Goal: Information Seeking & Learning: Learn about a topic

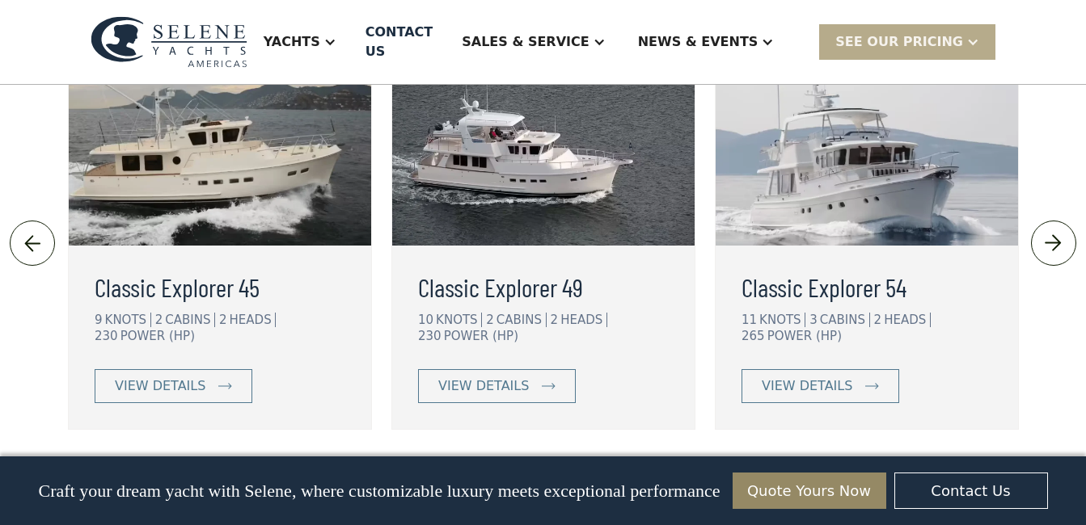
scroll to position [3736, 0]
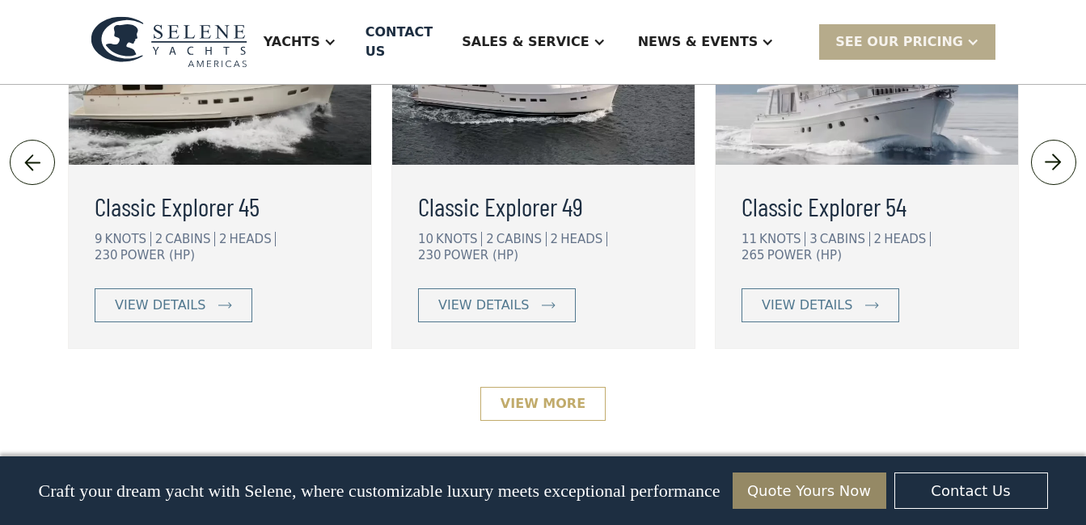
click at [547, 387] on link "View More" at bounding box center [542, 404] width 125 height 34
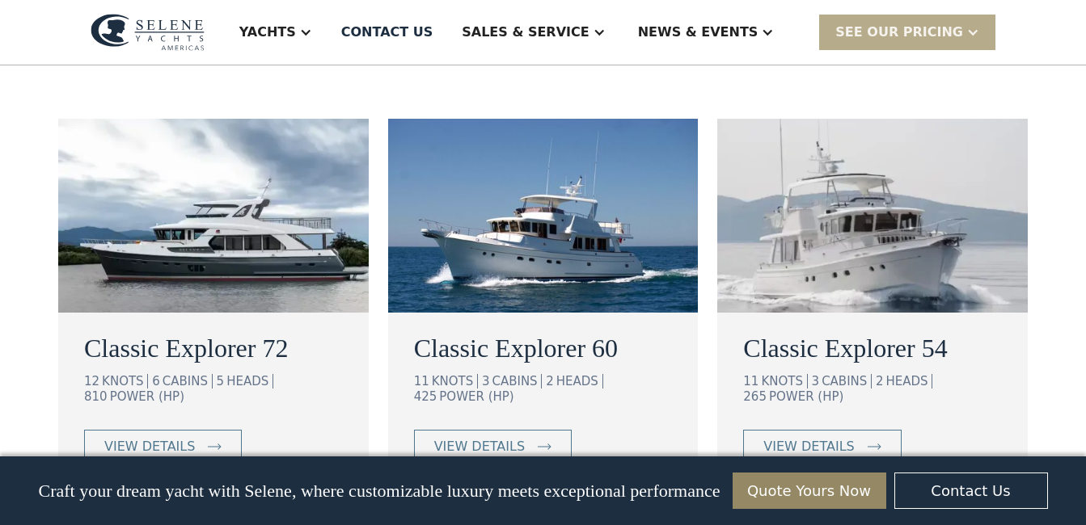
scroll to position [1051, 0]
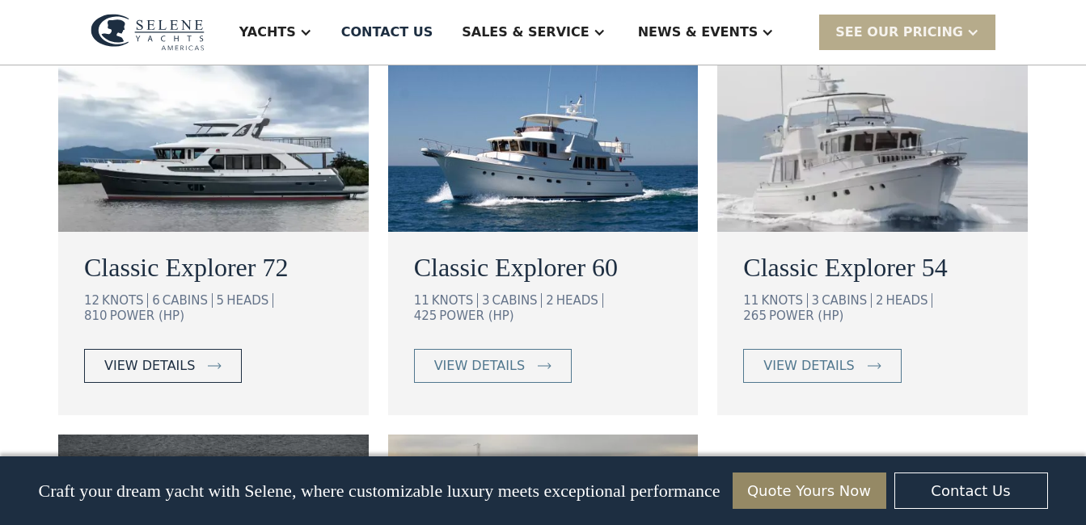
click at [144, 356] on div "view details" at bounding box center [149, 365] width 91 height 19
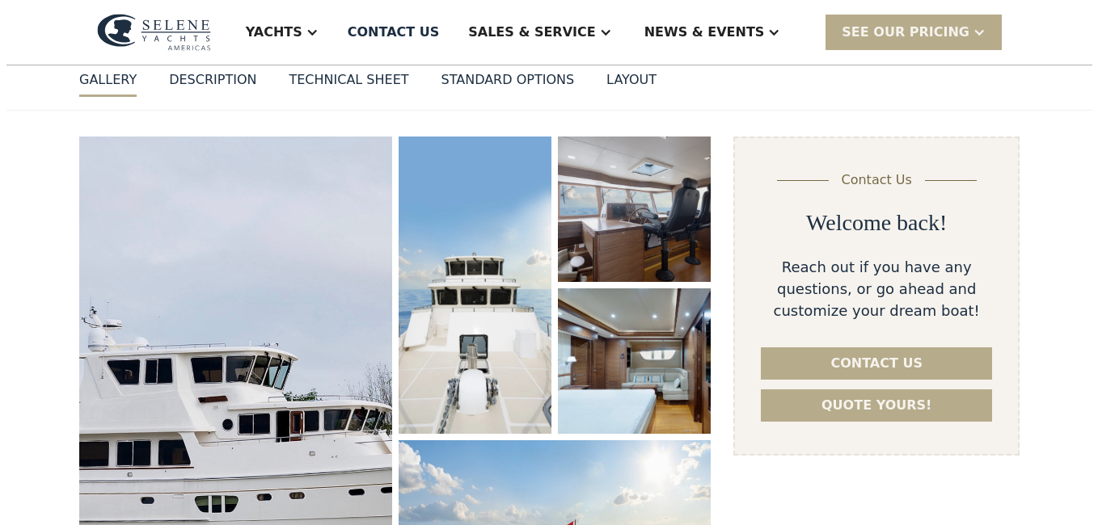
scroll to position [323, 0]
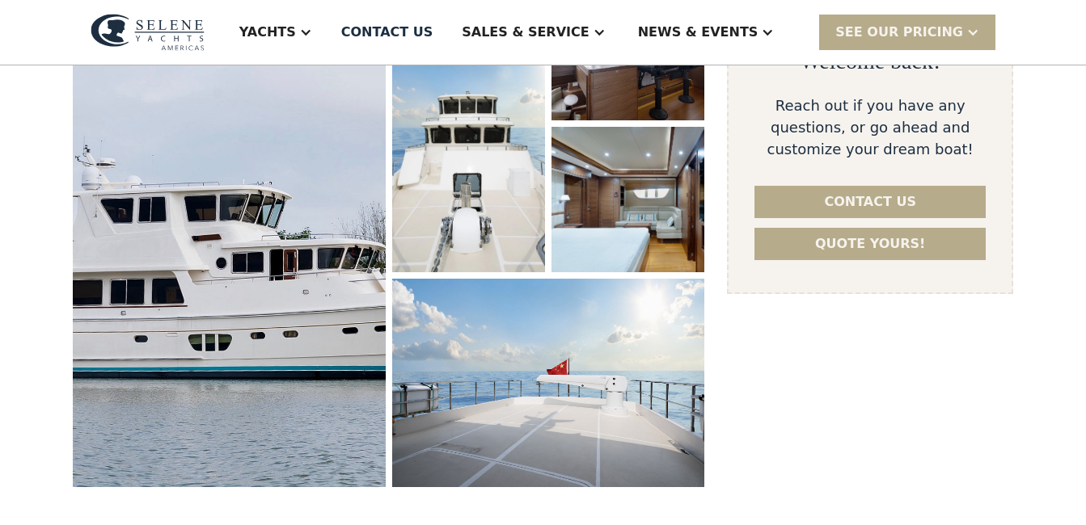
click at [261, 289] on img "open lightbox" at bounding box center [228, 231] width 331 height 543
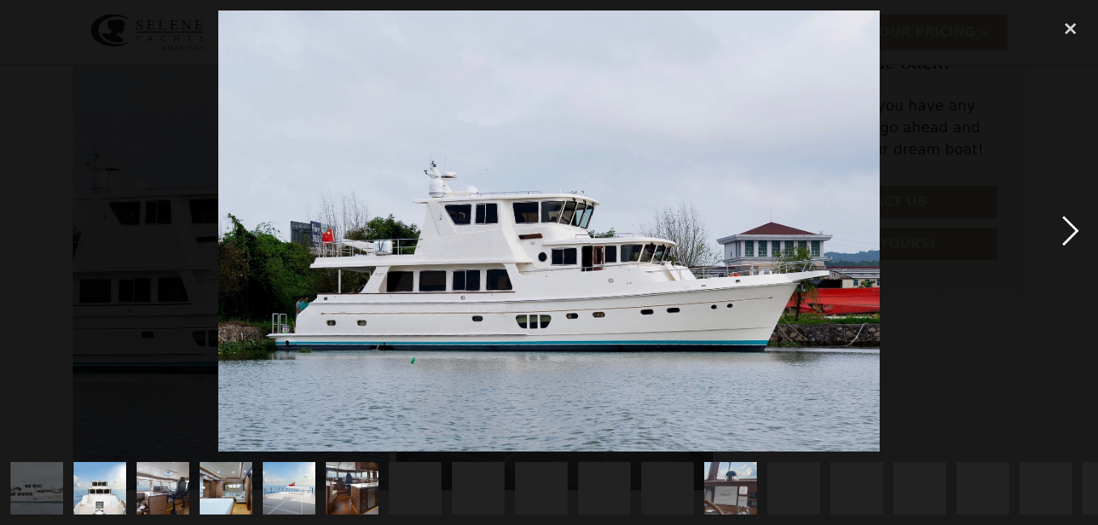
click at [1067, 231] on div "next image" at bounding box center [1070, 231] width 55 height 441
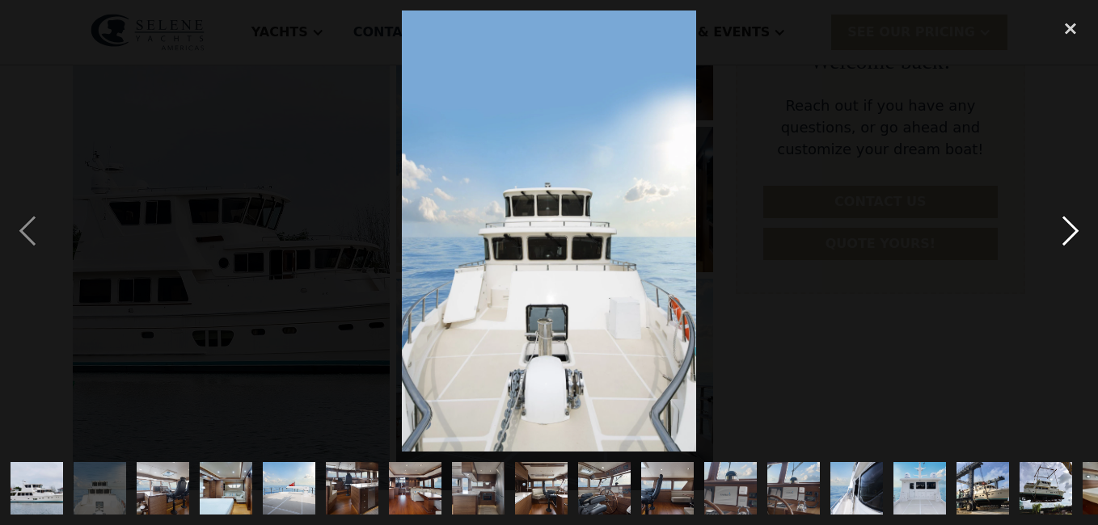
click at [1077, 220] on div "next image" at bounding box center [1070, 231] width 55 height 441
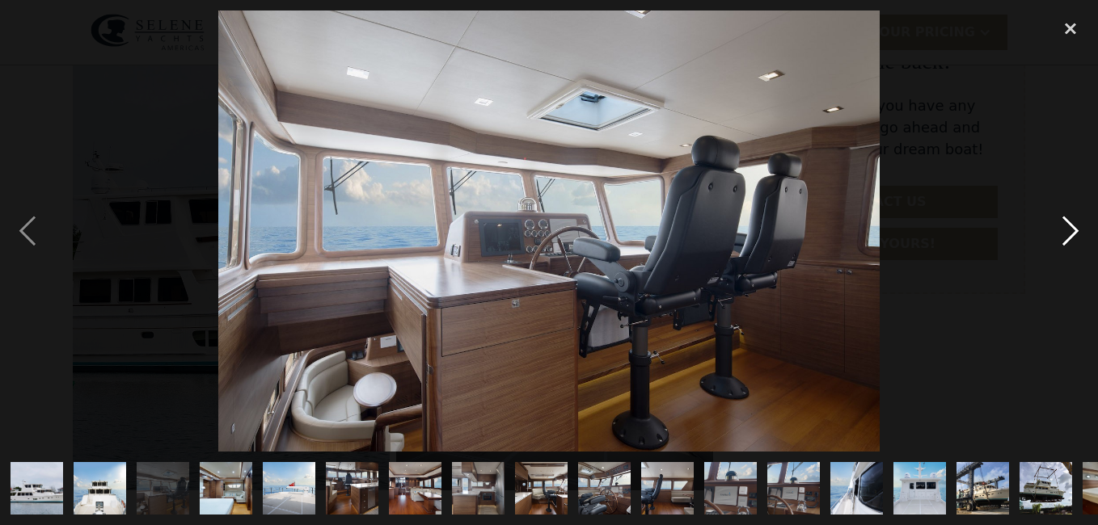
click at [1077, 220] on div "next image" at bounding box center [1070, 231] width 55 height 441
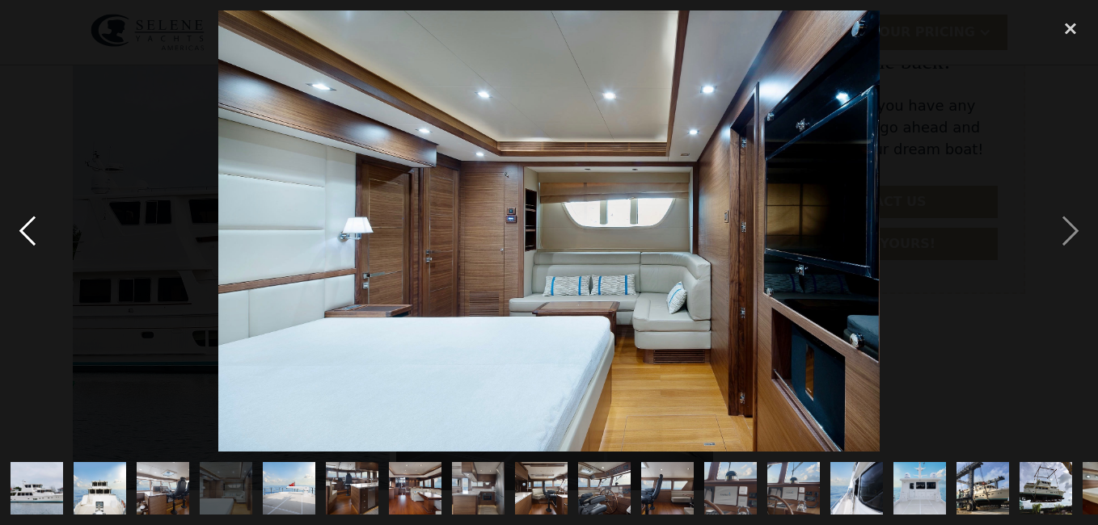
click at [29, 232] on div "previous image" at bounding box center [27, 231] width 55 height 441
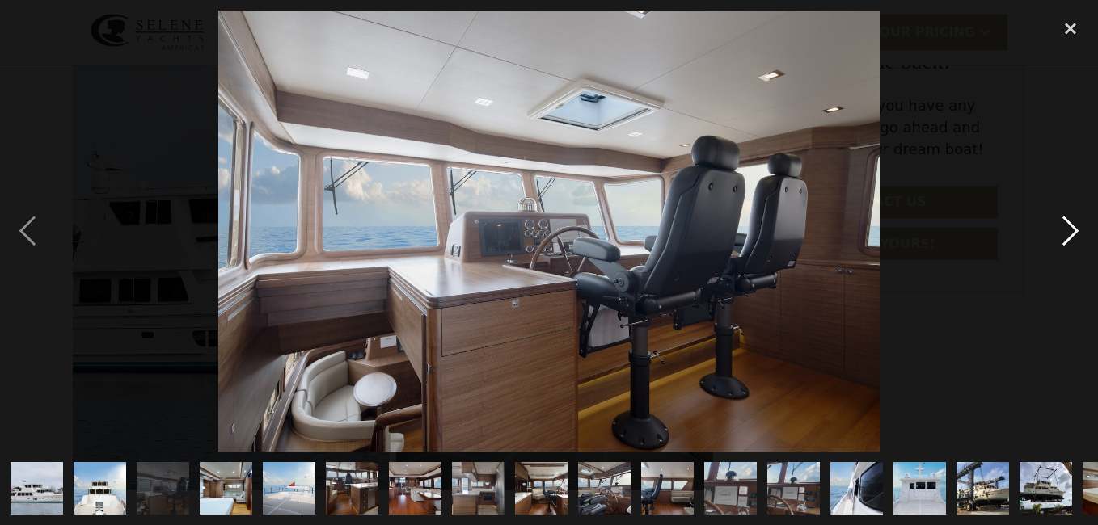
click at [1068, 237] on div "next image" at bounding box center [1070, 231] width 55 height 441
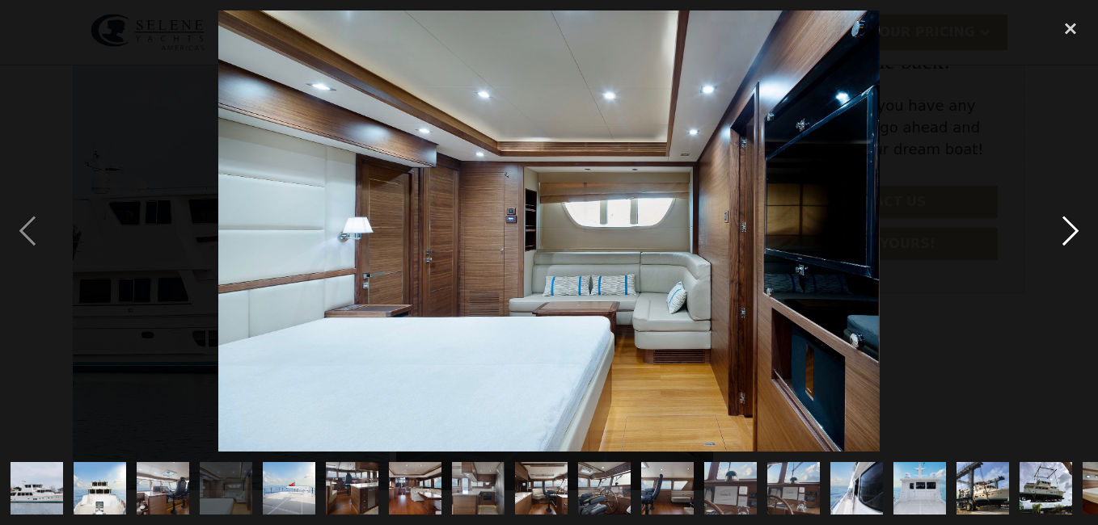
click at [1068, 237] on div "next image" at bounding box center [1070, 231] width 55 height 441
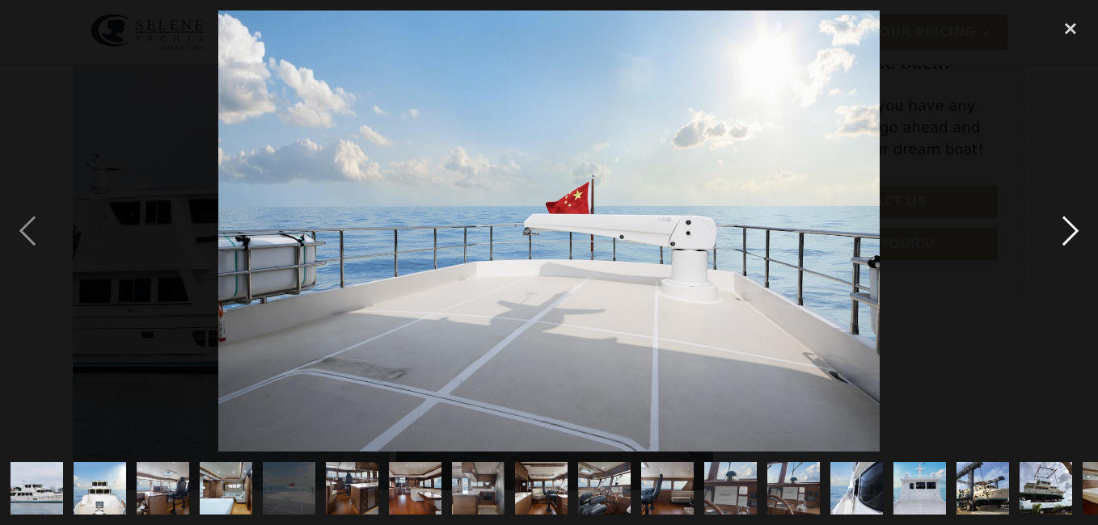
click at [1076, 221] on div "next image" at bounding box center [1070, 231] width 55 height 441
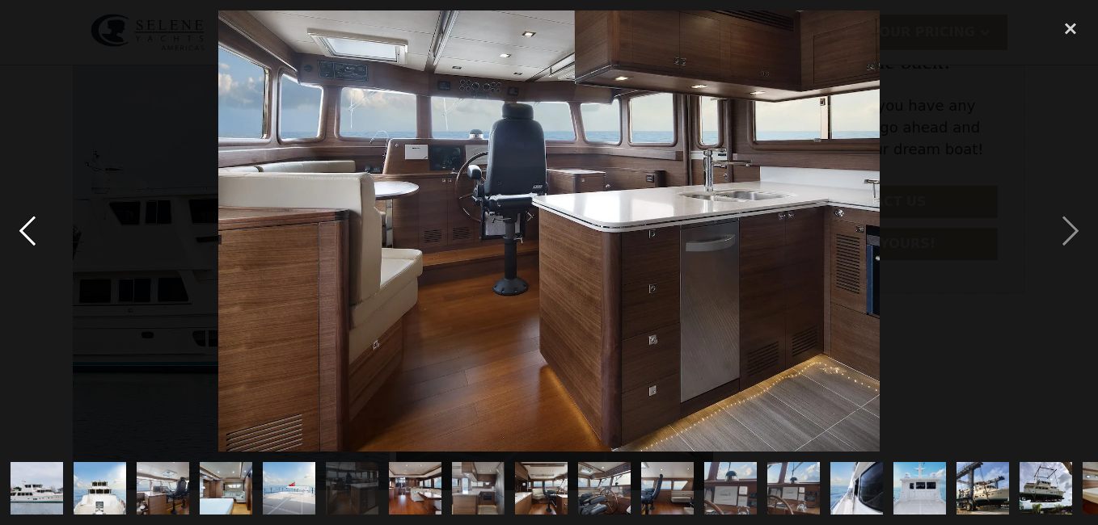
click at [32, 226] on div "previous image" at bounding box center [27, 231] width 55 height 441
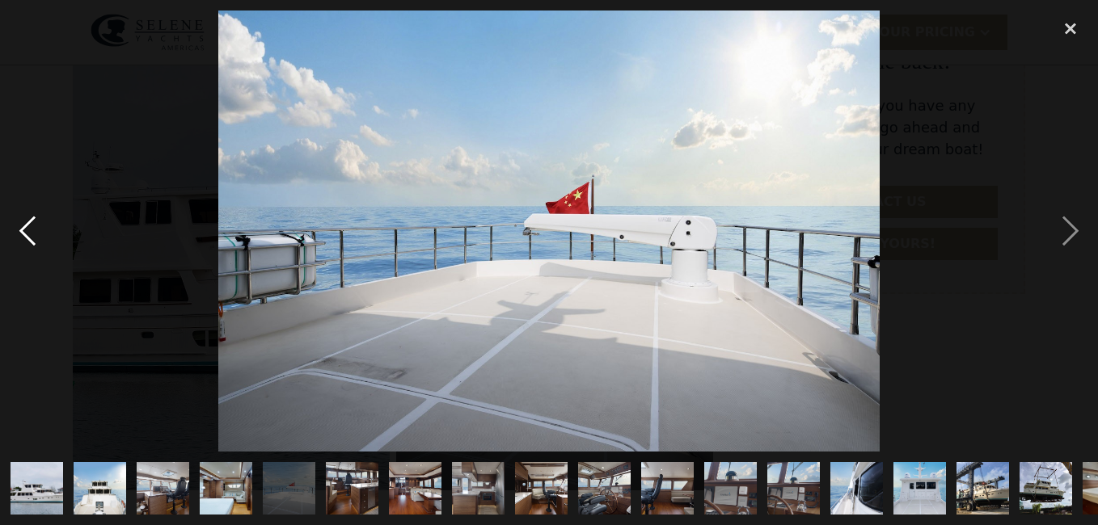
click at [32, 226] on div "previous image" at bounding box center [27, 231] width 55 height 441
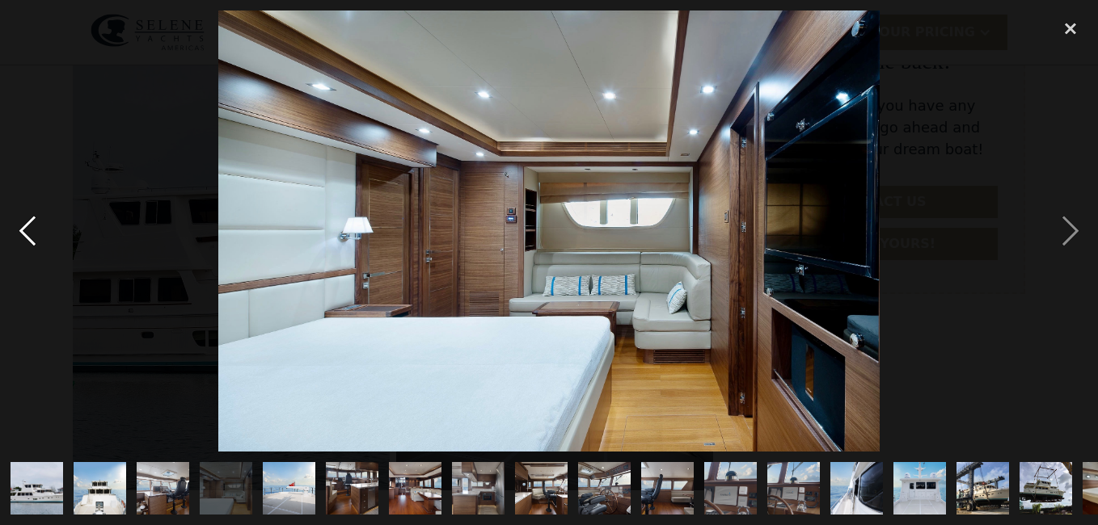
click at [32, 226] on div "previous image" at bounding box center [27, 231] width 55 height 441
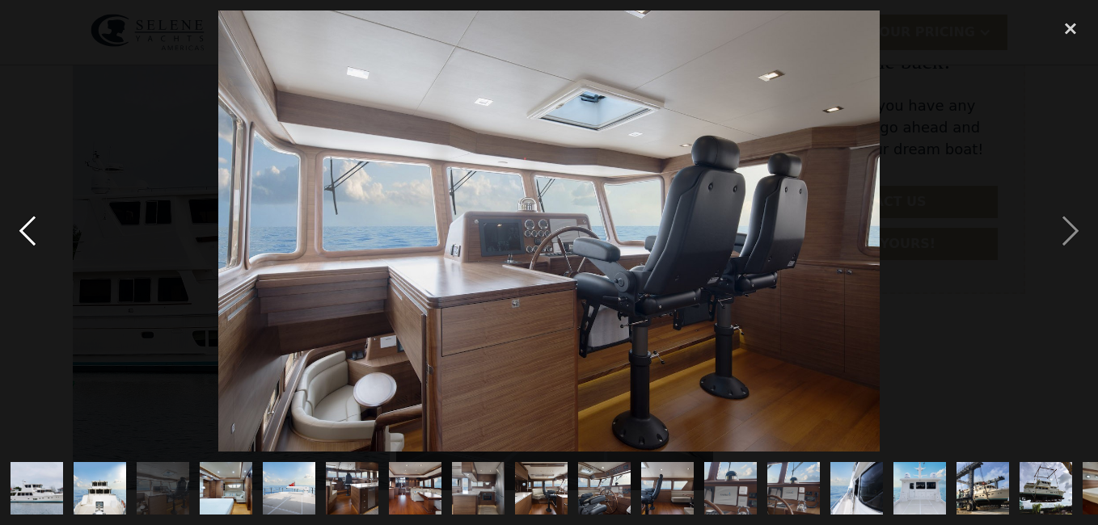
click at [32, 226] on div "previous image" at bounding box center [27, 231] width 55 height 441
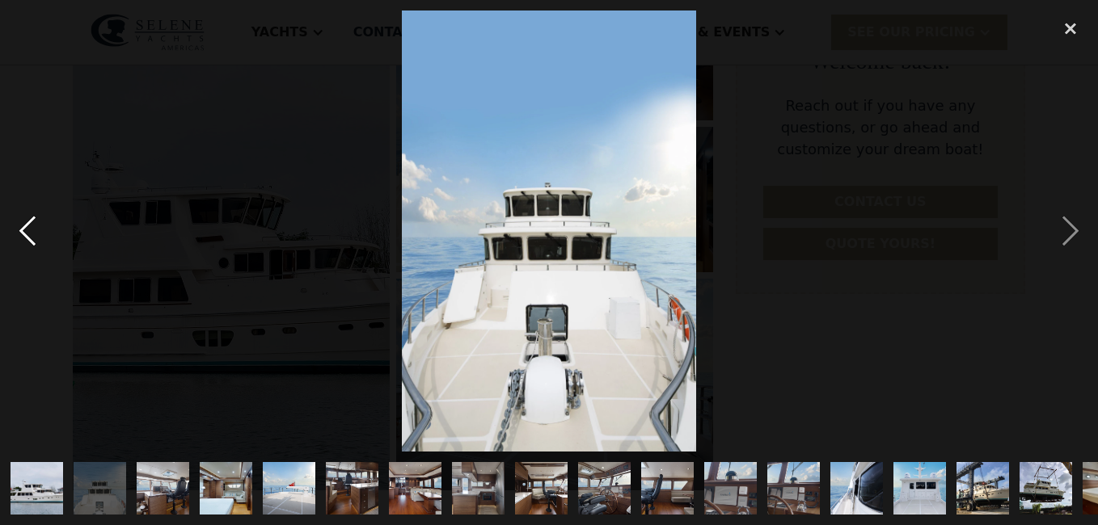
click at [32, 226] on div "previous image" at bounding box center [27, 231] width 55 height 441
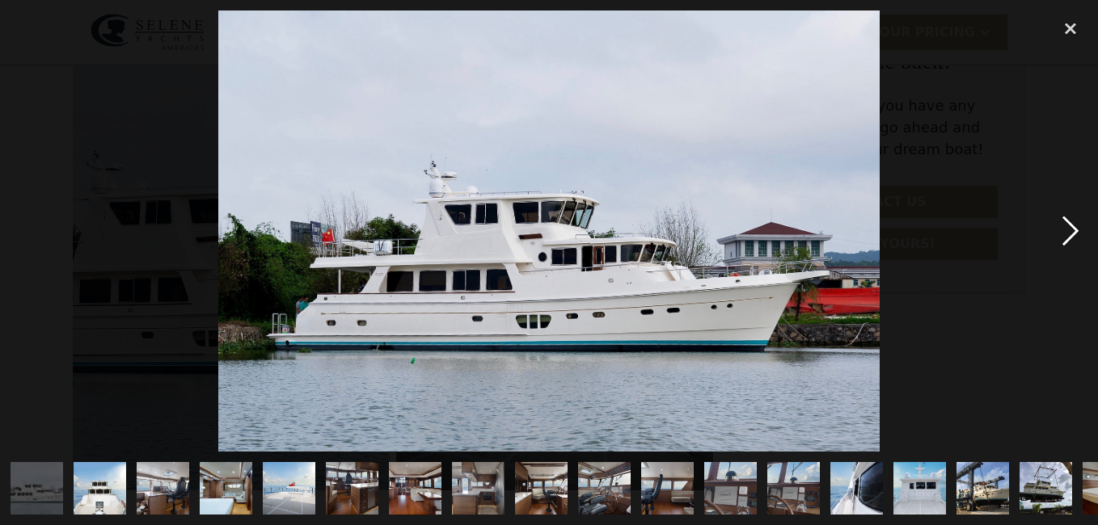
click at [1073, 230] on div "next image" at bounding box center [1070, 231] width 55 height 441
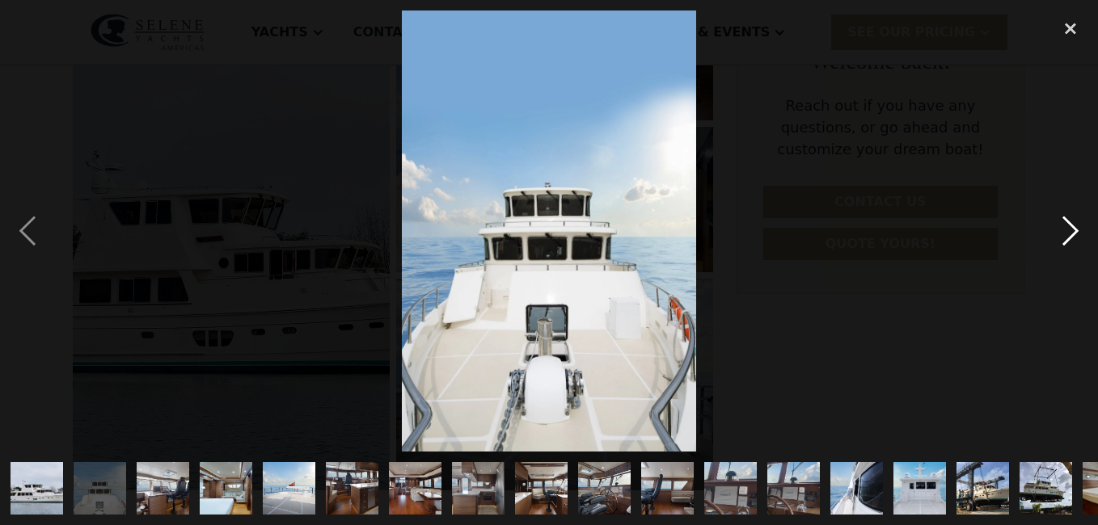
click at [1073, 230] on div "next image" at bounding box center [1070, 231] width 55 height 441
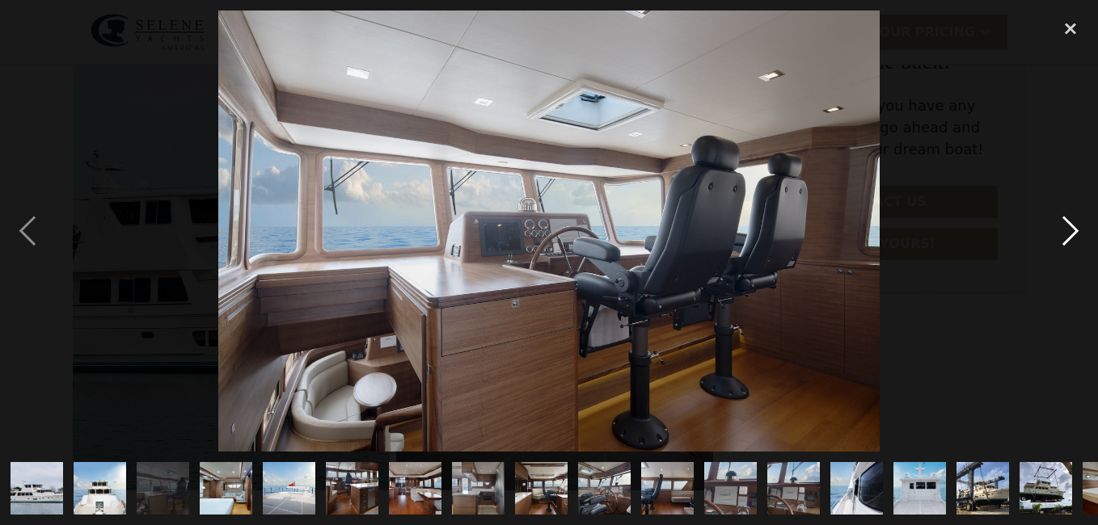
click at [1073, 230] on div "next image" at bounding box center [1070, 231] width 55 height 441
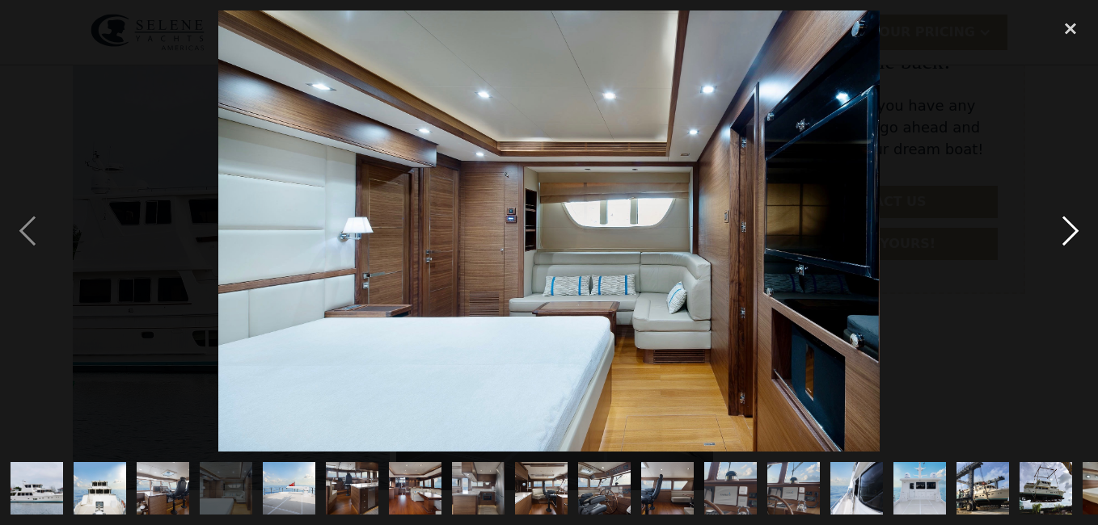
click at [1073, 230] on div "next image" at bounding box center [1070, 231] width 55 height 441
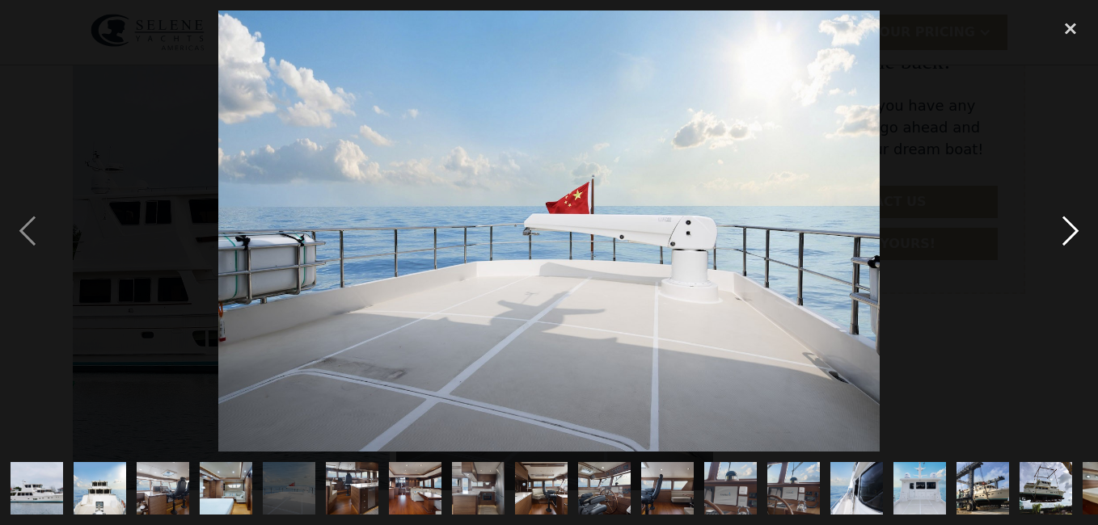
click at [1073, 230] on div "next image" at bounding box center [1070, 231] width 55 height 441
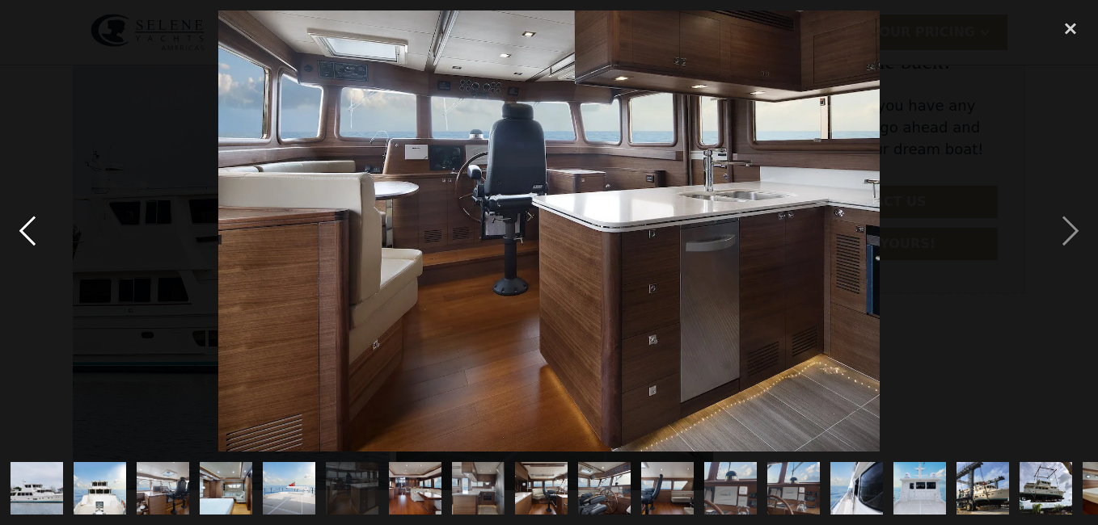
click at [32, 232] on div "previous image" at bounding box center [27, 231] width 55 height 441
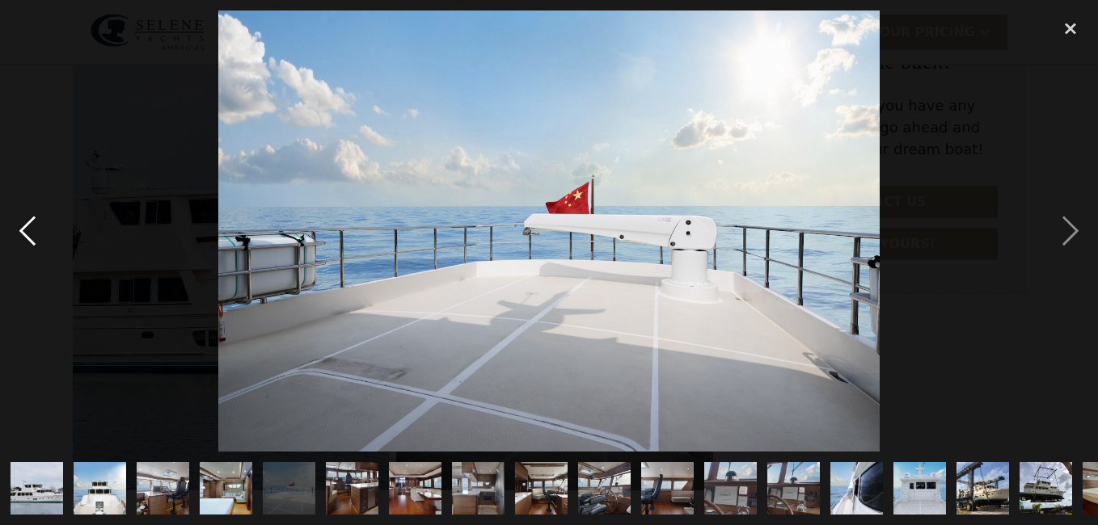
click at [32, 232] on div "previous image" at bounding box center [27, 231] width 55 height 441
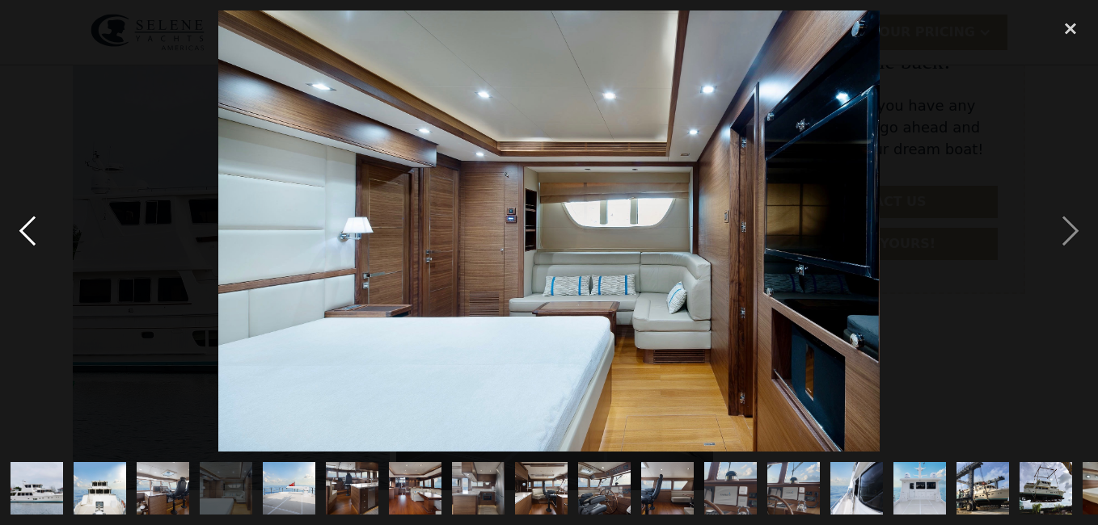
click at [32, 232] on div "previous image" at bounding box center [27, 231] width 55 height 441
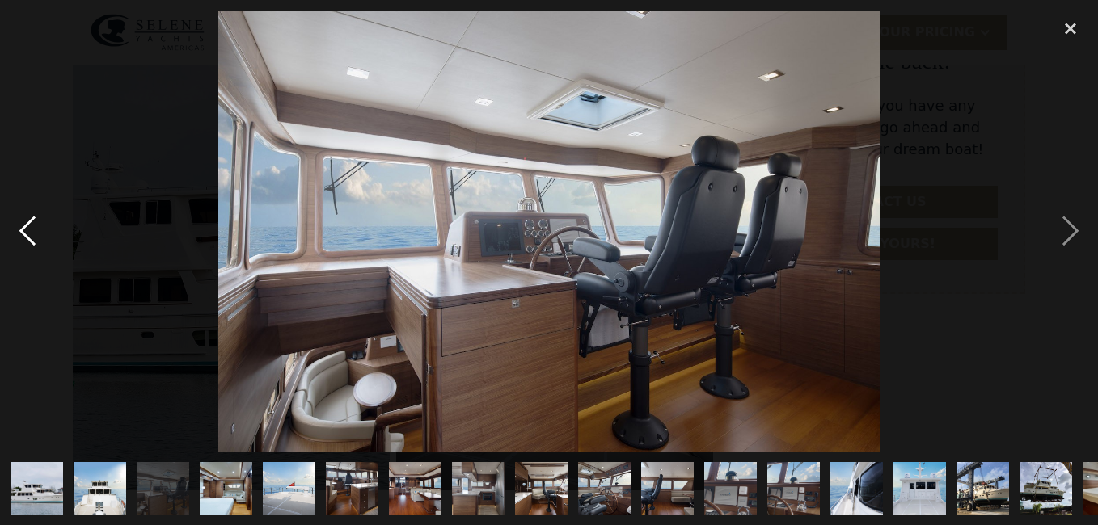
click at [32, 232] on div "previous image" at bounding box center [27, 231] width 55 height 441
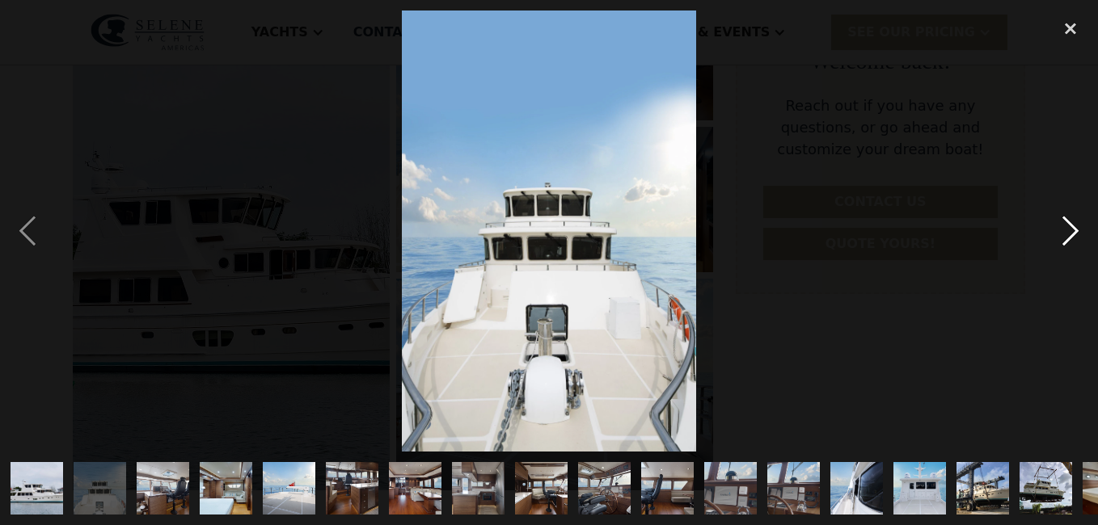
click at [1070, 226] on div "next image" at bounding box center [1070, 231] width 55 height 441
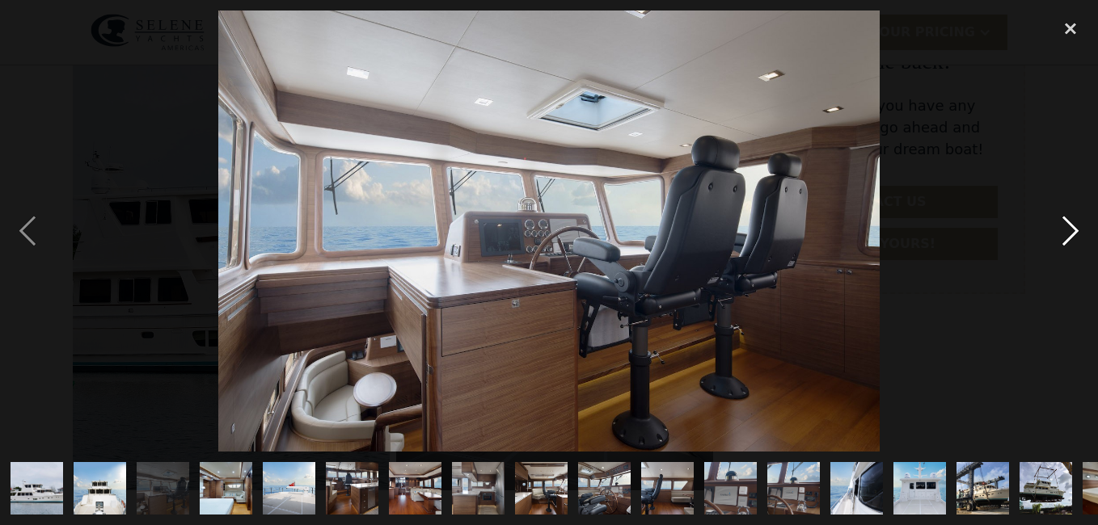
click at [1070, 226] on div "next image" at bounding box center [1070, 231] width 55 height 441
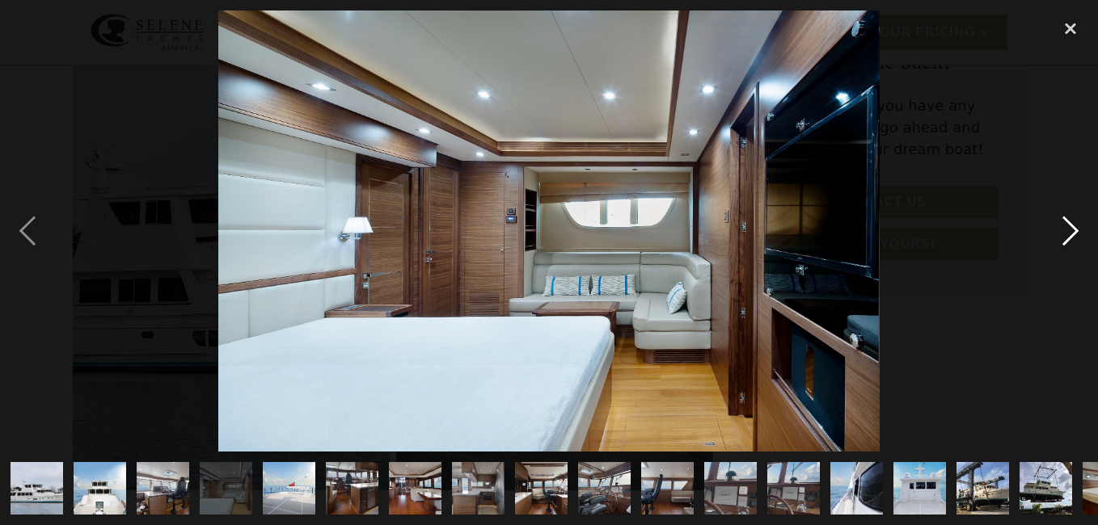
click at [1070, 226] on div "next image" at bounding box center [1070, 231] width 55 height 441
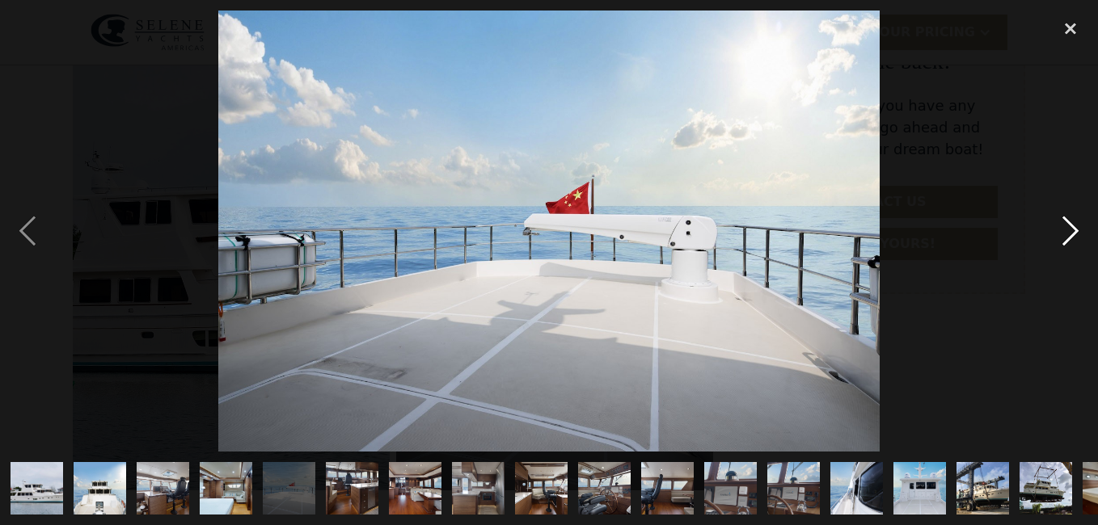
click at [1070, 226] on div "next image" at bounding box center [1070, 231] width 55 height 441
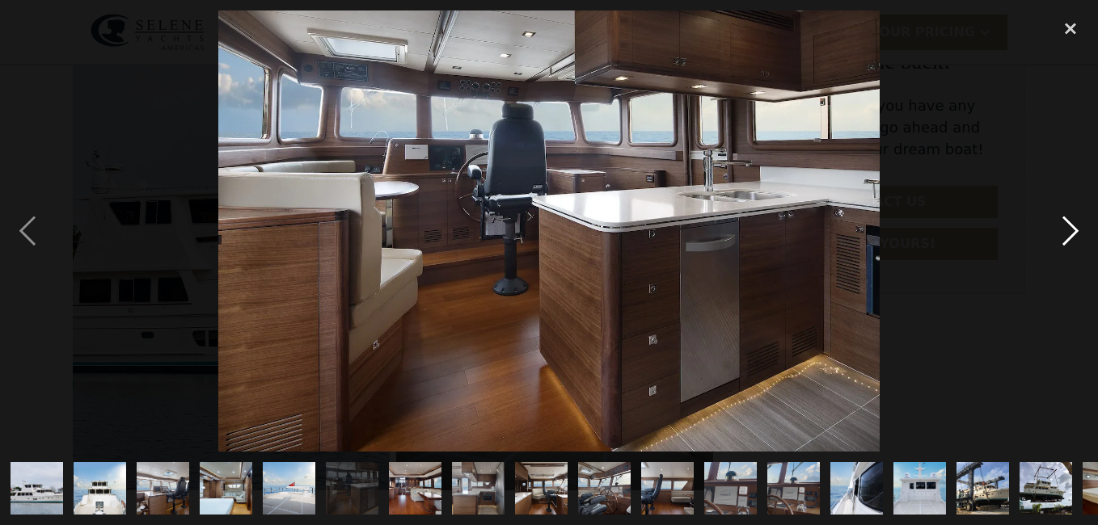
click at [1067, 231] on div "next image" at bounding box center [1070, 231] width 55 height 441
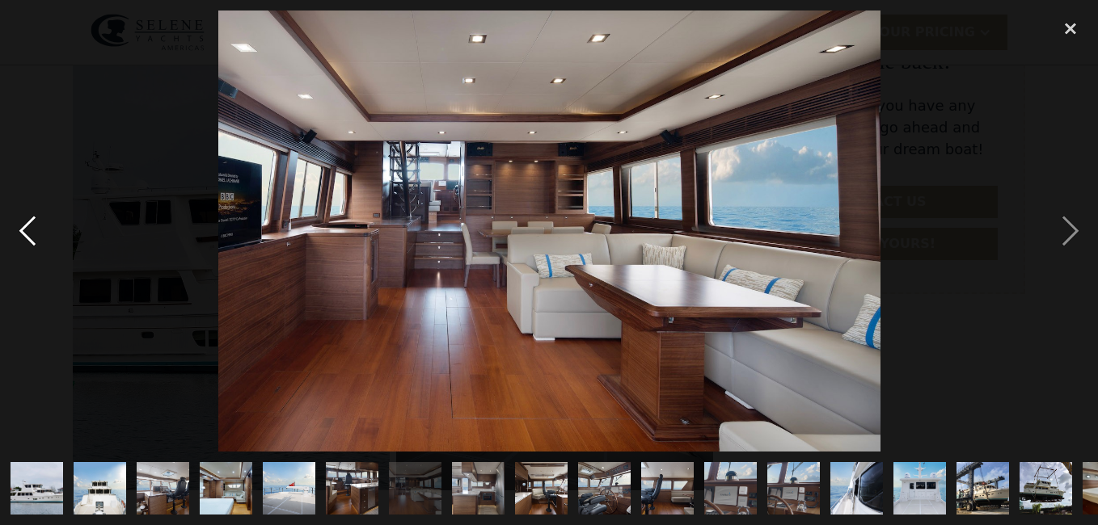
click at [51, 221] on div "previous image" at bounding box center [27, 231] width 55 height 441
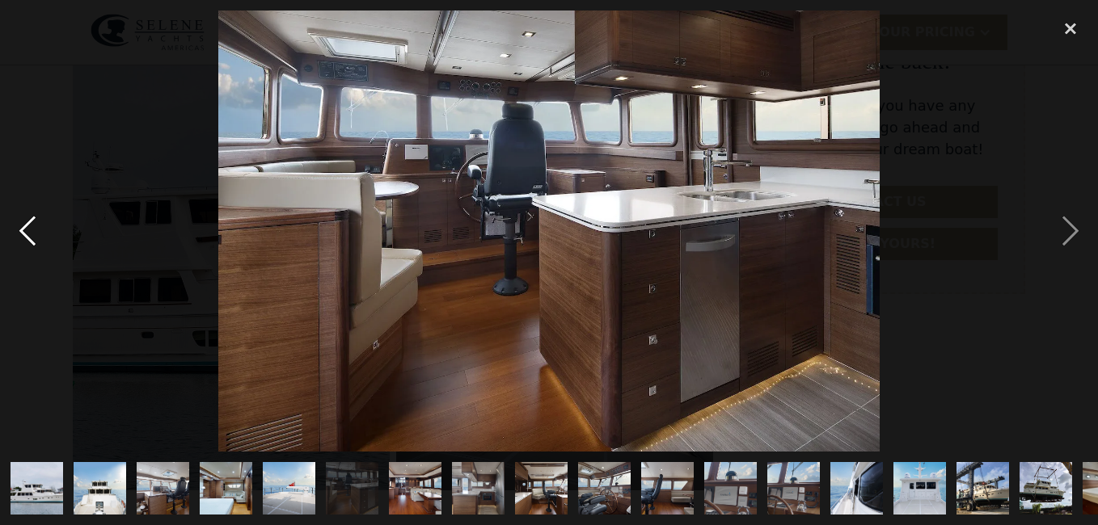
click at [51, 221] on div "previous image" at bounding box center [27, 231] width 55 height 441
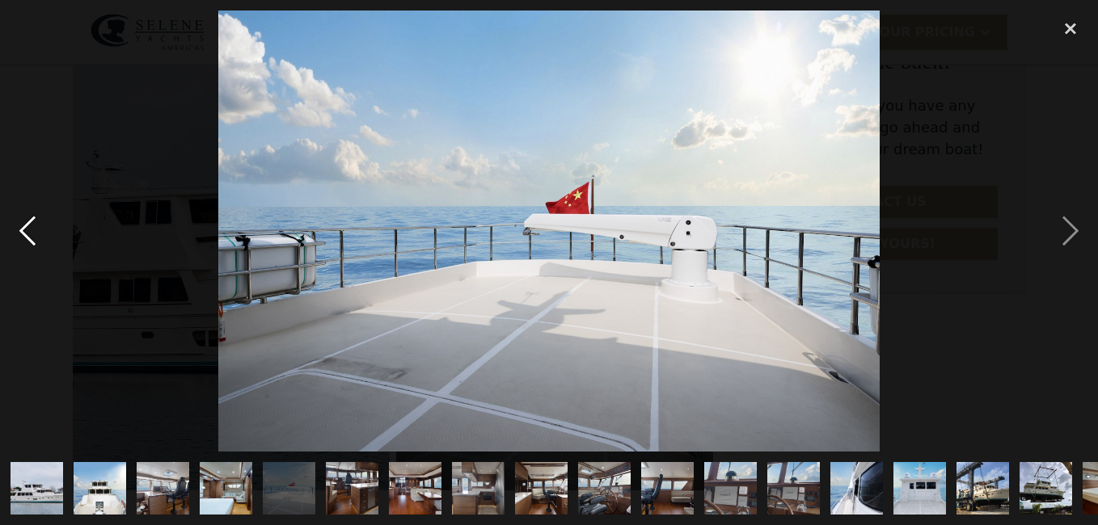
click at [51, 221] on div "previous image" at bounding box center [27, 231] width 55 height 441
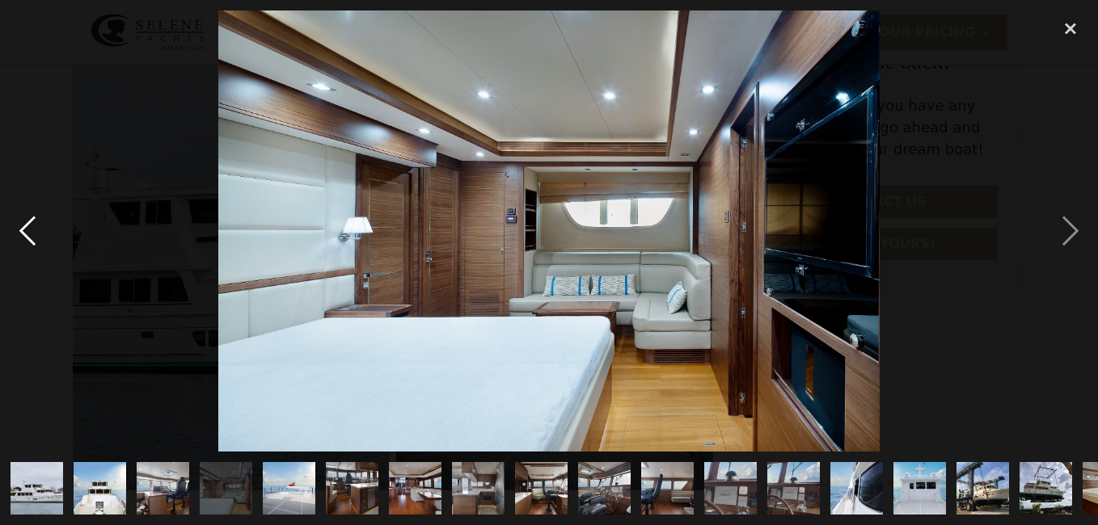
click at [51, 221] on div "previous image" at bounding box center [27, 231] width 55 height 441
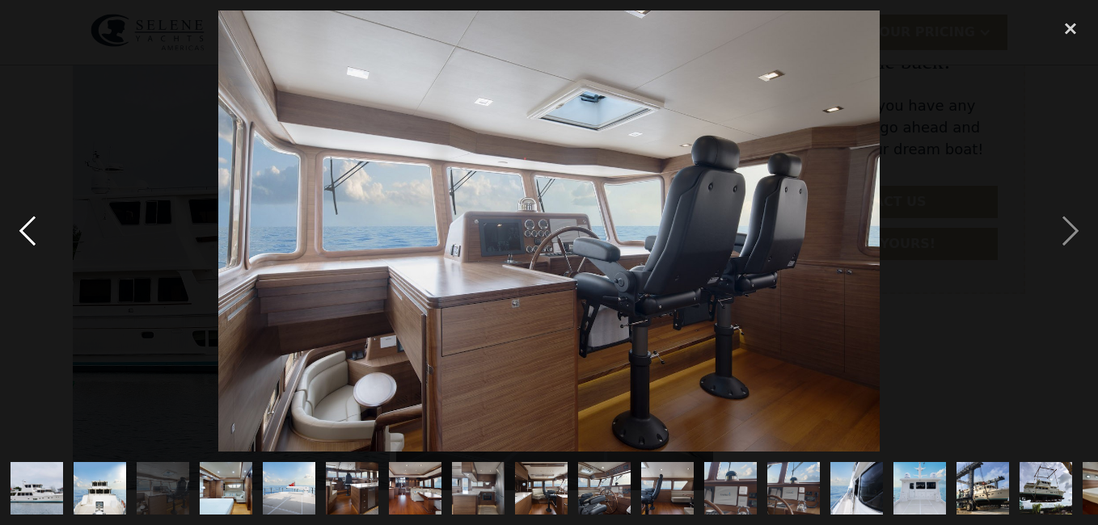
click at [51, 221] on div "previous image" at bounding box center [27, 231] width 55 height 441
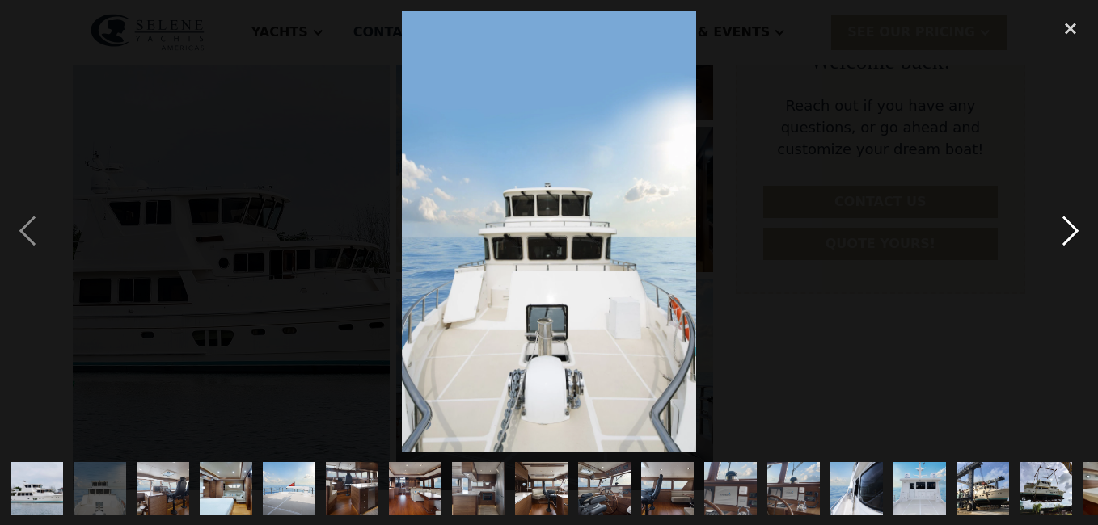
click at [1069, 237] on div "next image" at bounding box center [1070, 231] width 55 height 441
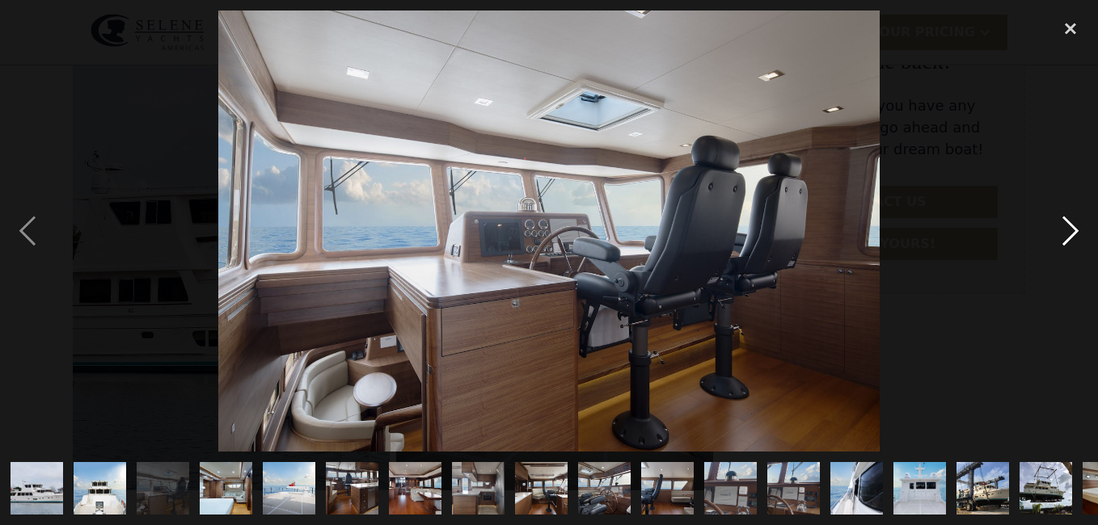
click at [1069, 237] on div "next image" at bounding box center [1070, 231] width 55 height 441
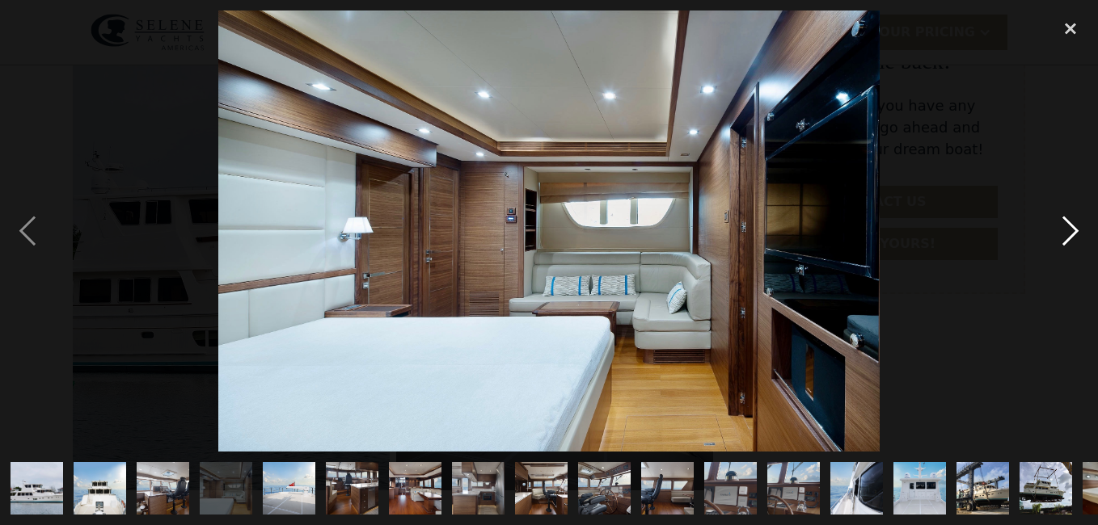
click at [1069, 237] on div "next image" at bounding box center [1070, 231] width 55 height 441
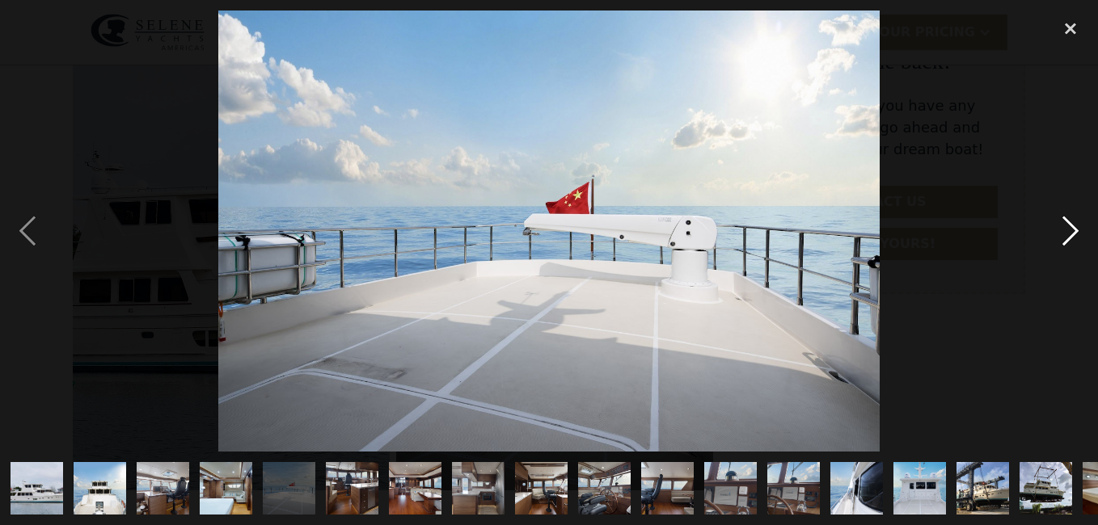
click at [1069, 237] on div "next image" at bounding box center [1070, 231] width 55 height 441
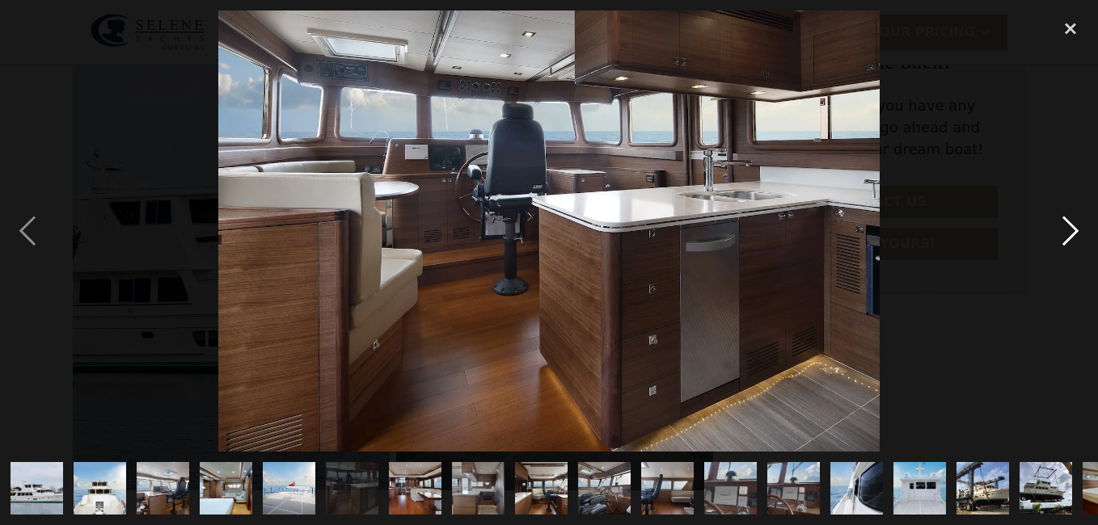
click at [1067, 229] on div "next image" at bounding box center [1070, 231] width 55 height 441
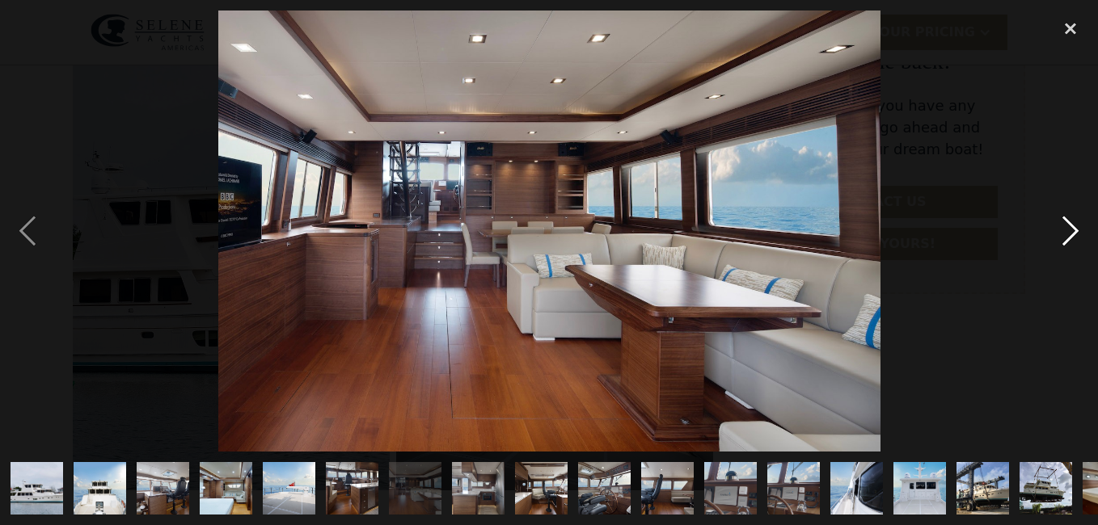
click at [1067, 229] on div "next image" at bounding box center [1070, 231] width 55 height 441
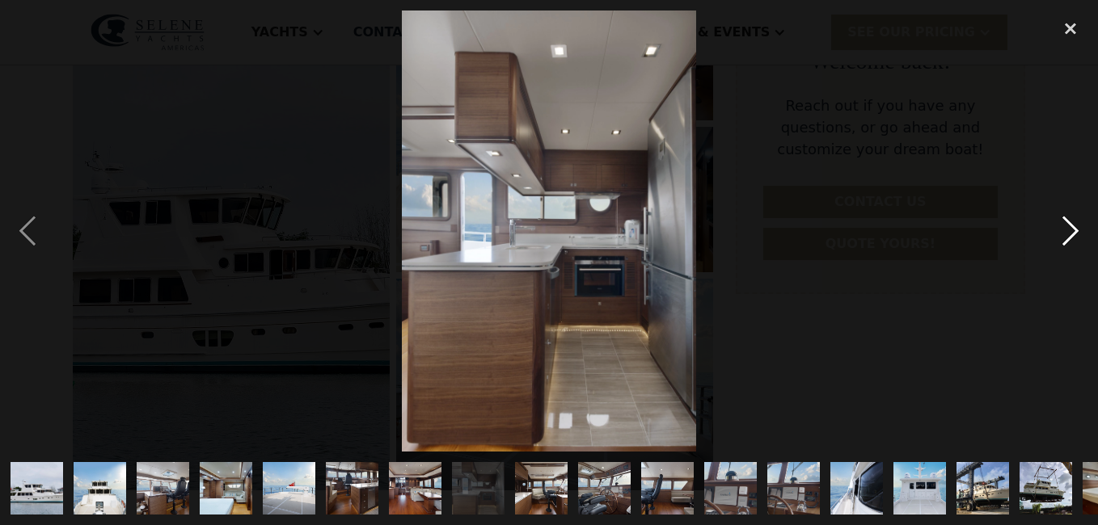
click at [1067, 229] on div "next image" at bounding box center [1070, 231] width 55 height 441
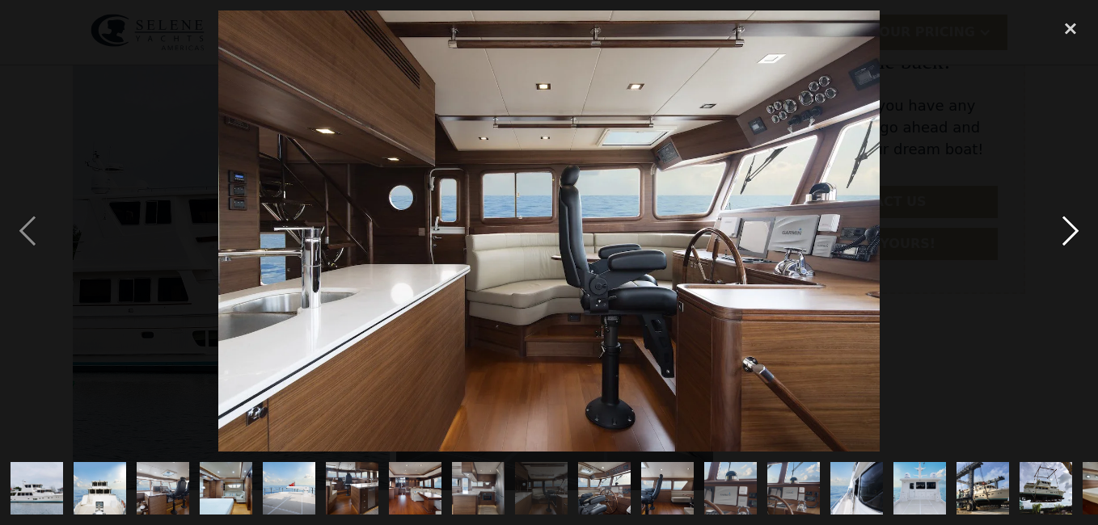
click at [1075, 229] on div "next image" at bounding box center [1070, 231] width 55 height 441
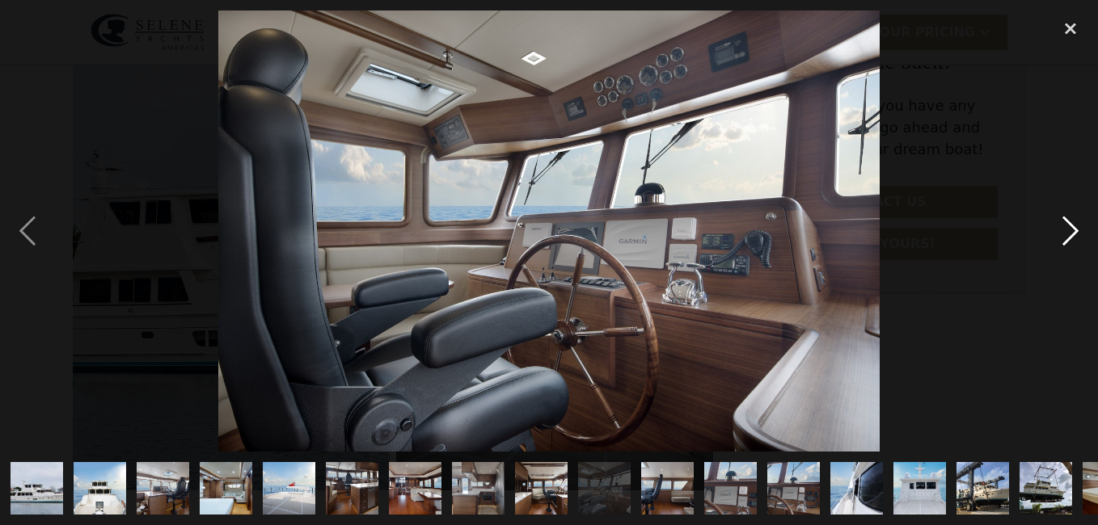
click at [1075, 229] on div "next image" at bounding box center [1070, 231] width 55 height 441
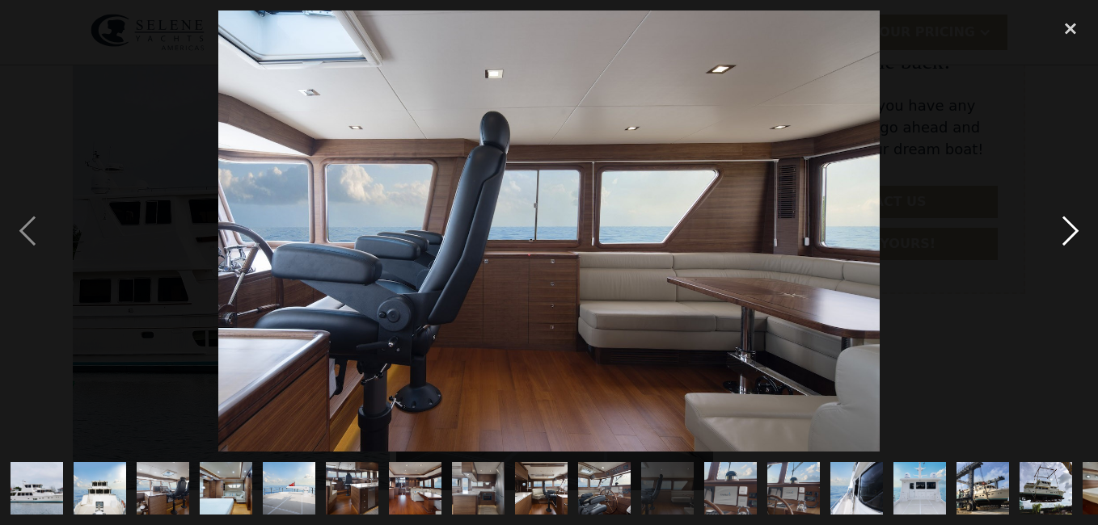
click at [1075, 229] on div "next image" at bounding box center [1070, 231] width 55 height 441
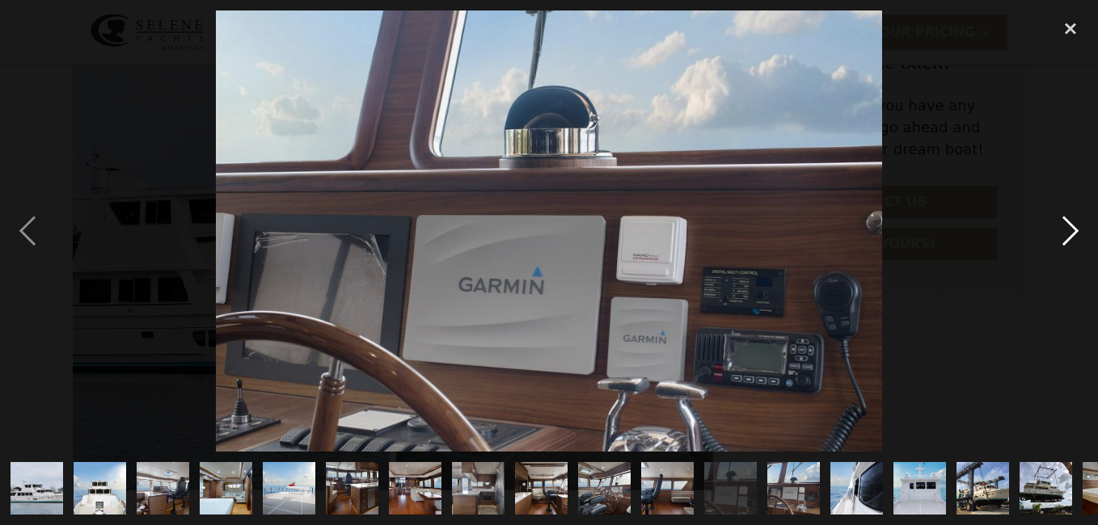
click at [1075, 229] on div "next image" at bounding box center [1070, 231] width 55 height 441
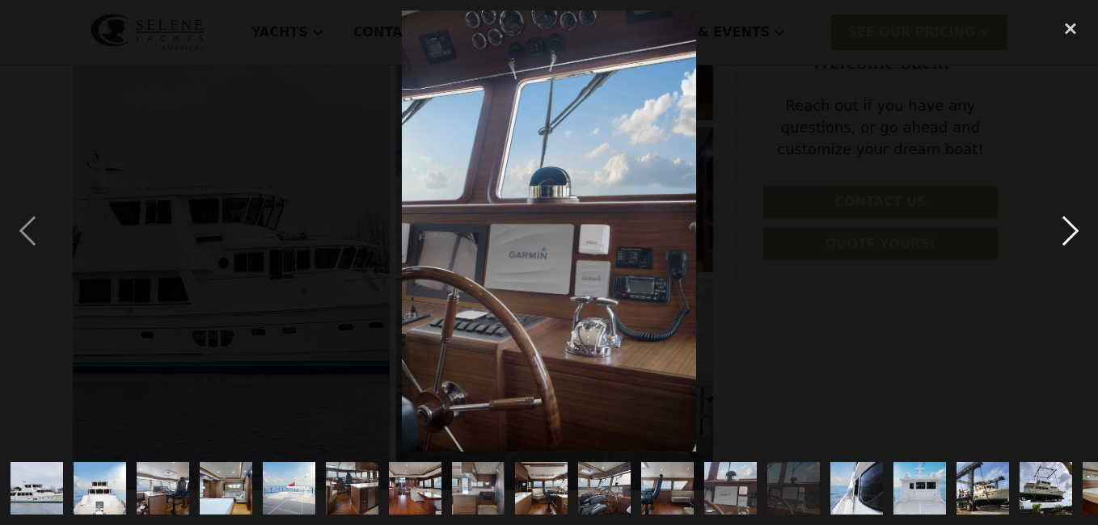
click at [1075, 229] on div "next image" at bounding box center [1070, 231] width 55 height 441
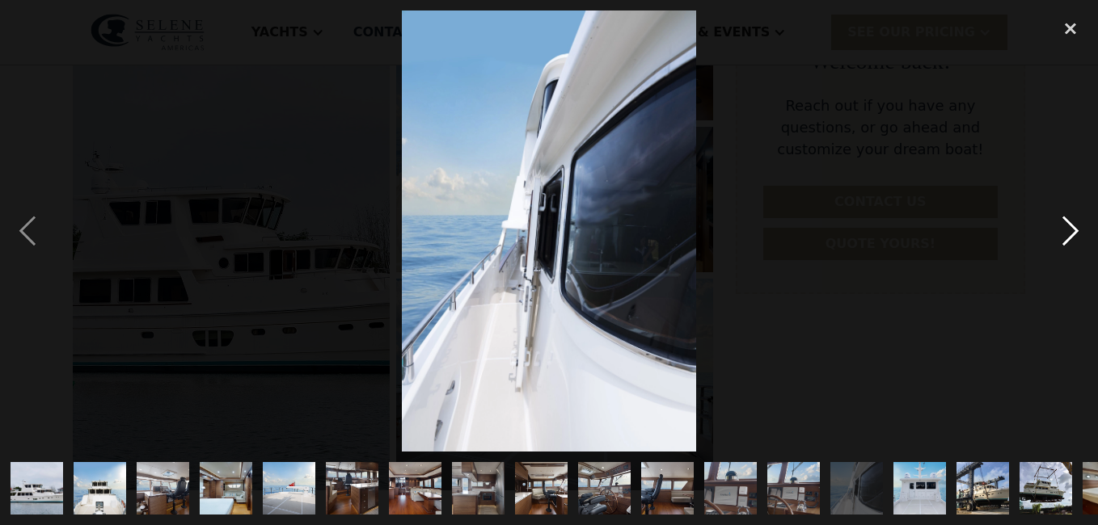
click at [1075, 229] on div "next image" at bounding box center [1070, 231] width 55 height 441
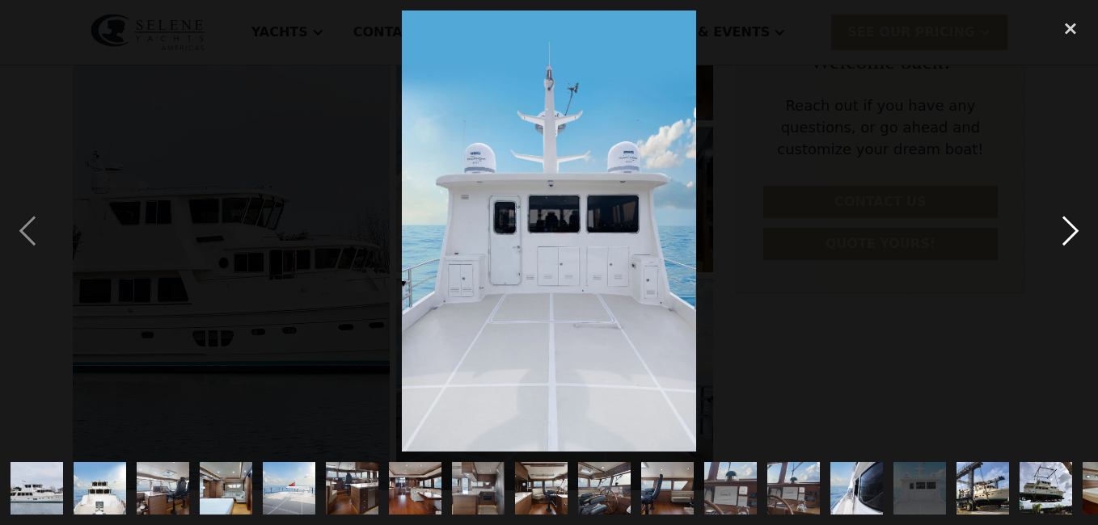
click at [1075, 229] on div "next image" at bounding box center [1070, 231] width 55 height 441
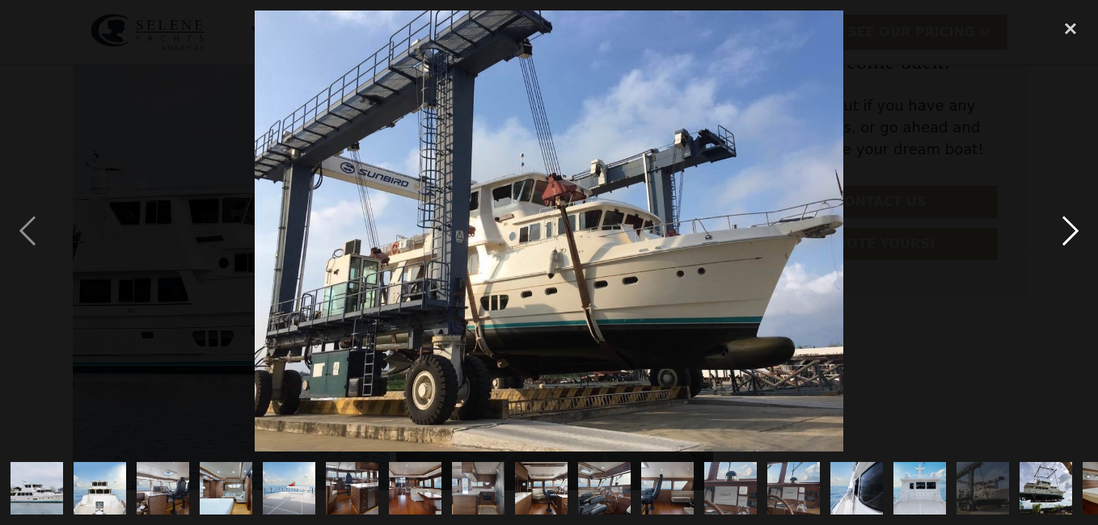
click at [1075, 229] on div "next image" at bounding box center [1070, 231] width 55 height 441
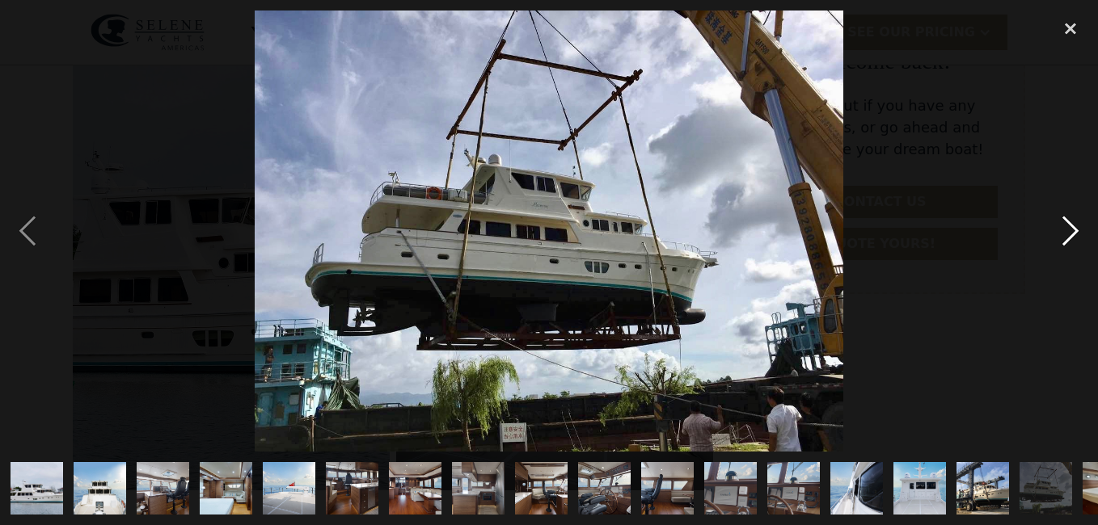
click at [1075, 229] on div "next image" at bounding box center [1070, 231] width 55 height 441
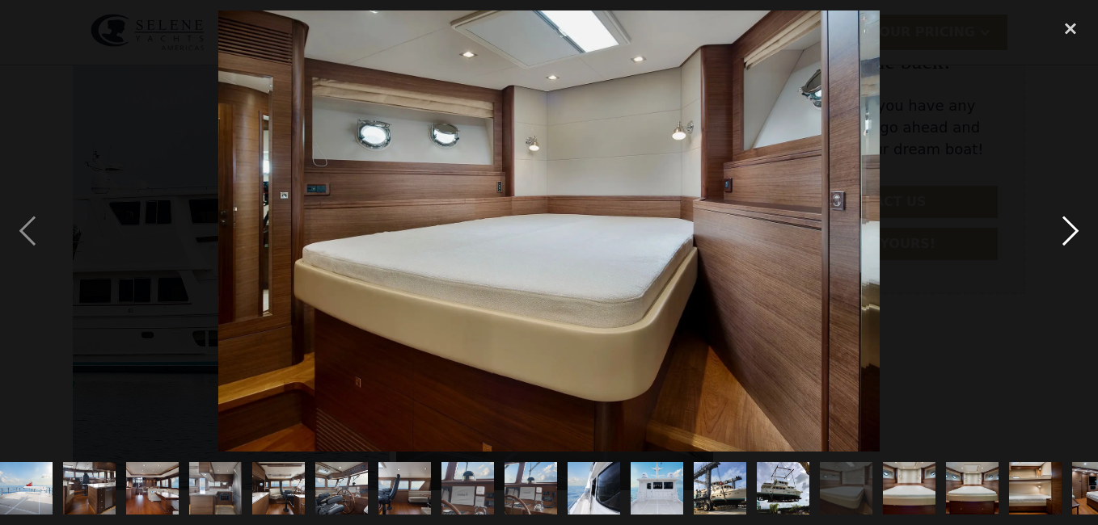
scroll to position [0, 300]
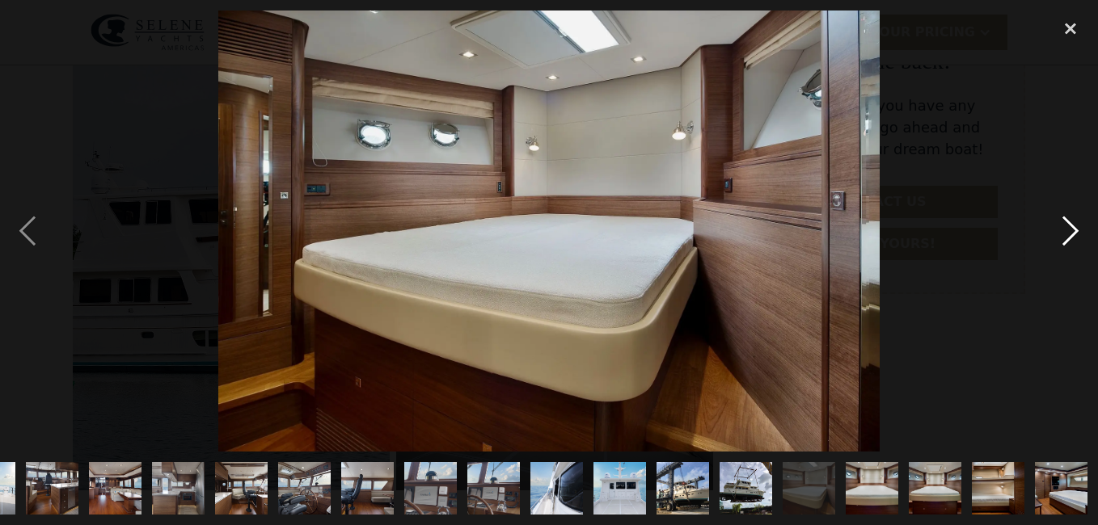
click at [1069, 226] on div "next image" at bounding box center [1070, 231] width 55 height 441
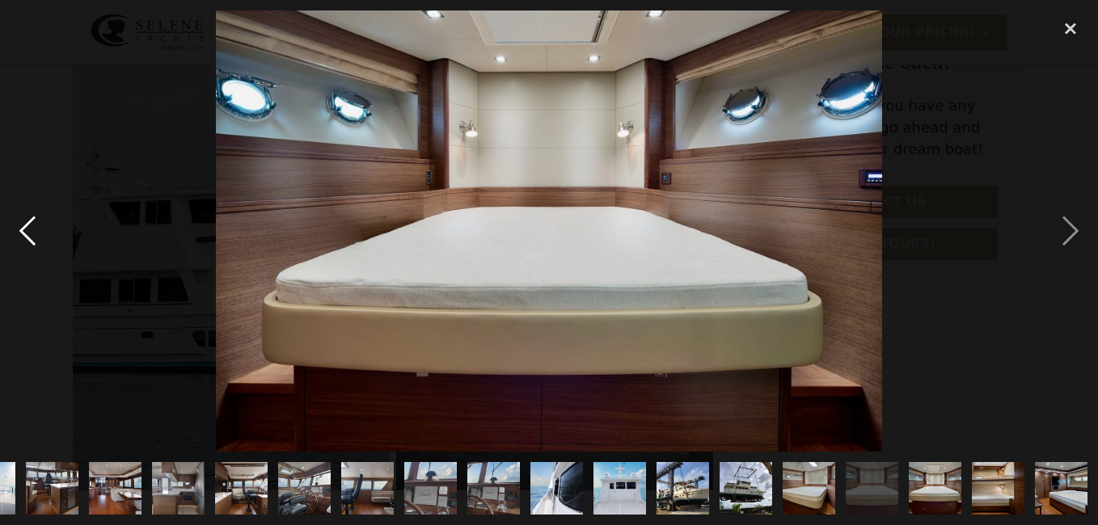
click at [23, 224] on div "previous image" at bounding box center [27, 231] width 55 height 441
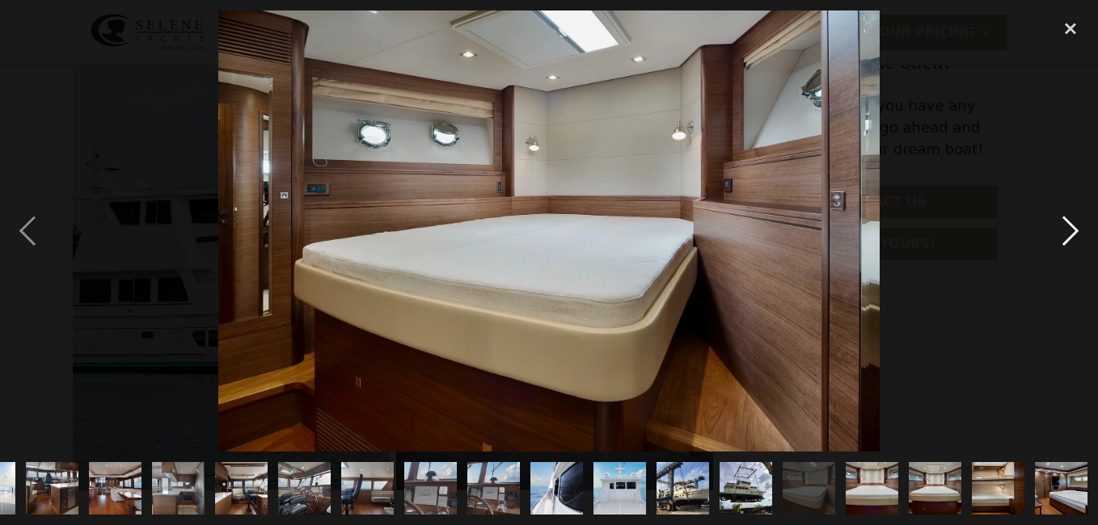
click at [1065, 229] on div "next image" at bounding box center [1070, 231] width 55 height 441
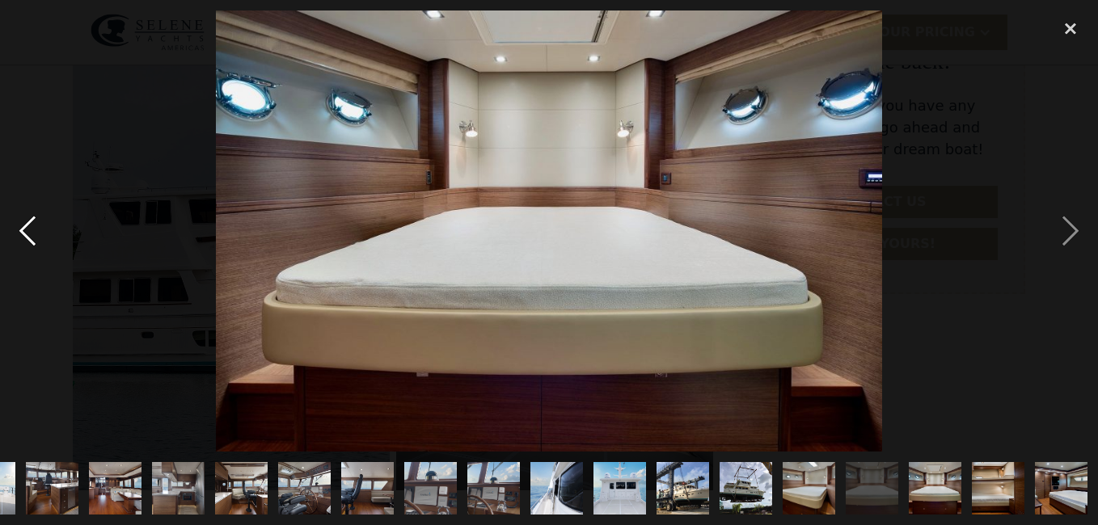
click at [27, 215] on div "previous image" at bounding box center [27, 231] width 55 height 441
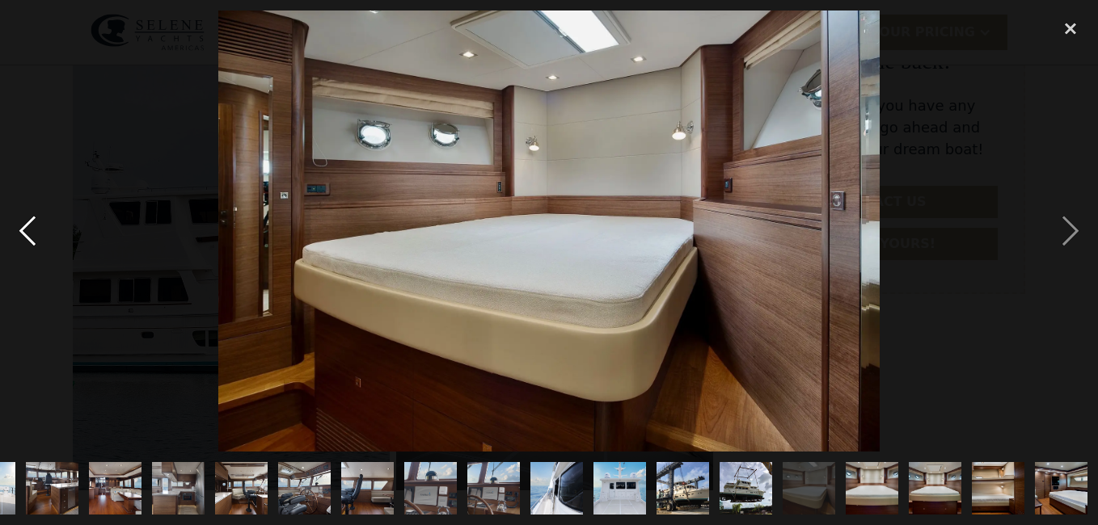
click at [27, 215] on div "previous image" at bounding box center [27, 231] width 55 height 441
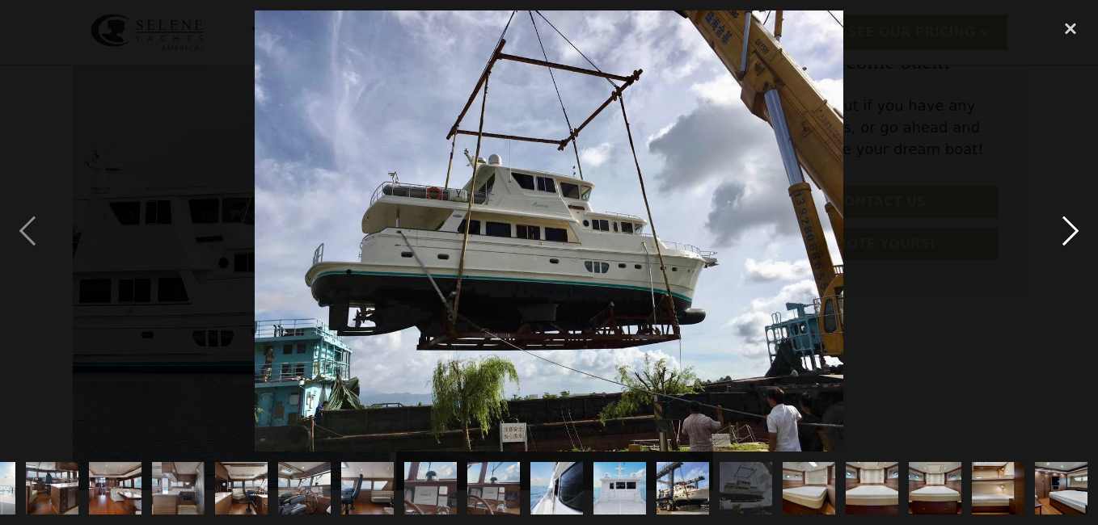
click at [1072, 224] on div "next image" at bounding box center [1070, 231] width 55 height 441
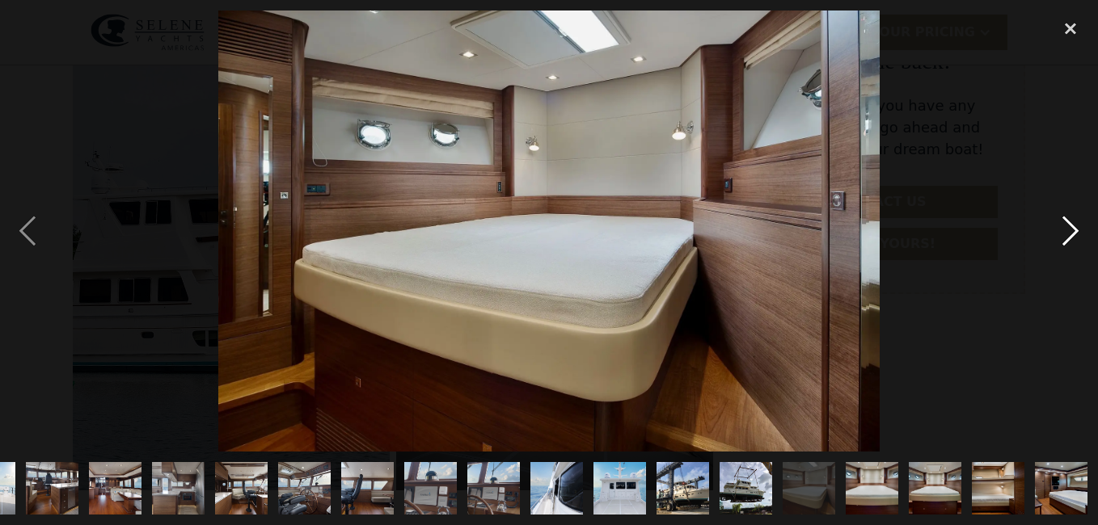
click at [1072, 224] on div "next image" at bounding box center [1070, 231] width 55 height 441
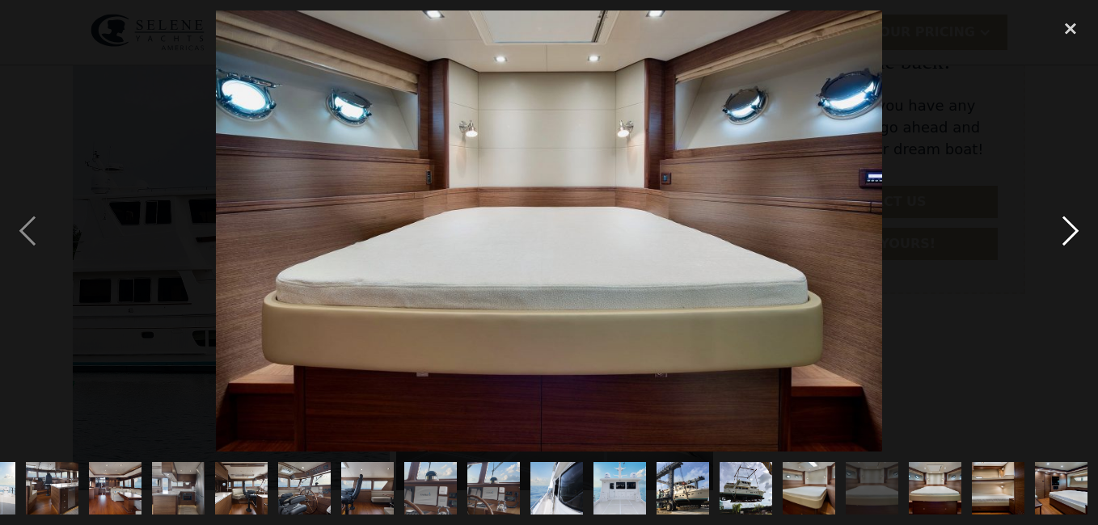
click at [1072, 224] on div "next image" at bounding box center [1070, 231] width 55 height 441
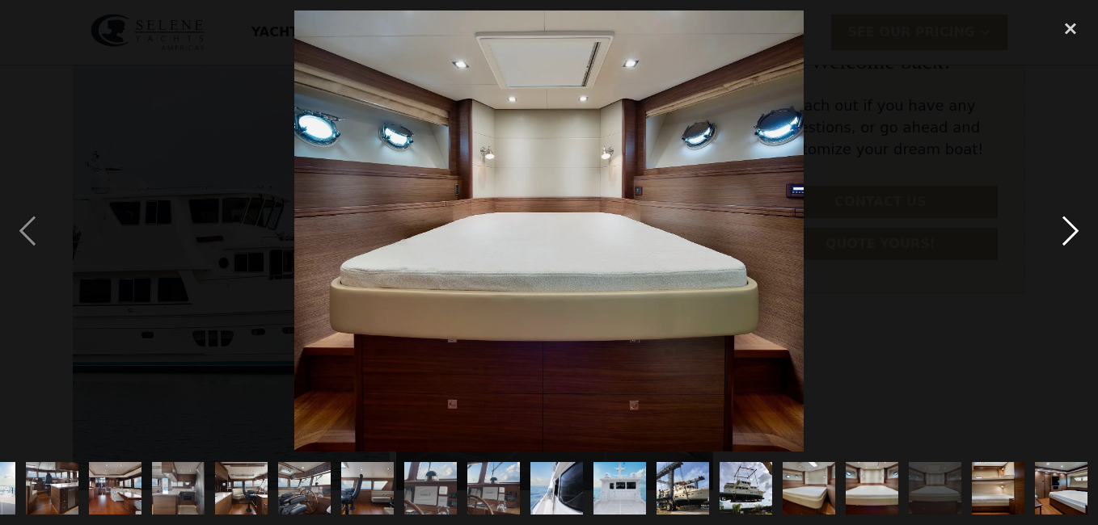
click at [1065, 232] on div "next image" at bounding box center [1070, 231] width 55 height 441
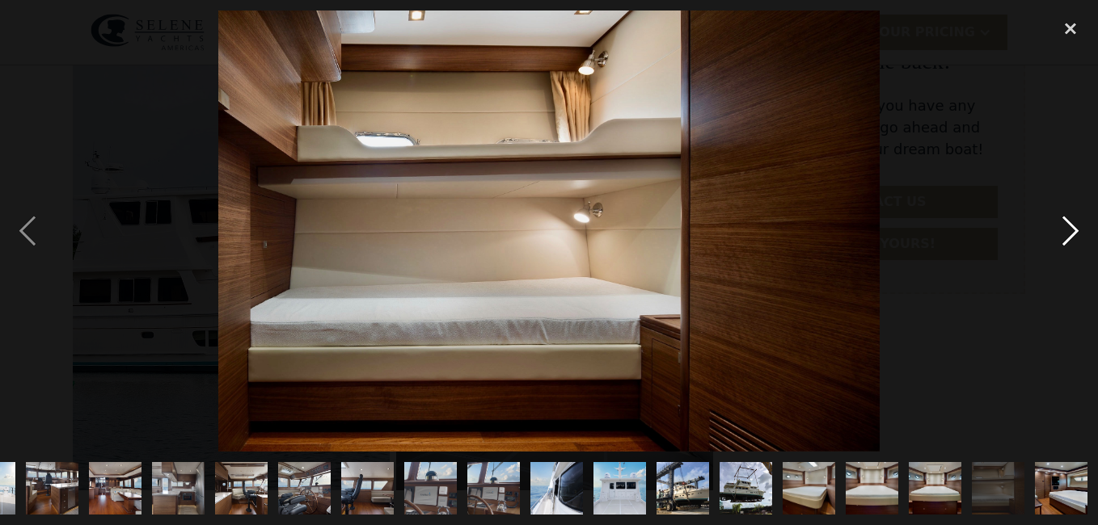
click at [1065, 232] on div "next image" at bounding box center [1070, 231] width 55 height 441
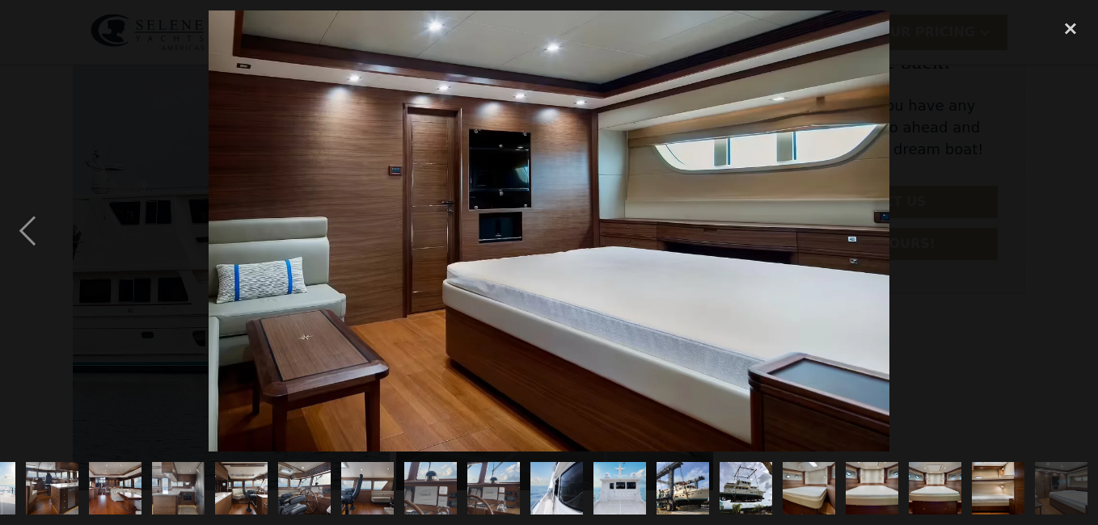
click at [1065, 232] on div "next image" at bounding box center [1070, 231] width 55 height 441
click at [976, 337] on div at bounding box center [549, 231] width 1098 height 441
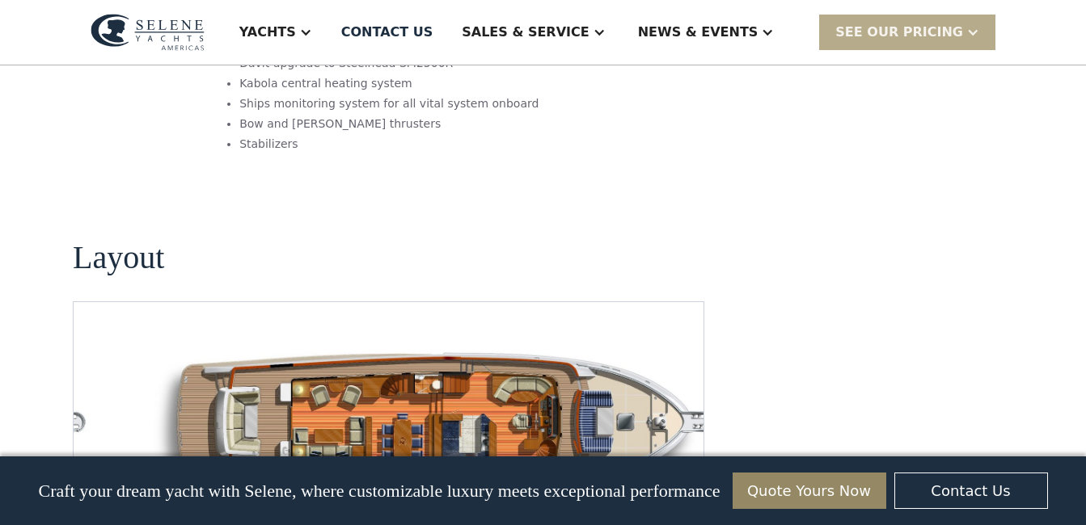
scroll to position [2157, 0]
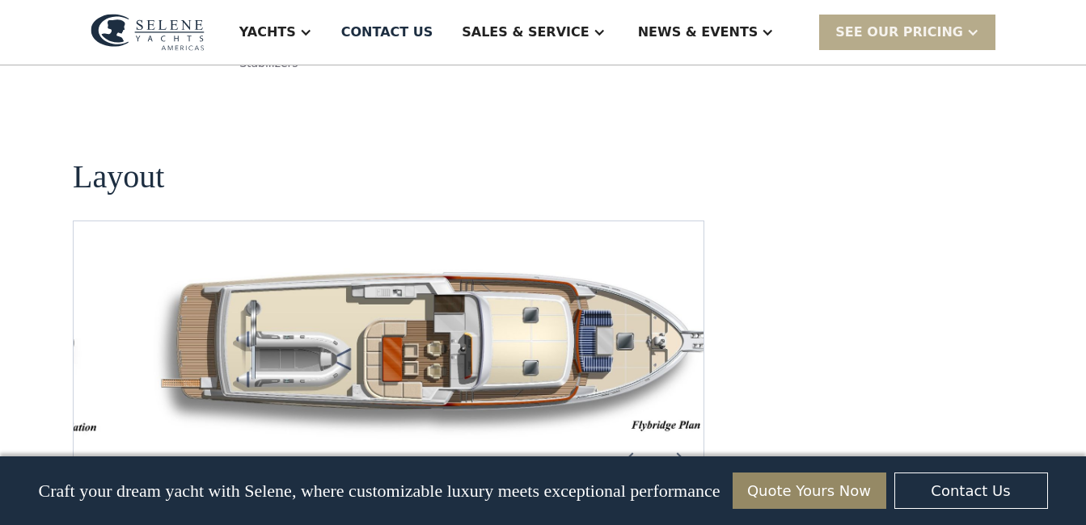
click at [550, 260] on img "open lightbox" at bounding box center [440, 349] width 604 height 179
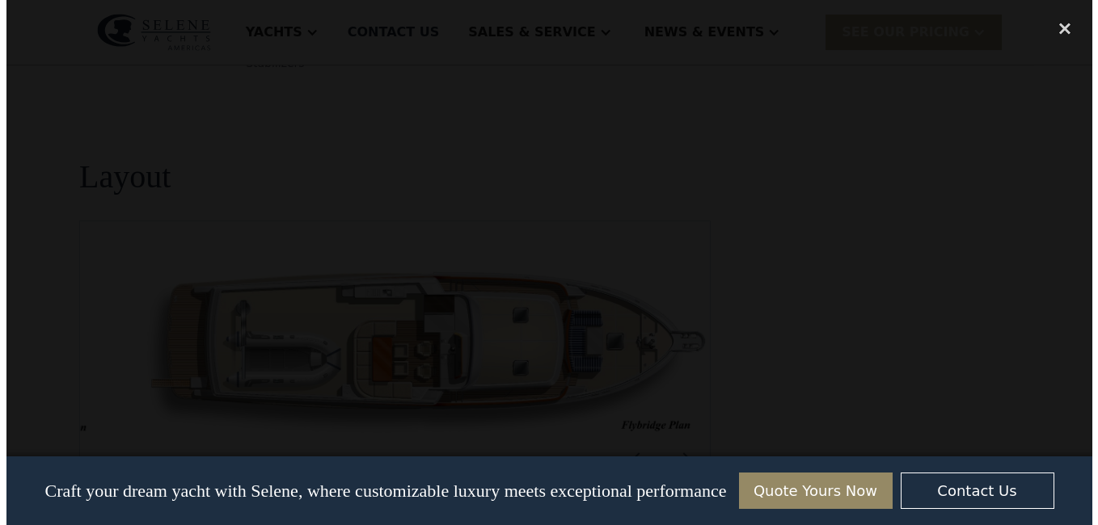
scroll to position [2138, 0]
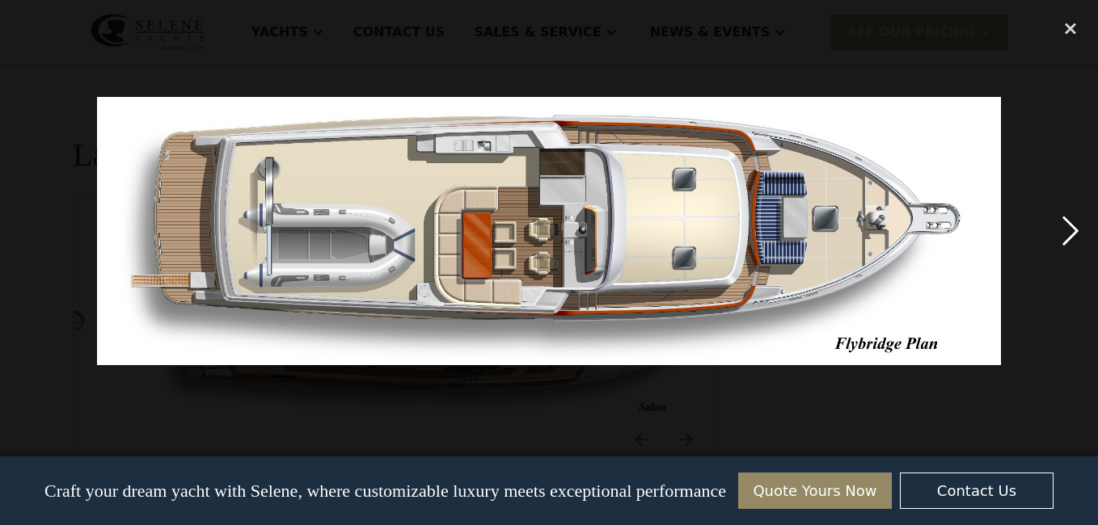
click at [1063, 230] on div "next image" at bounding box center [1070, 231] width 55 height 441
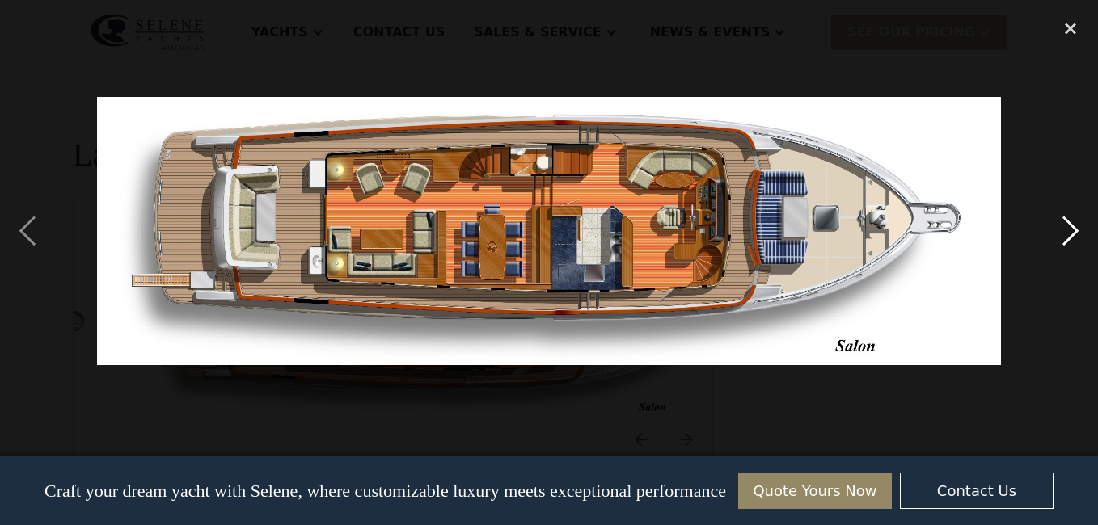
click at [1069, 226] on div "next image" at bounding box center [1070, 231] width 55 height 441
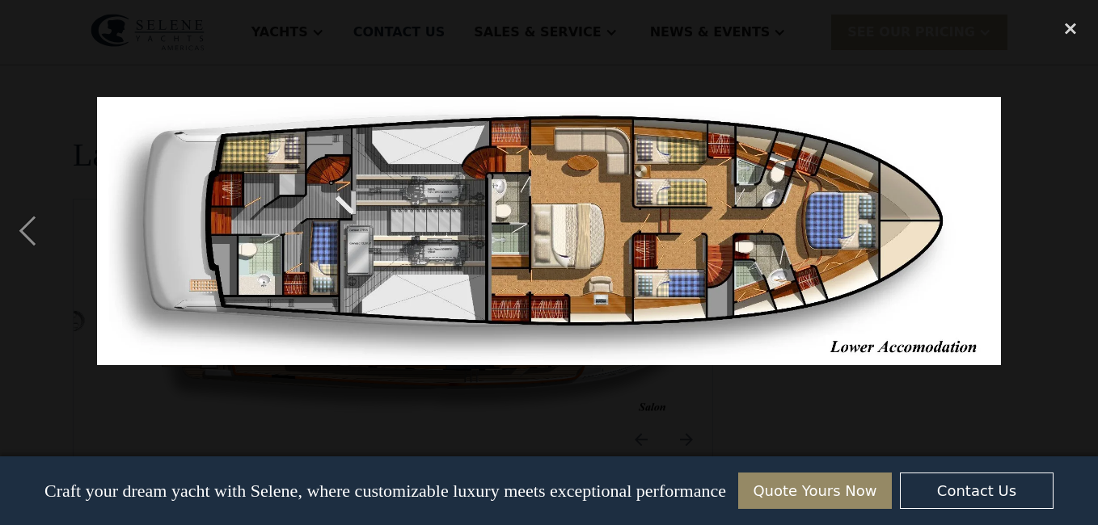
click at [352, 251] on img at bounding box center [549, 231] width 904 height 268
click at [25, 232] on div "previous image" at bounding box center [27, 231] width 55 height 441
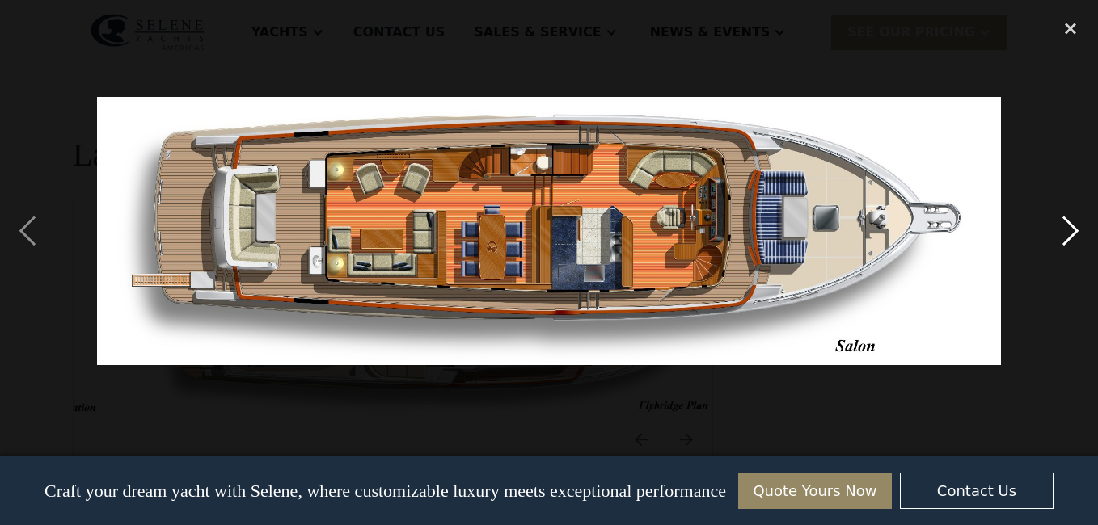
click at [1071, 230] on div "next image" at bounding box center [1070, 231] width 55 height 441
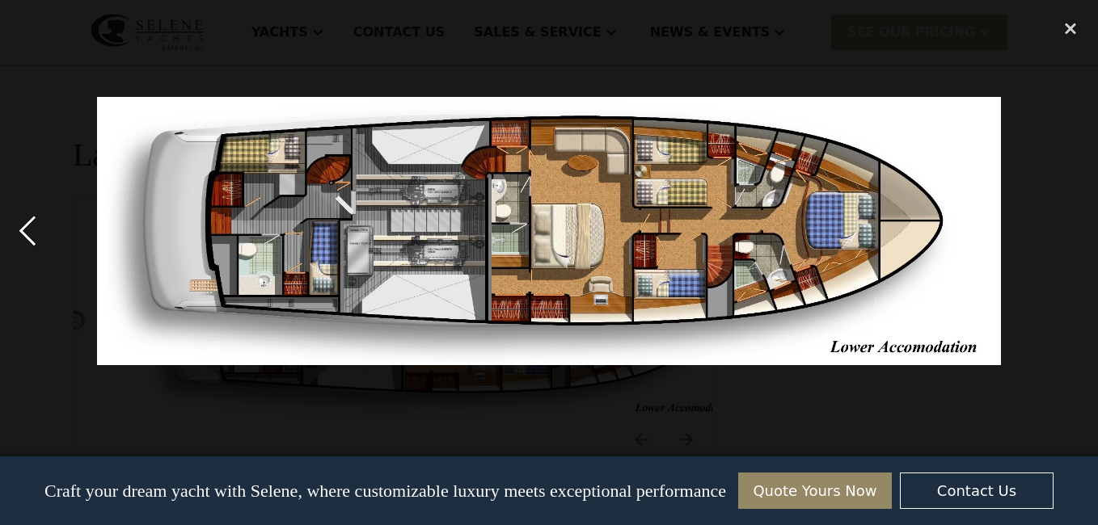
click at [32, 234] on div "previous image" at bounding box center [27, 231] width 55 height 441
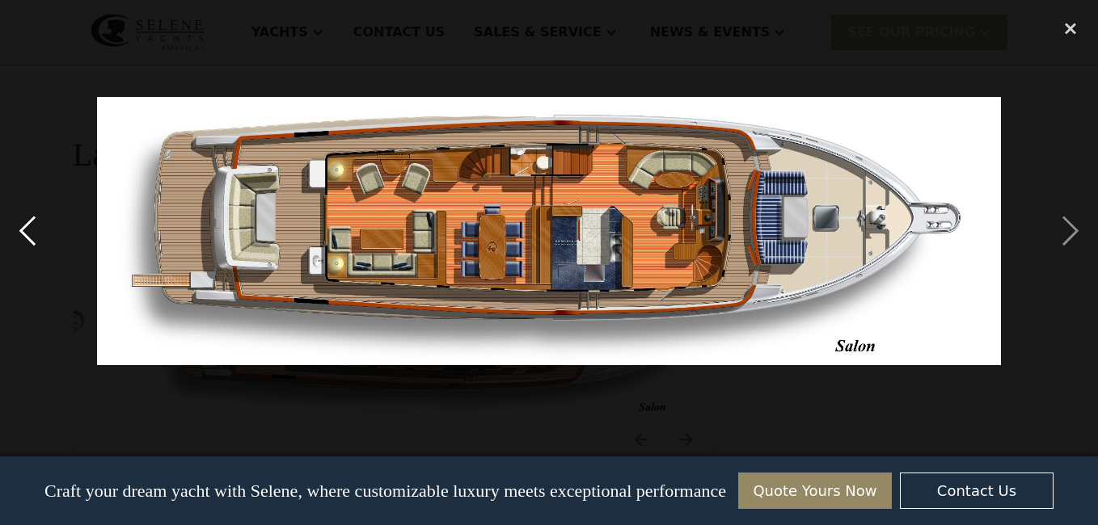
click at [31, 234] on div "previous image" at bounding box center [27, 231] width 55 height 441
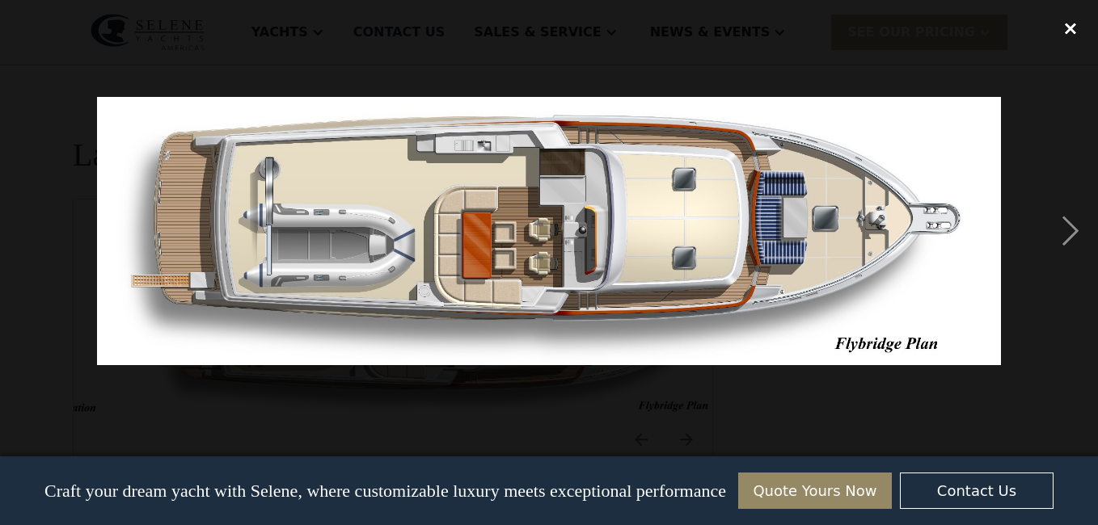
click at [1069, 25] on div "close lightbox" at bounding box center [1070, 29] width 55 height 36
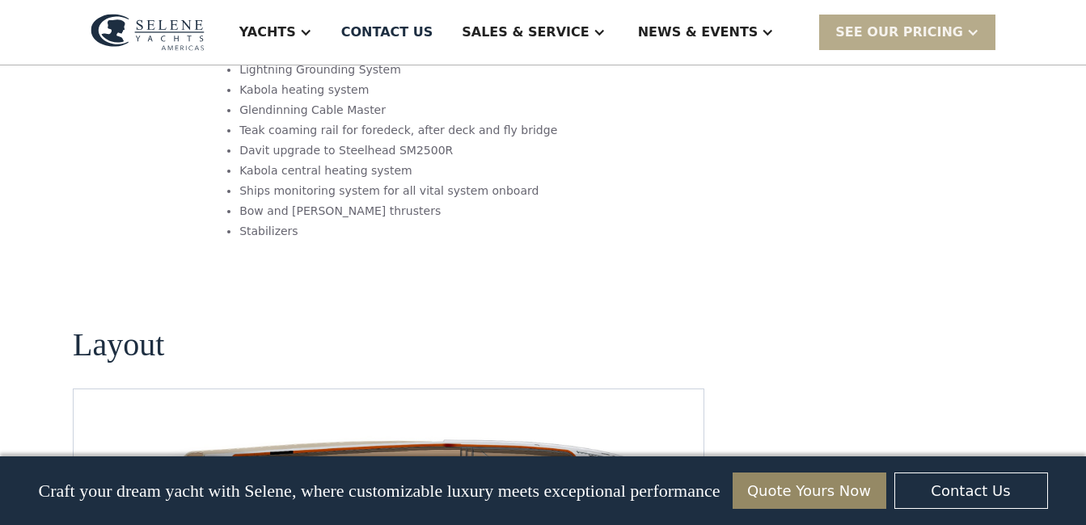
scroll to position [2151, 0]
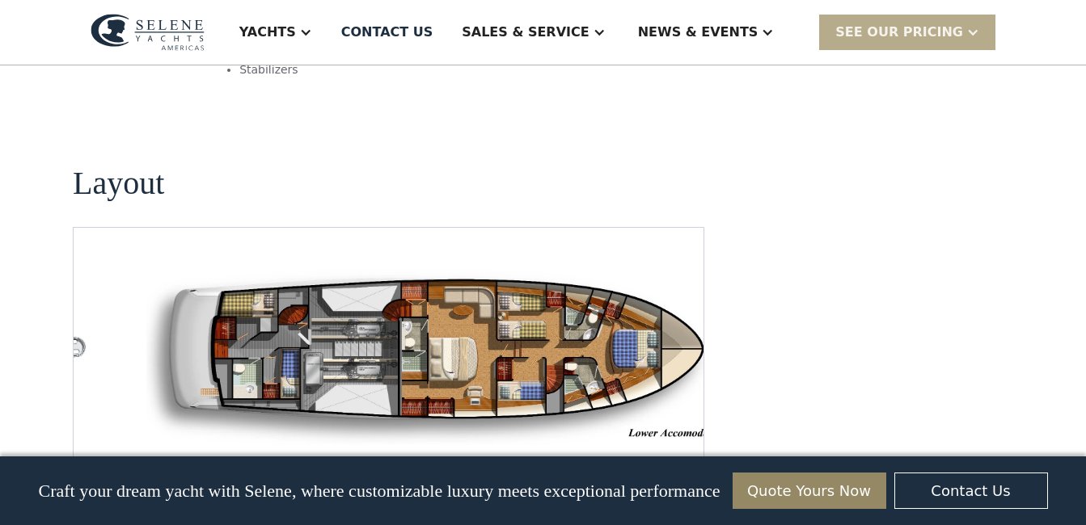
click at [455, 314] on img "open lightbox" at bounding box center [440, 356] width 604 height 179
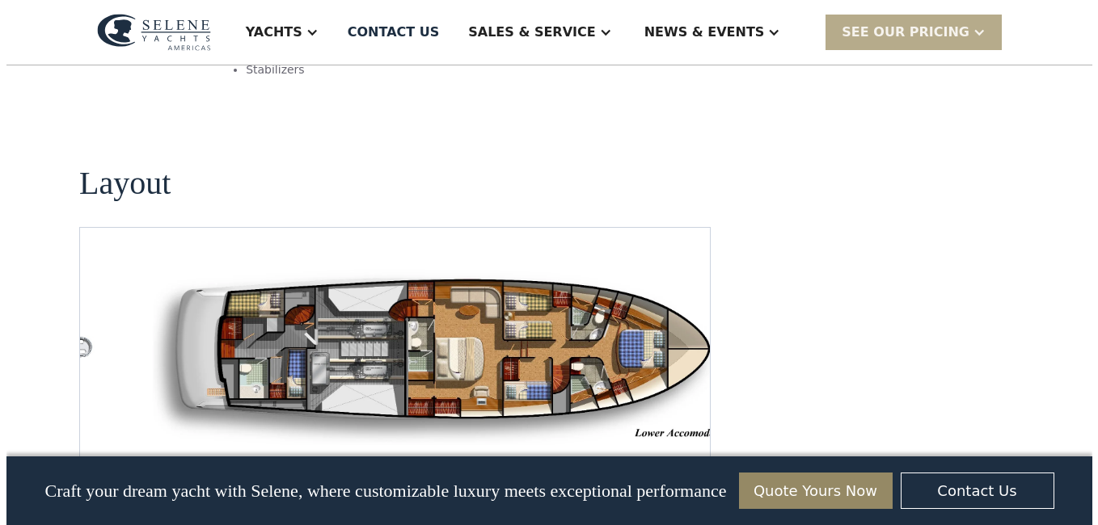
scroll to position [2132, 0]
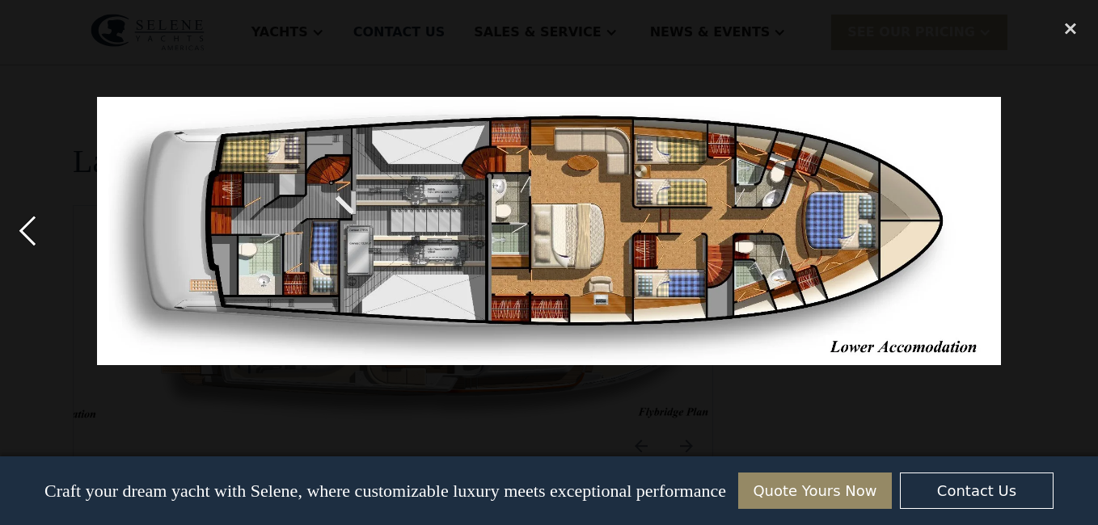
click at [23, 231] on div "previous image" at bounding box center [27, 231] width 55 height 441
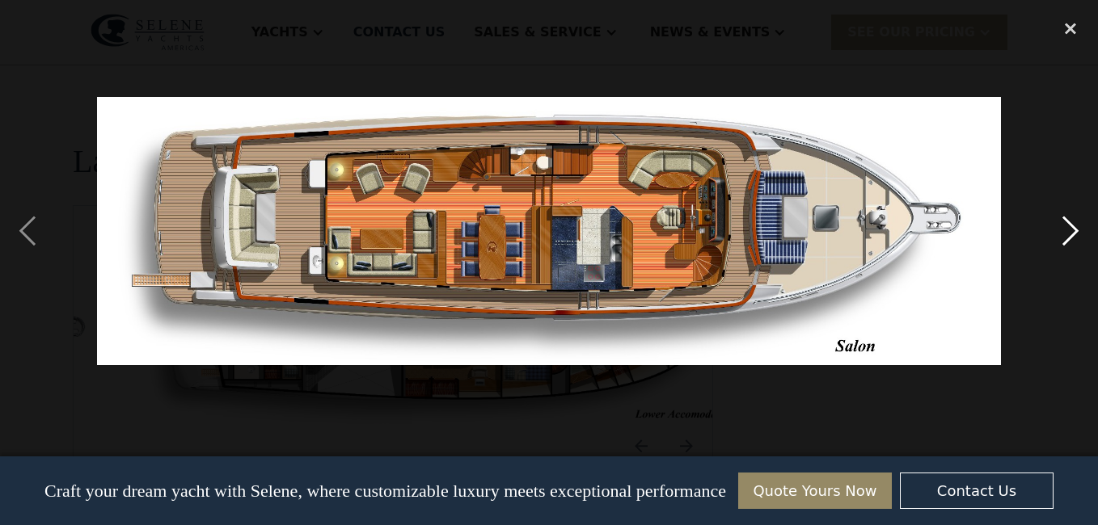
click at [1068, 230] on div "next image" at bounding box center [1070, 231] width 55 height 441
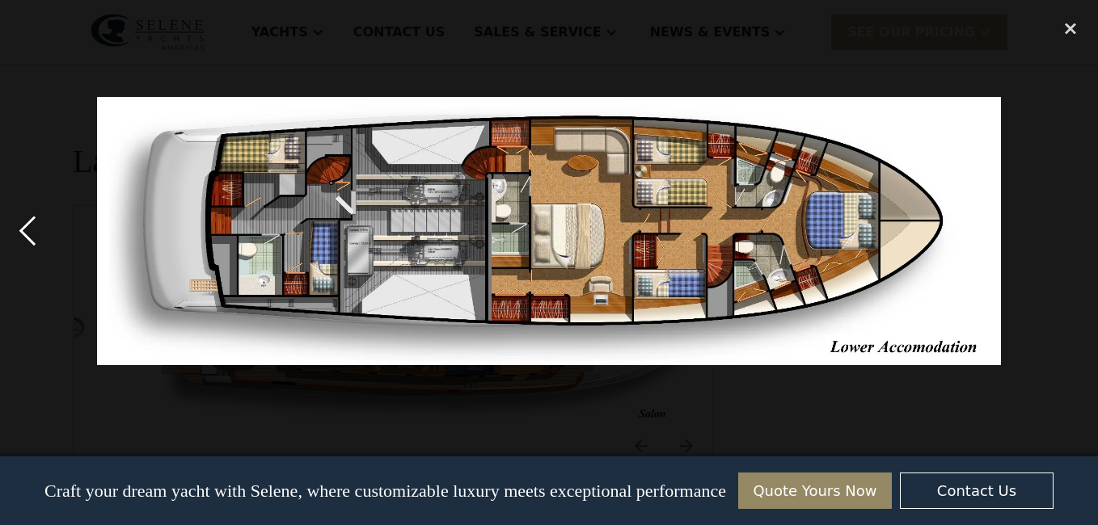
click at [32, 230] on div "previous image" at bounding box center [27, 231] width 55 height 441
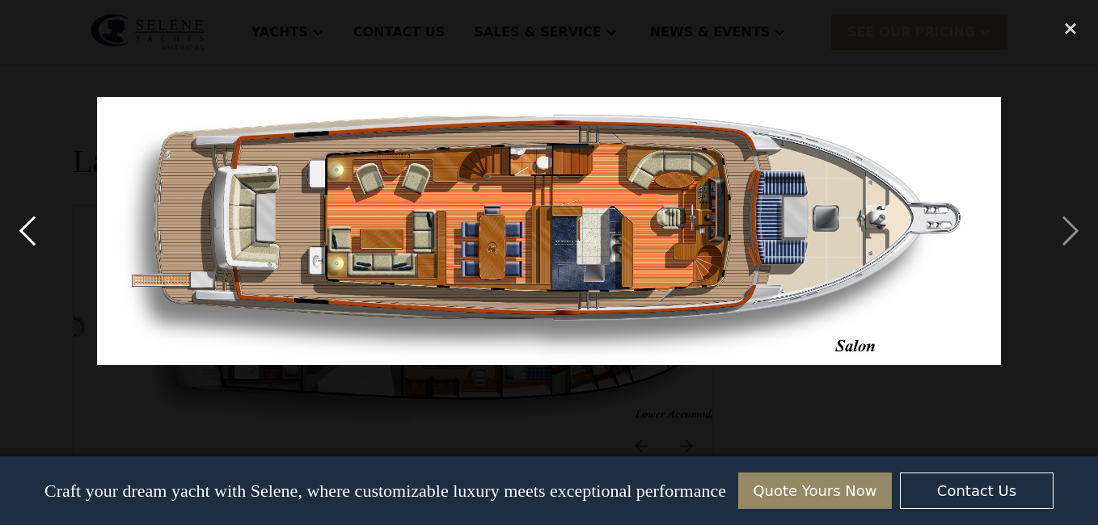
click at [32, 230] on div "previous image" at bounding box center [27, 231] width 55 height 441
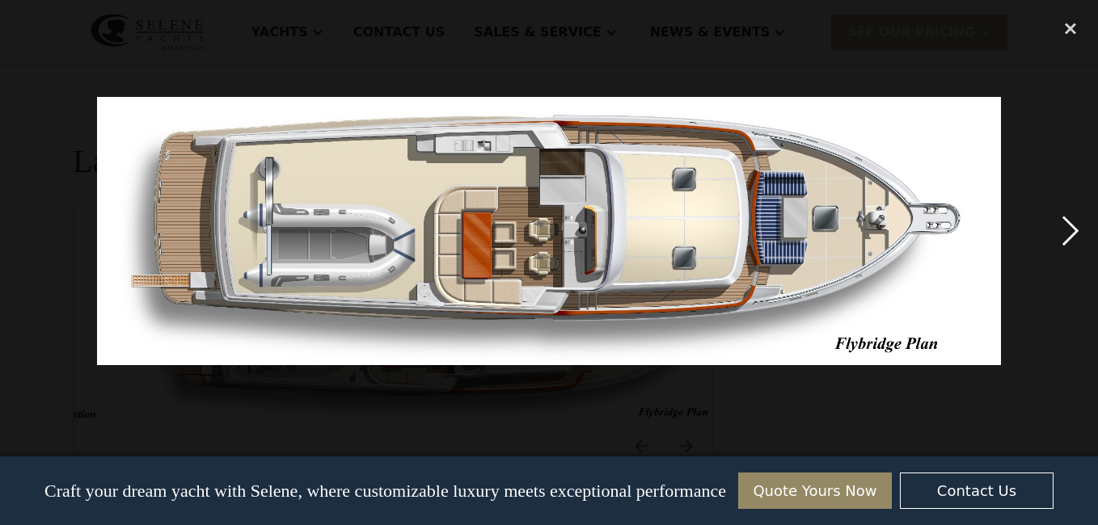
click at [1059, 233] on div "next image" at bounding box center [1070, 231] width 55 height 441
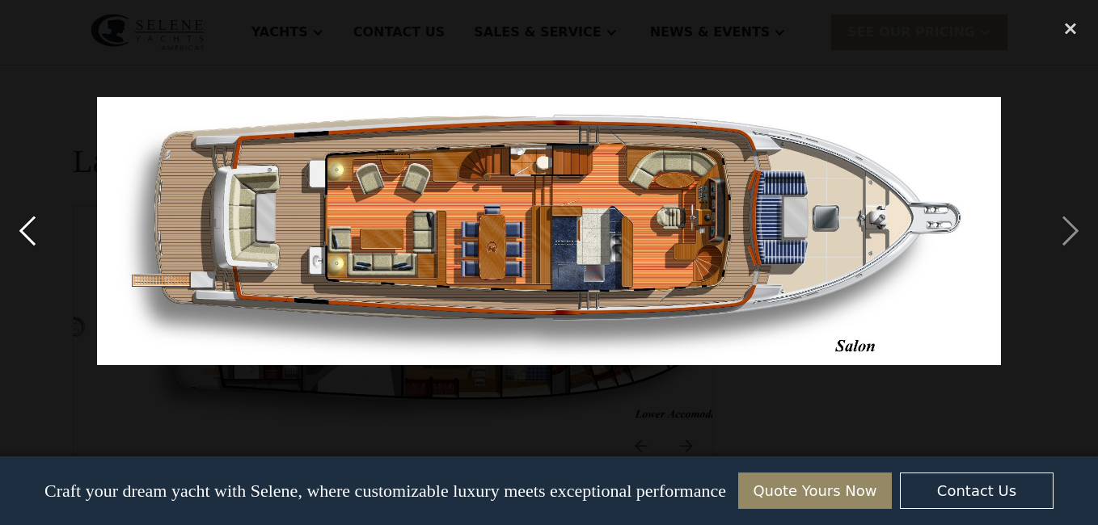
click at [39, 226] on div "previous image" at bounding box center [27, 231] width 55 height 441
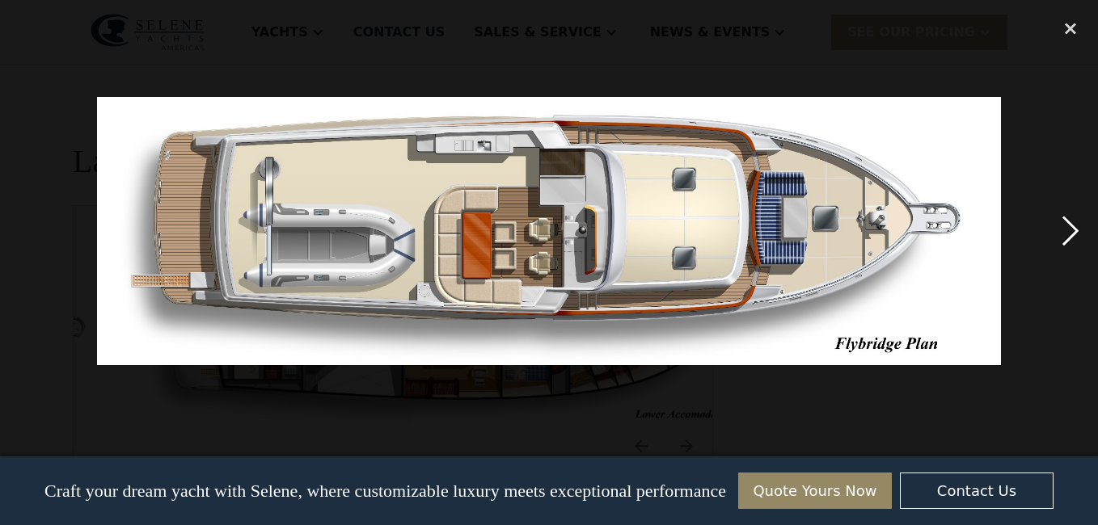
click at [1069, 227] on div "next image" at bounding box center [1070, 231] width 55 height 441
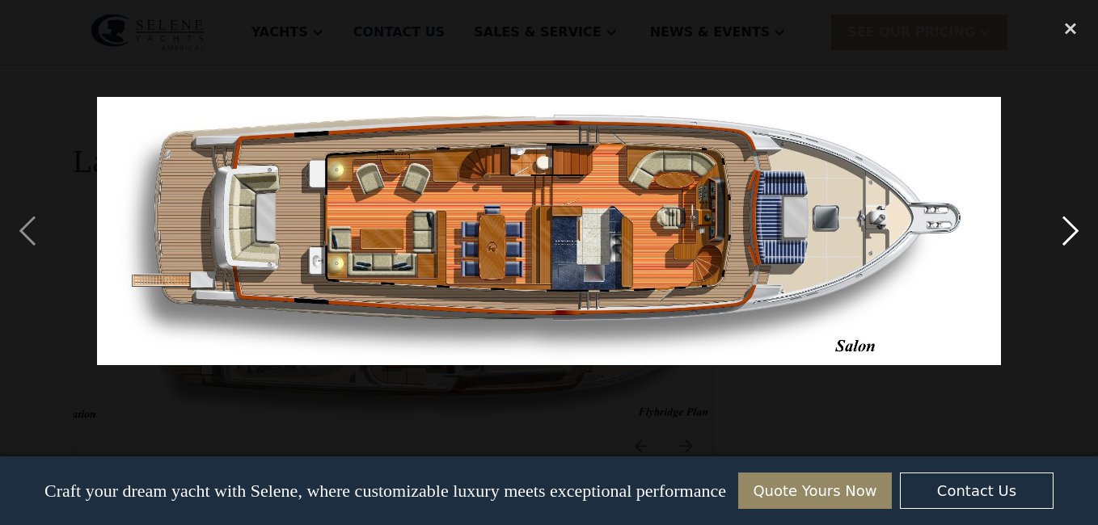
click at [1069, 227] on div "next image" at bounding box center [1070, 231] width 55 height 441
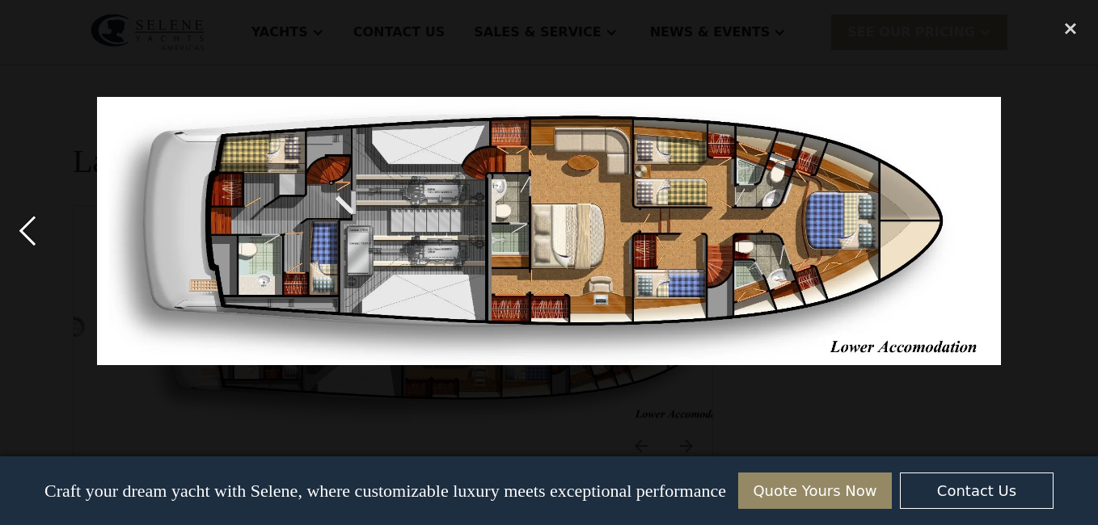
click at [25, 226] on div "previous image" at bounding box center [27, 231] width 55 height 441
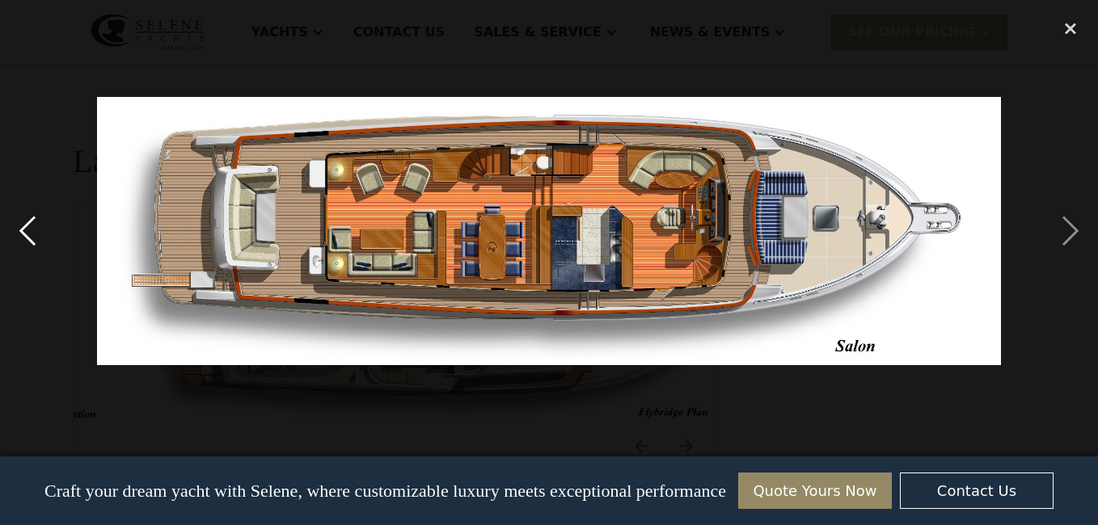
click at [24, 226] on div "previous image" at bounding box center [27, 231] width 55 height 441
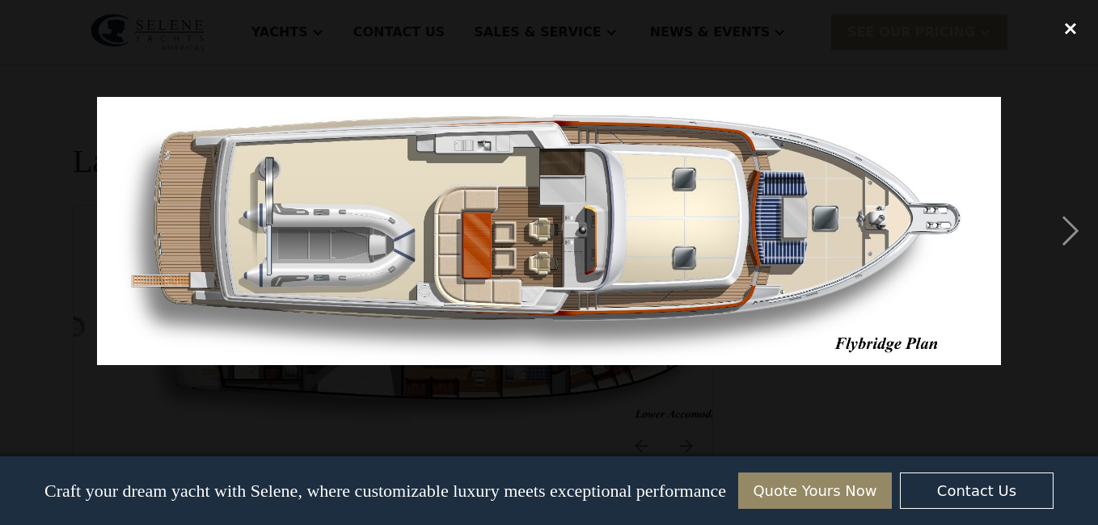
click at [1071, 31] on div "close lightbox" at bounding box center [1070, 29] width 55 height 36
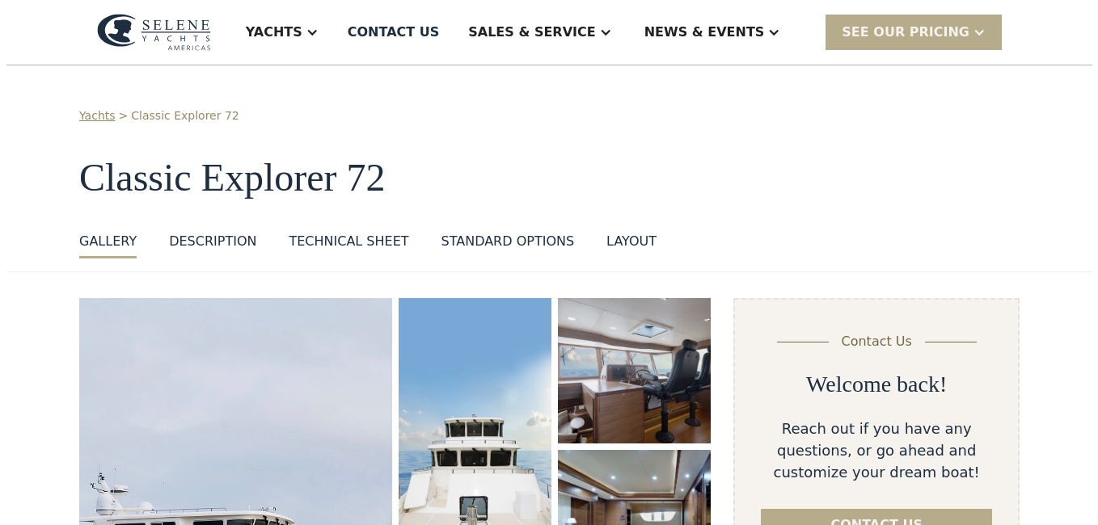
scroll to position [162, 0]
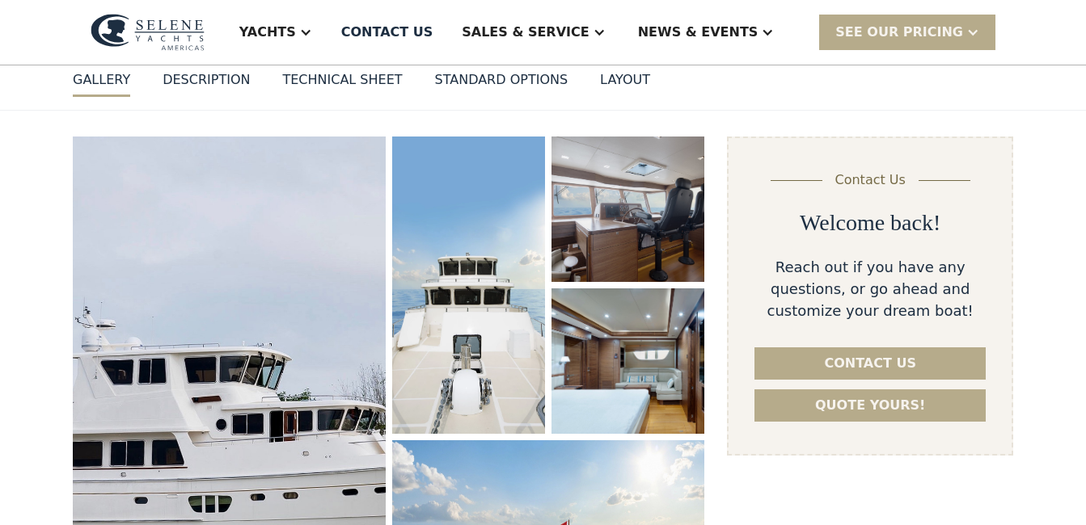
click at [237, 361] on img "open lightbox" at bounding box center [228, 392] width 331 height 543
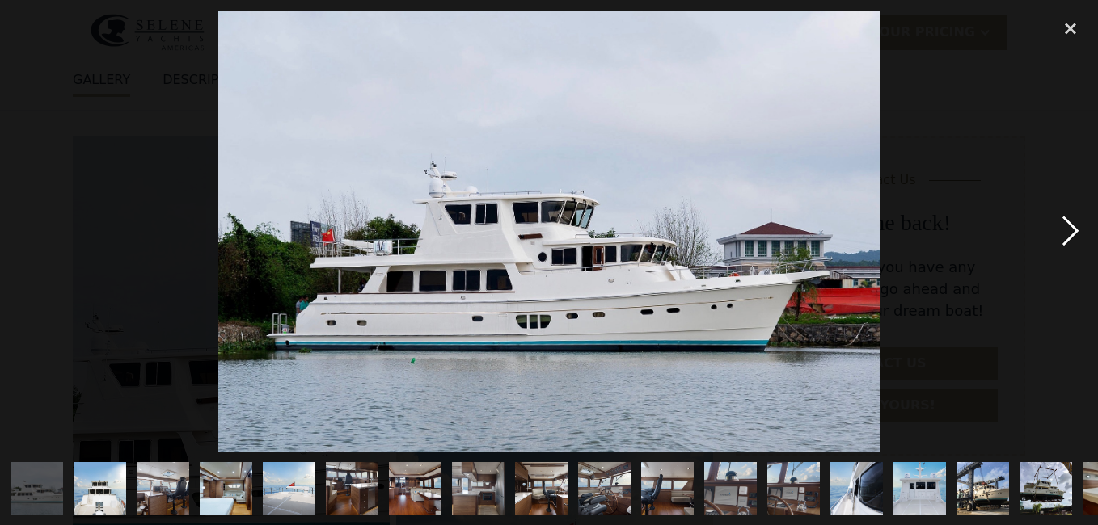
click at [1069, 225] on div "next image" at bounding box center [1070, 231] width 55 height 441
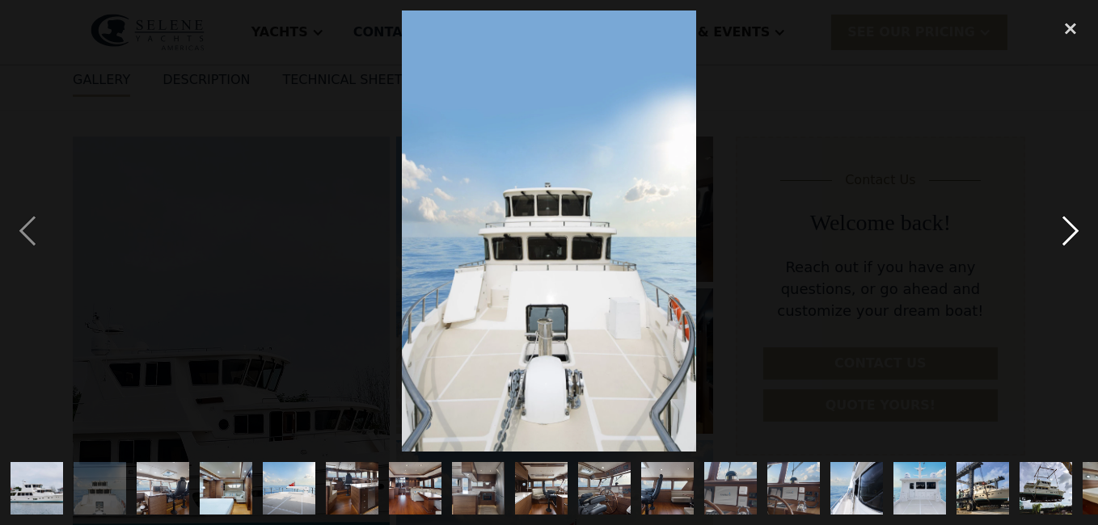
click at [1069, 228] on div "next image" at bounding box center [1070, 231] width 55 height 441
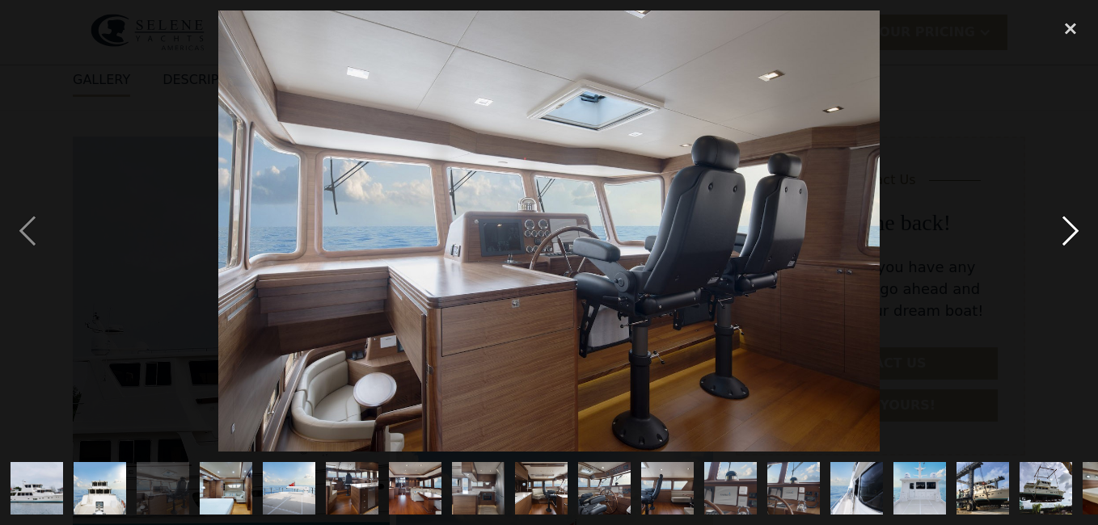
click at [1069, 228] on div "next image" at bounding box center [1070, 231] width 55 height 441
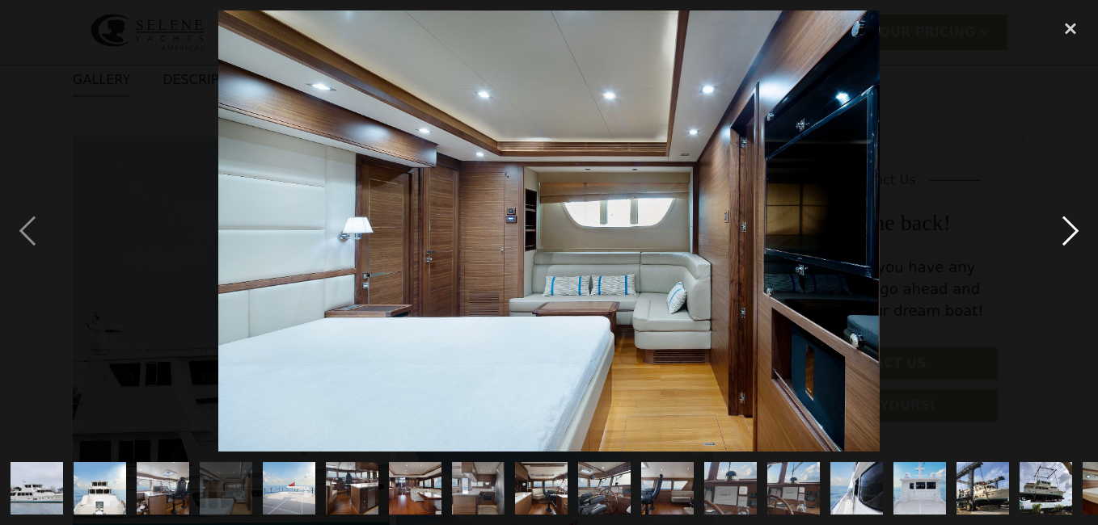
click at [1066, 230] on div "next image" at bounding box center [1070, 231] width 55 height 441
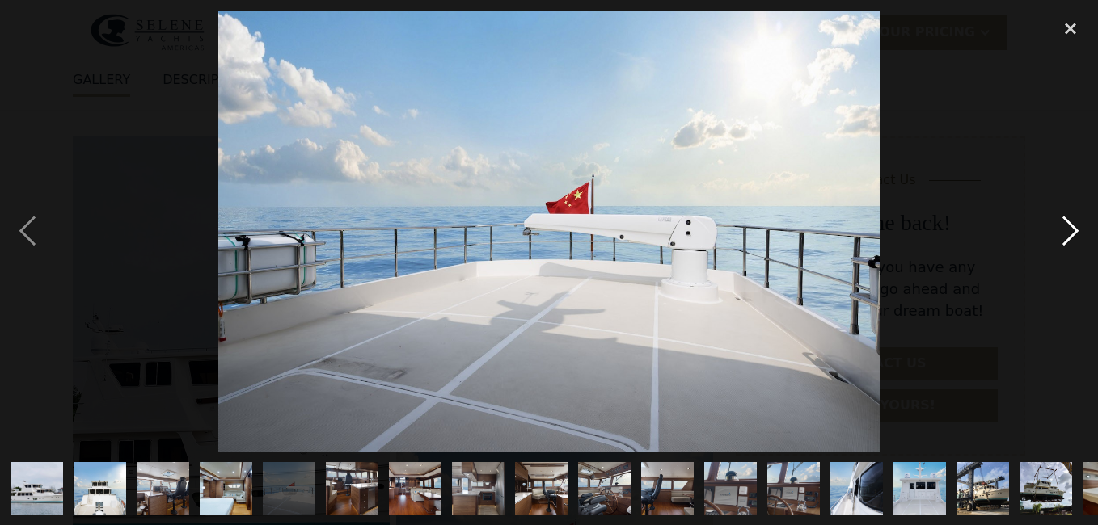
click at [1066, 230] on div "next image" at bounding box center [1070, 231] width 55 height 441
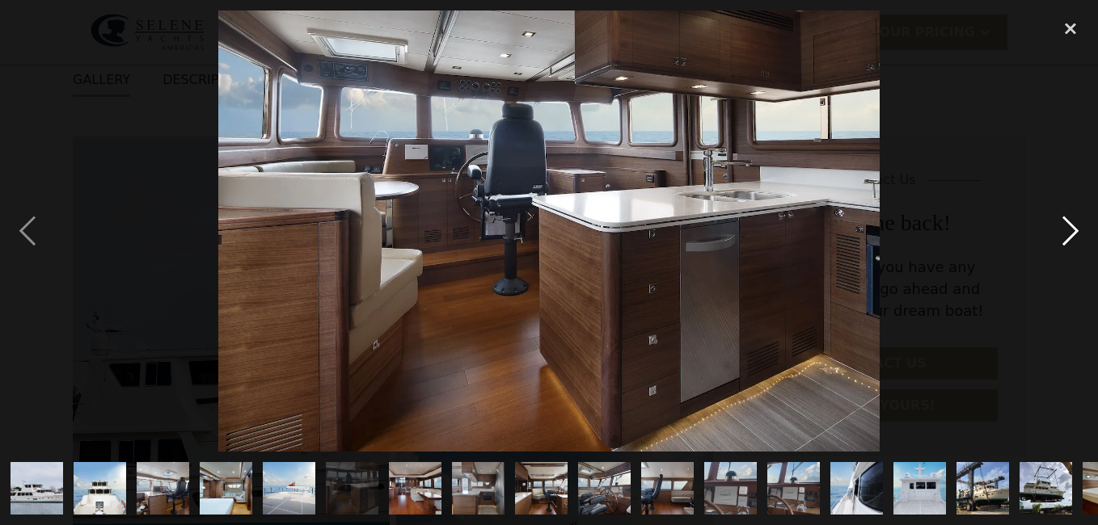
click at [1065, 232] on div "next image" at bounding box center [1070, 231] width 55 height 441
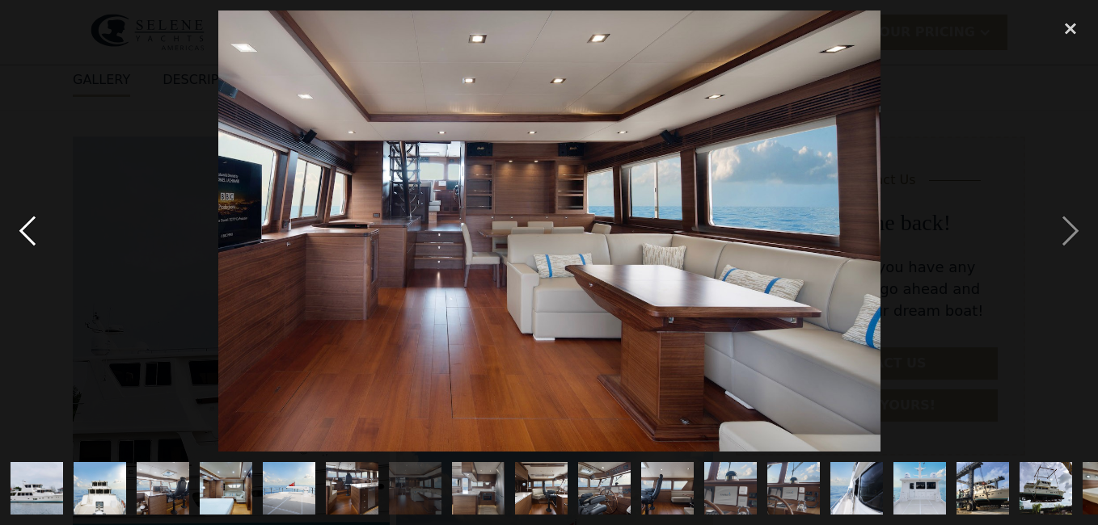
click at [27, 228] on div "previous image" at bounding box center [27, 231] width 55 height 441
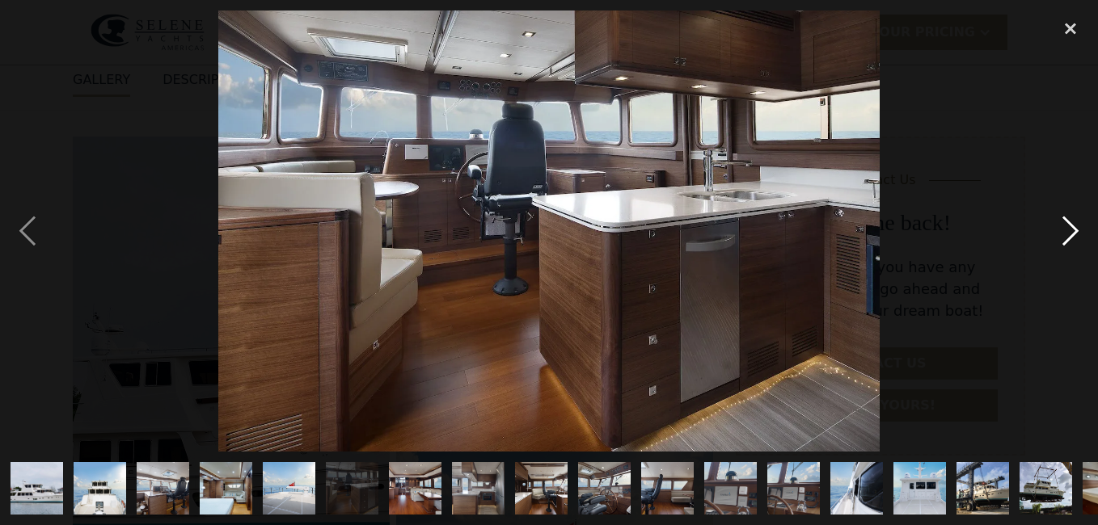
click at [1065, 229] on div "next image" at bounding box center [1070, 231] width 55 height 441
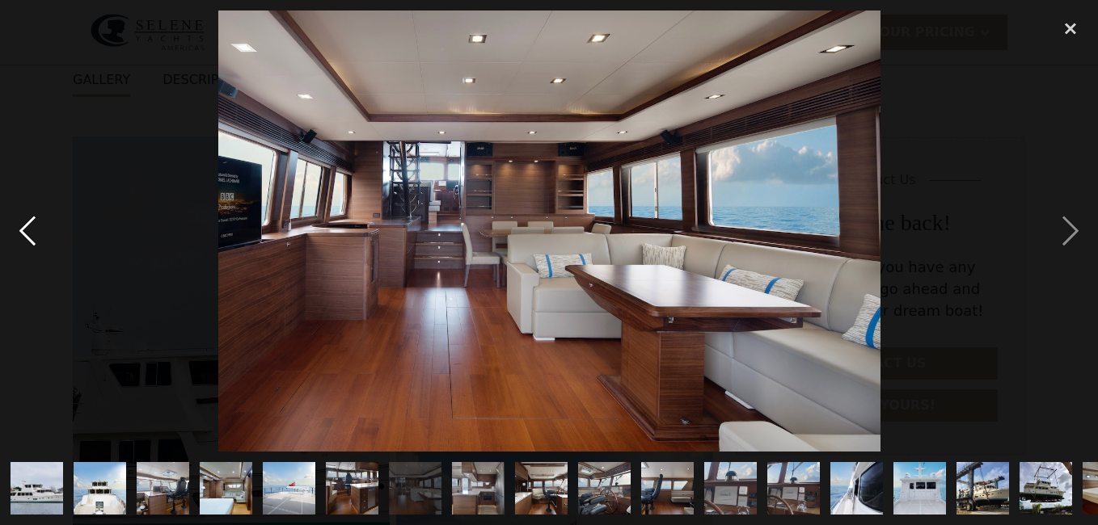
click at [21, 222] on div "previous image" at bounding box center [27, 231] width 55 height 441
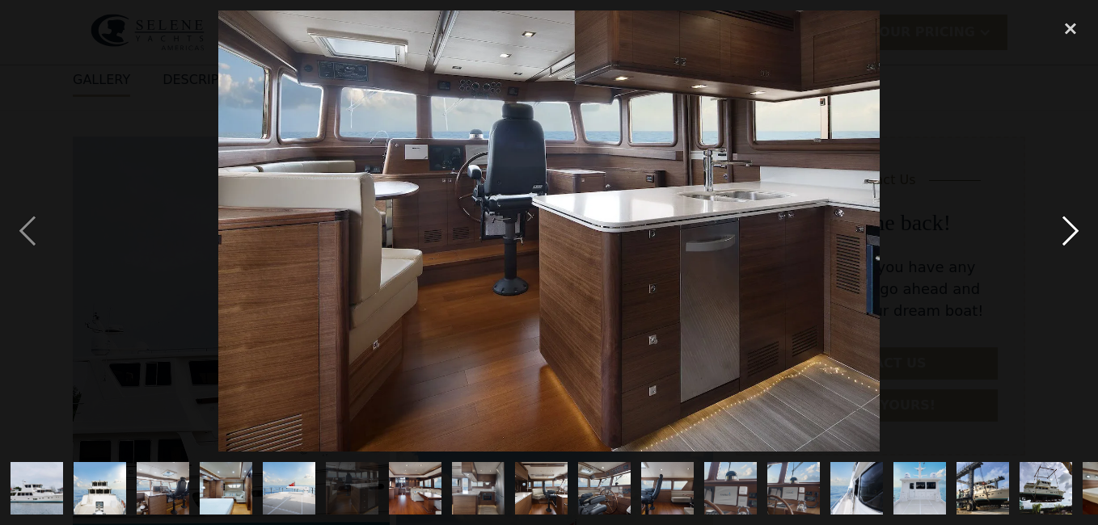
click at [1063, 230] on div "next image" at bounding box center [1070, 231] width 55 height 441
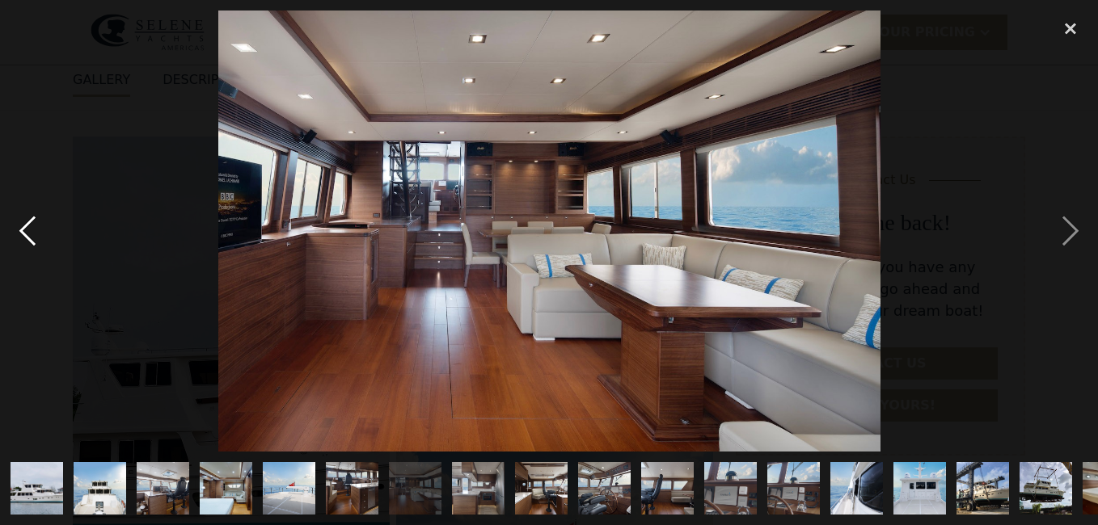
click at [28, 226] on div "previous image" at bounding box center [27, 231] width 55 height 441
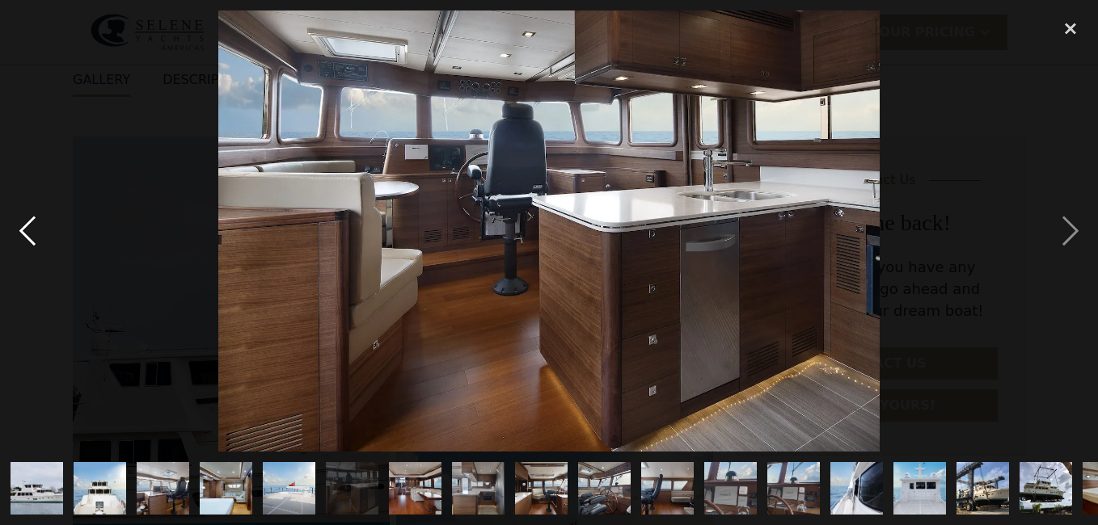
click at [28, 226] on div "previous image" at bounding box center [27, 231] width 55 height 441
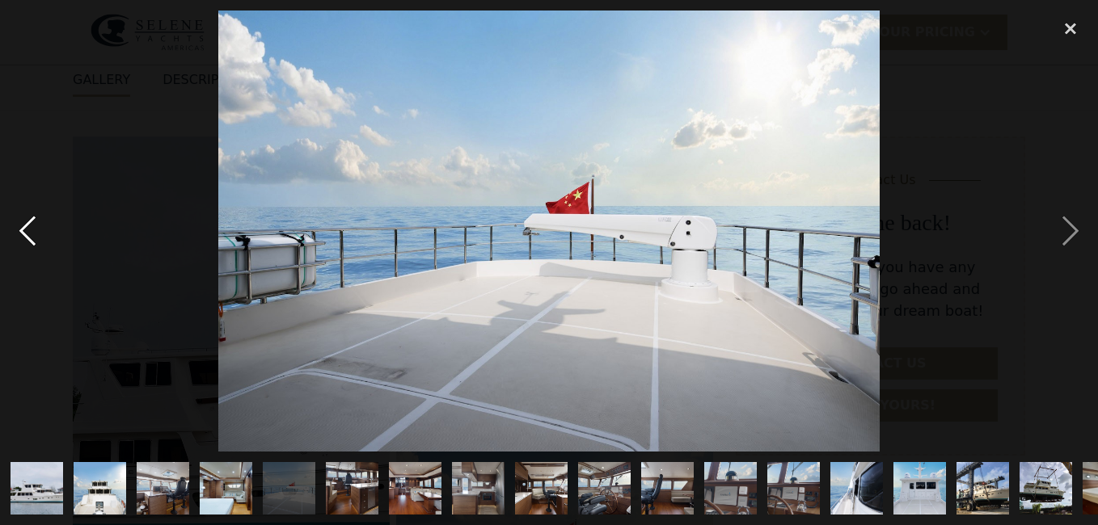
click at [26, 226] on div "previous image" at bounding box center [27, 231] width 55 height 441
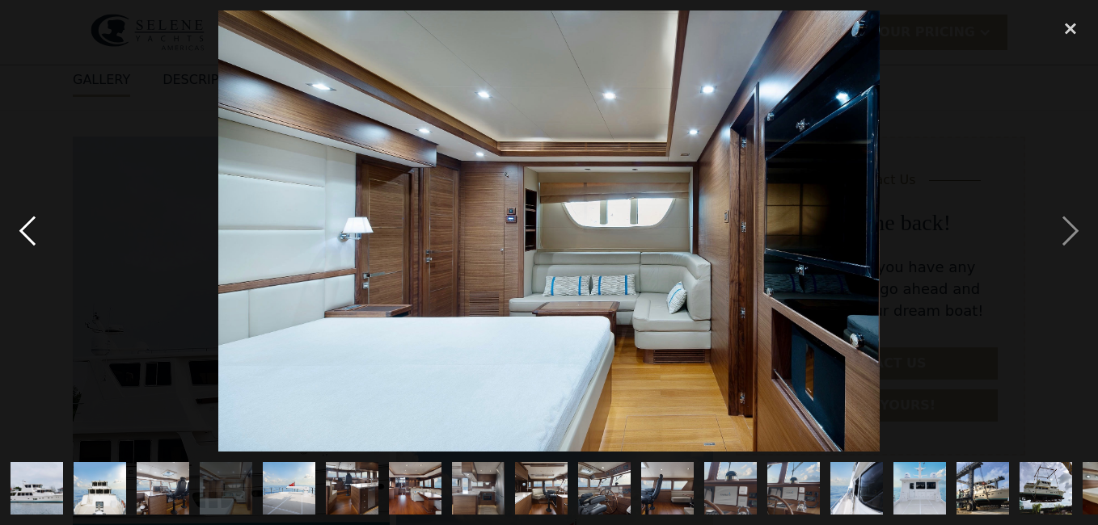
click at [26, 226] on div "previous image" at bounding box center [27, 231] width 55 height 441
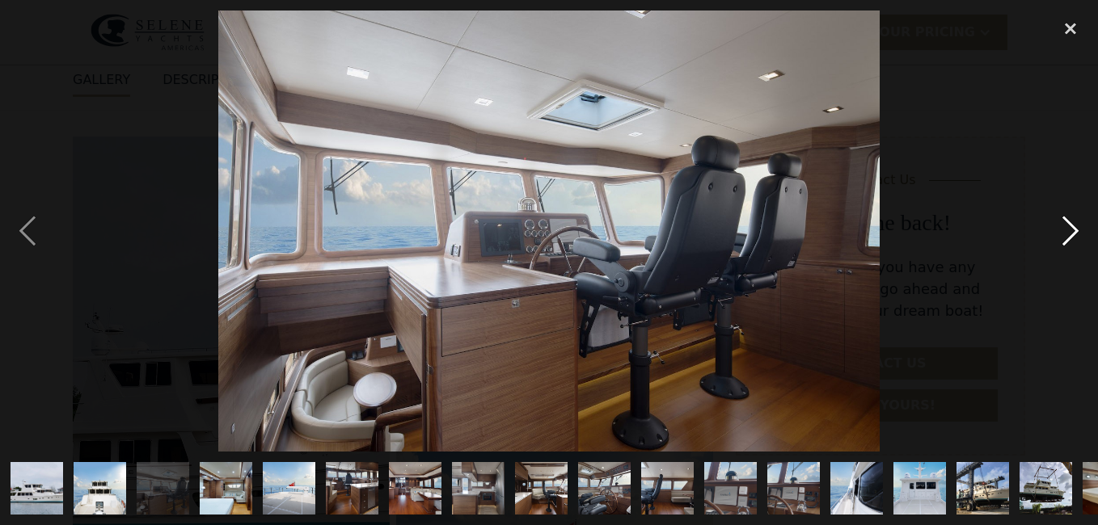
click at [1071, 224] on div "next image" at bounding box center [1070, 231] width 55 height 441
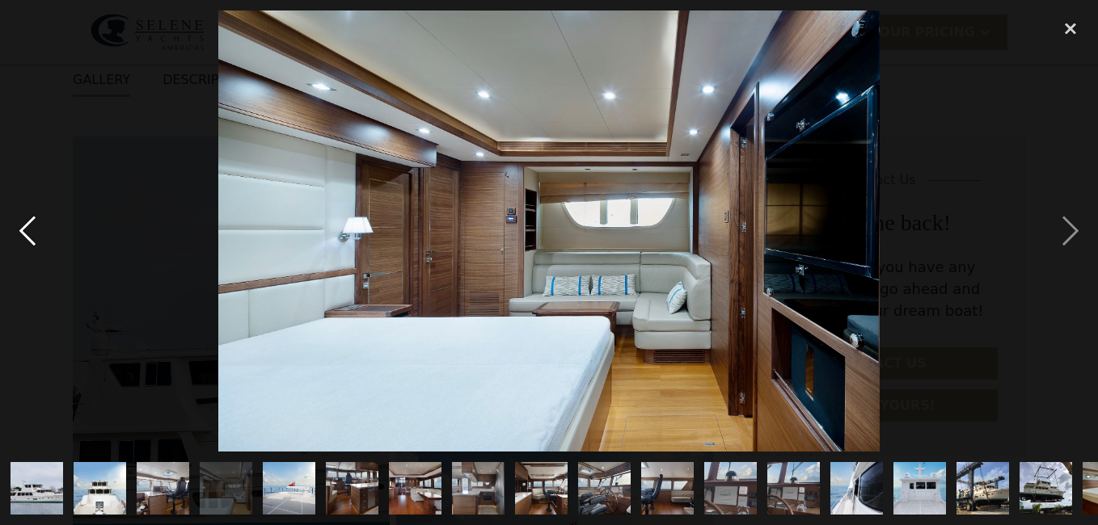
click at [29, 233] on div "previous image" at bounding box center [27, 231] width 55 height 441
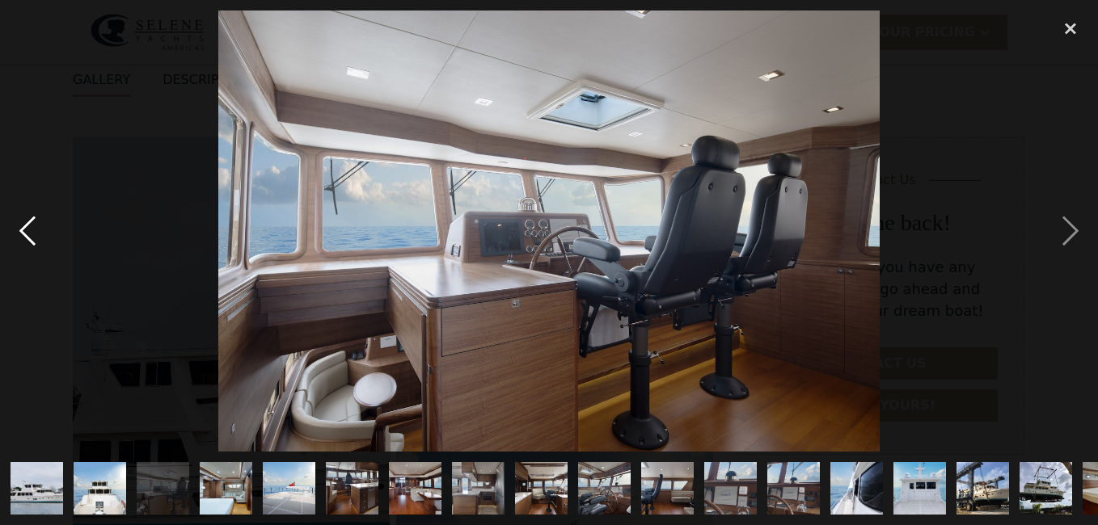
click at [29, 233] on div "previous image" at bounding box center [27, 231] width 55 height 441
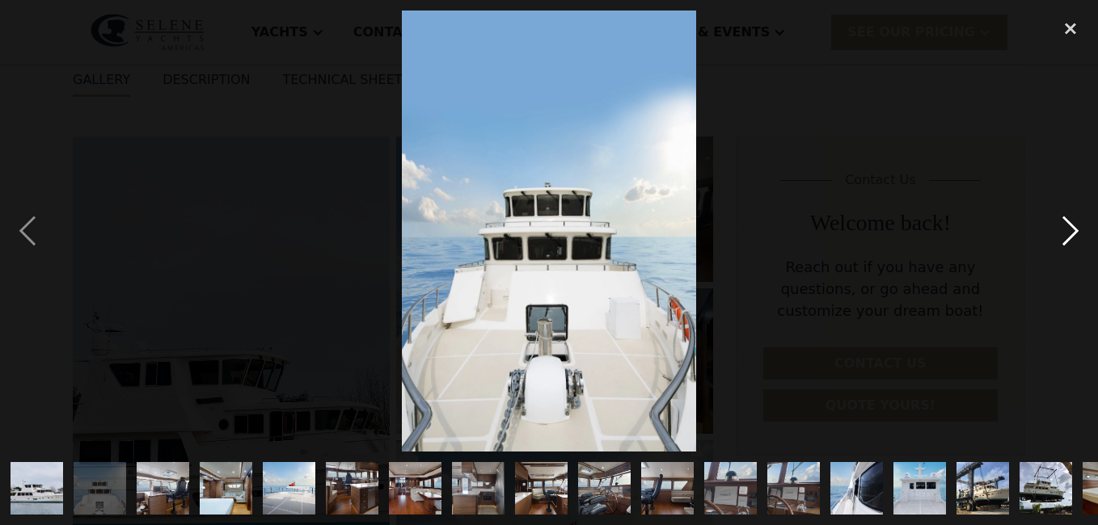
click at [1071, 232] on div "next image" at bounding box center [1070, 231] width 55 height 441
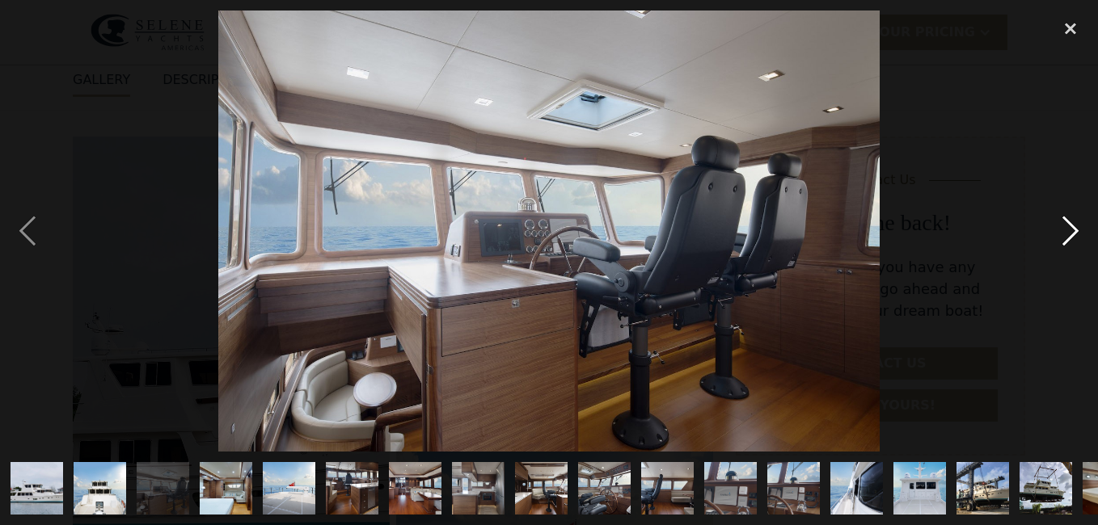
click at [1071, 232] on div "next image" at bounding box center [1070, 231] width 55 height 441
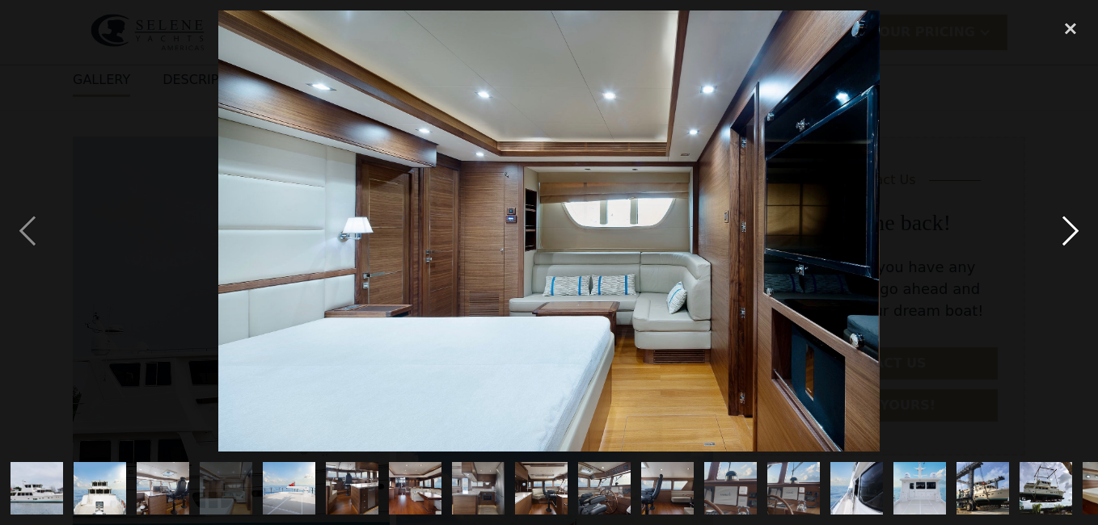
click at [1071, 232] on div "next image" at bounding box center [1070, 231] width 55 height 441
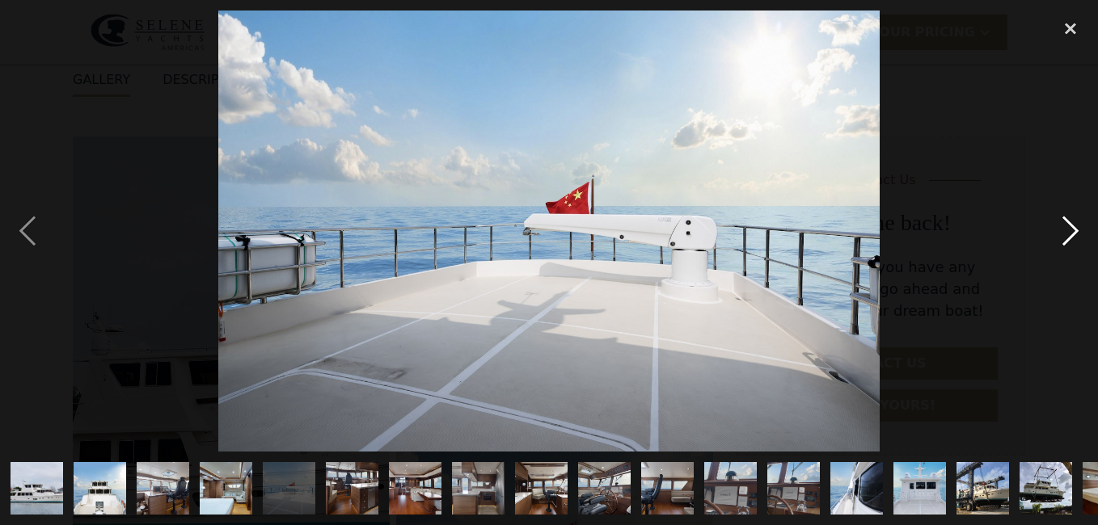
click at [1071, 232] on div "next image" at bounding box center [1070, 231] width 55 height 441
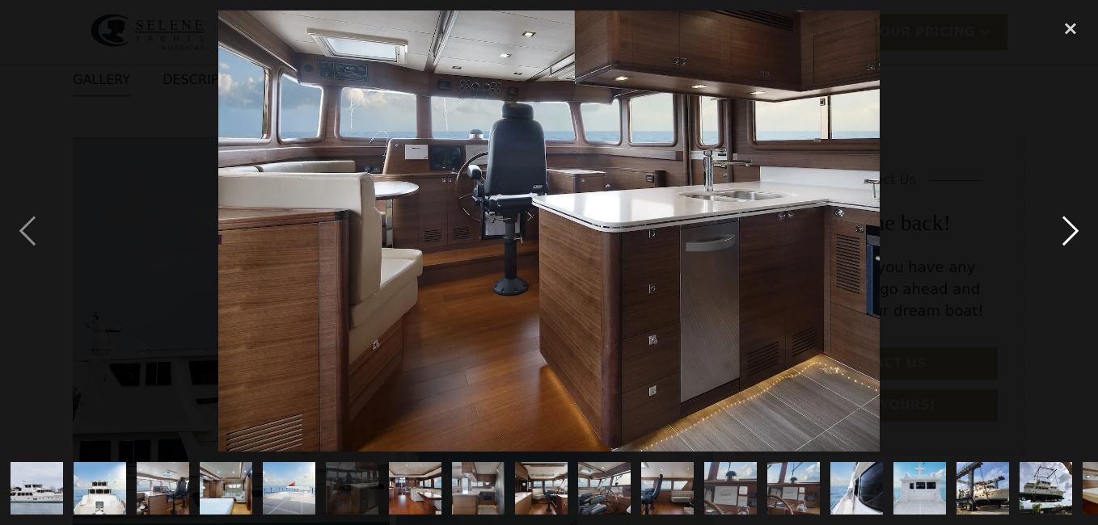
click at [1071, 232] on div "next image" at bounding box center [1070, 231] width 55 height 441
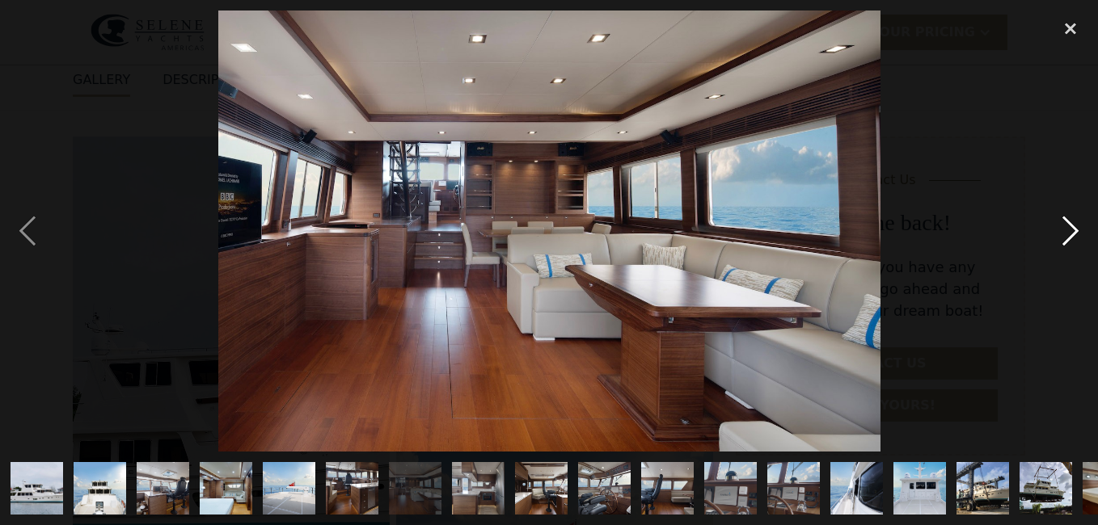
click at [1071, 232] on div "next image" at bounding box center [1070, 231] width 55 height 441
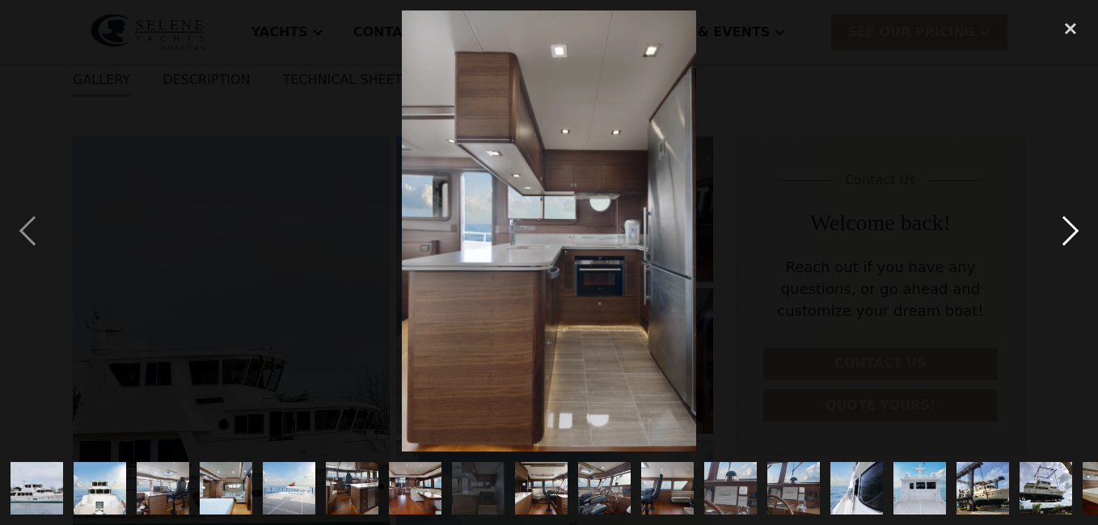
click at [1070, 231] on div "next image" at bounding box center [1070, 231] width 55 height 441
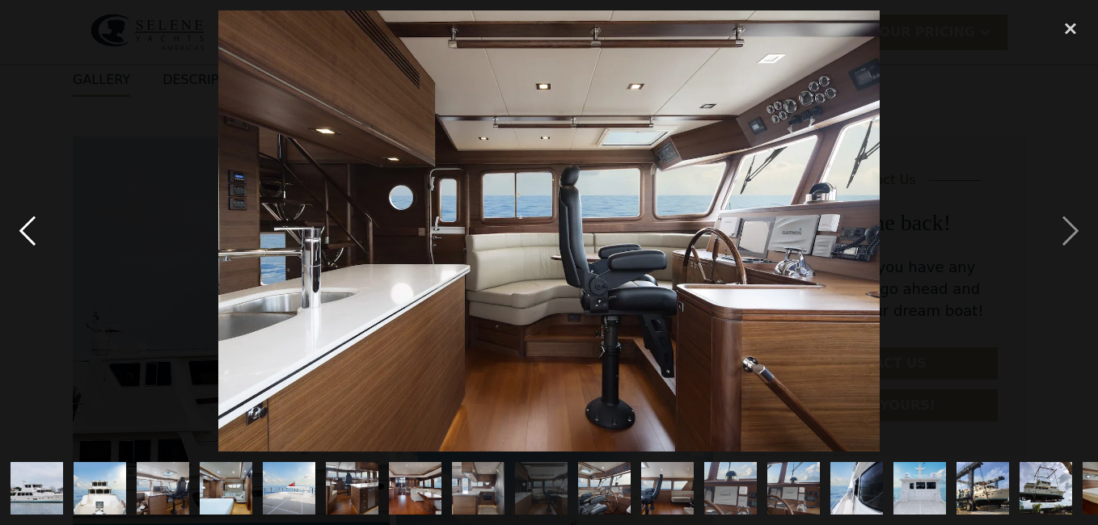
click at [32, 226] on div "previous image" at bounding box center [27, 231] width 55 height 441
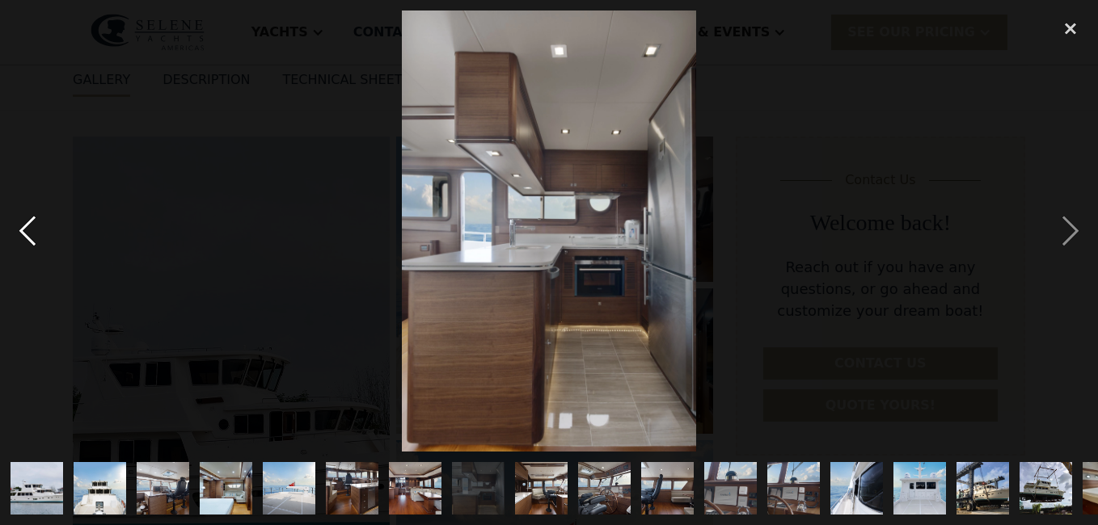
click at [32, 224] on div "previous image" at bounding box center [27, 231] width 55 height 441
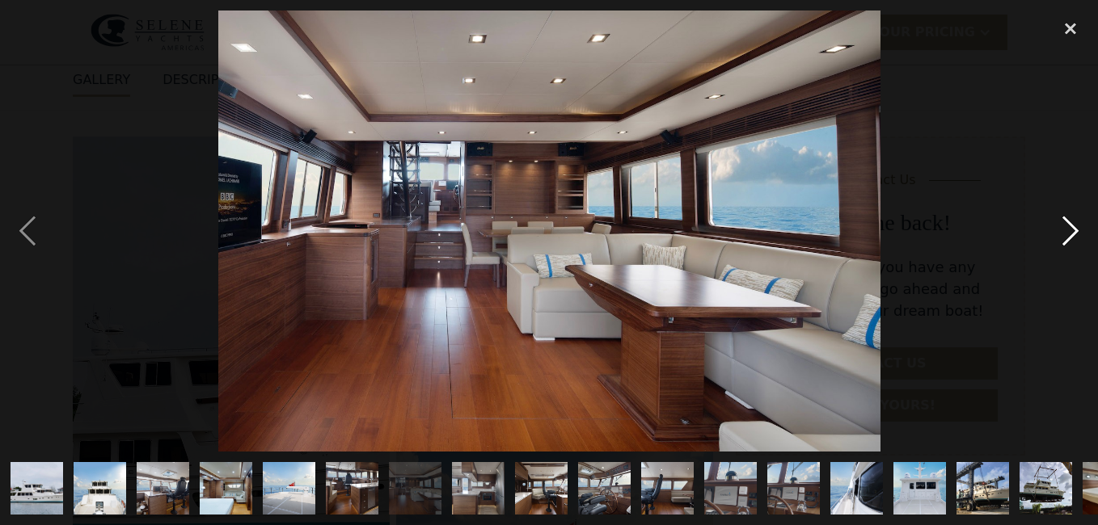
click at [1068, 232] on div "next image" at bounding box center [1070, 231] width 55 height 441
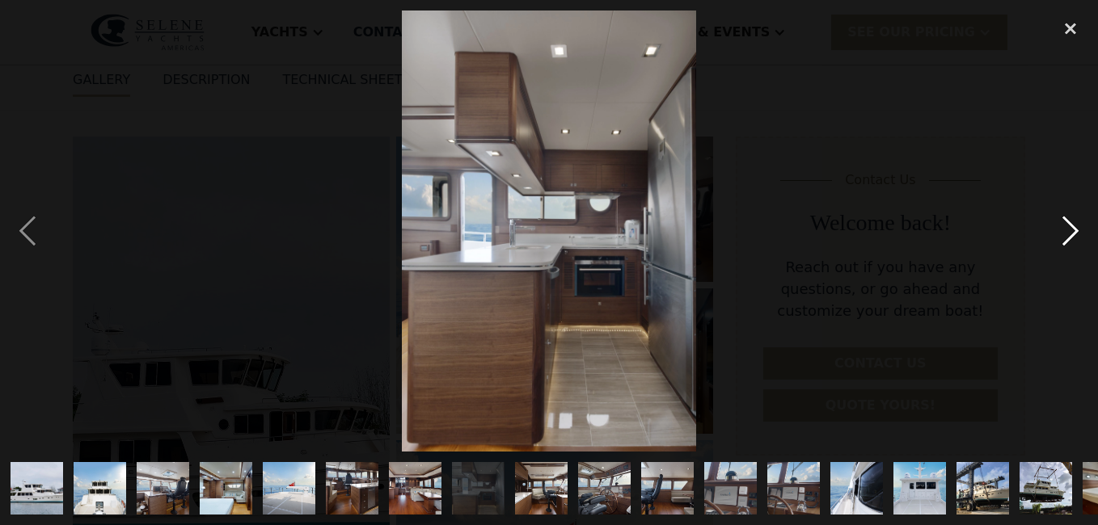
click at [1068, 232] on div "next image" at bounding box center [1070, 231] width 55 height 441
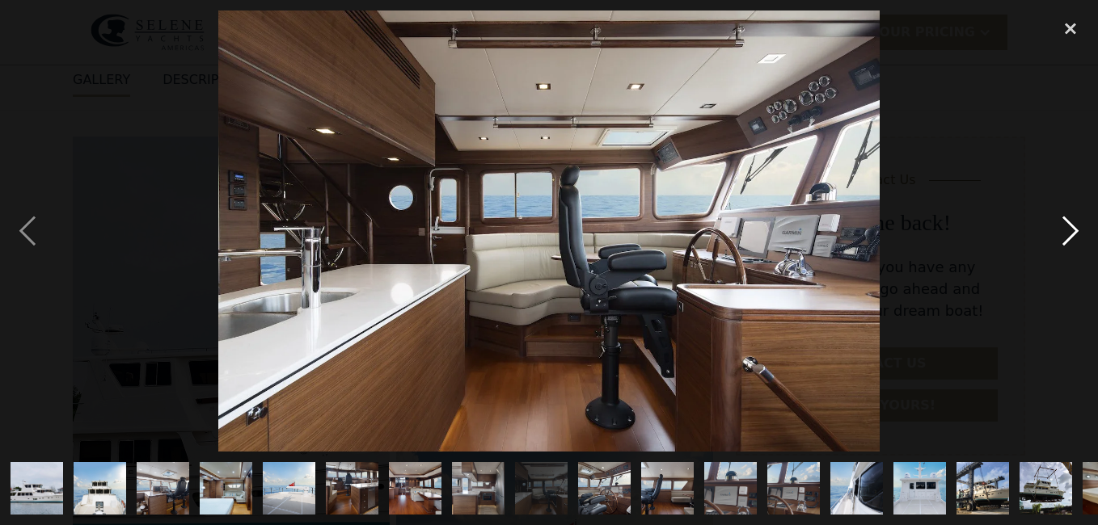
click at [1068, 232] on div "next image" at bounding box center [1070, 231] width 55 height 441
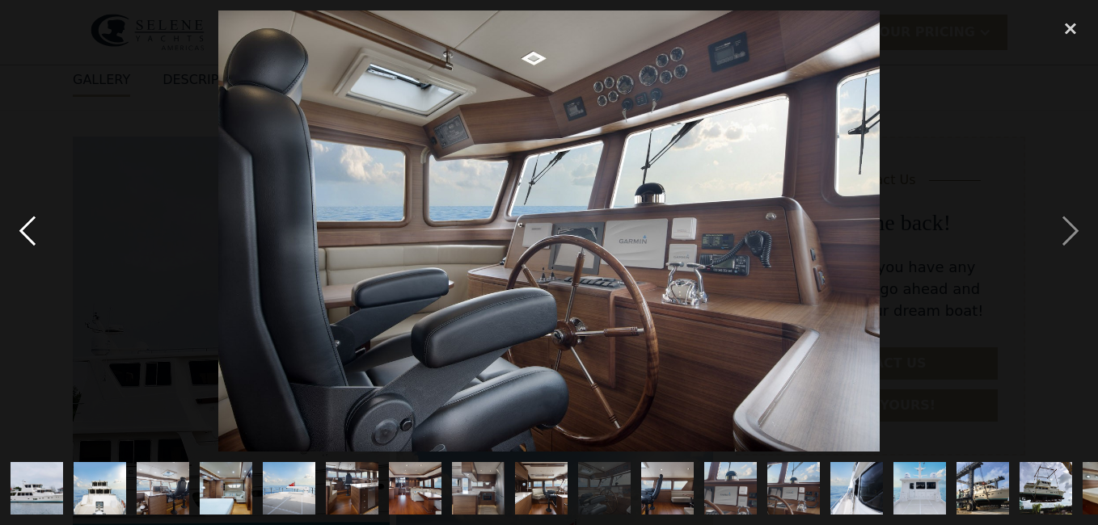
click at [36, 232] on div "previous image" at bounding box center [27, 231] width 55 height 441
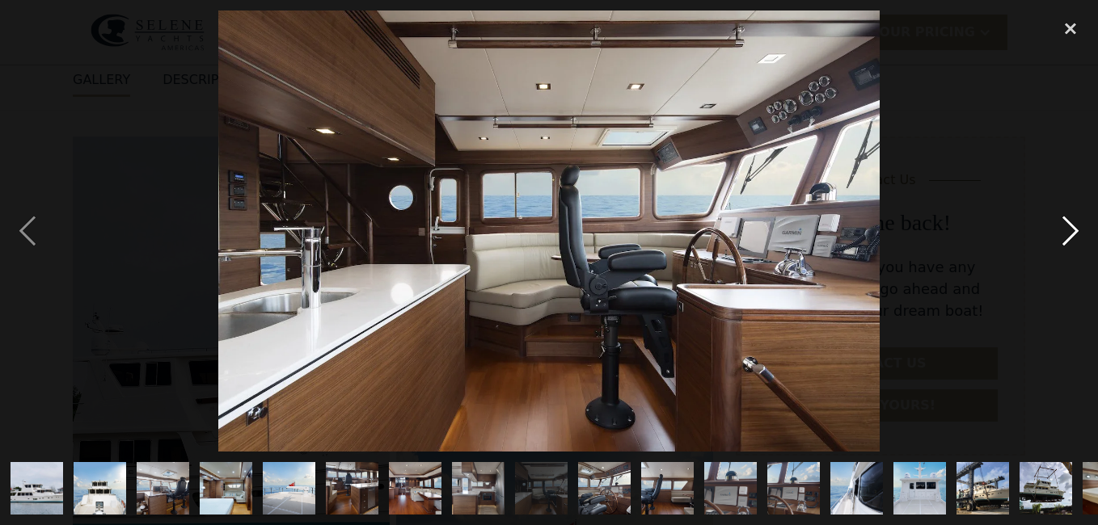
click at [1065, 229] on div "next image" at bounding box center [1070, 231] width 55 height 441
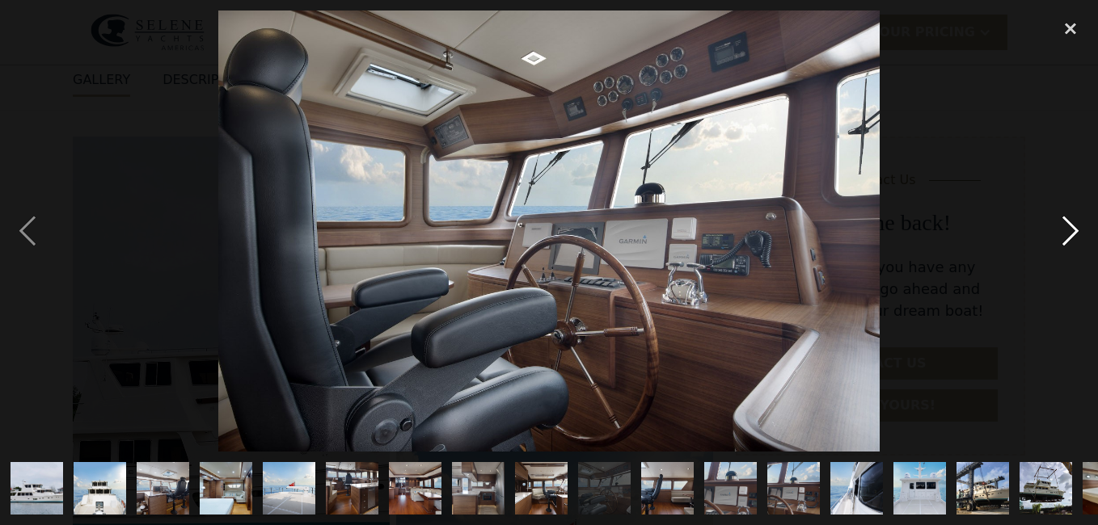
click at [1065, 229] on div "next image" at bounding box center [1070, 231] width 55 height 441
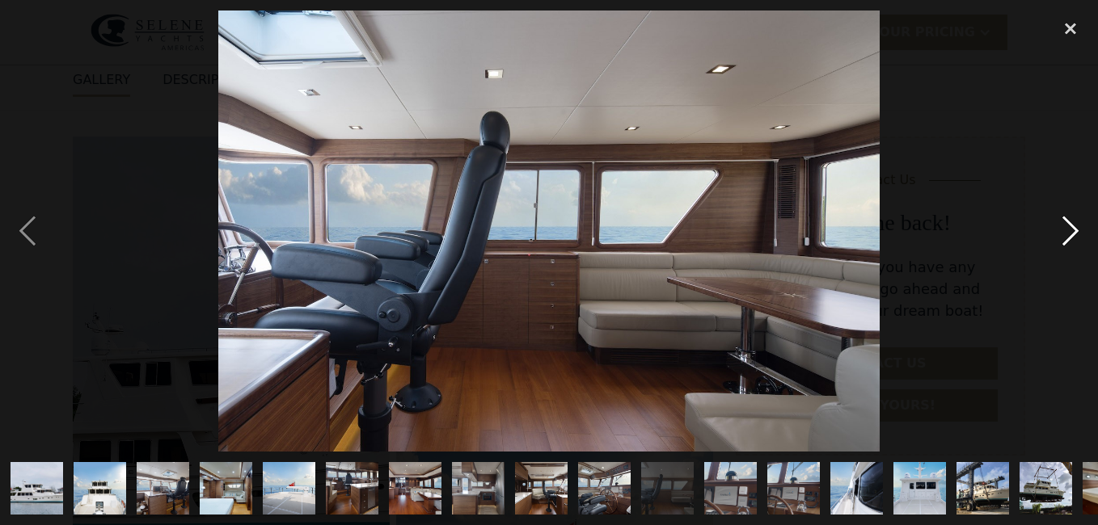
click at [1062, 232] on div "next image" at bounding box center [1070, 231] width 55 height 441
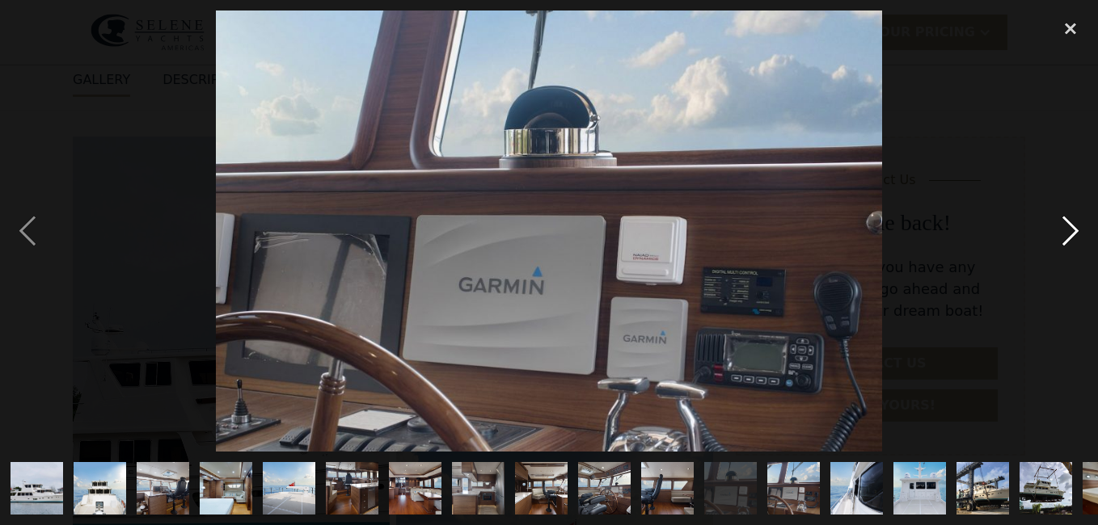
click at [1062, 232] on div "next image" at bounding box center [1070, 231] width 55 height 441
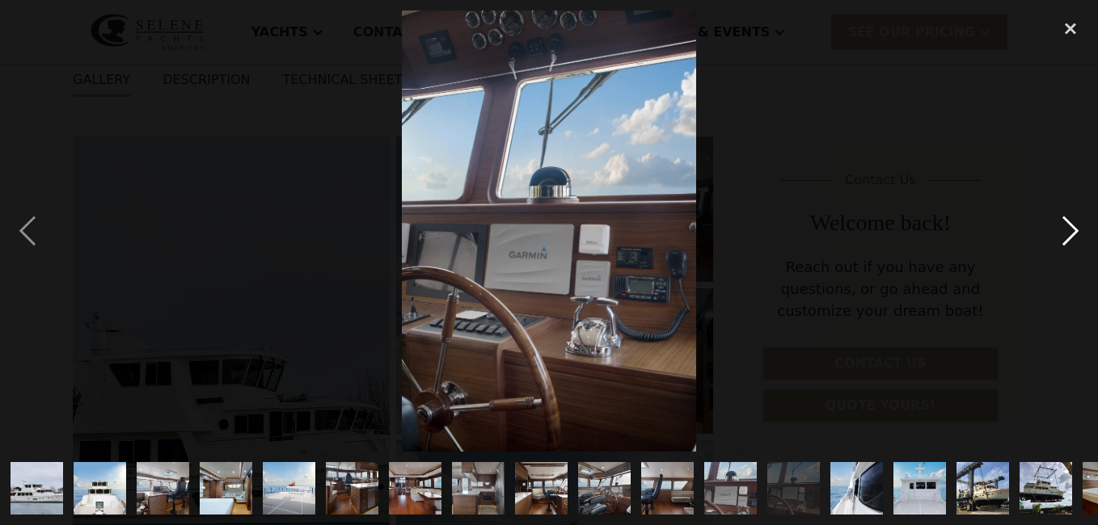
click at [1062, 232] on div "next image" at bounding box center [1070, 231] width 55 height 441
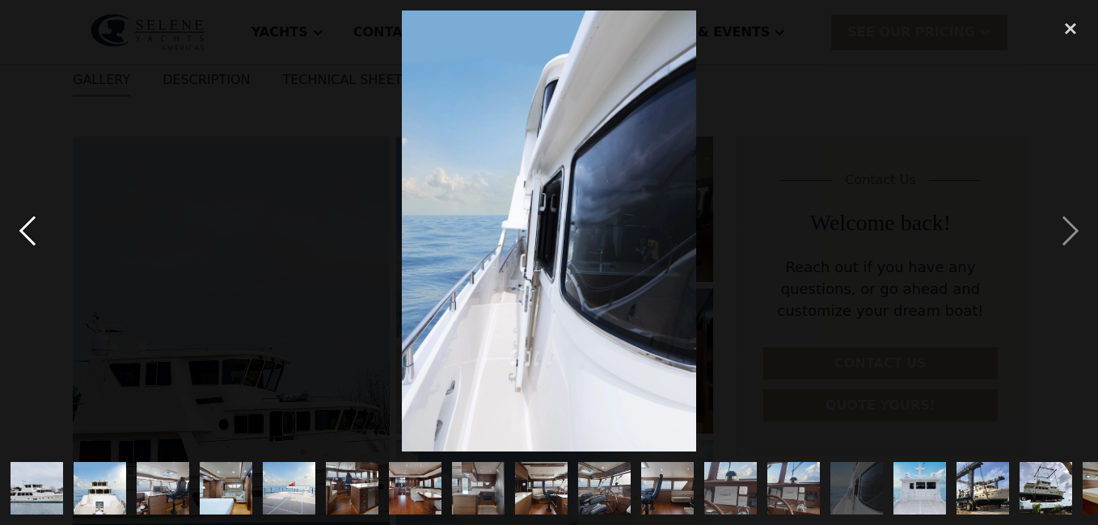
click at [34, 228] on div "previous image" at bounding box center [27, 231] width 55 height 441
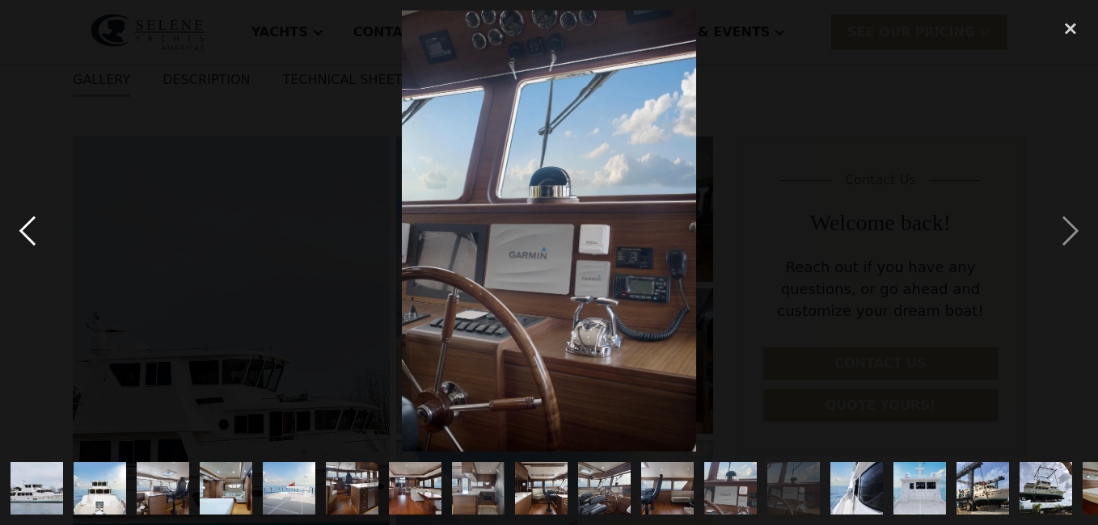
click at [34, 228] on div "previous image" at bounding box center [27, 231] width 55 height 441
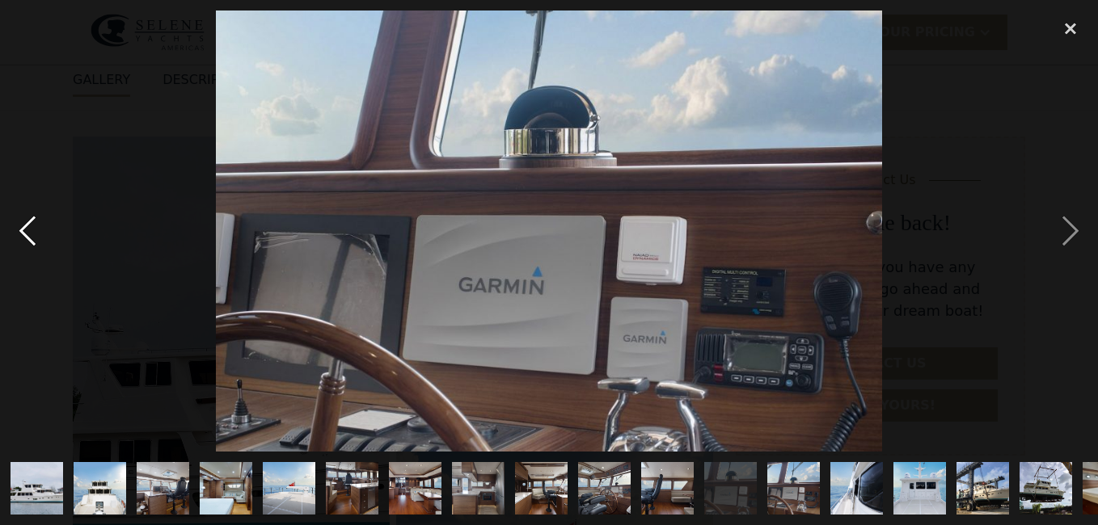
click at [34, 228] on div "previous image" at bounding box center [27, 231] width 55 height 441
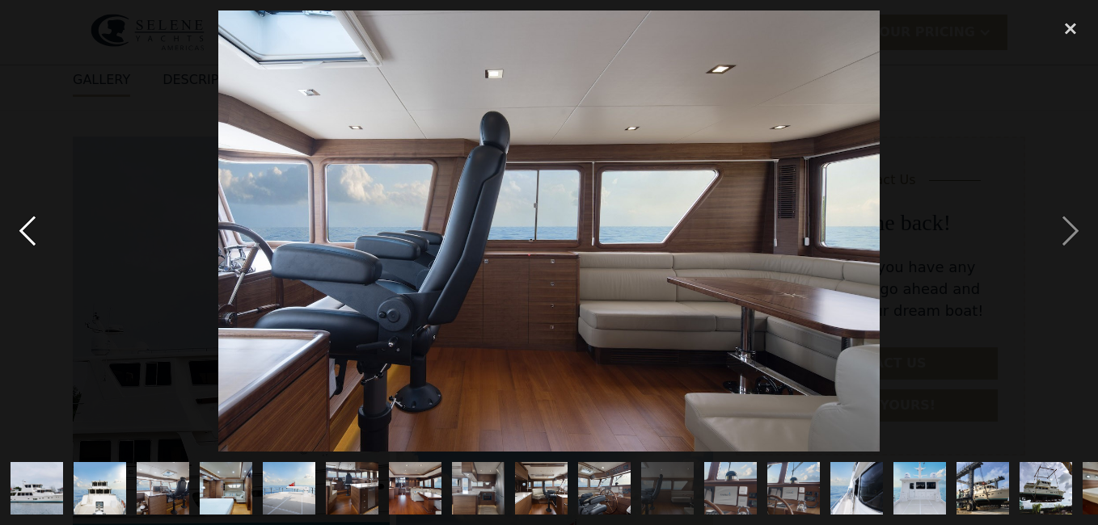
click at [34, 228] on div "previous image" at bounding box center [27, 231] width 55 height 441
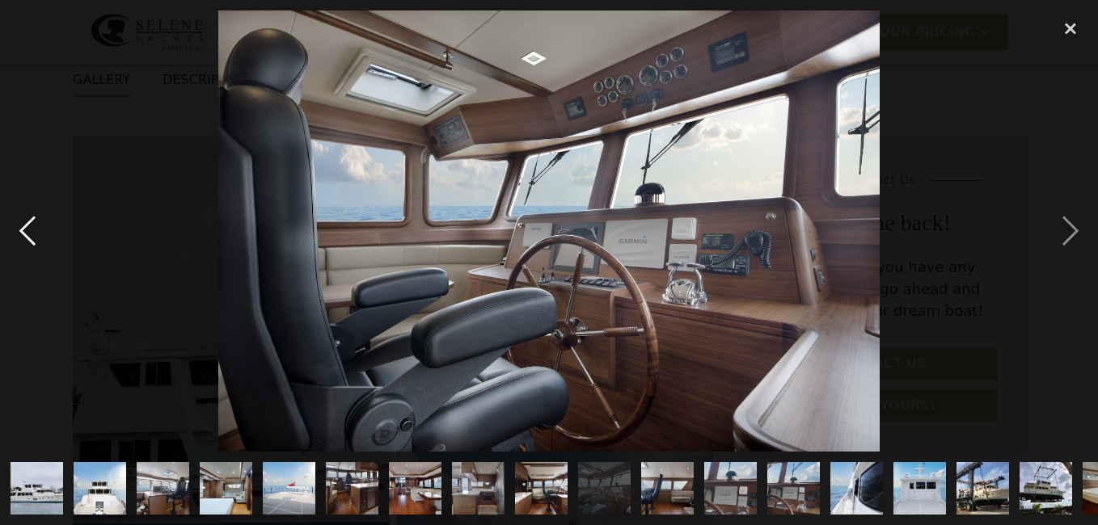
click at [34, 228] on div "previous image" at bounding box center [27, 231] width 55 height 441
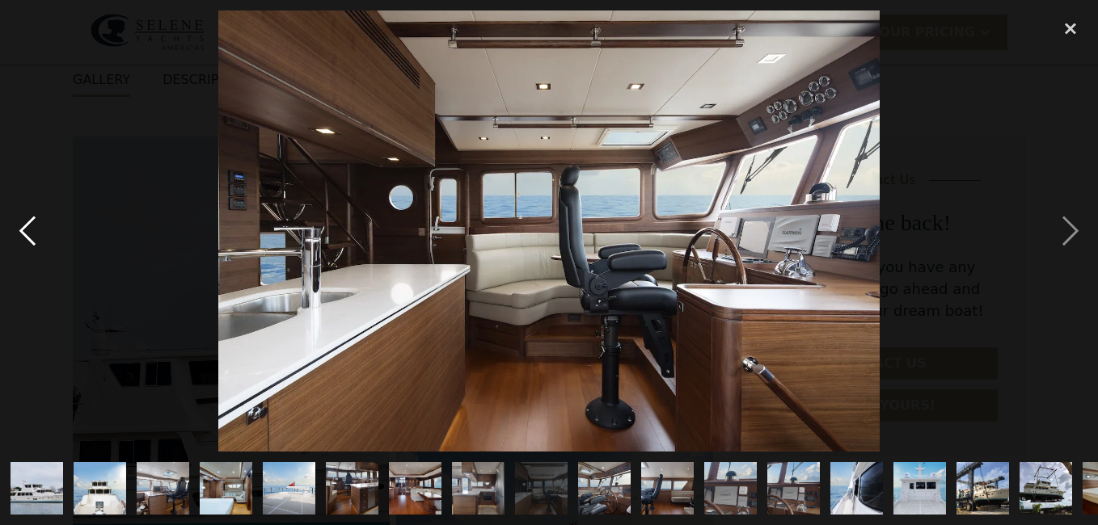
click at [34, 228] on div "previous image" at bounding box center [27, 231] width 55 height 441
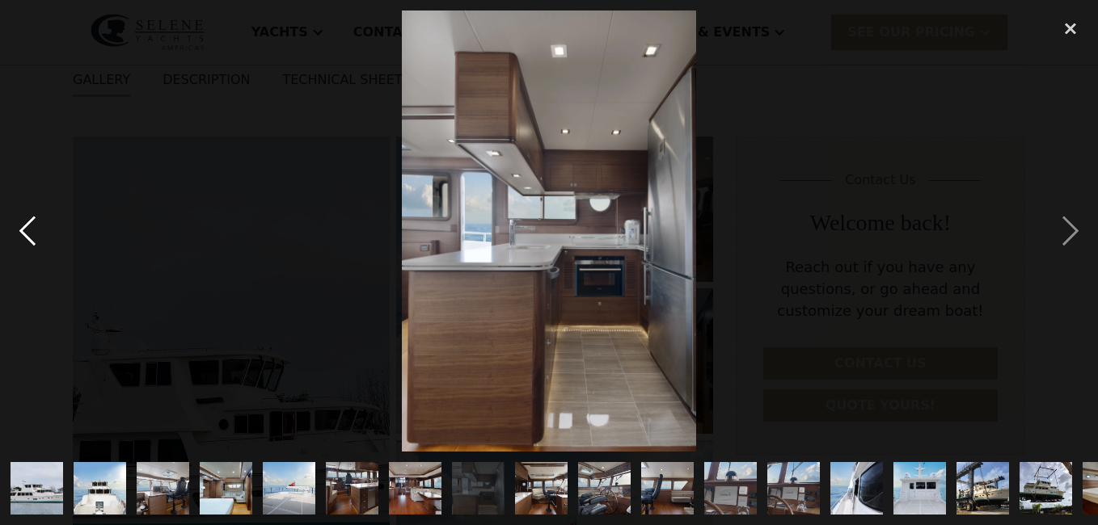
click at [34, 228] on div "previous image" at bounding box center [27, 231] width 55 height 441
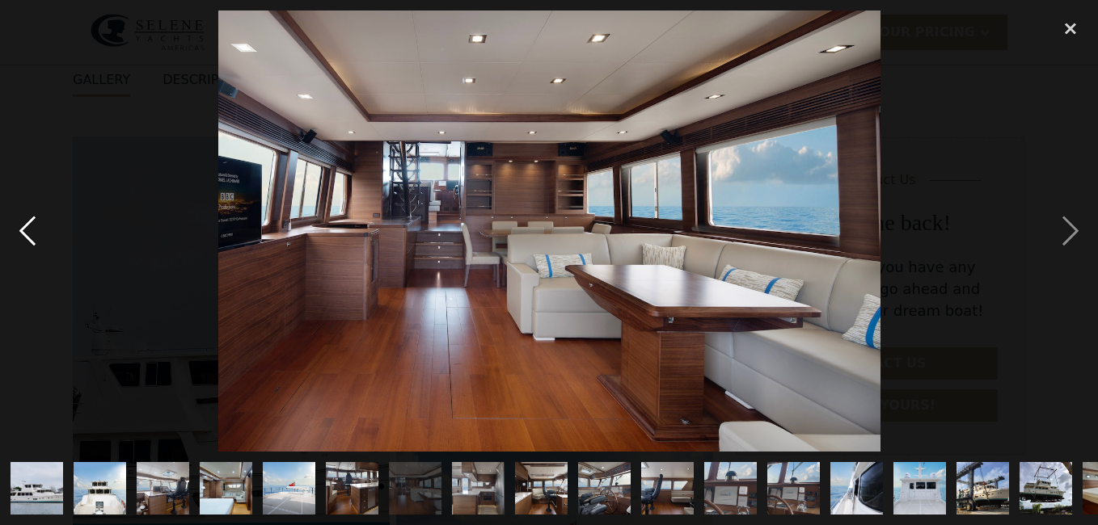
click at [34, 228] on div "previous image" at bounding box center [27, 231] width 55 height 441
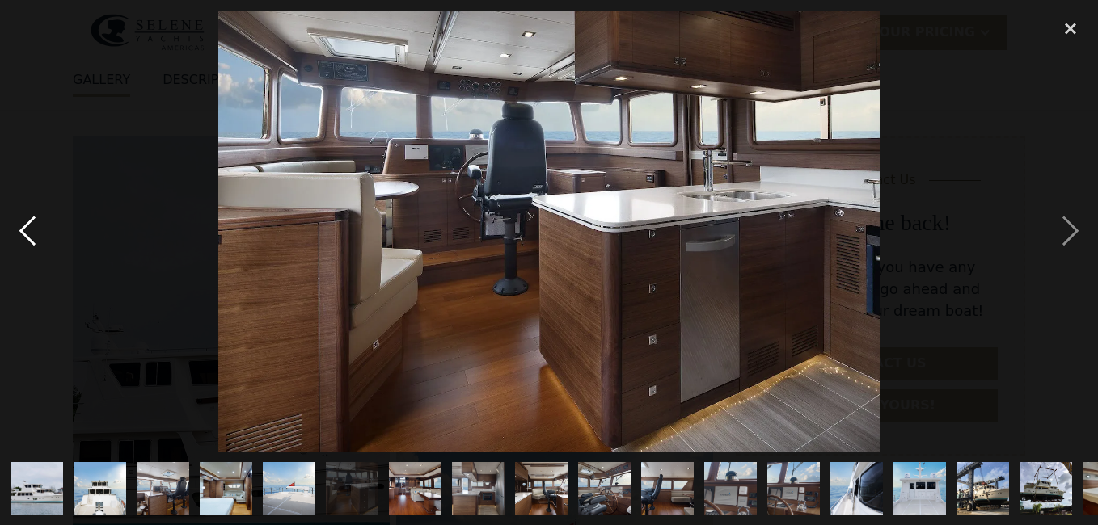
click at [34, 227] on div "previous image" at bounding box center [27, 231] width 55 height 441
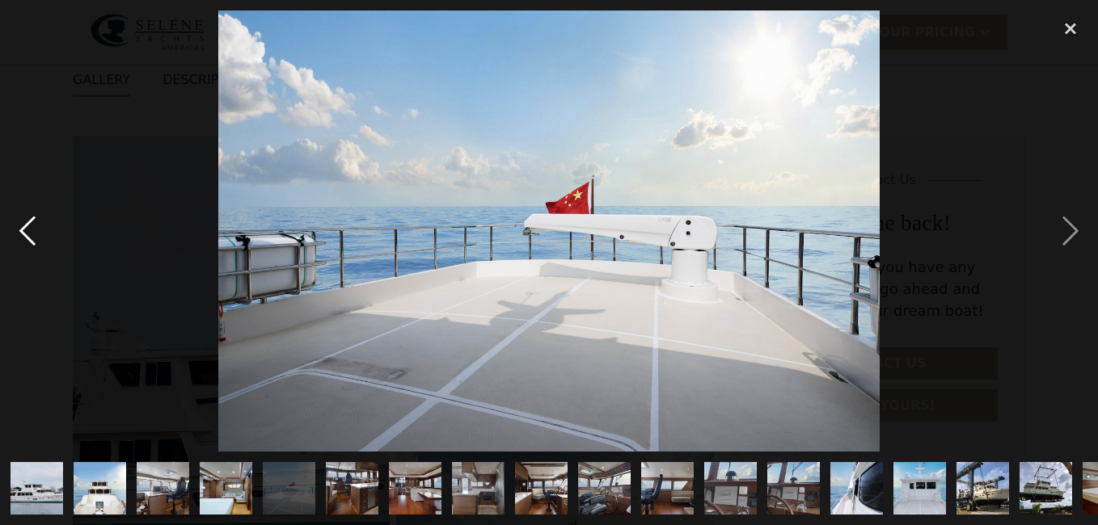
click at [34, 227] on div "previous image" at bounding box center [27, 231] width 55 height 441
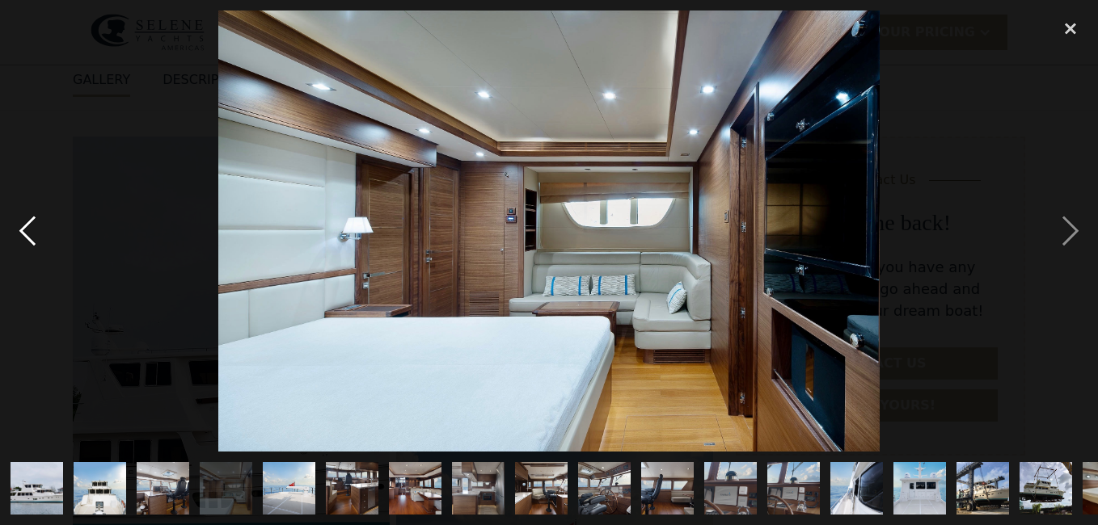
click at [34, 227] on div "previous image" at bounding box center [27, 231] width 55 height 441
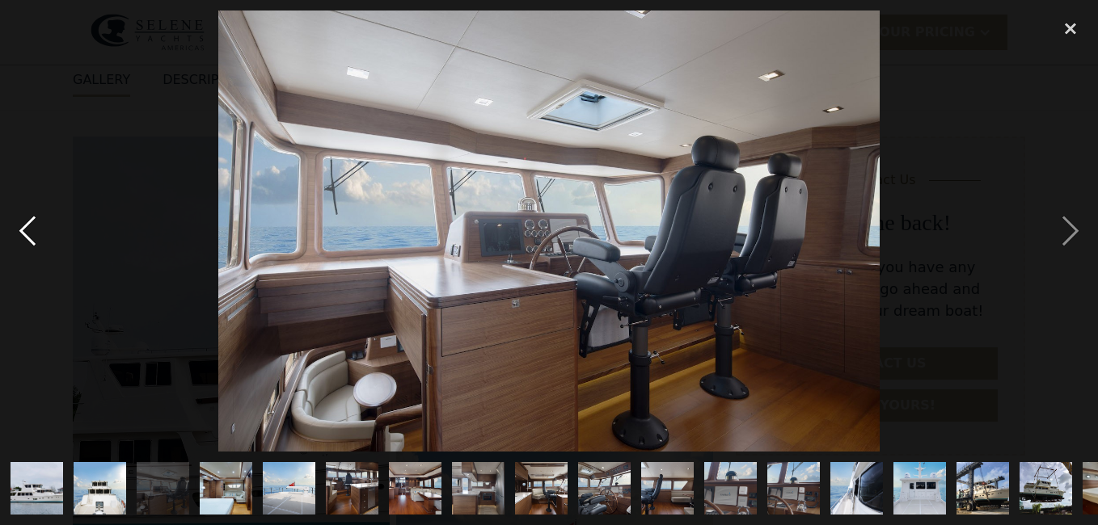
click at [34, 227] on div "previous image" at bounding box center [27, 231] width 55 height 441
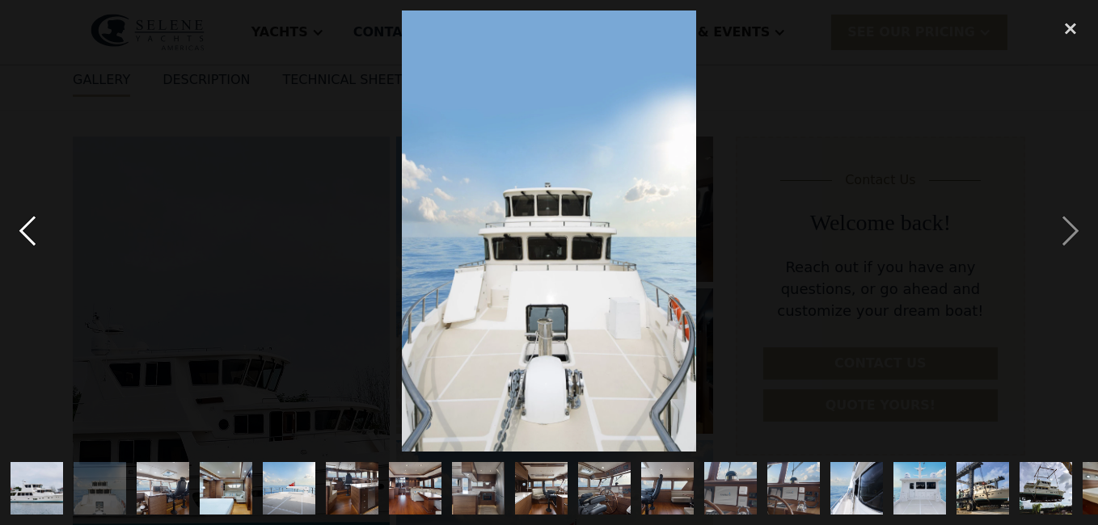
click at [34, 227] on div "previous image" at bounding box center [27, 231] width 55 height 441
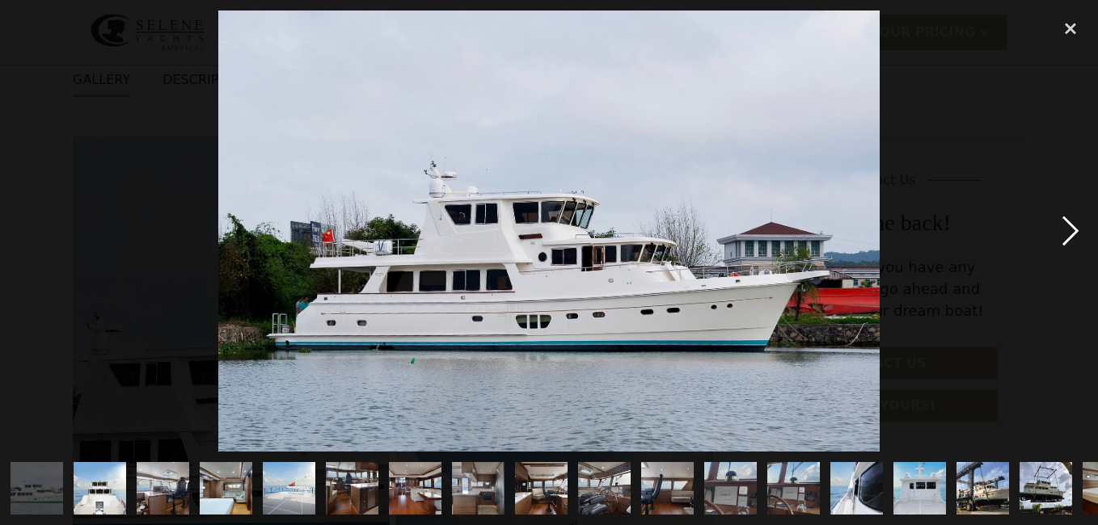
click at [1072, 226] on div "next image" at bounding box center [1070, 231] width 55 height 441
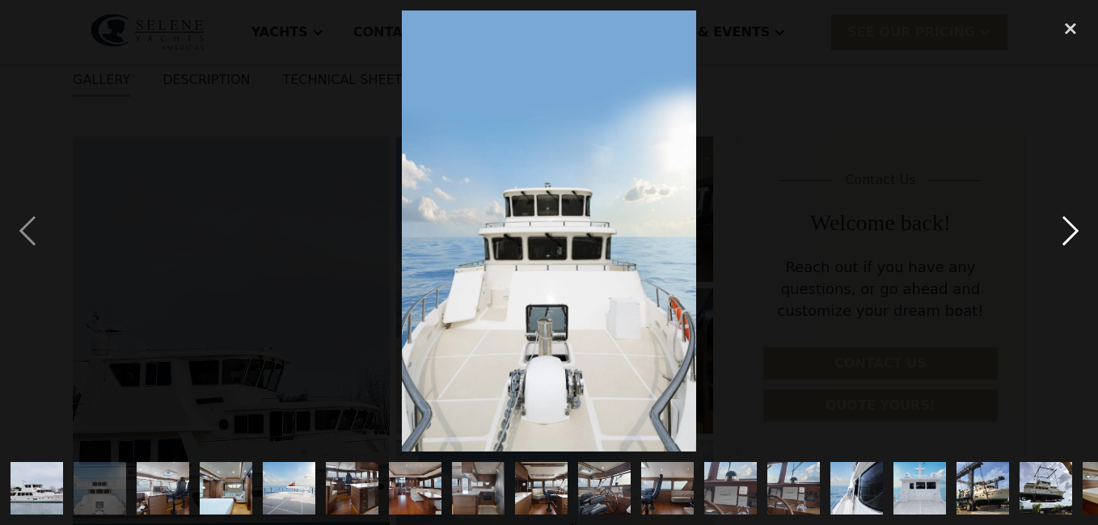
click at [1072, 226] on div "next image" at bounding box center [1070, 231] width 55 height 441
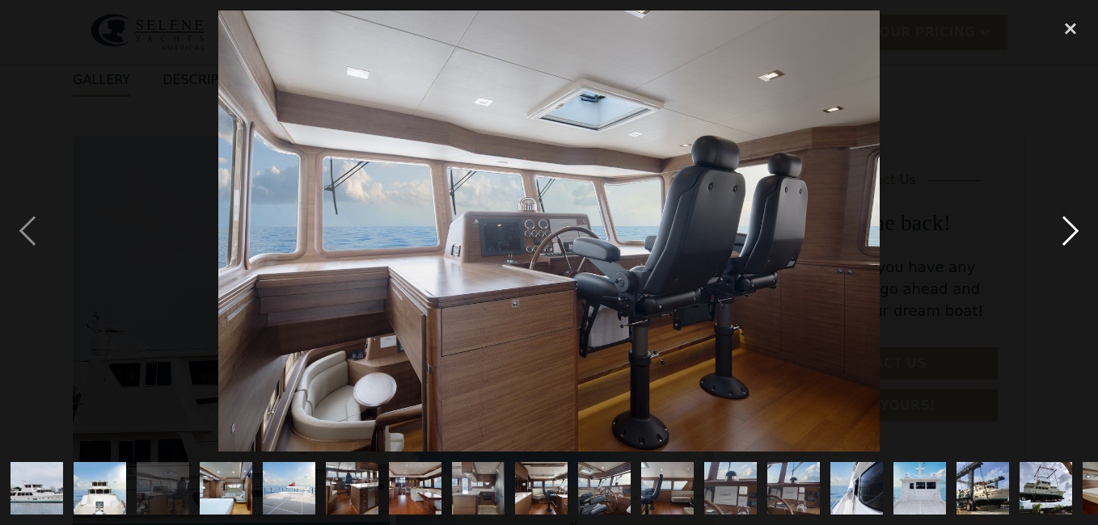
click at [1072, 226] on div "next image" at bounding box center [1070, 231] width 55 height 441
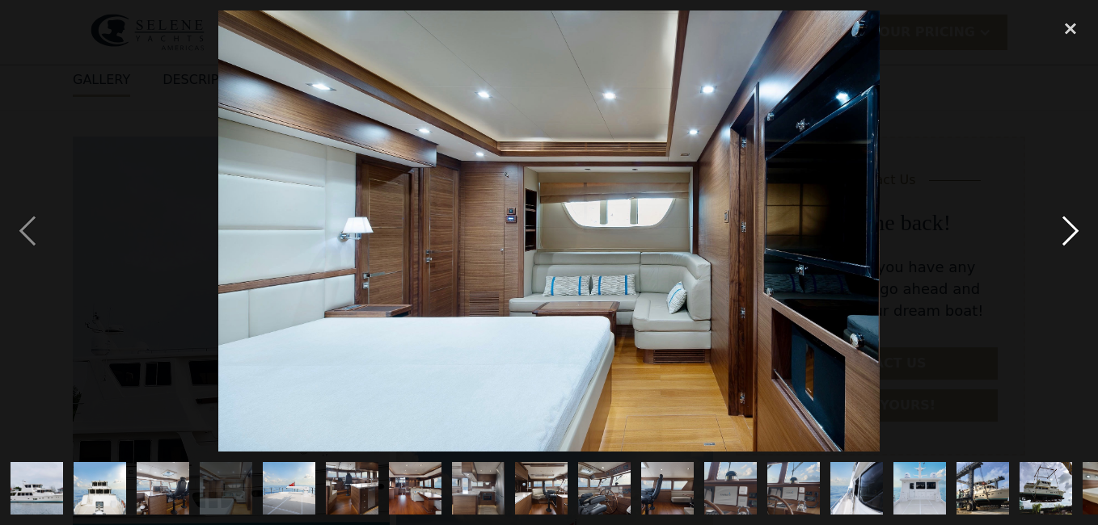
click at [1072, 226] on div "next image" at bounding box center [1070, 231] width 55 height 441
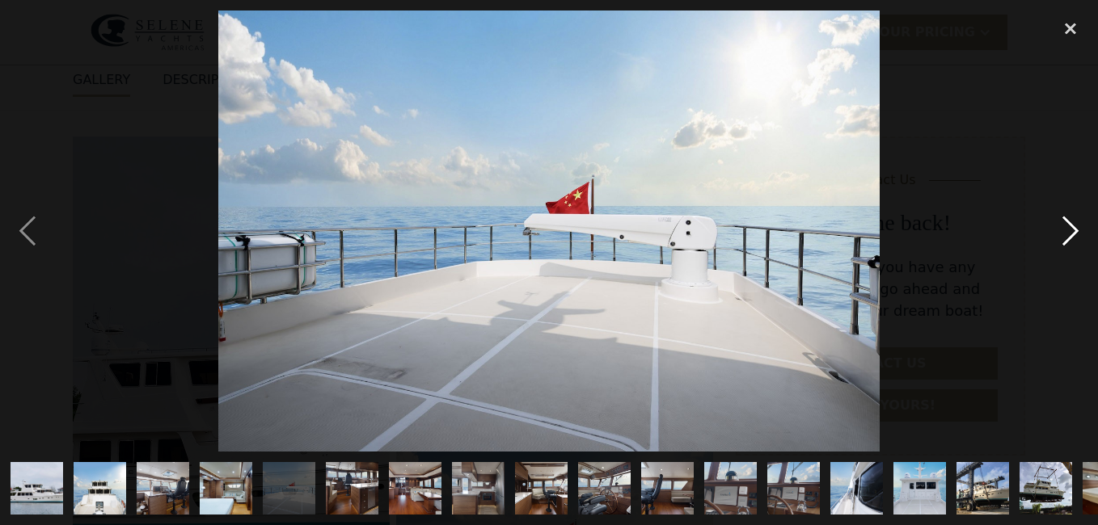
click at [1072, 226] on div "next image" at bounding box center [1070, 231] width 55 height 441
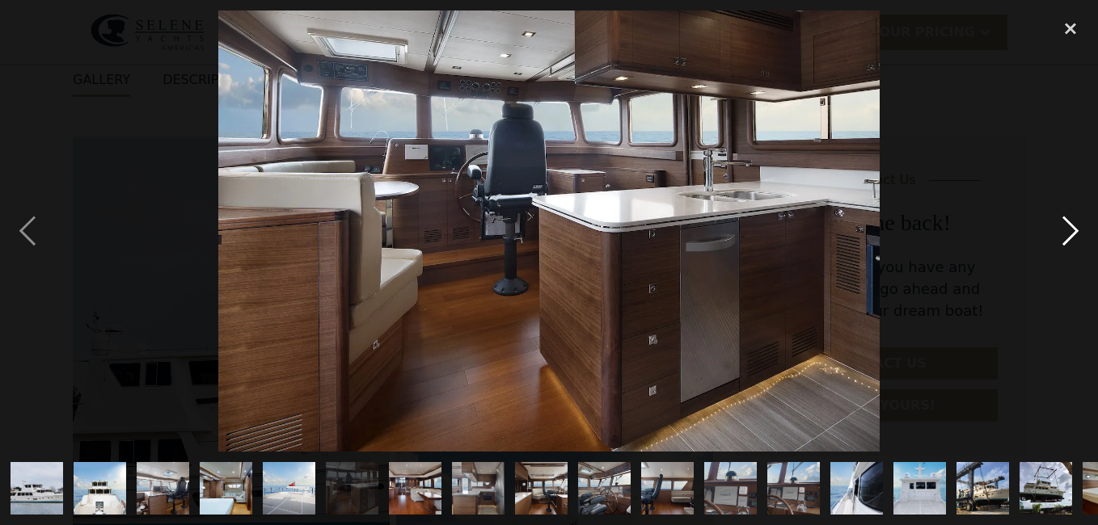
click at [1072, 226] on div "next image" at bounding box center [1070, 231] width 55 height 441
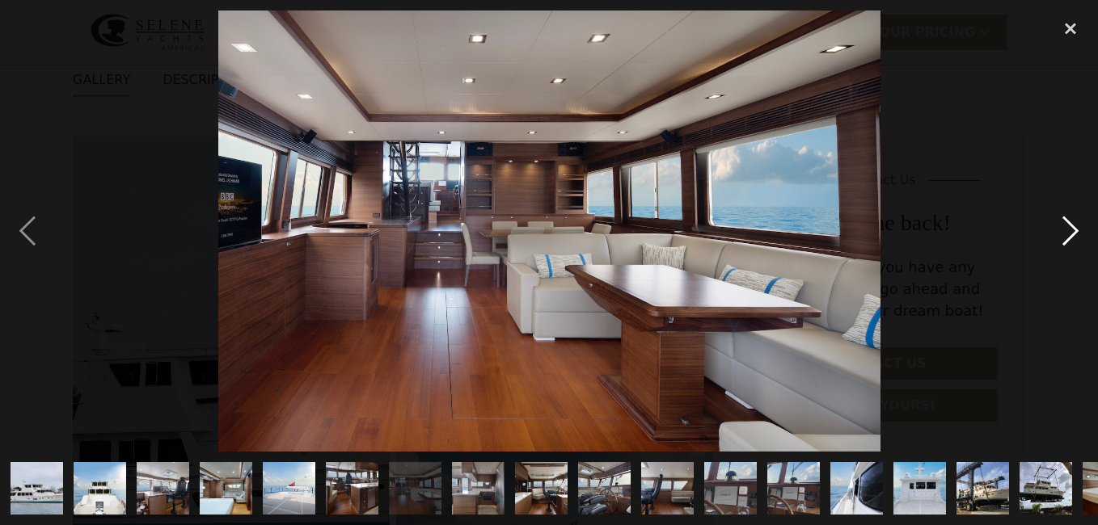
click at [1072, 226] on div "next image" at bounding box center [1070, 231] width 55 height 441
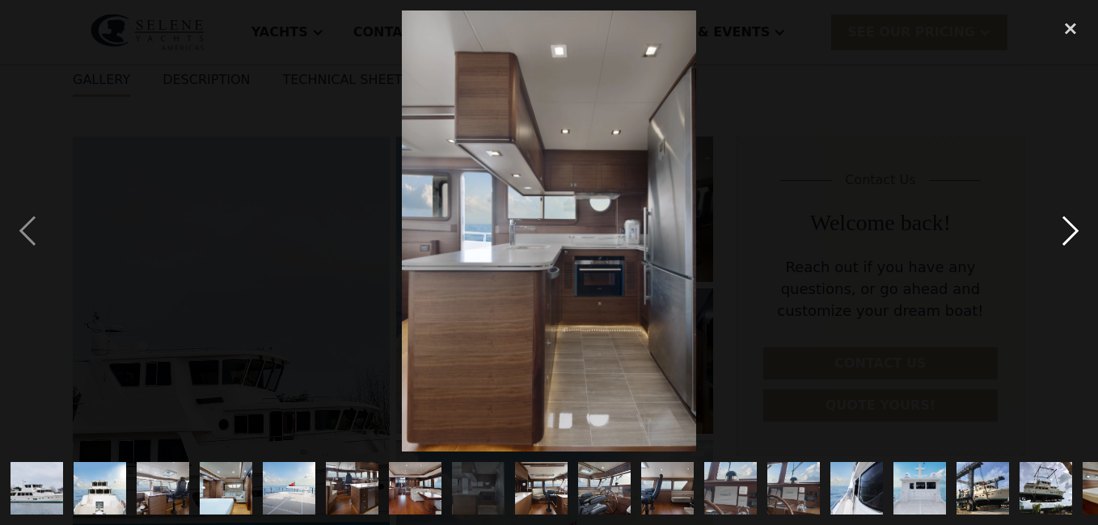
click at [1072, 226] on div "next image" at bounding box center [1070, 231] width 55 height 441
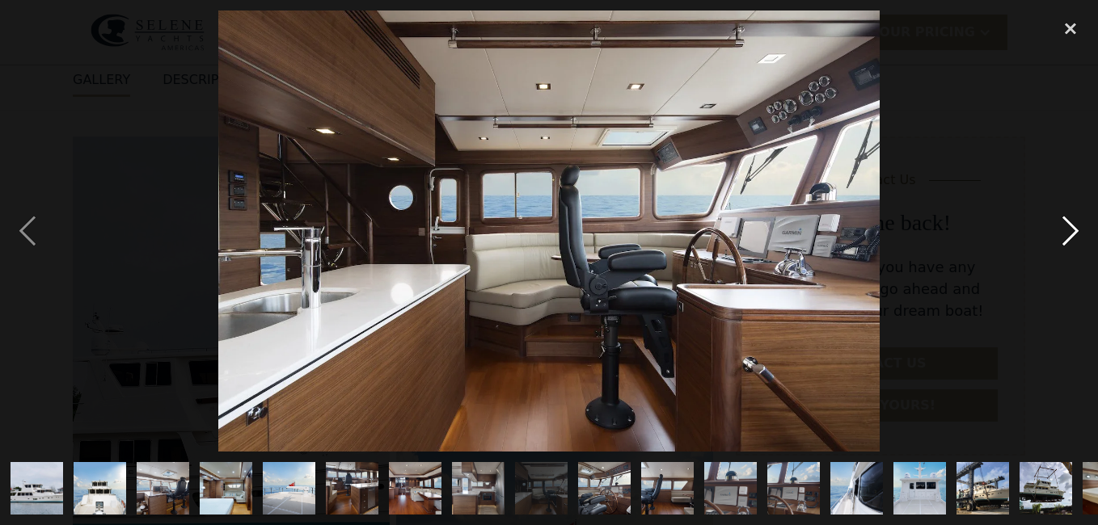
click at [1072, 226] on div "next image" at bounding box center [1070, 231] width 55 height 441
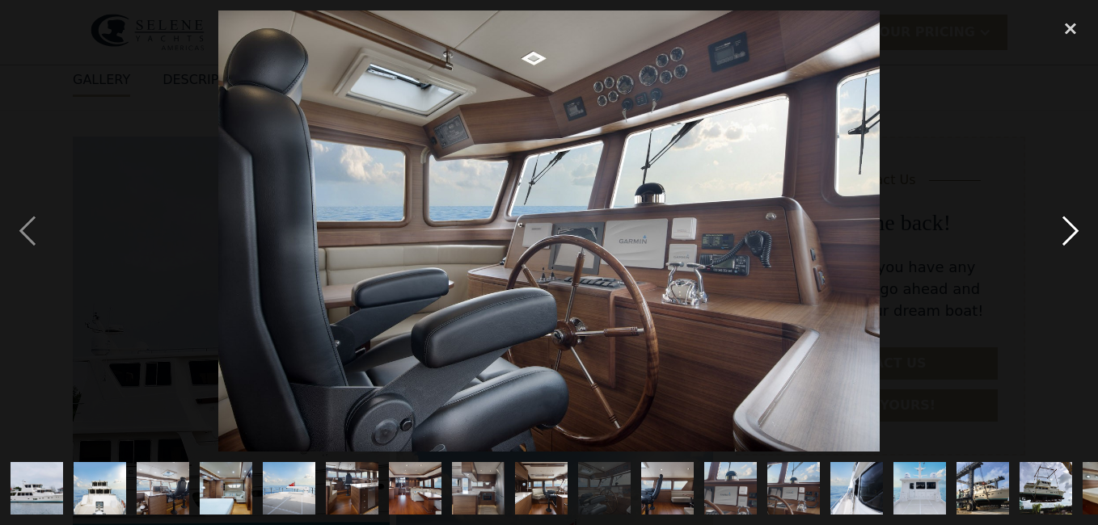
click at [1072, 226] on div "next image" at bounding box center [1070, 231] width 55 height 441
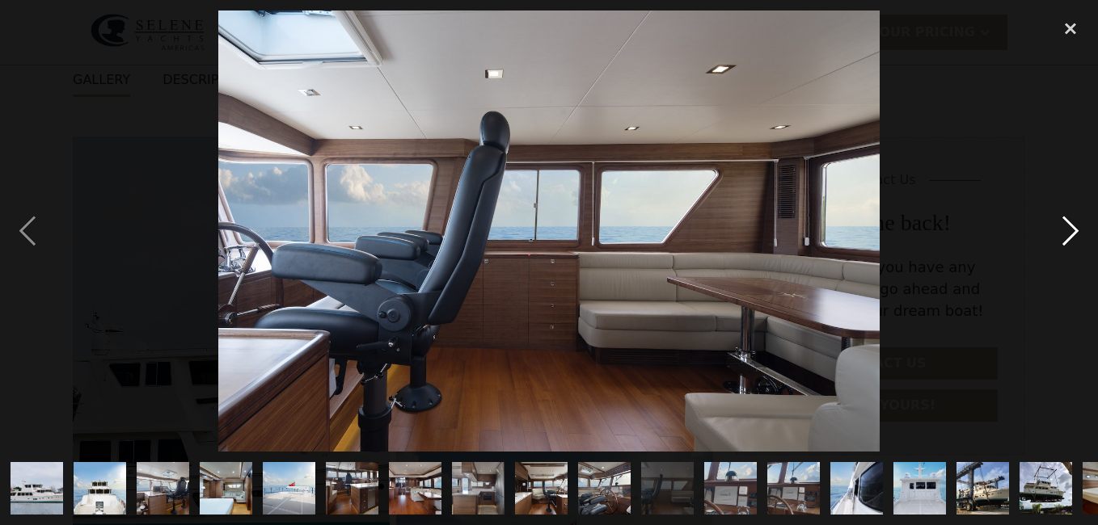
click at [1065, 233] on div "next image" at bounding box center [1070, 231] width 55 height 441
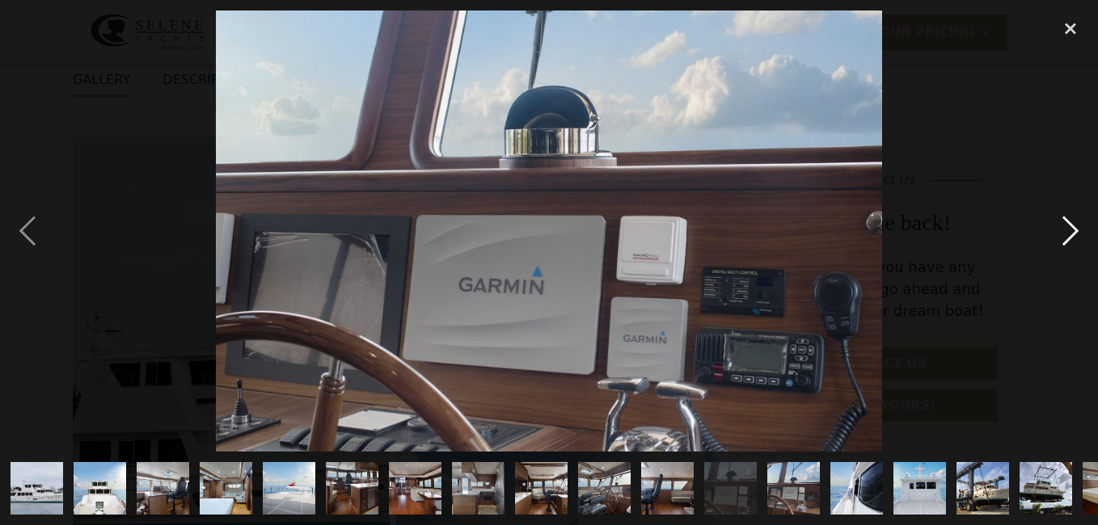
click at [1065, 233] on div "next image" at bounding box center [1070, 231] width 55 height 441
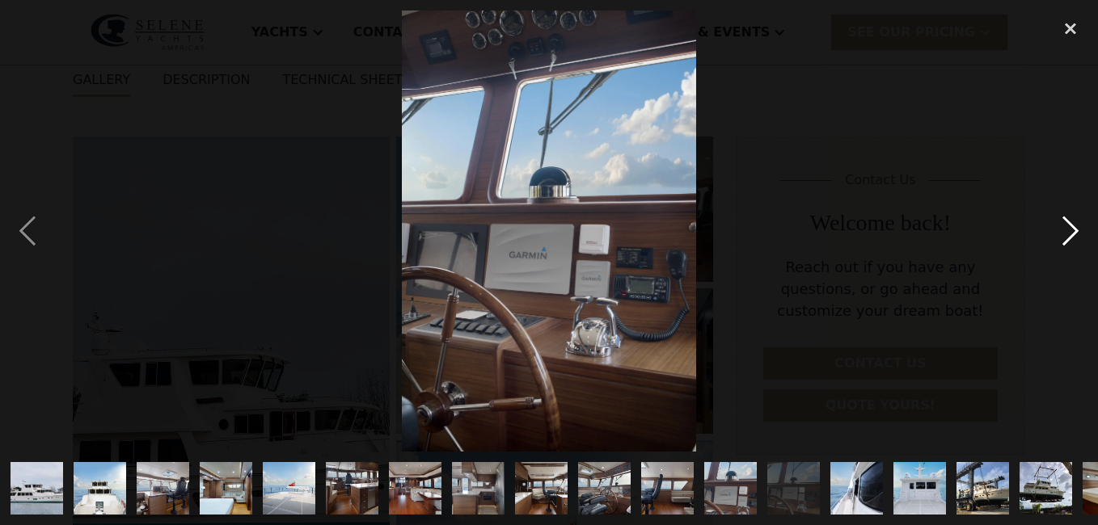
click at [1065, 233] on div "next image" at bounding box center [1070, 231] width 55 height 441
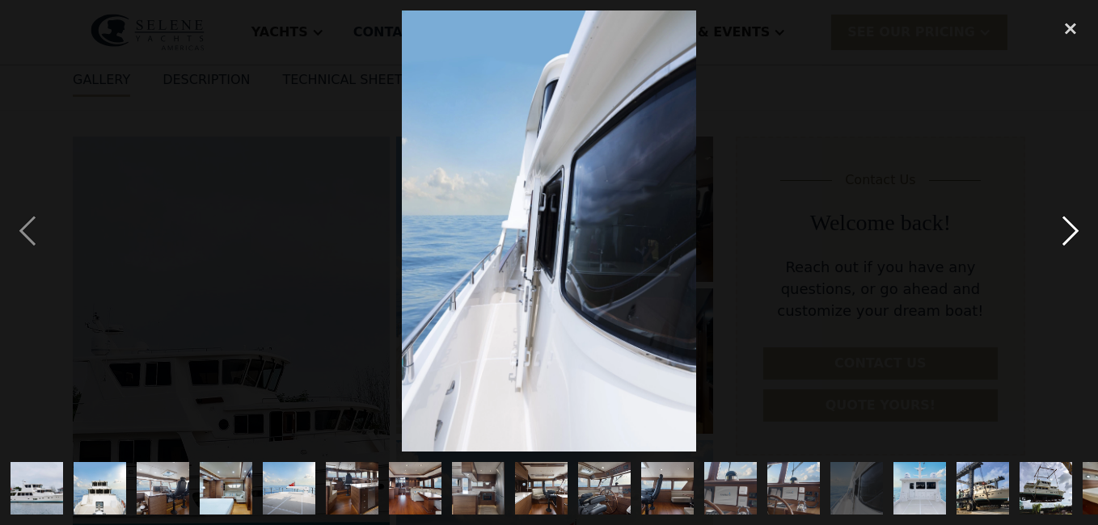
click at [1065, 233] on div "next image" at bounding box center [1070, 231] width 55 height 441
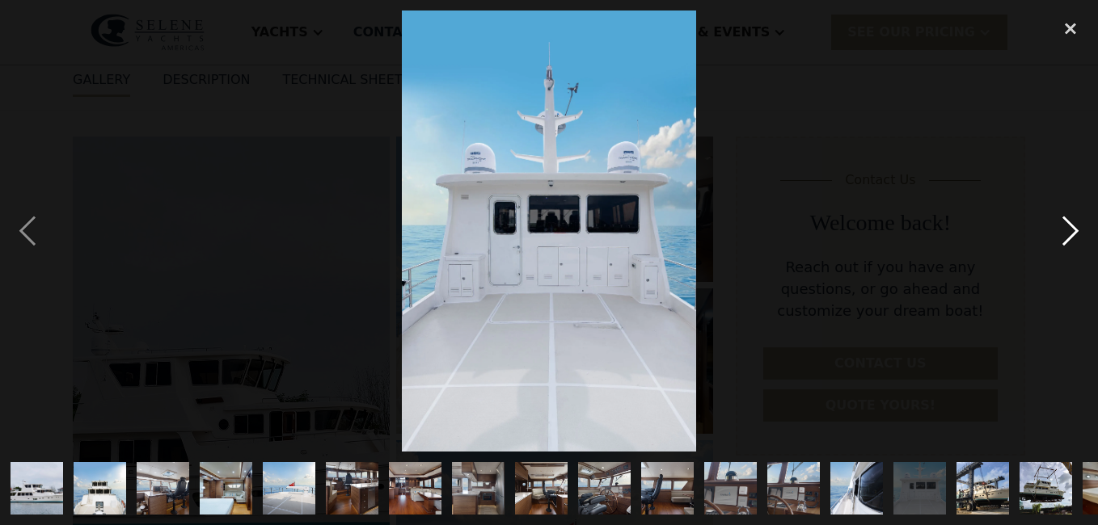
click at [1065, 233] on div "next image" at bounding box center [1070, 231] width 55 height 441
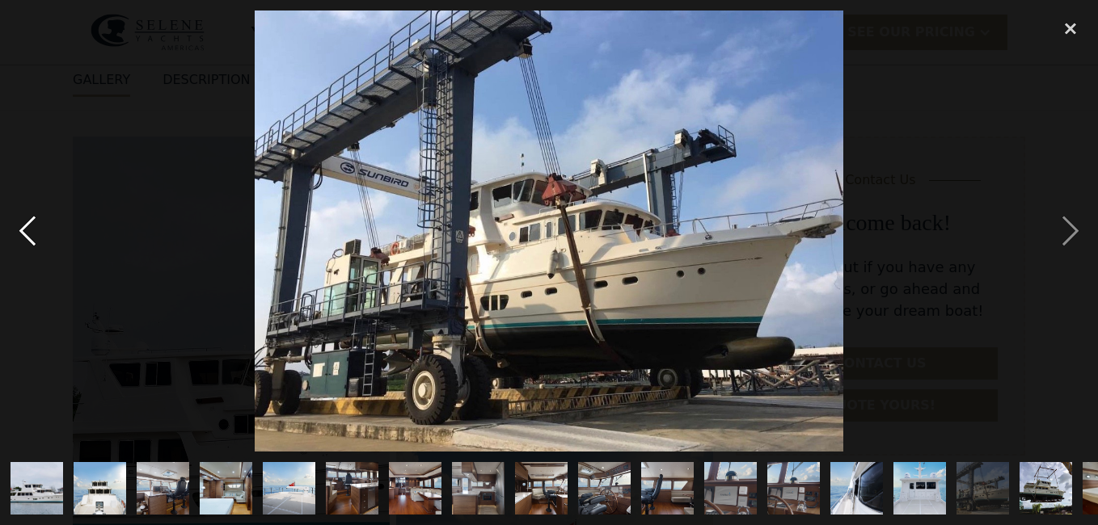
click at [26, 231] on div "previous image" at bounding box center [27, 231] width 55 height 441
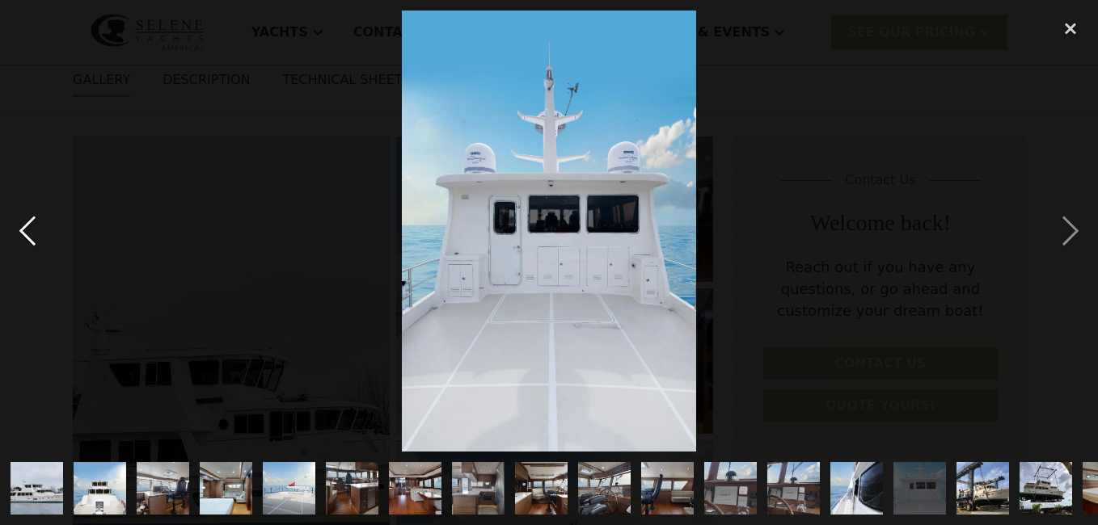
click at [26, 231] on div "previous image" at bounding box center [27, 231] width 55 height 441
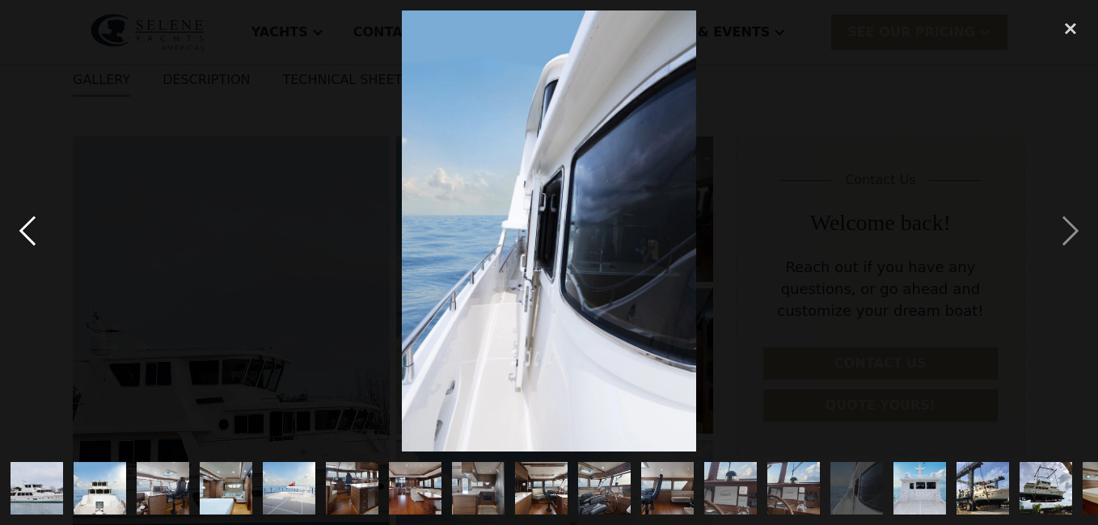
click at [26, 231] on div "previous image" at bounding box center [27, 231] width 55 height 441
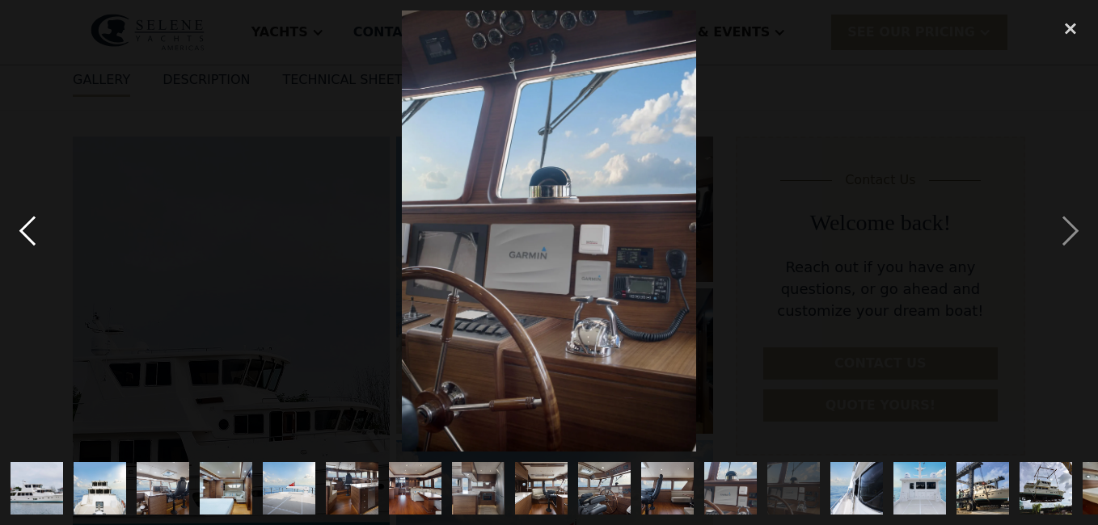
click at [26, 231] on div "previous image" at bounding box center [27, 231] width 55 height 441
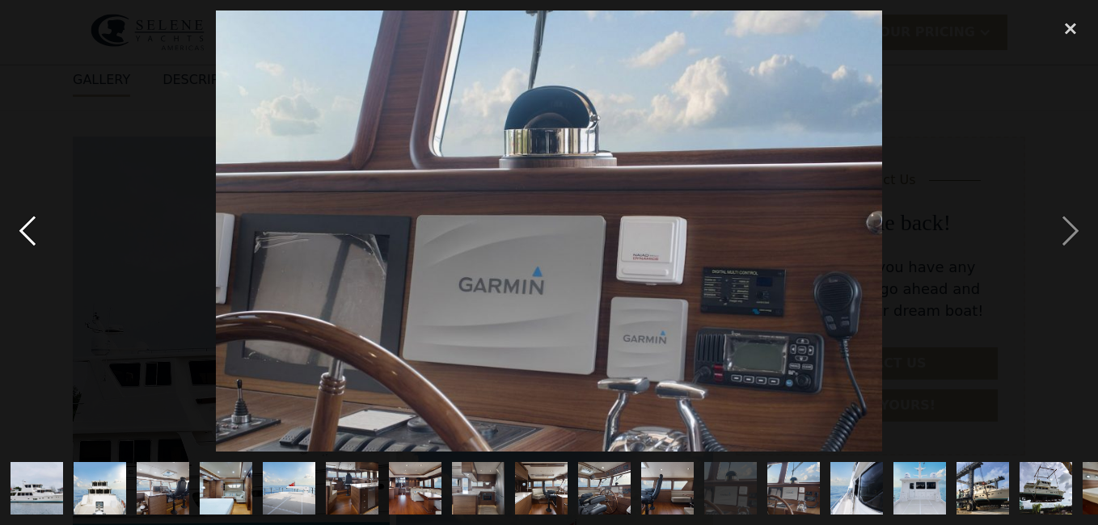
click at [26, 231] on div "previous image" at bounding box center [27, 231] width 55 height 441
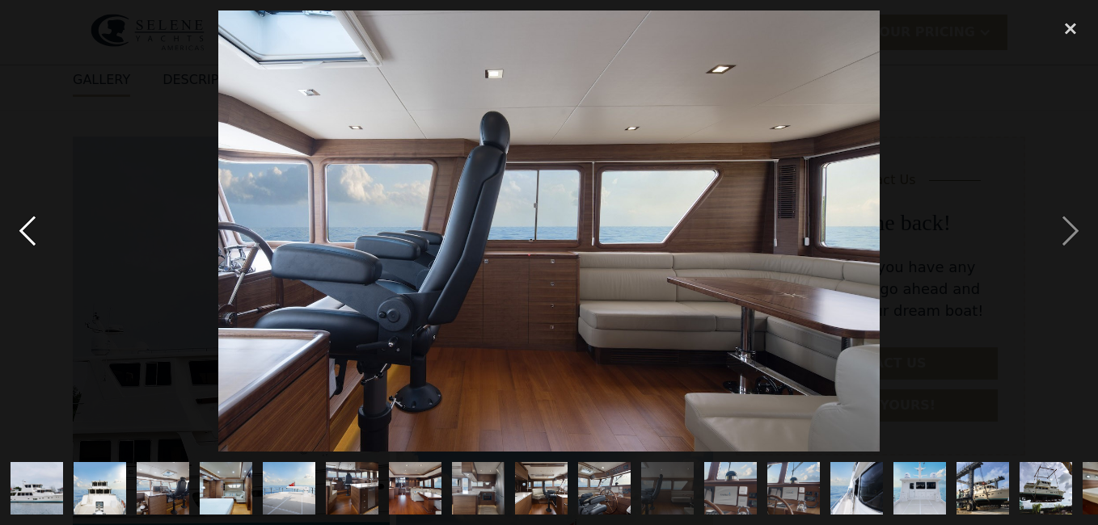
click at [26, 231] on div "previous image" at bounding box center [27, 231] width 55 height 441
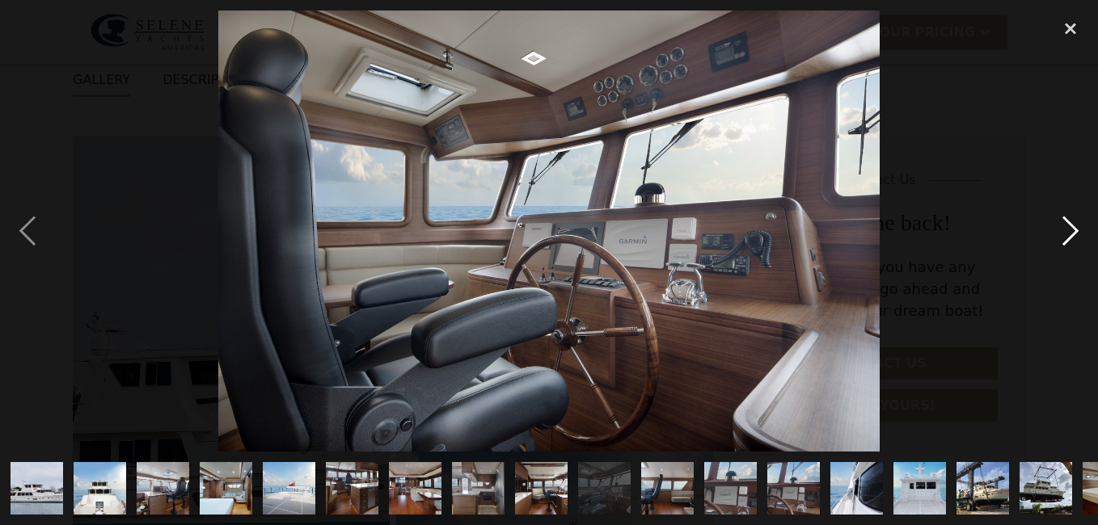
click at [1069, 230] on div "next image" at bounding box center [1070, 231] width 55 height 441
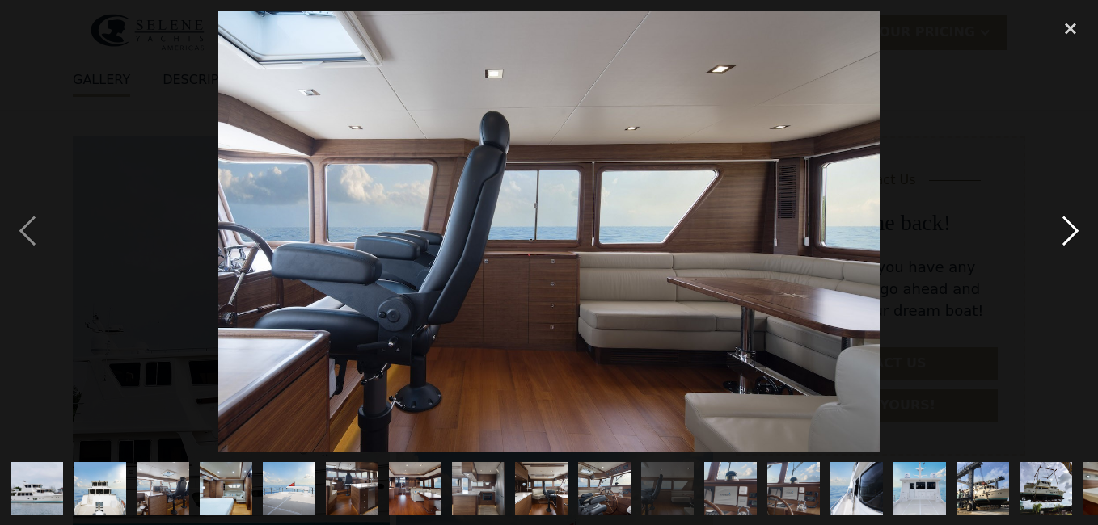
click at [1069, 230] on div "next image" at bounding box center [1070, 231] width 55 height 441
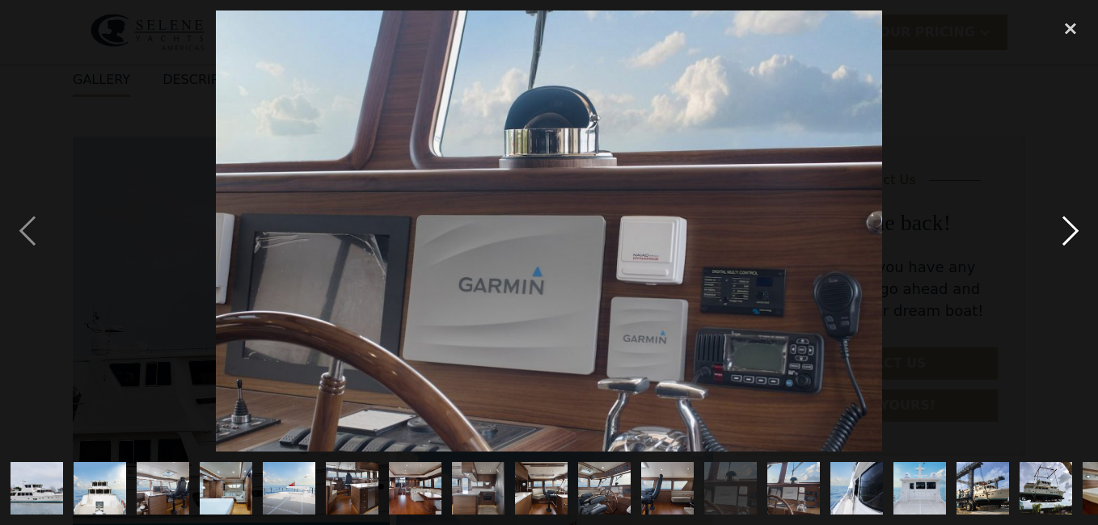
click at [1069, 230] on div "next image" at bounding box center [1070, 231] width 55 height 441
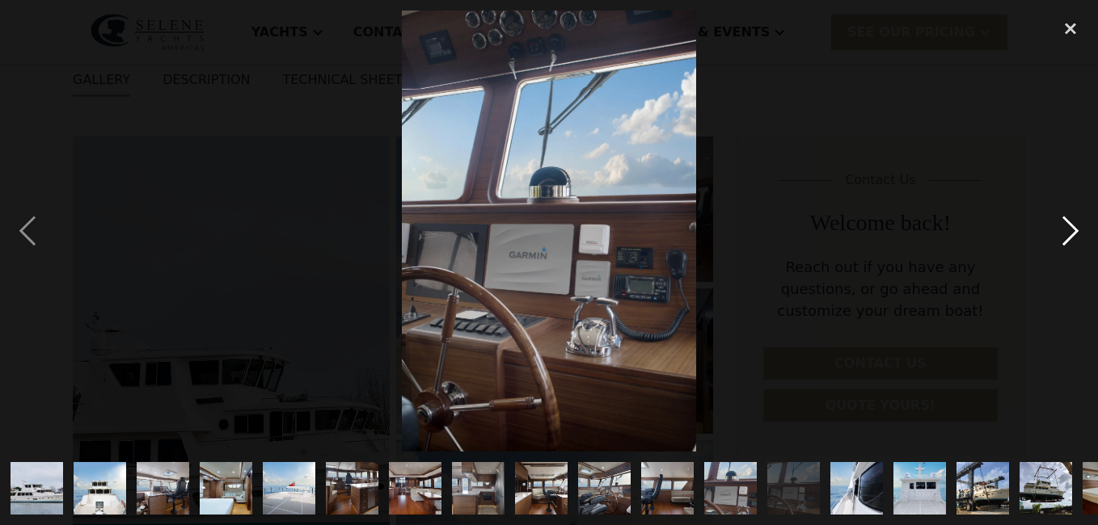
click at [1069, 230] on div "next image" at bounding box center [1070, 231] width 55 height 441
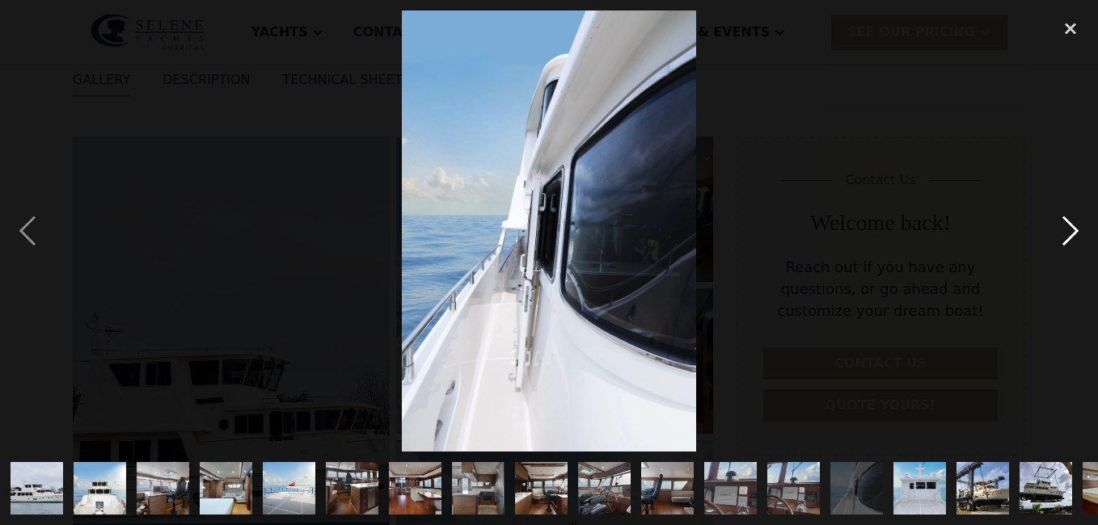
click at [1069, 230] on div "next image" at bounding box center [1070, 231] width 55 height 441
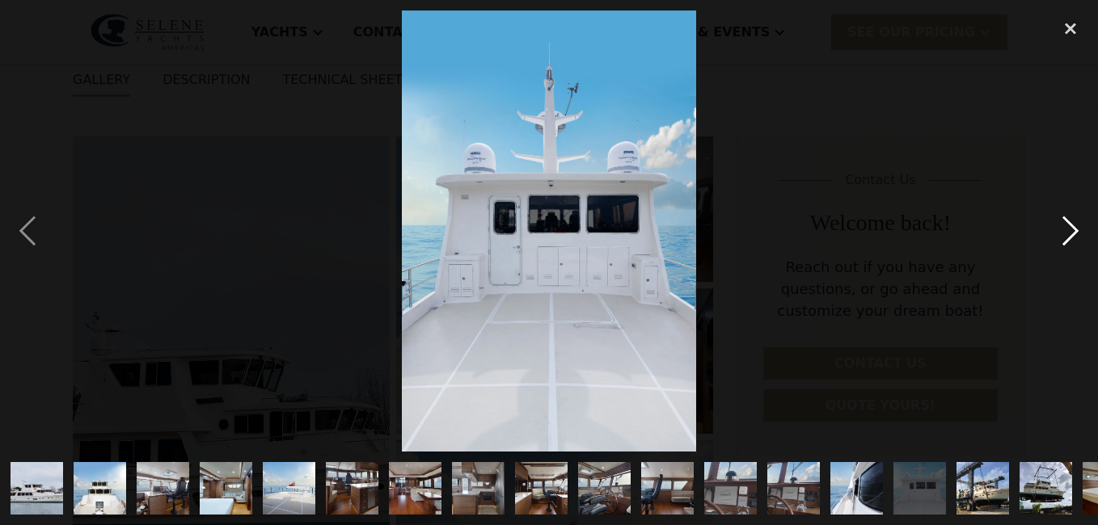
click at [1069, 230] on div "next image" at bounding box center [1070, 231] width 55 height 441
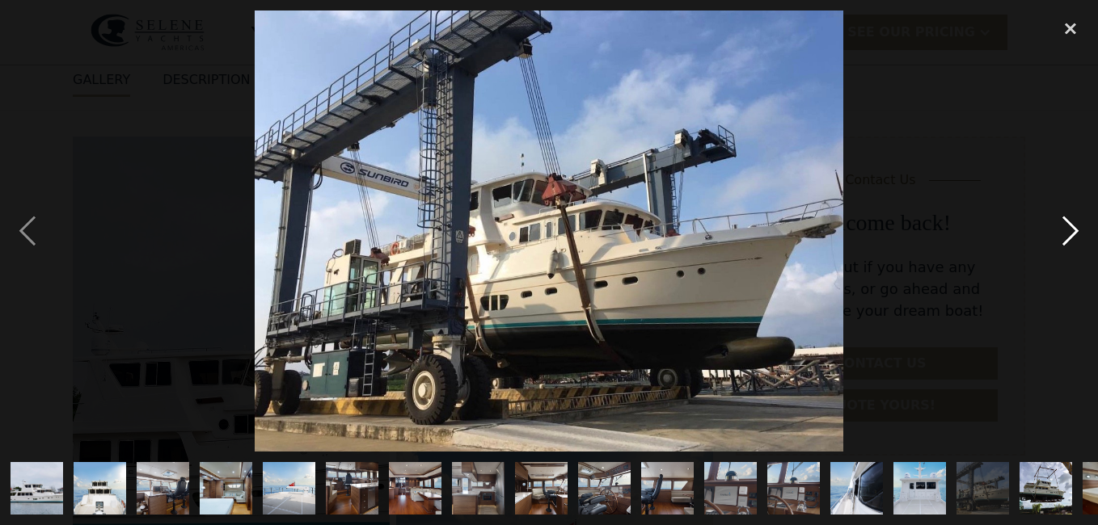
click at [1069, 230] on div "next image" at bounding box center [1070, 231] width 55 height 441
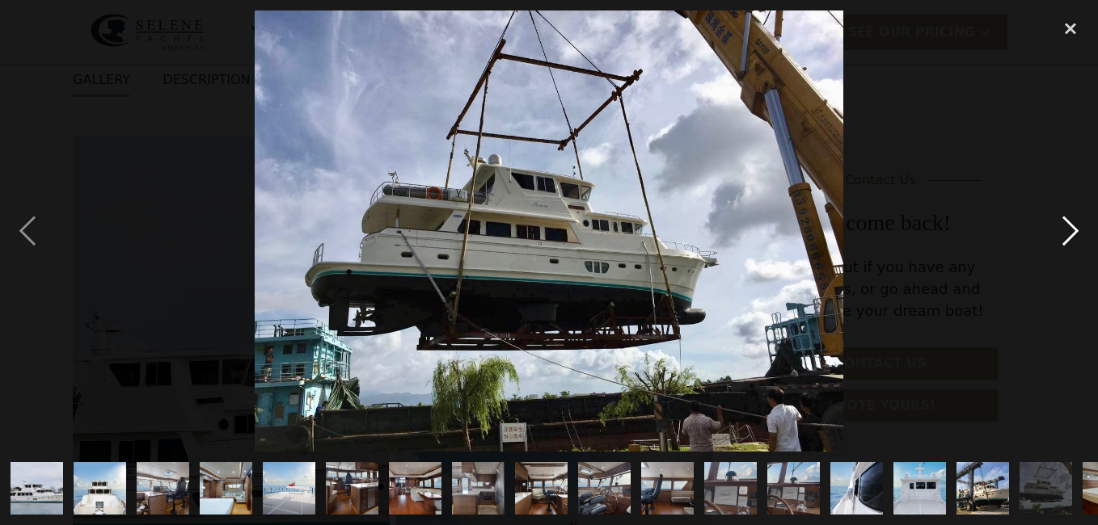
click at [1068, 228] on div "next image" at bounding box center [1070, 231] width 55 height 441
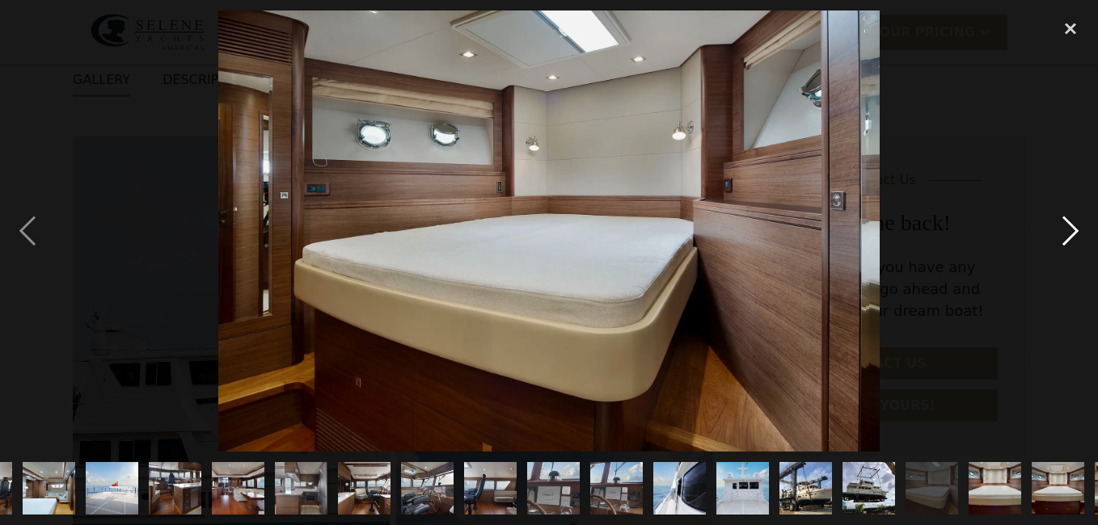
scroll to position [0, 300]
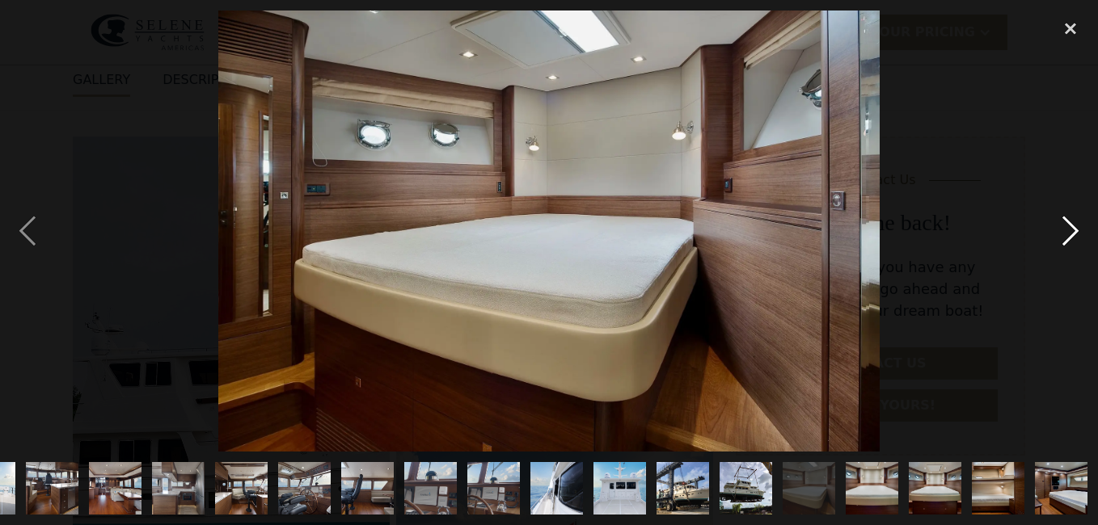
click at [1068, 228] on div "next image" at bounding box center [1070, 231] width 55 height 441
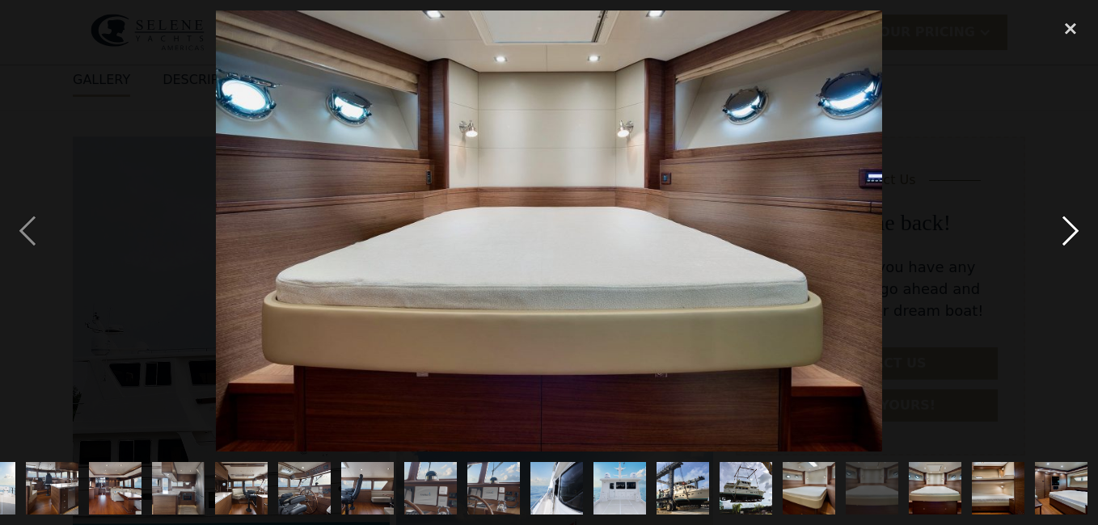
click at [1068, 228] on div "next image" at bounding box center [1070, 231] width 55 height 441
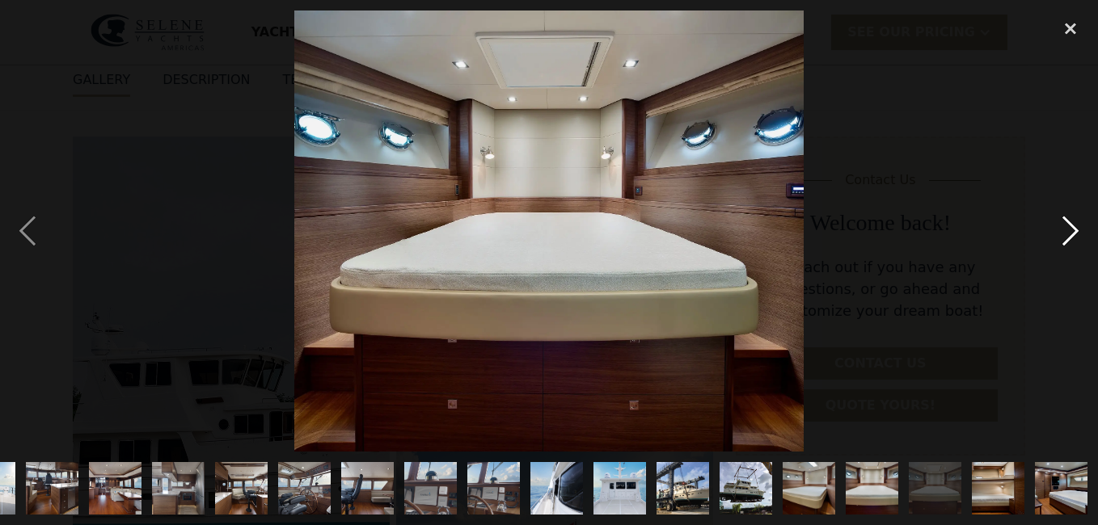
click at [1068, 228] on div "next image" at bounding box center [1070, 231] width 55 height 441
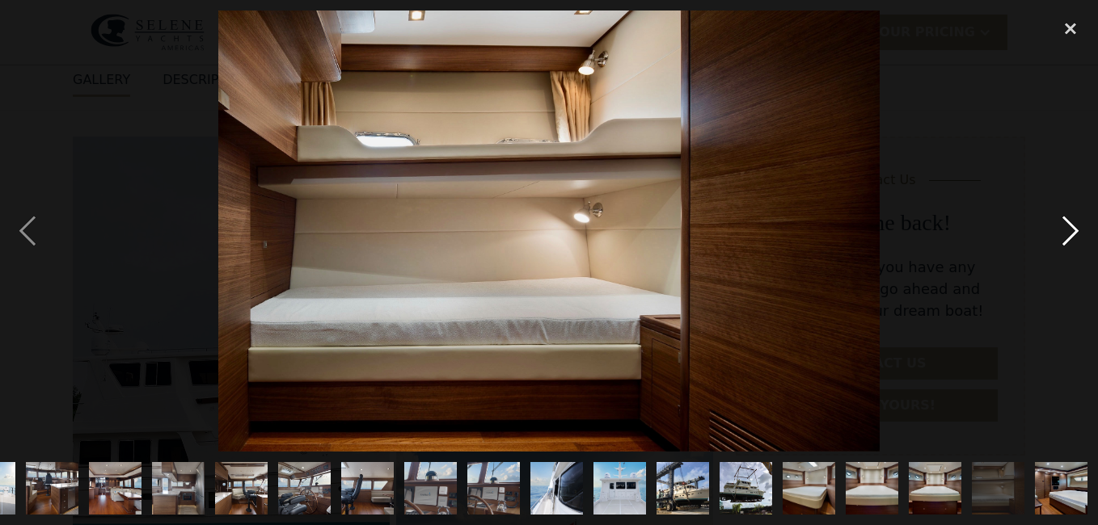
click at [1068, 228] on div "next image" at bounding box center [1070, 231] width 55 height 441
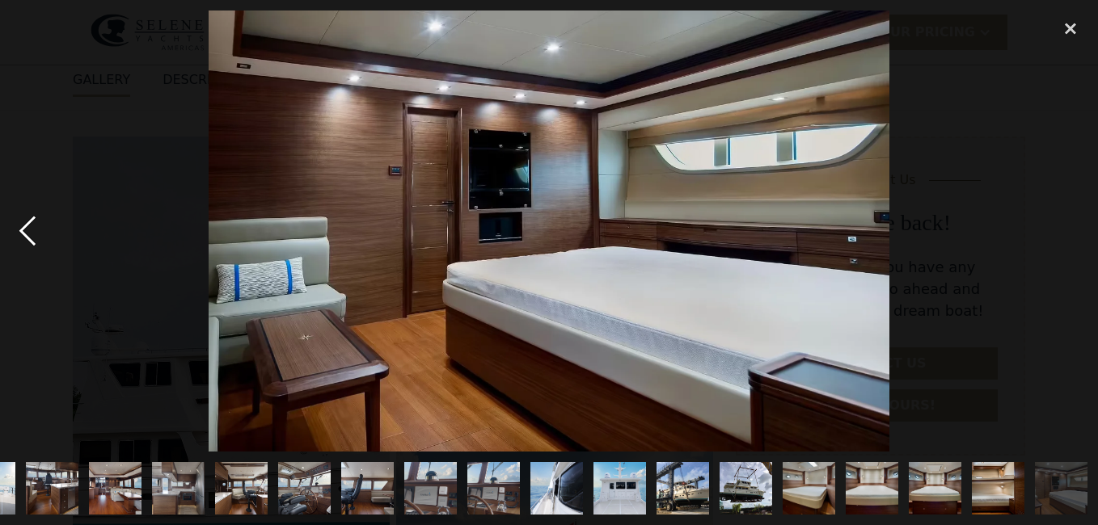
click at [26, 230] on div "previous image" at bounding box center [27, 231] width 55 height 441
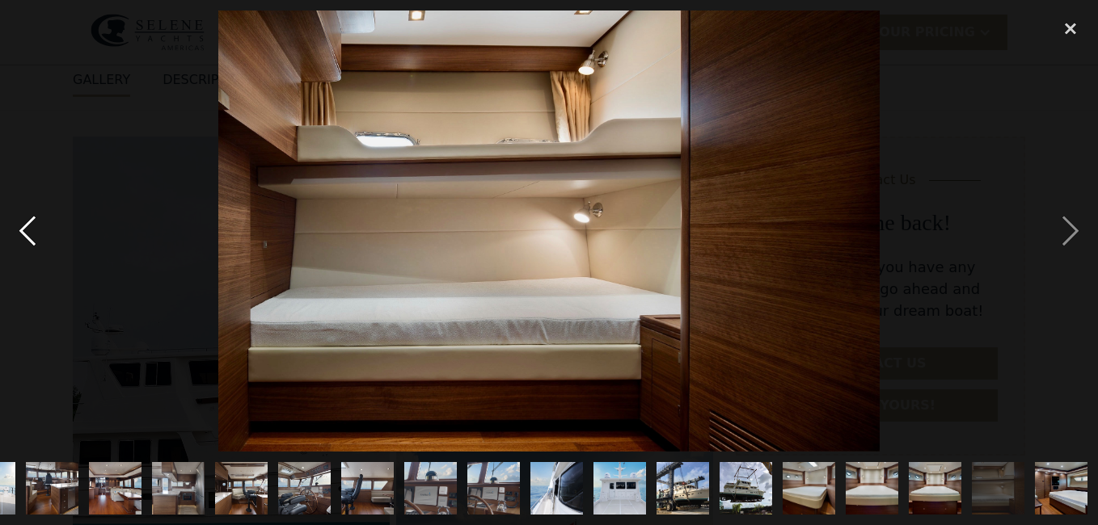
click at [26, 230] on div "previous image" at bounding box center [27, 231] width 55 height 441
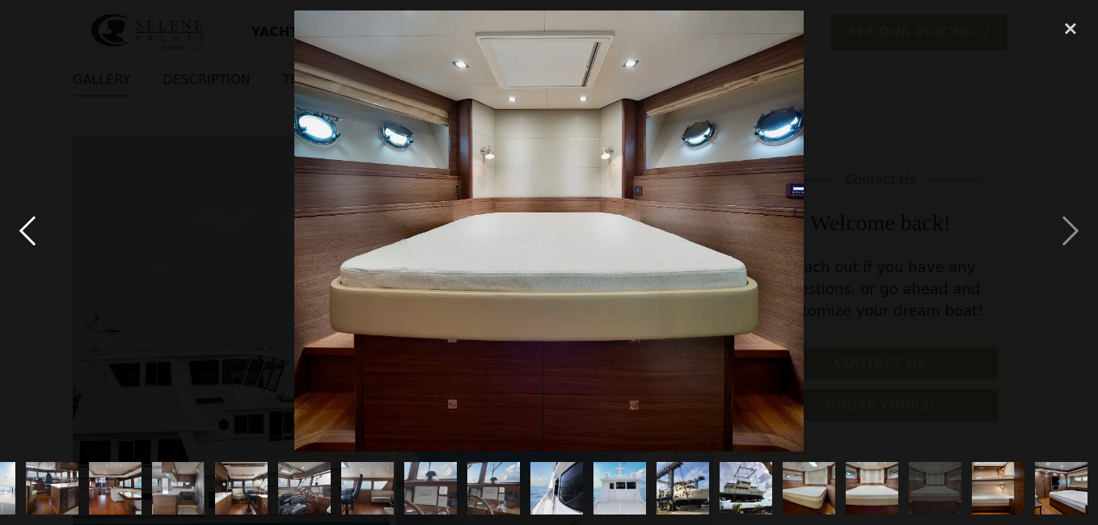
click at [26, 230] on div "previous image" at bounding box center [27, 231] width 55 height 441
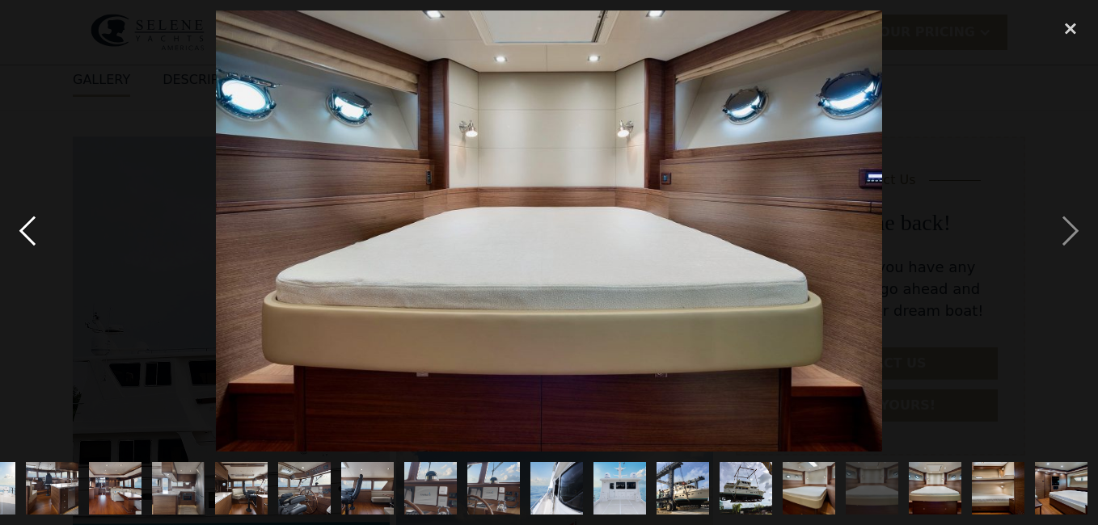
click at [26, 230] on div "previous image" at bounding box center [27, 231] width 55 height 441
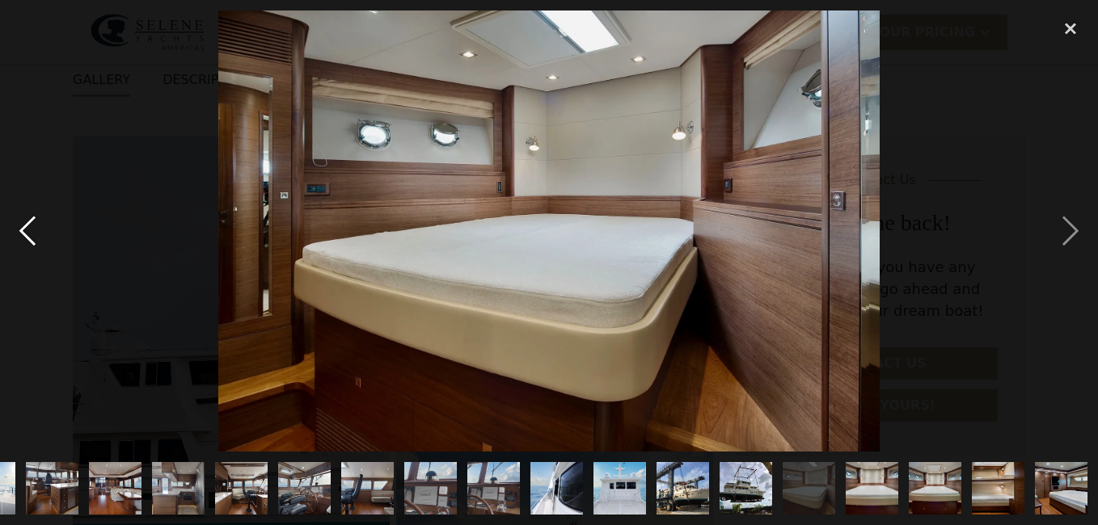
click at [26, 230] on div "previous image" at bounding box center [27, 231] width 55 height 441
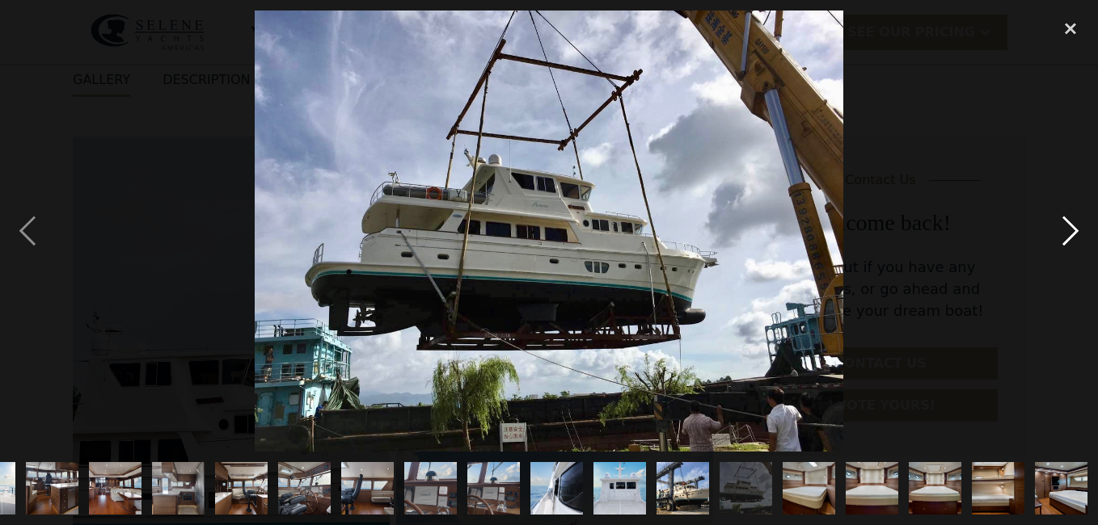
click at [1065, 221] on div "next image" at bounding box center [1070, 231] width 55 height 441
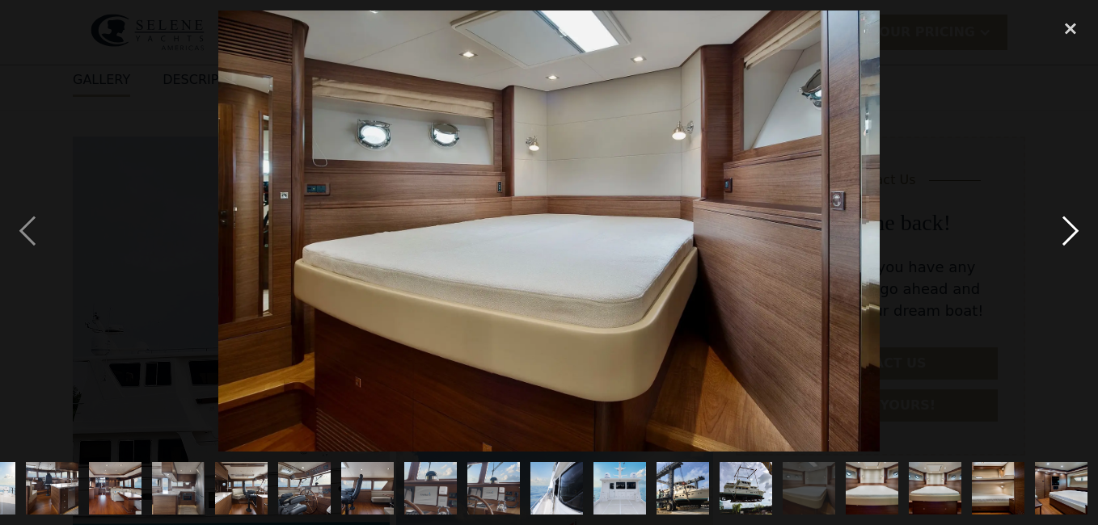
click at [1065, 221] on div "next image" at bounding box center [1070, 231] width 55 height 441
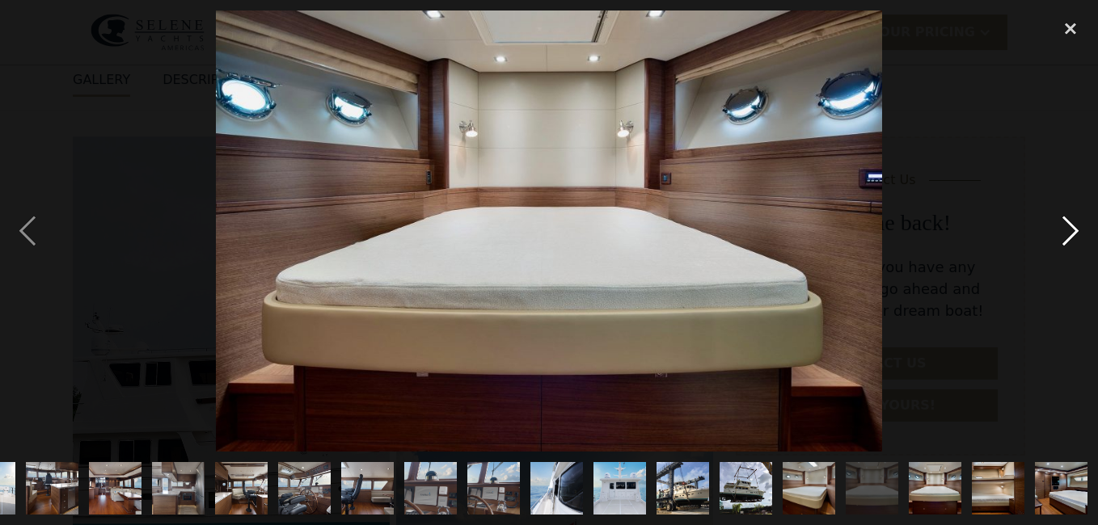
click at [1065, 221] on div "next image" at bounding box center [1070, 231] width 55 height 441
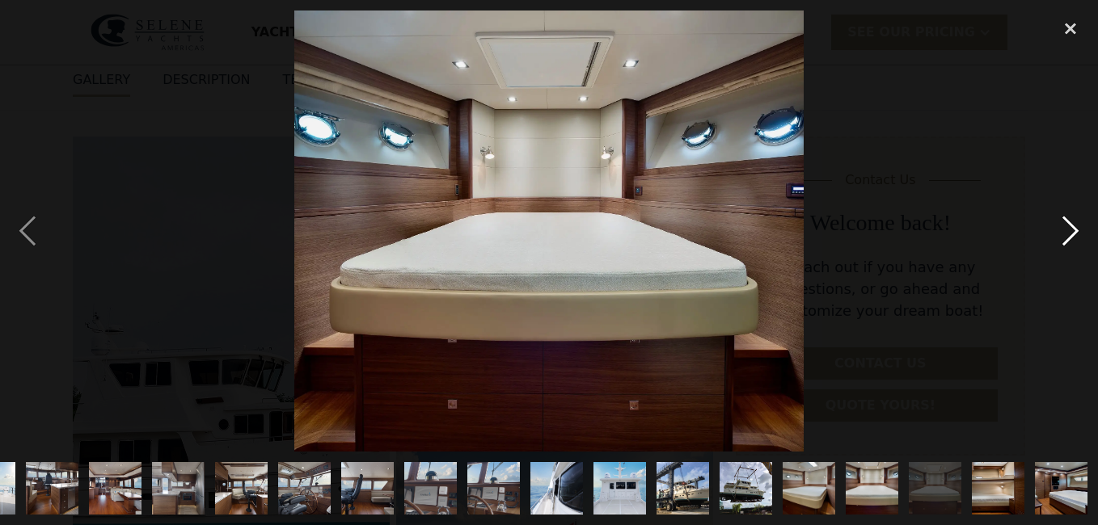
click at [1065, 221] on div "next image" at bounding box center [1070, 231] width 55 height 441
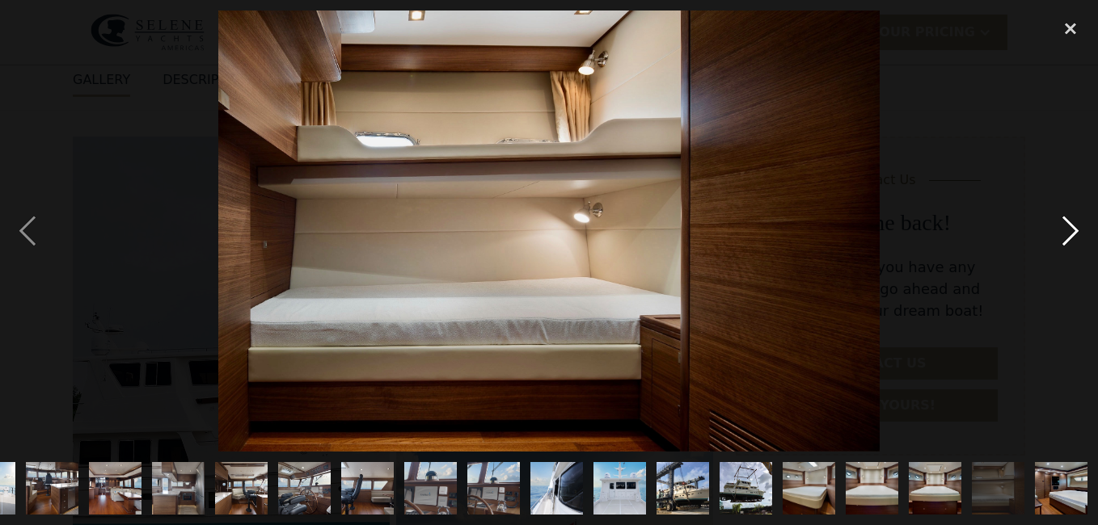
click at [1065, 221] on div "next image" at bounding box center [1070, 231] width 55 height 441
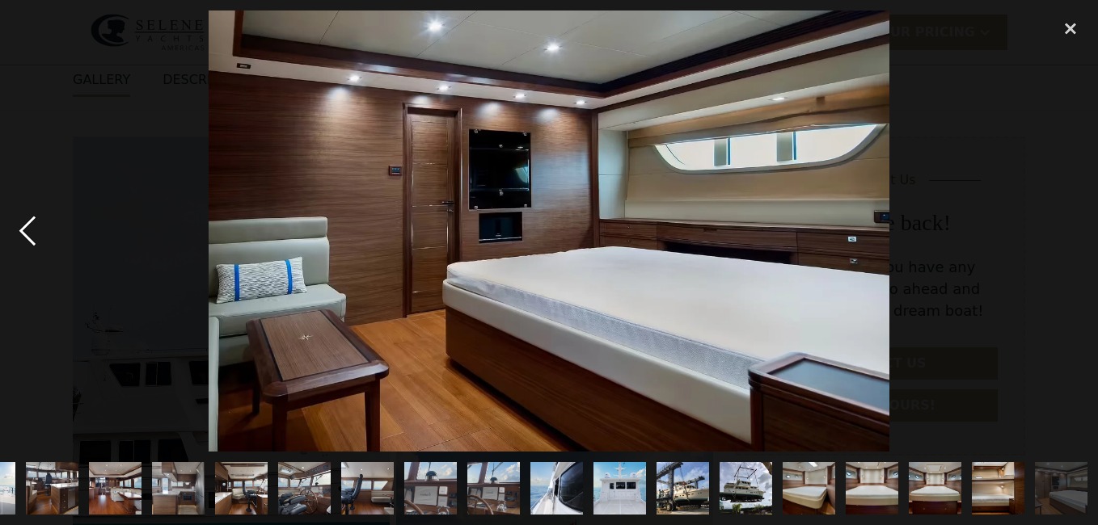
click at [33, 234] on div "previous image" at bounding box center [27, 231] width 55 height 441
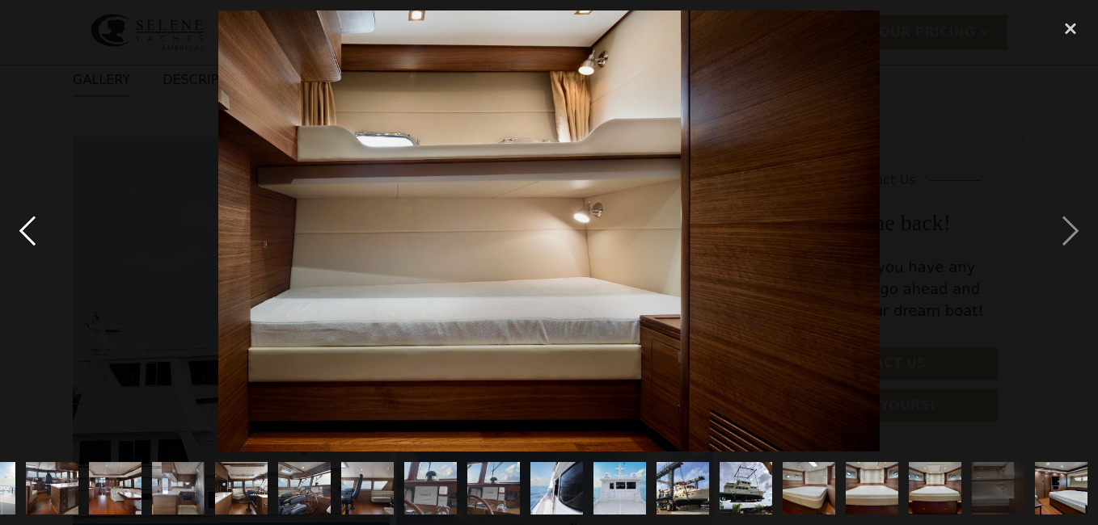
click at [33, 234] on div "previous image" at bounding box center [27, 231] width 55 height 441
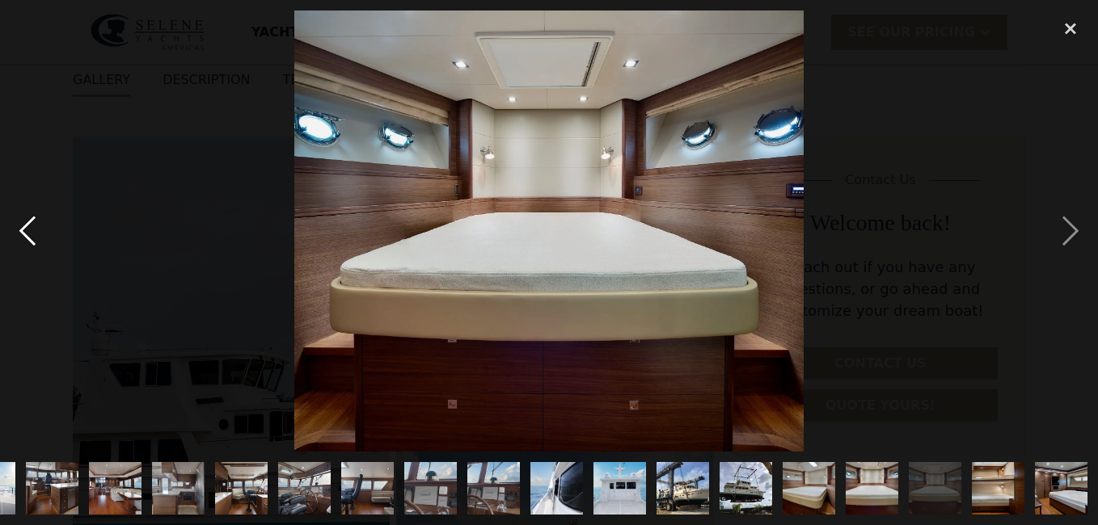
click at [33, 234] on div "previous image" at bounding box center [27, 231] width 55 height 441
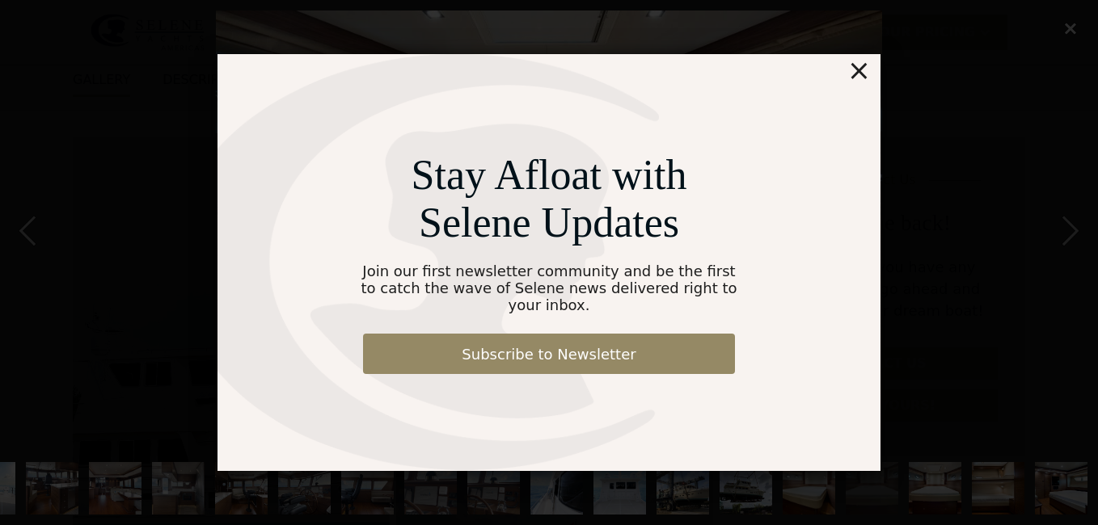
click at [862, 82] on div "×" at bounding box center [858, 70] width 23 height 32
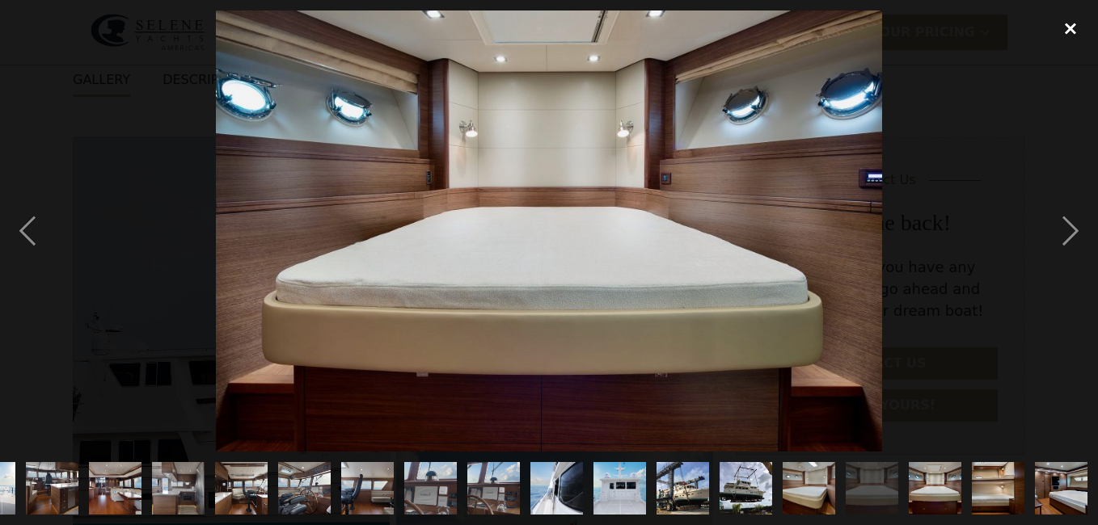
click at [1073, 28] on div "close lightbox" at bounding box center [1070, 29] width 55 height 36
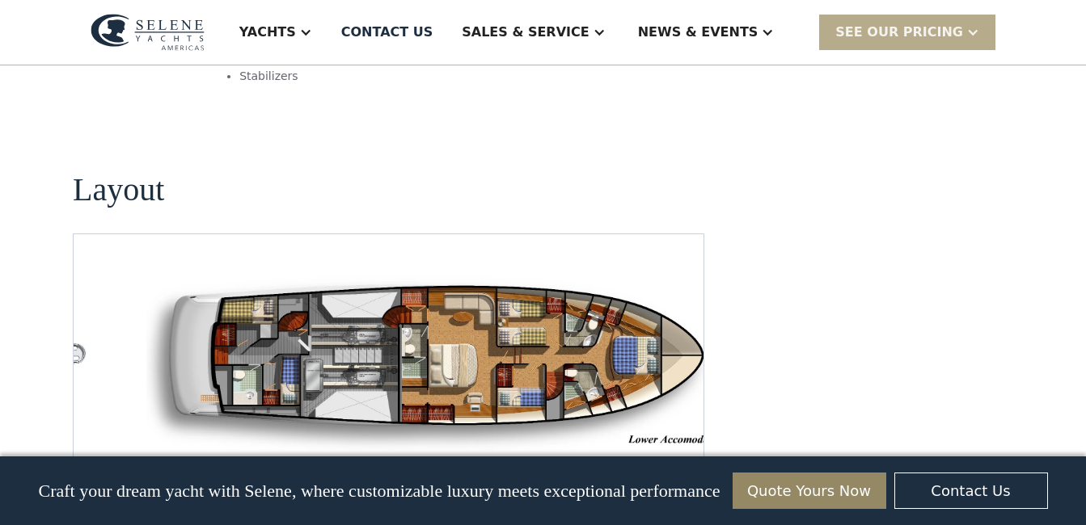
scroll to position [2225, 0]
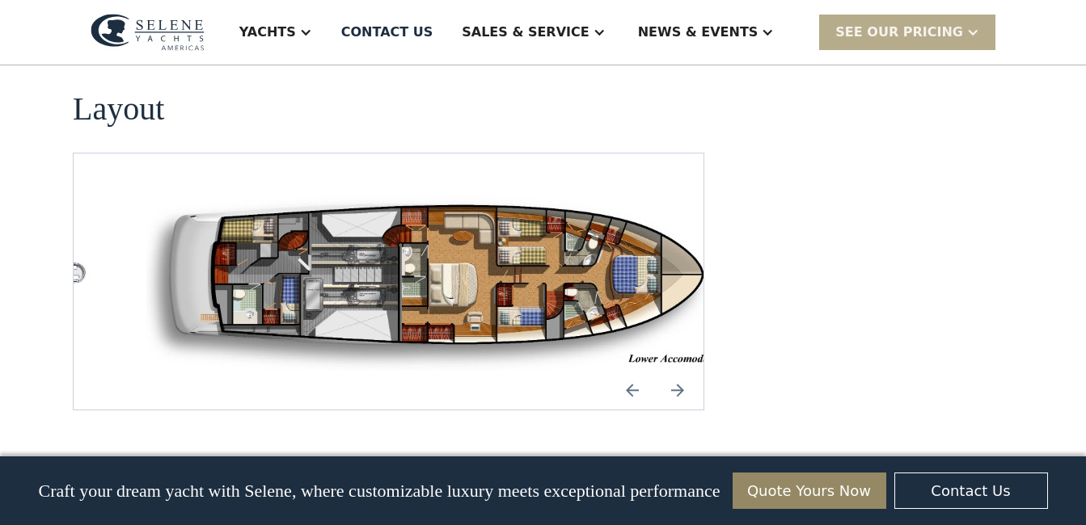
click at [318, 214] on img "open lightbox" at bounding box center [440, 281] width 604 height 179
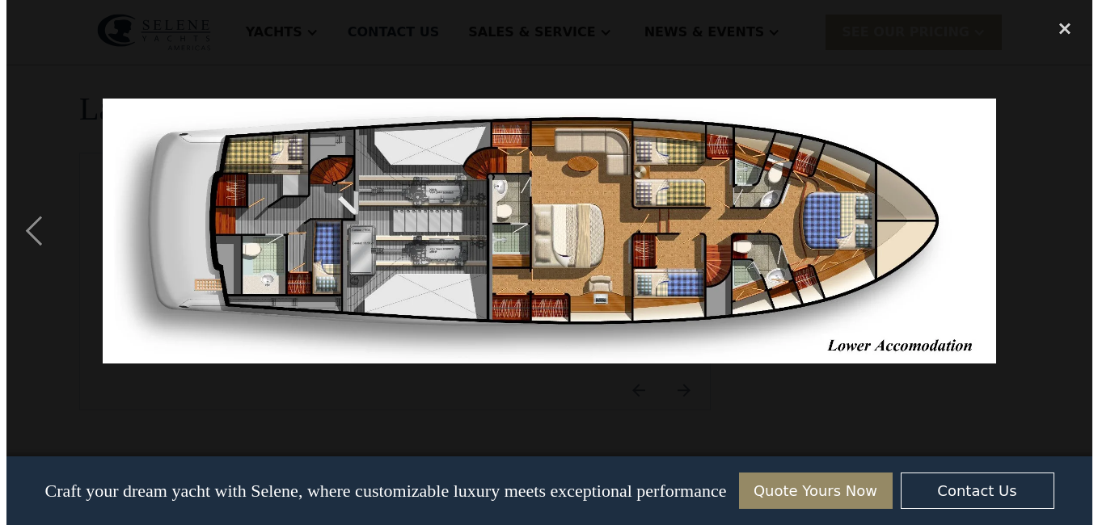
scroll to position [2206, 0]
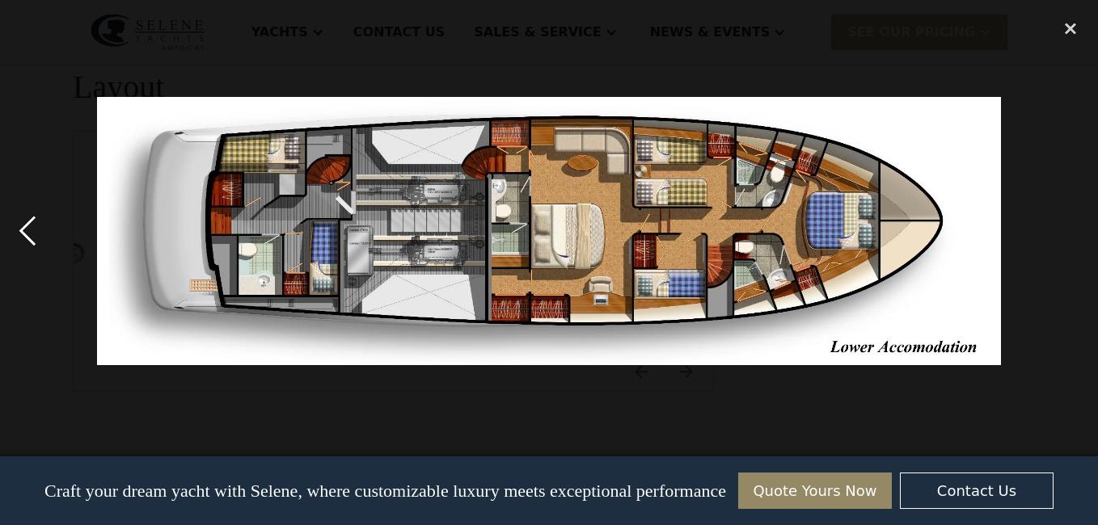
click at [34, 226] on div "previous image" at bounding box center [27, 231] width 55 height 441
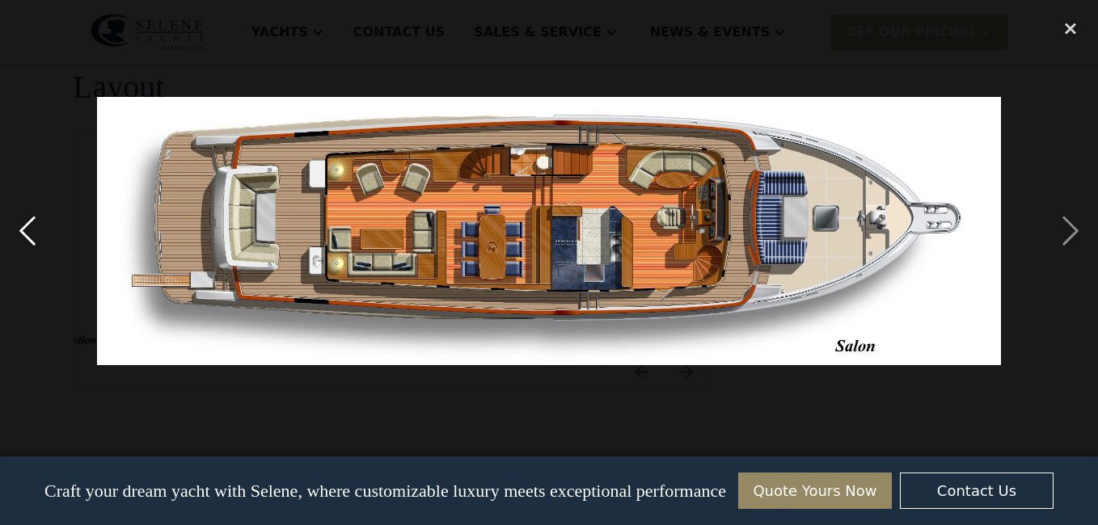
click at [34, 226] on div "previous image" at bounding box center [27, 231] width 55 height 441
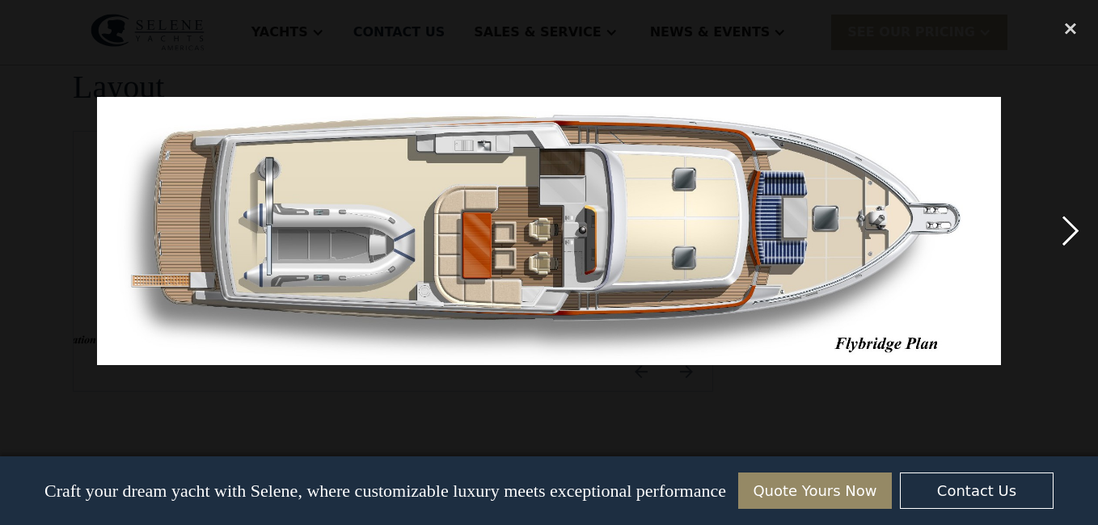
click at [1069, 228] on div "next image" at bounding box center [1070, 231] width 55 height 441
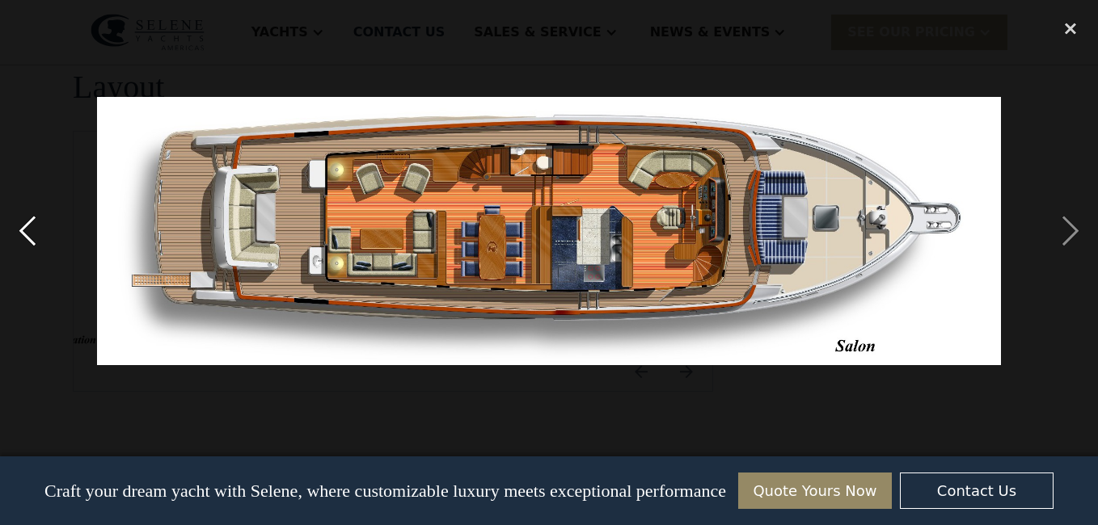
click at [25, 221] on div "previous image" at bounding box center [27, 231] width 55 height 441
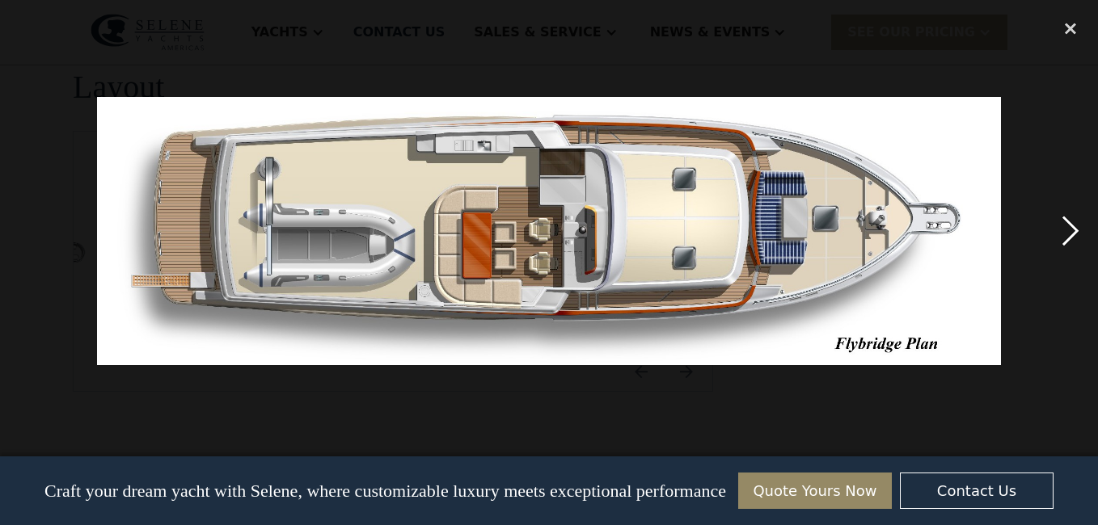
click at [1064, 229] on div "next image" at bounding box center [1070, 231] width 55 height 441
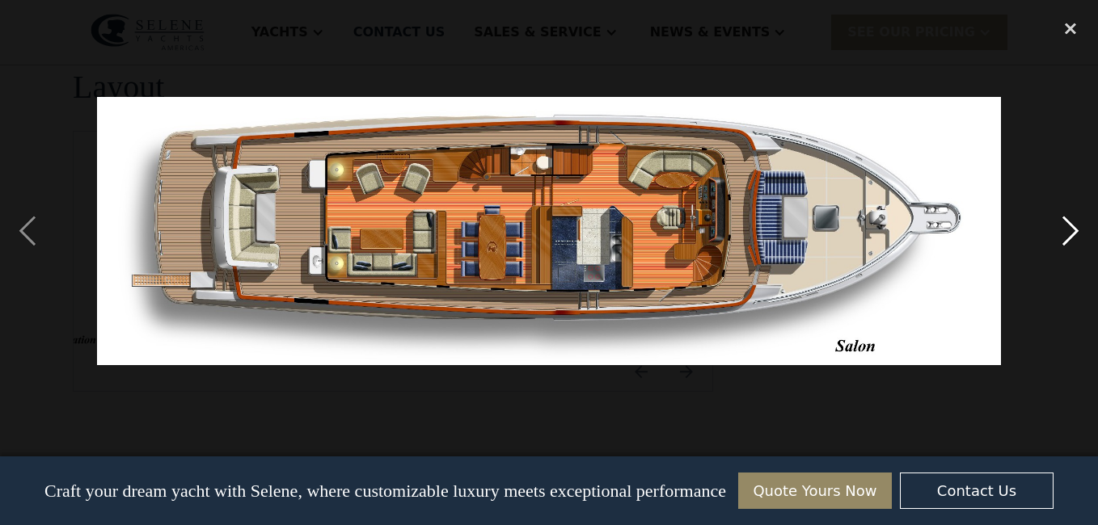
click at [1064, 229] on div "next image" at bounding box center [1070, 231] width 55 height 441
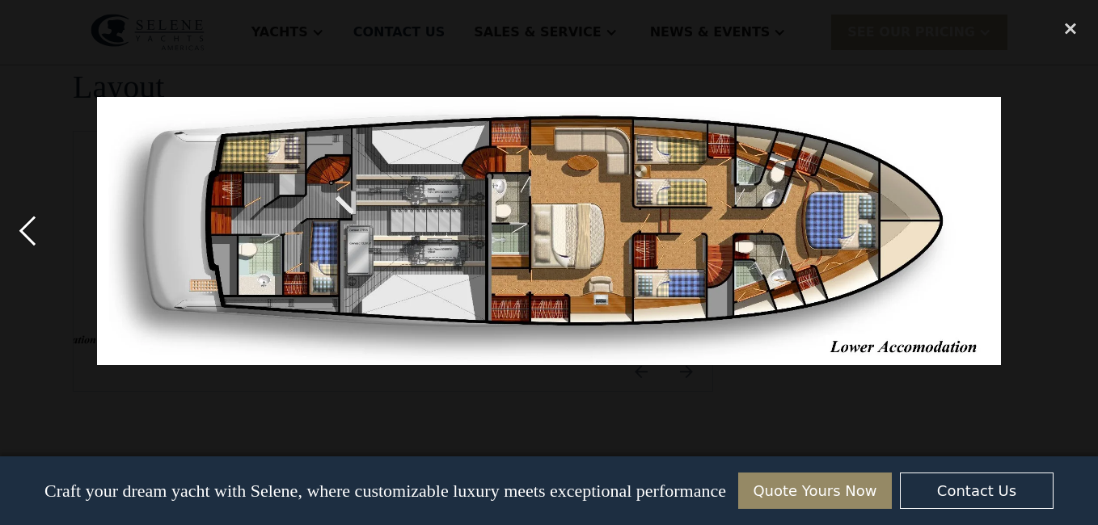
click at [27, 232] on div "previous image" at bounding box center [27, 231] width 55 height 441
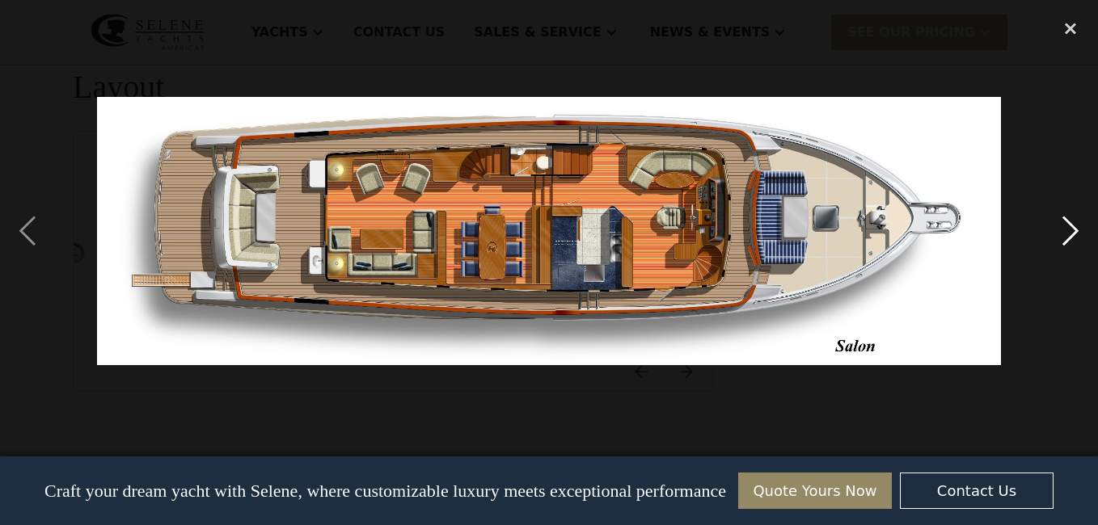
click at [1069, 228] on div "next image" at bounding box center [1070, 231] width 55 height 441
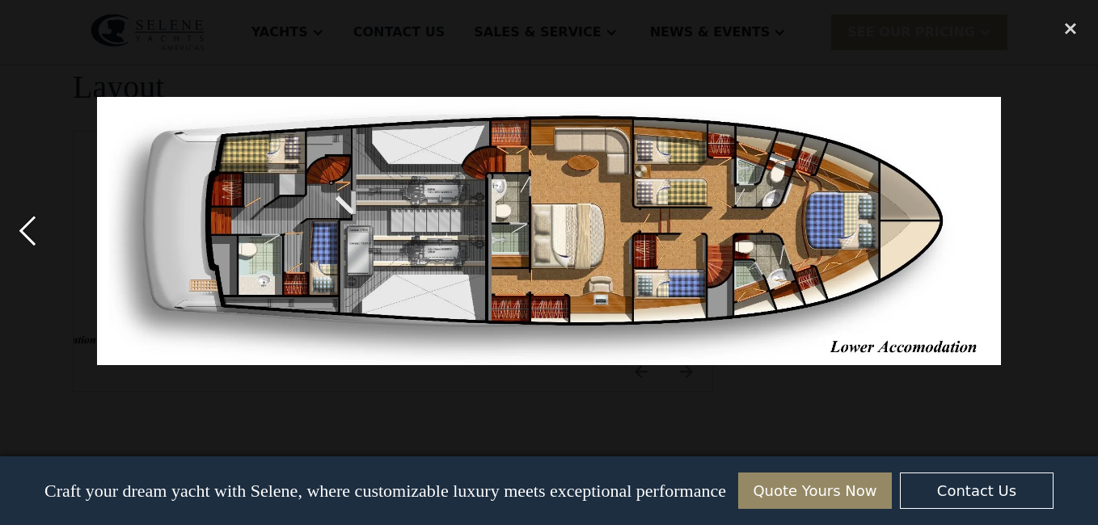
click at [30, 229] on div "previous image" at bounding box center [27, 231] width 55 height 441
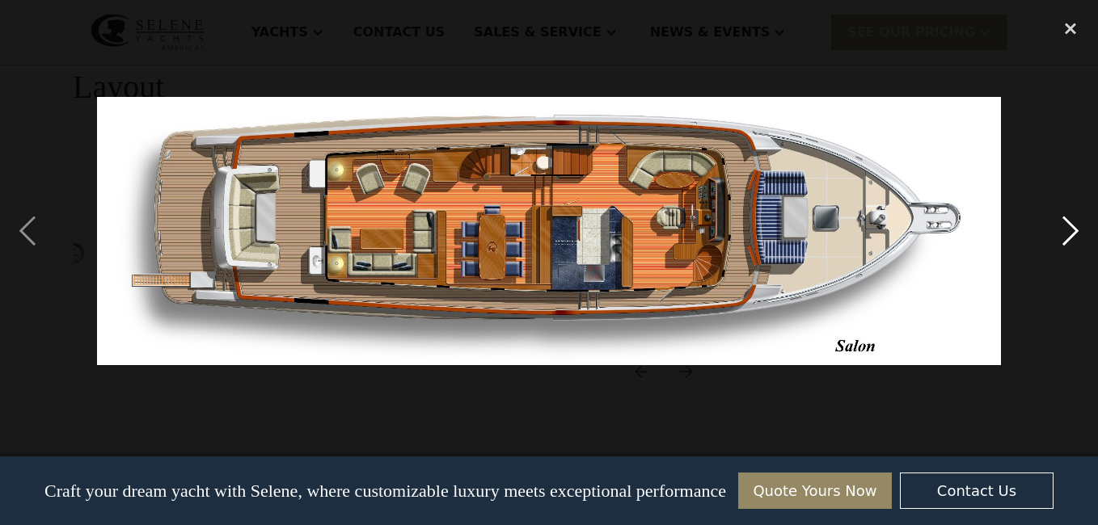
click at [1074, 236] on div "next image" at bounding box center [1070, 231] width 55 height 441
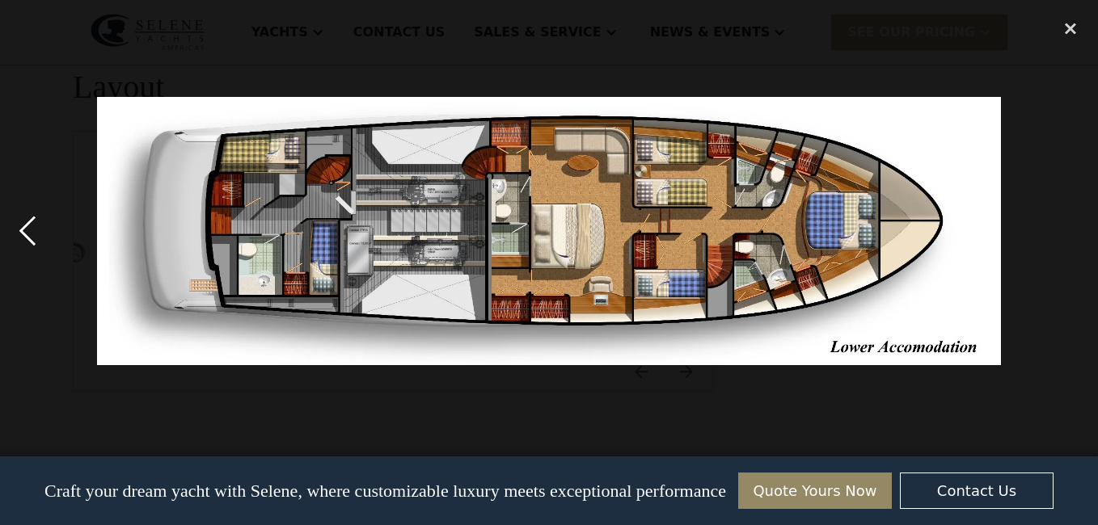
click at [37, 234] on div "previous image" at bounding box center [27, 231] width 55 height 441
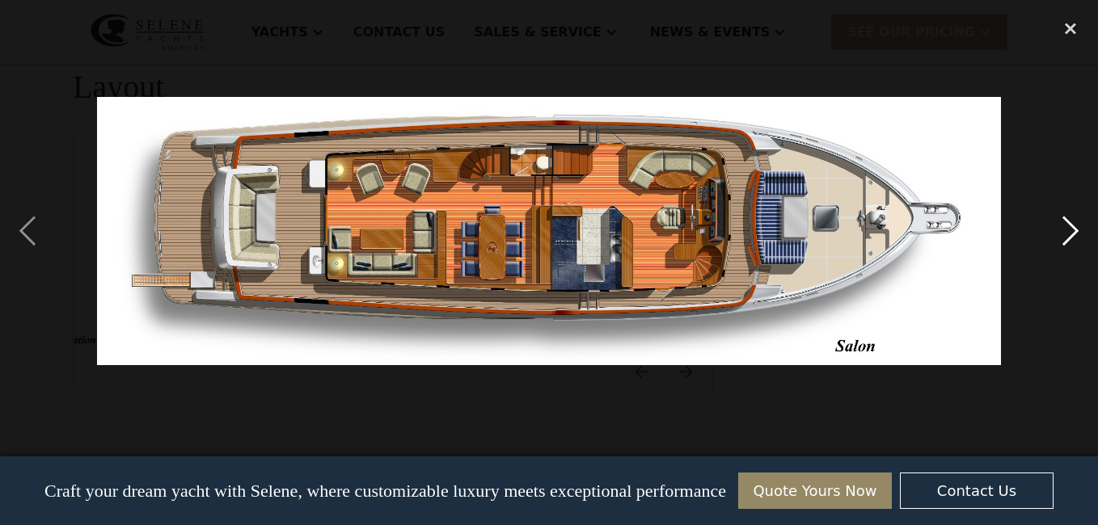
click at [1065, 237] on div "next image" at bounding box center [1070, 231] width 55 height 441
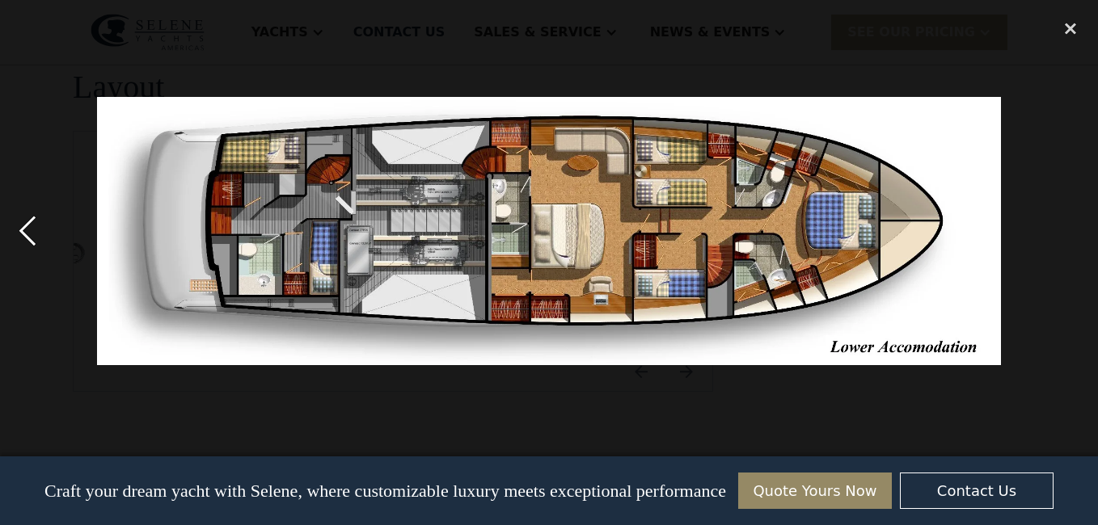
click at [27, 228] on div "previous image" at bounding box center [27, 231] width 55 height 441
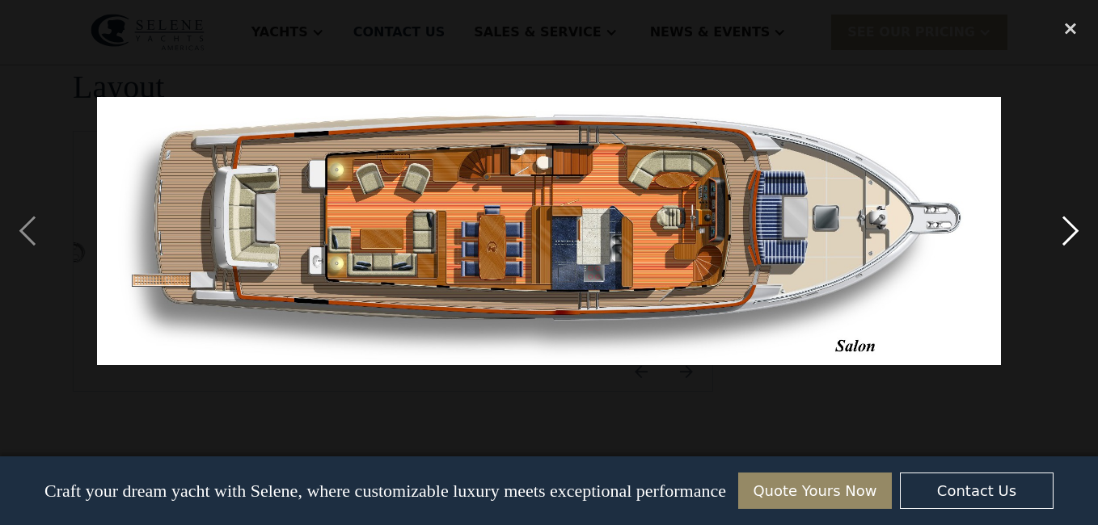
click at [1060, 228] on div "next image" at bounding box center [1070, 231] width 55 height 441
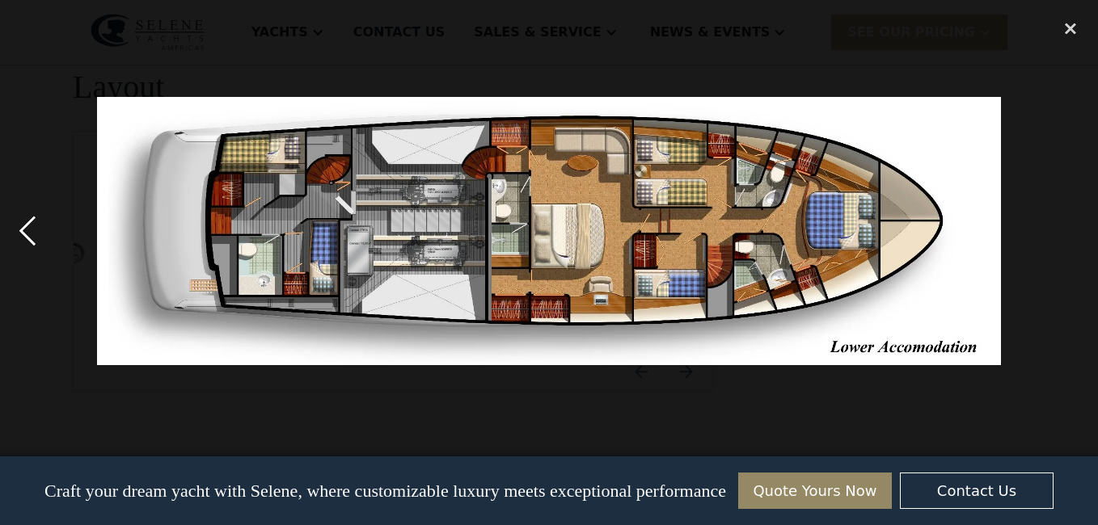
click at [21, 234] on div "previous image" at bounding box center [27, 231] width 55 height 441
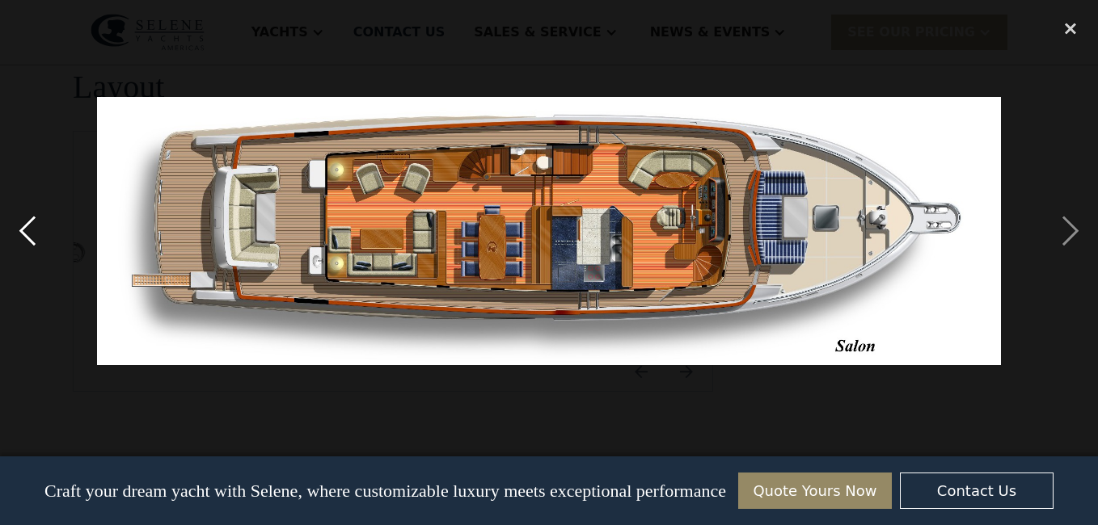
click at [25, 224] on div "previous image" at bounding box center [27, 231] width 55 height 441
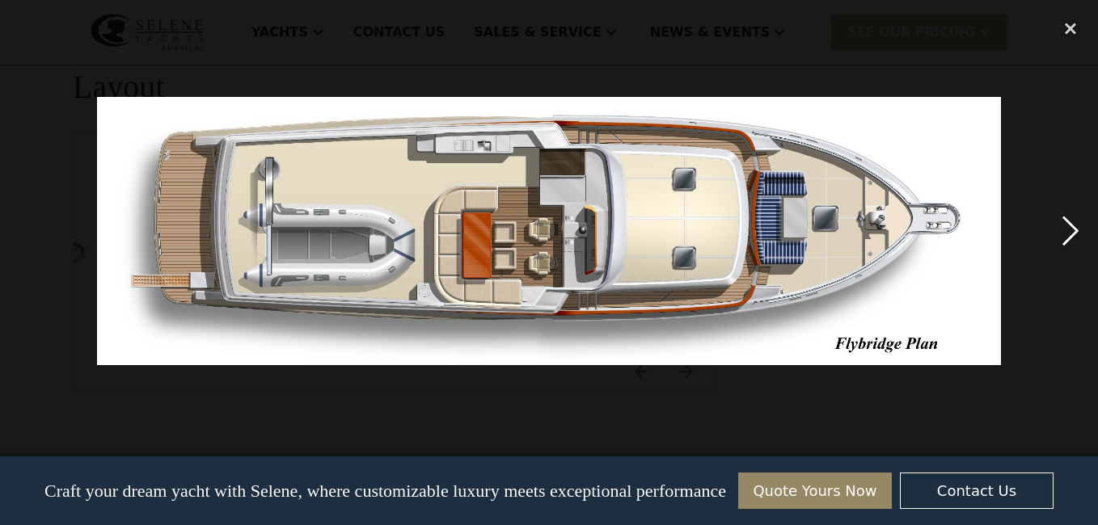
click at [1071, 232] on div "next image" at bounding box center [1070, 231] width 55 height 441
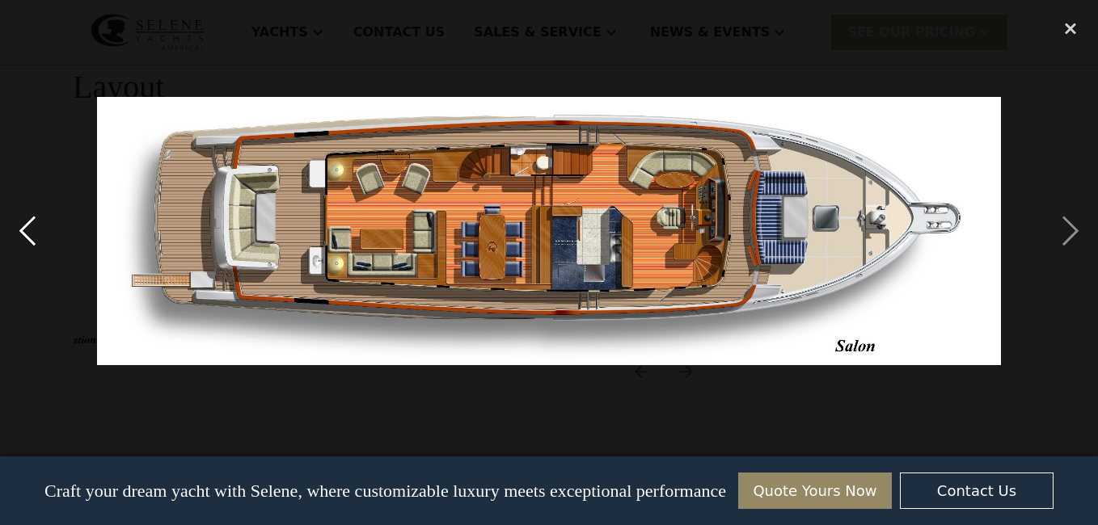
click at [27, 231] on div "previous image" at bounding box center [27, 231] width 55 height 441
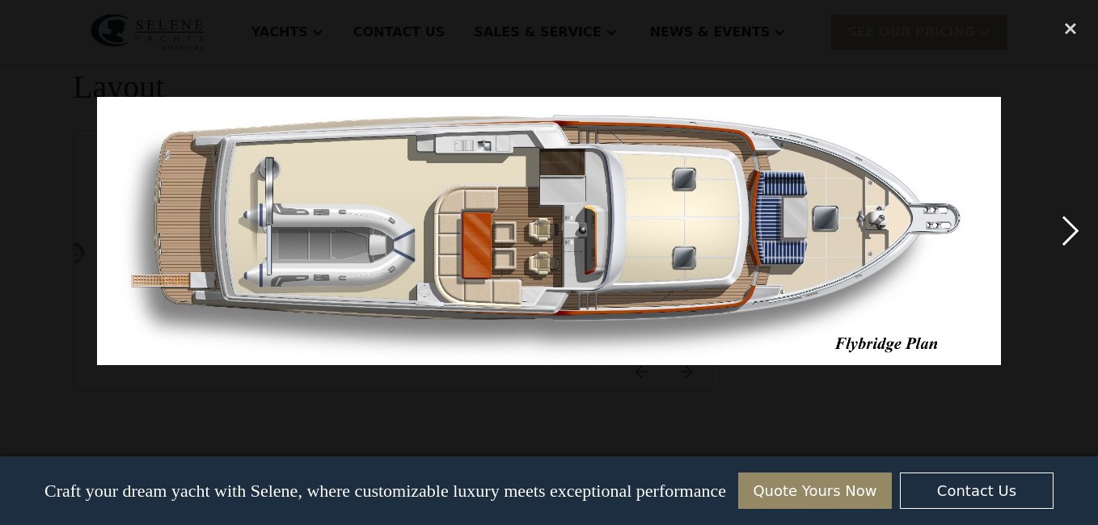
click at [1069, 233] on div "next image" at bounding box center [1070, 231] width 55 height 441
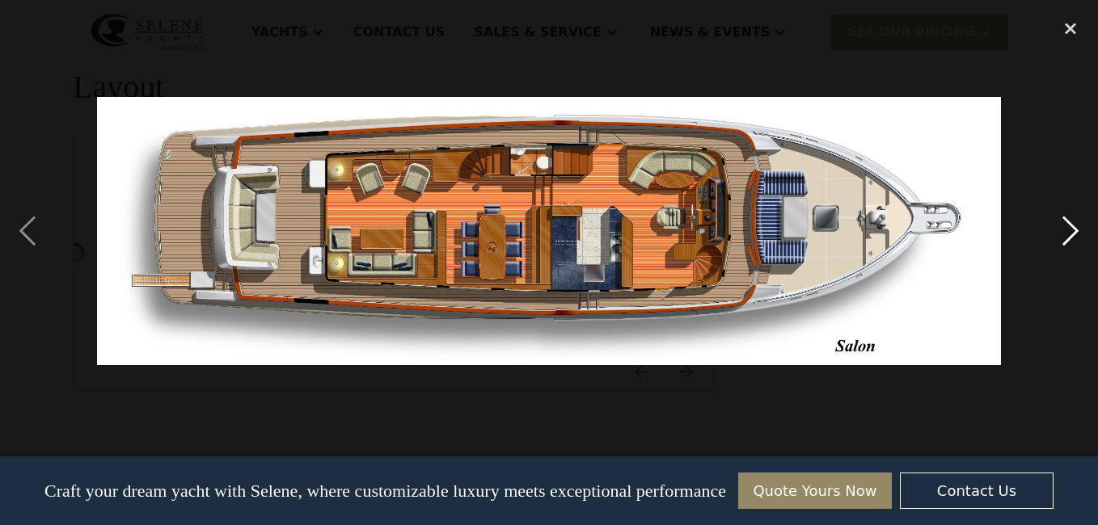
click at [1068, 234] on div "next image" at bounding box center [1070, 231] width 55 height 441
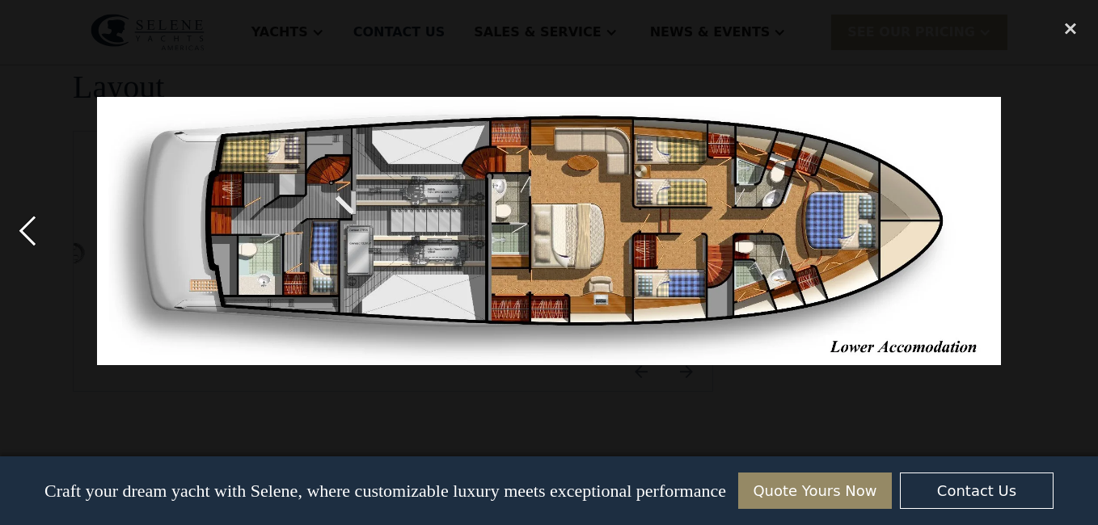
click at [24, 227] on div "previous image" at bounding box center [27, 231] width 55 height 441
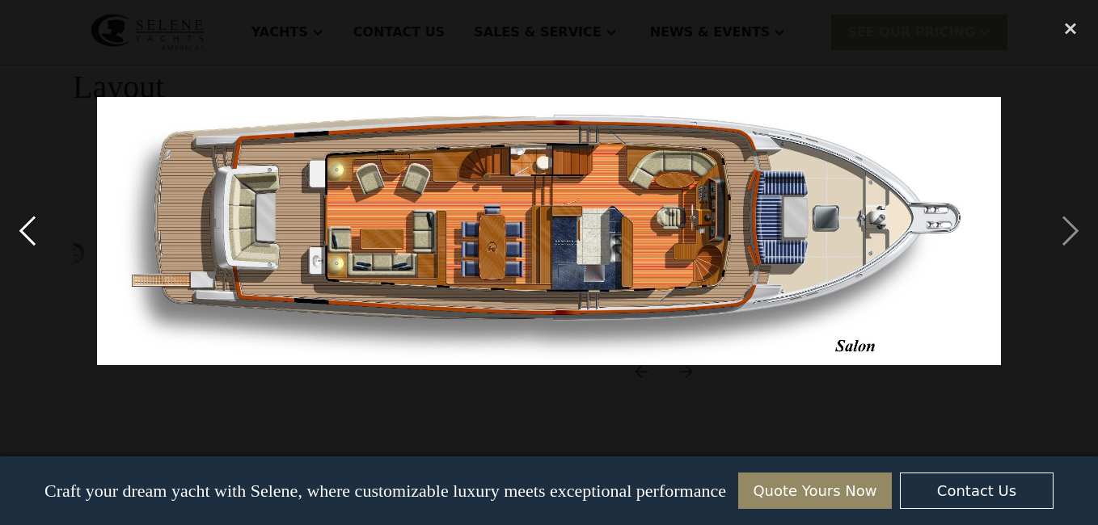
click at [24, 227] on div "previous image" at bounding box center [27, 231] width 55 height 441
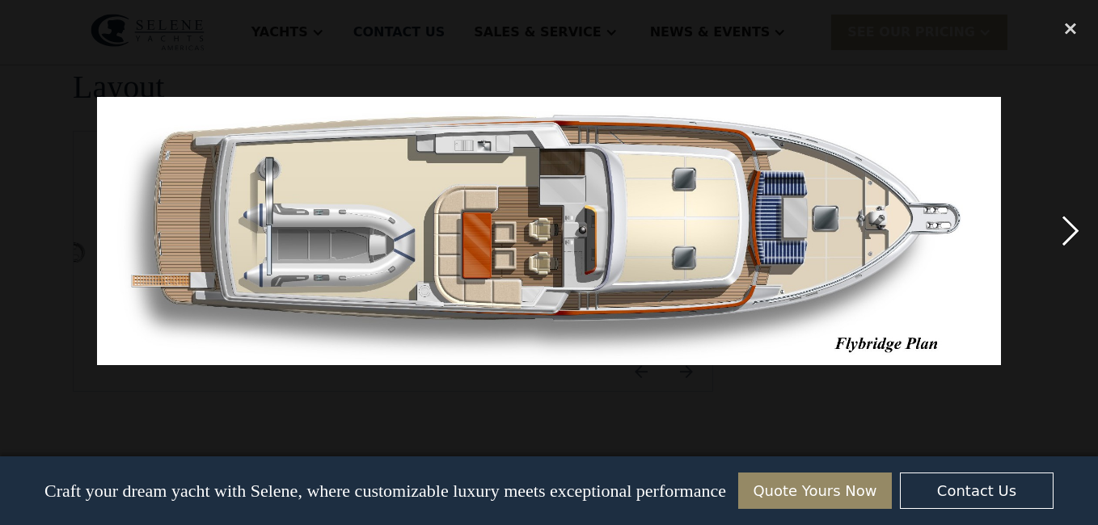
click at [1076, 221] on div "next image" at bounding box center [1070, 231] width 55 height 441
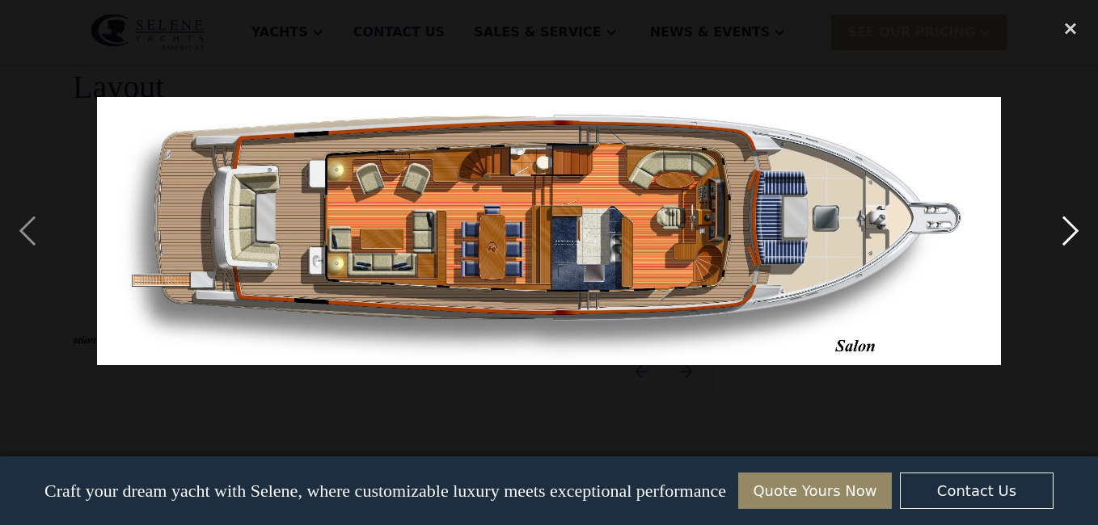
click at [1075, 222] on div "next image" at bounding box center [1070, 231] width 55 height 441
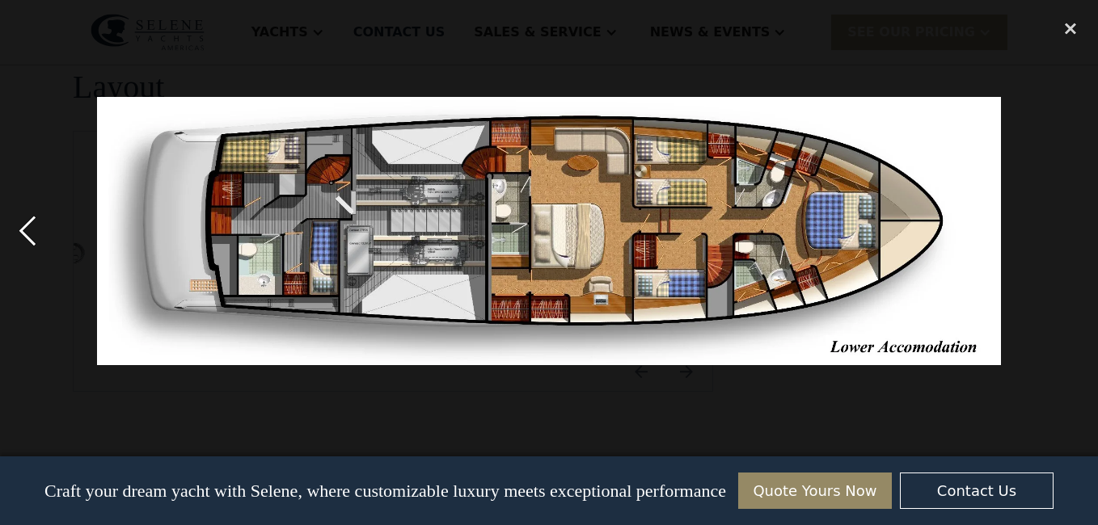
click at [36, 237] on div "previous image" at bounding box center [27, 231] width 55 height 441
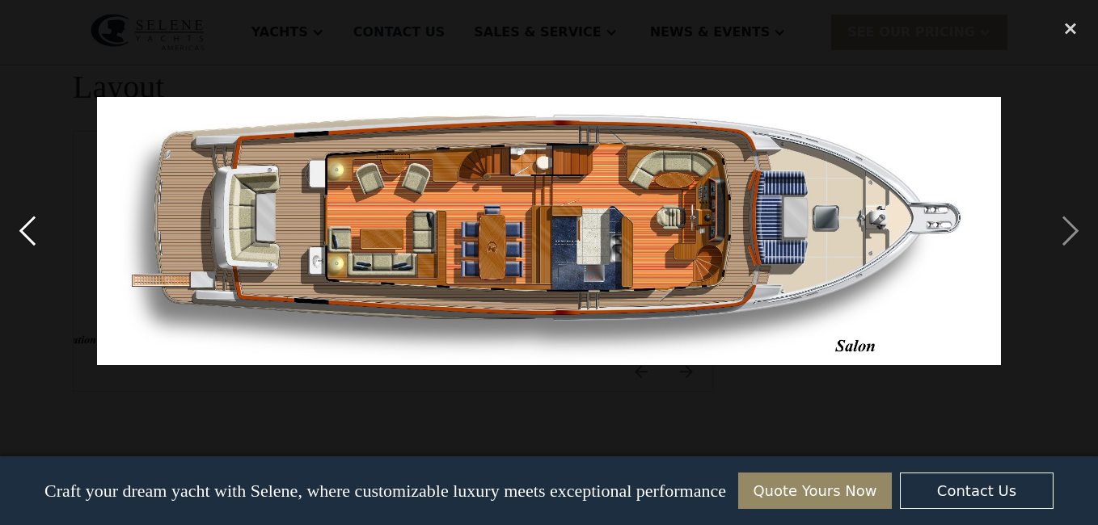
click at [30, 233] on div "previous image" at bounding box center [27, 231] width 55 height 441
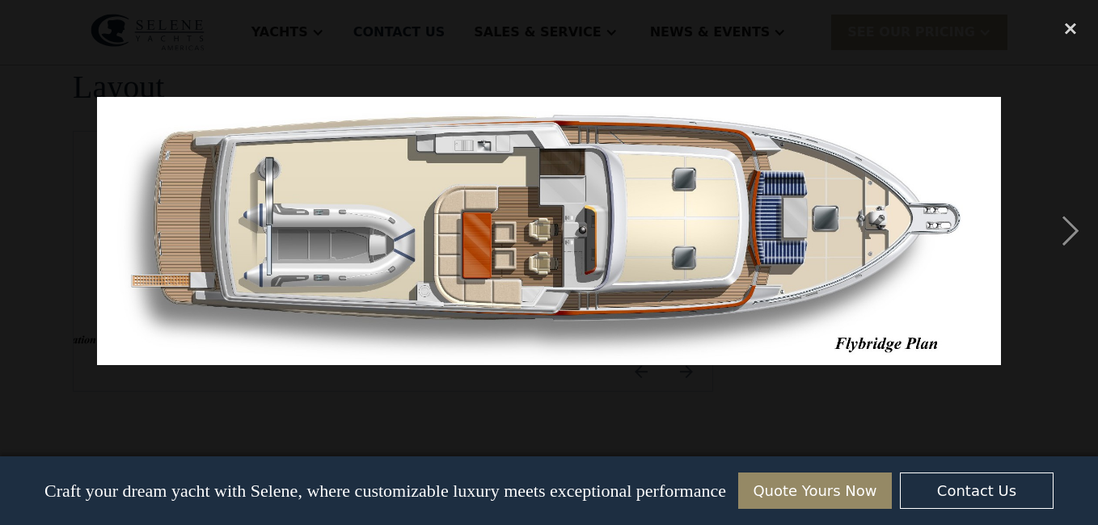
click at [30, 233] on div "previous image" at bounding box center [27, 231] width 55 height 441
click at [1065, 28] on div "close lightbox" at bounding box center [1070, 29] width 55 height 36
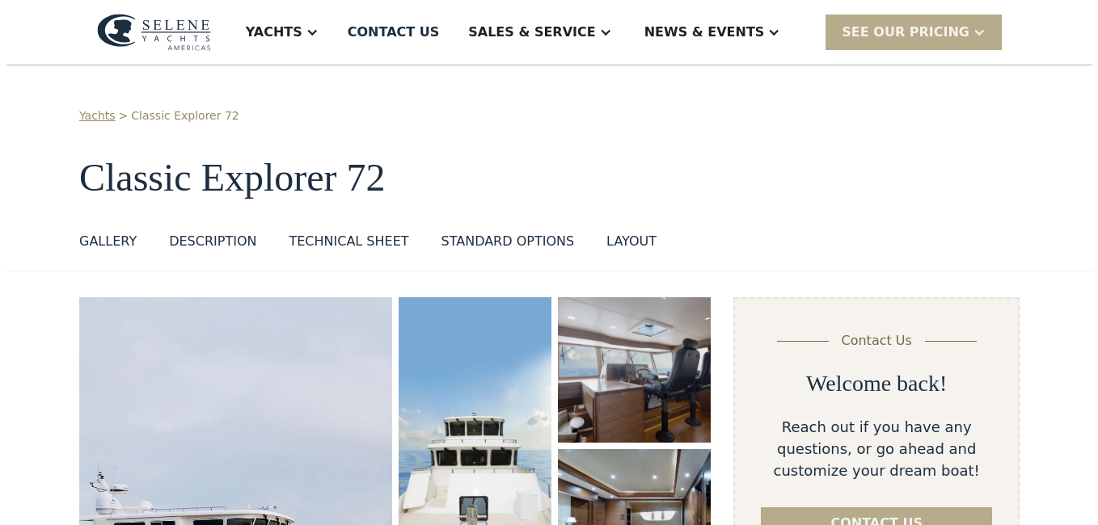
scroll to position [162, 0]
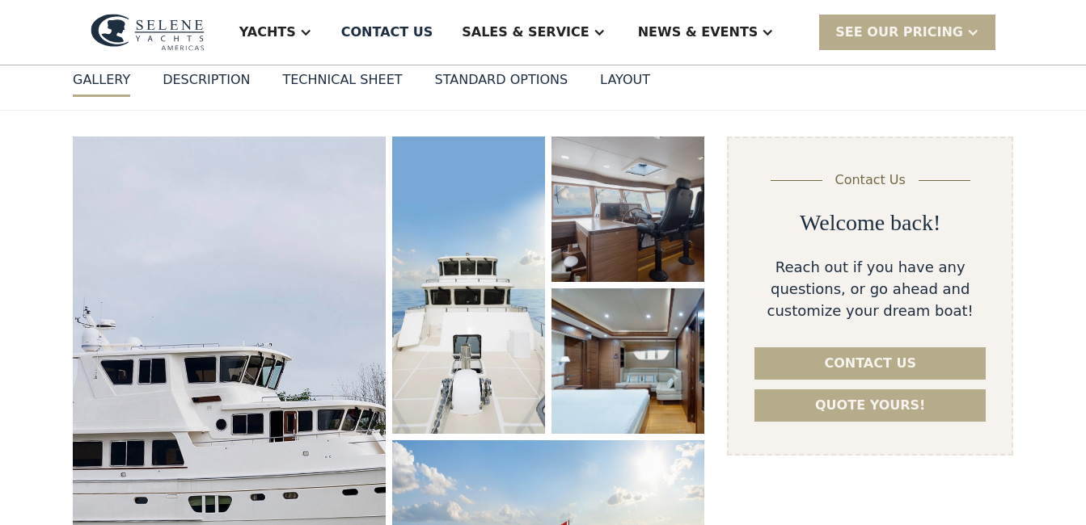
click at [240, 292] on img "open lightbox" at bounding box center [228, 392] width 331 height 543
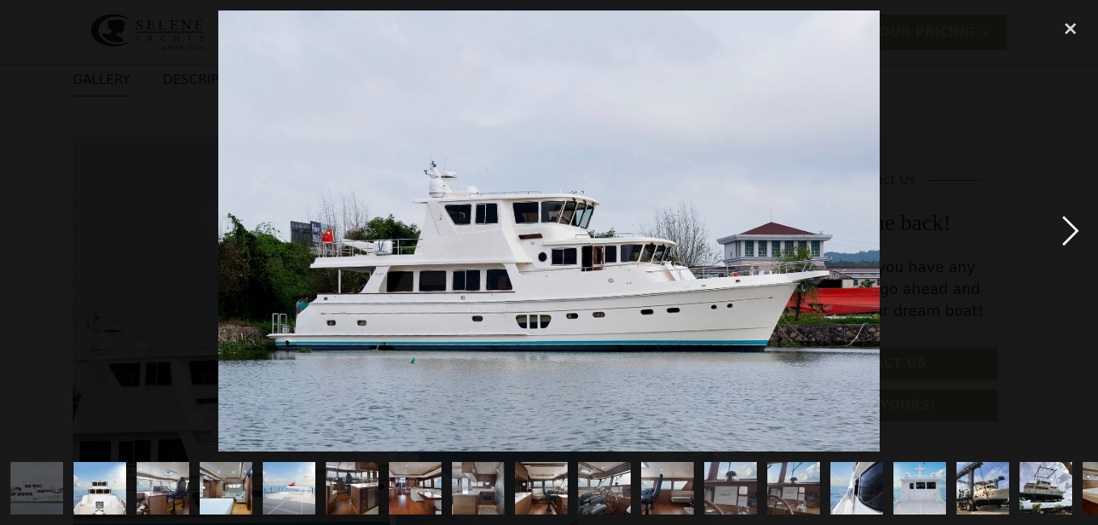
click at [1064, 235] on div "next image" at bounding box center [1070, 231] width 55 height 441
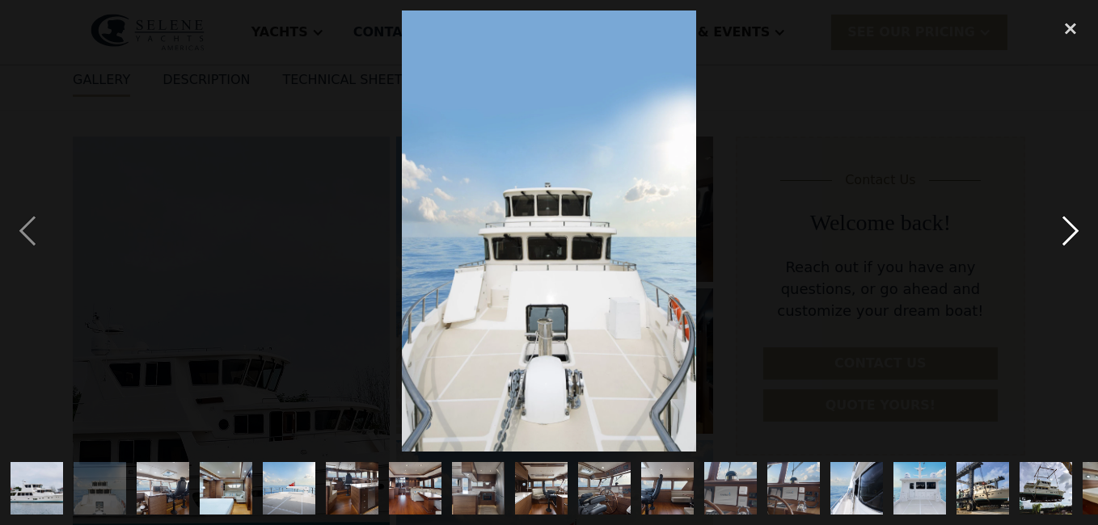
click at [1064, 235] on div "next image" at bounding box center [1070, 231] width 55 height 441
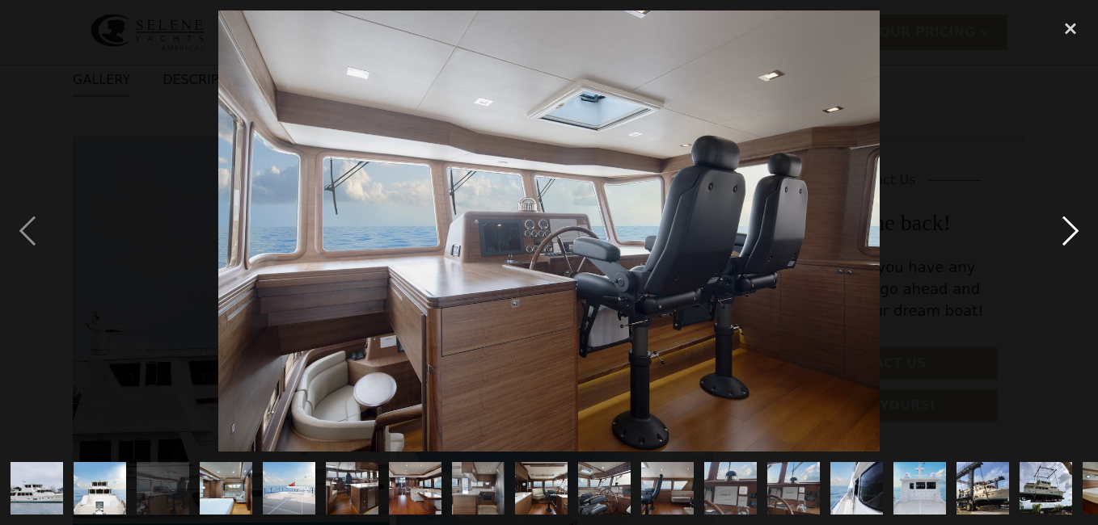
click at [1064, 234] on div "next image" at bounding box center [1070, 231] width 55 height 441
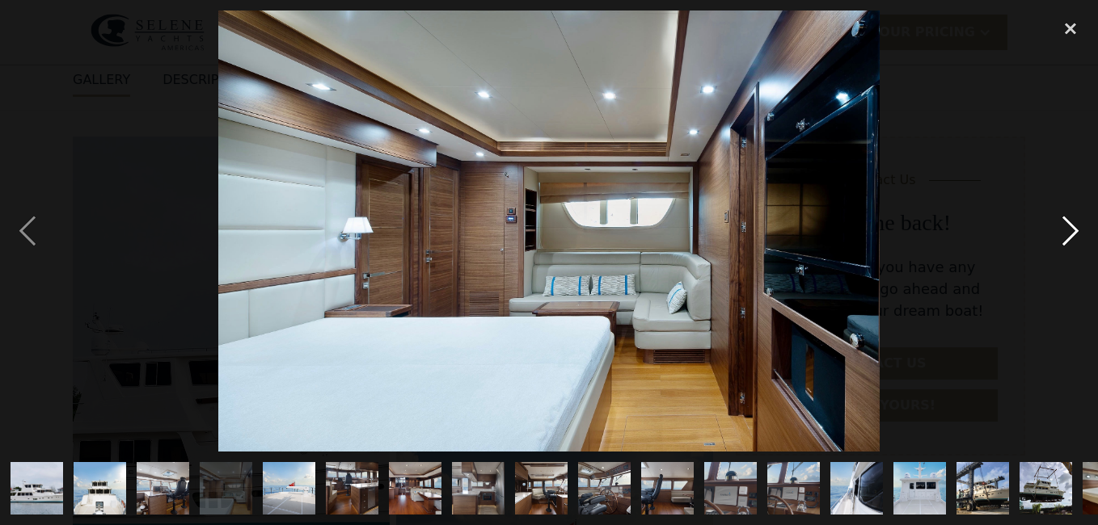
click at [1064, 234] on div "next image" at bounding box center [1070, 231] width 55 height 441
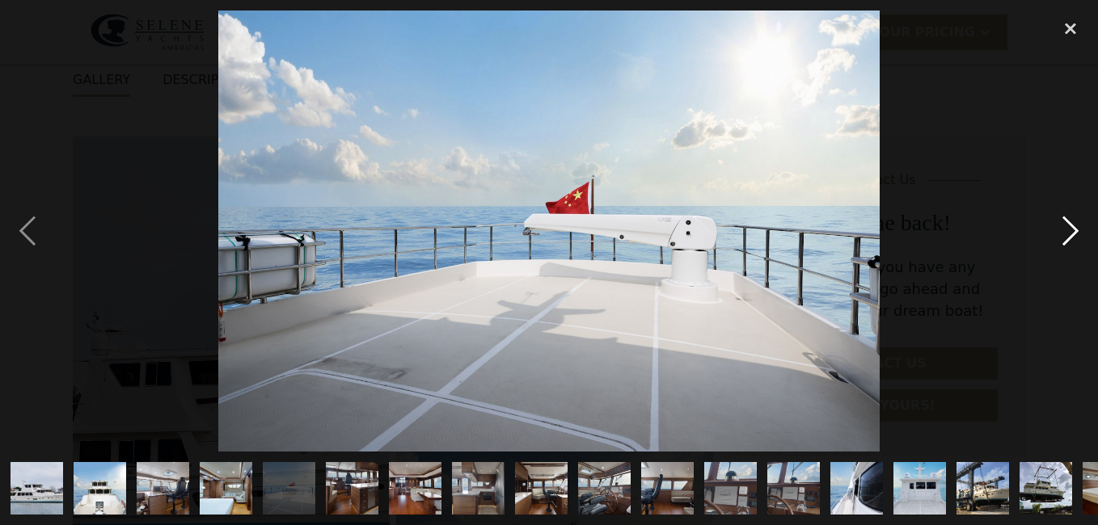
click at [1064, 234] on div "next image" at bounding box center [1070, 231] width 55 height 441
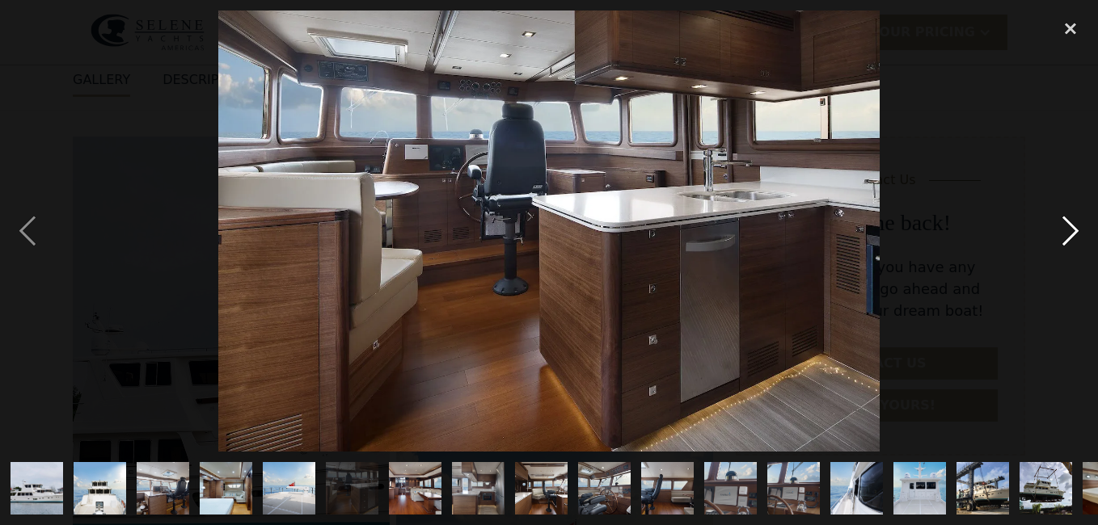
click at [1064, 234] on div "next image" at bounding box center [1070, 231] width 55 height 441
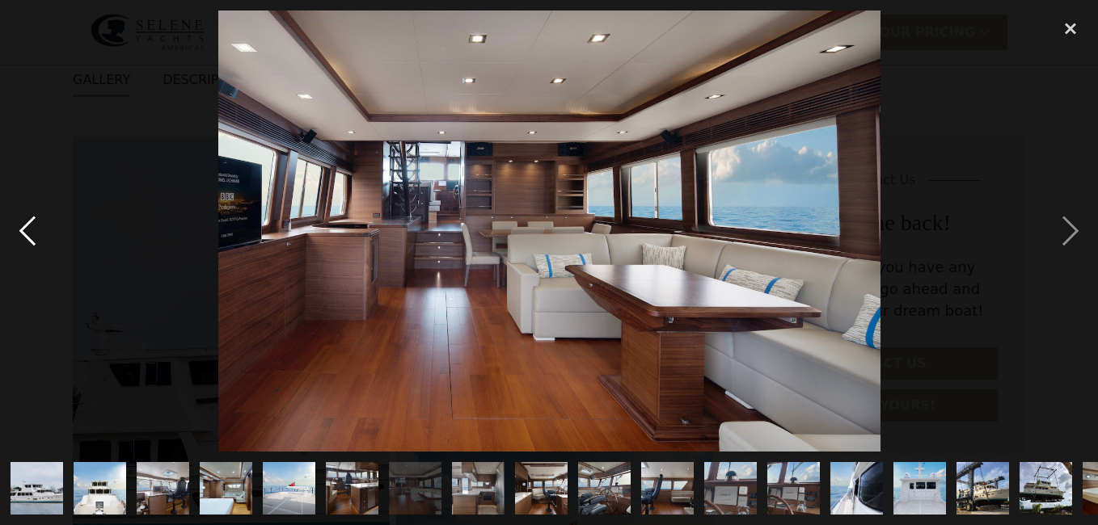
click at [25, 230] on div "previous image" at bounding box center [27, 231] width 55 height 441
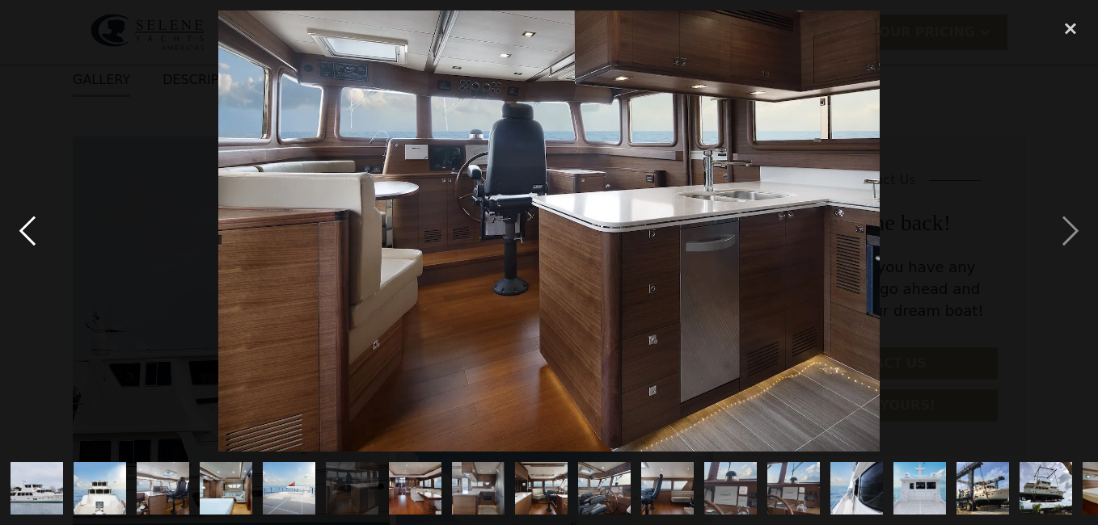
click at [25, 230] on div "previous image" at bounding box center [27, 231] width 55 height 441
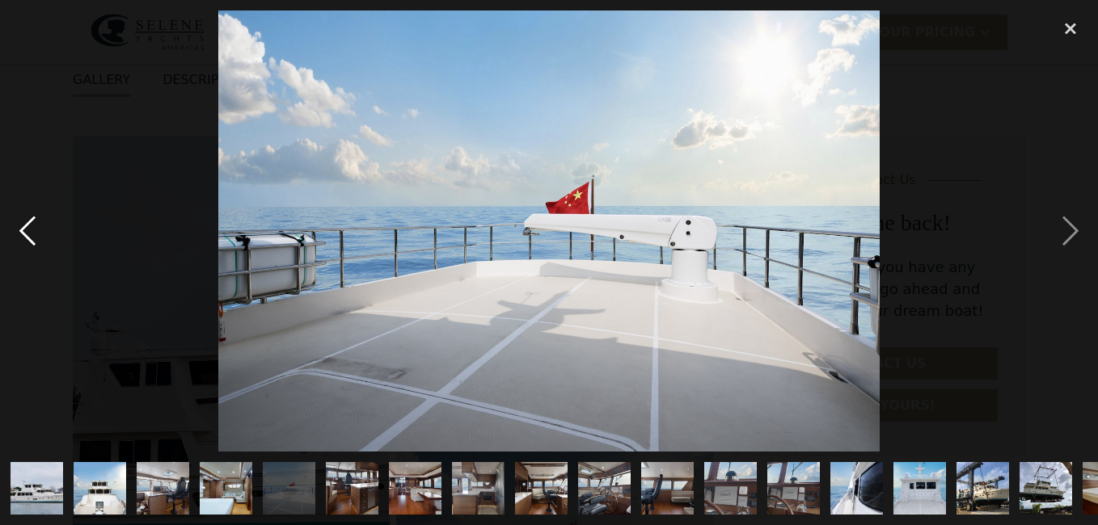
click at [25, 230] on div "previous image" at bounding box center [27, 231] width 55 height 441
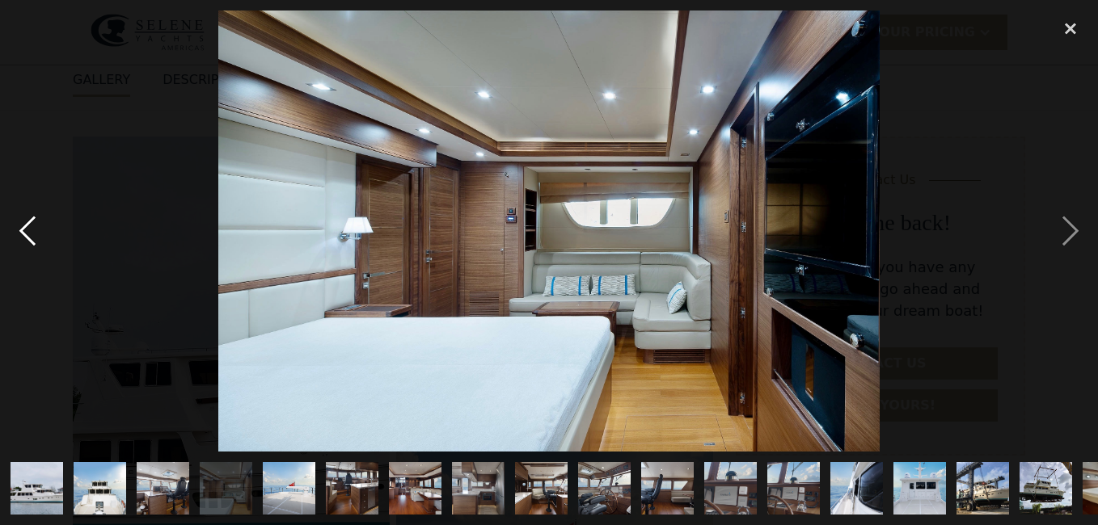
click at [25, 230] on div "previous image" at bounding box center [27, 231] width 55 height 441
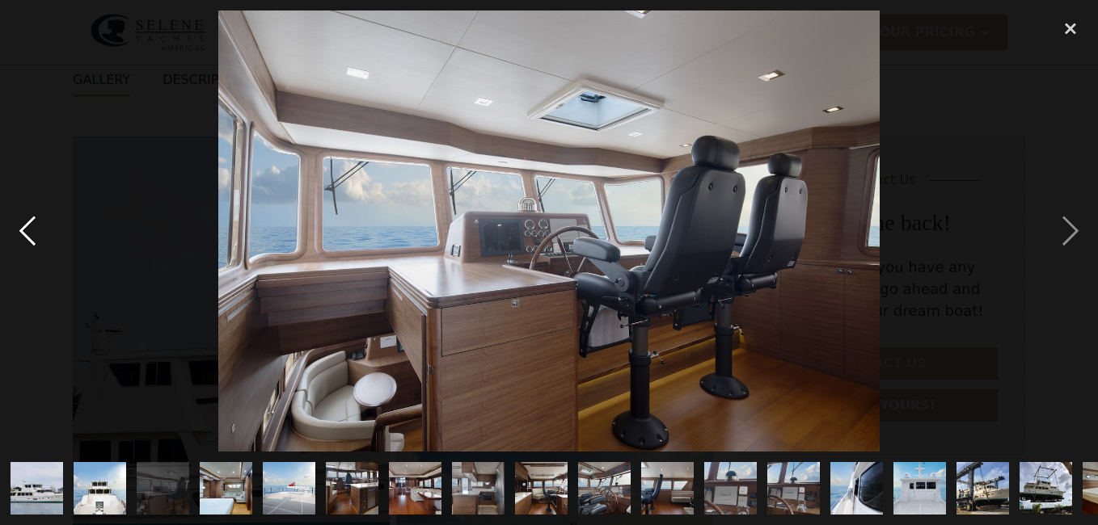
click at [25, 230] on div "previous image" at bounding box center [27, 231] width 55 height 441
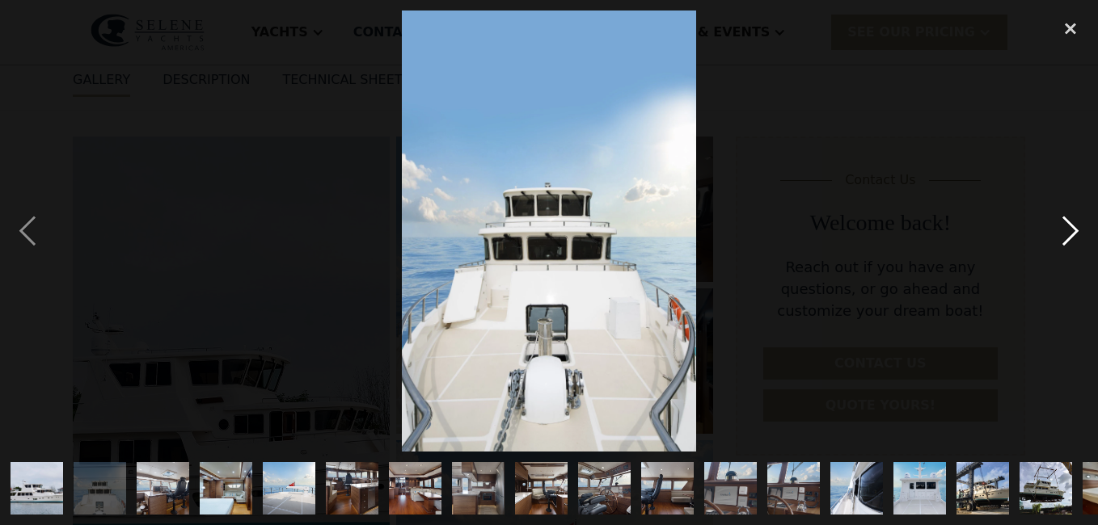
click at [1067, 234] on div "next image" at bounding box center [1070, 231] width 55 height 441
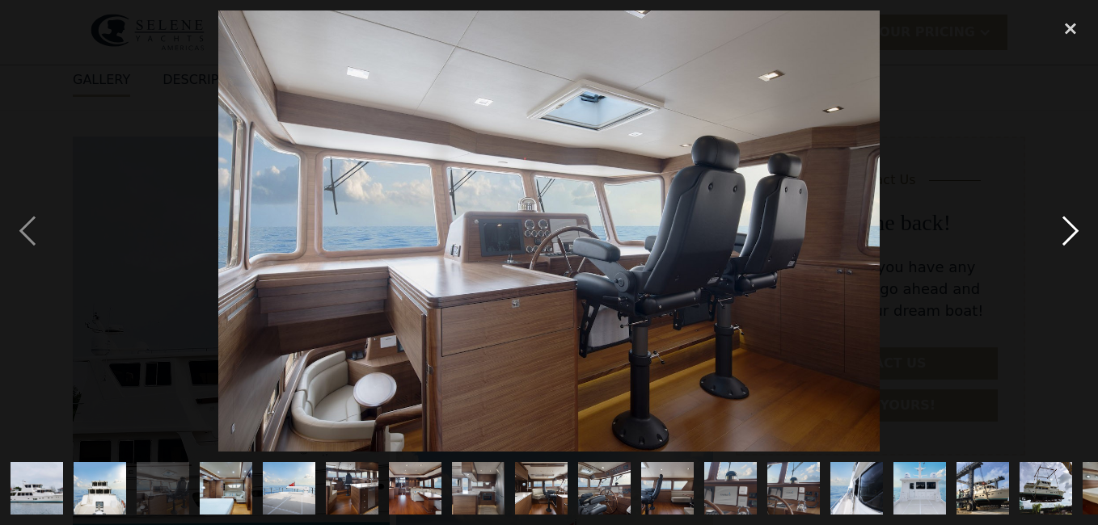
click at [1067, 234] on div "next image" at bounding box center [1070, 231] width 55 height 441
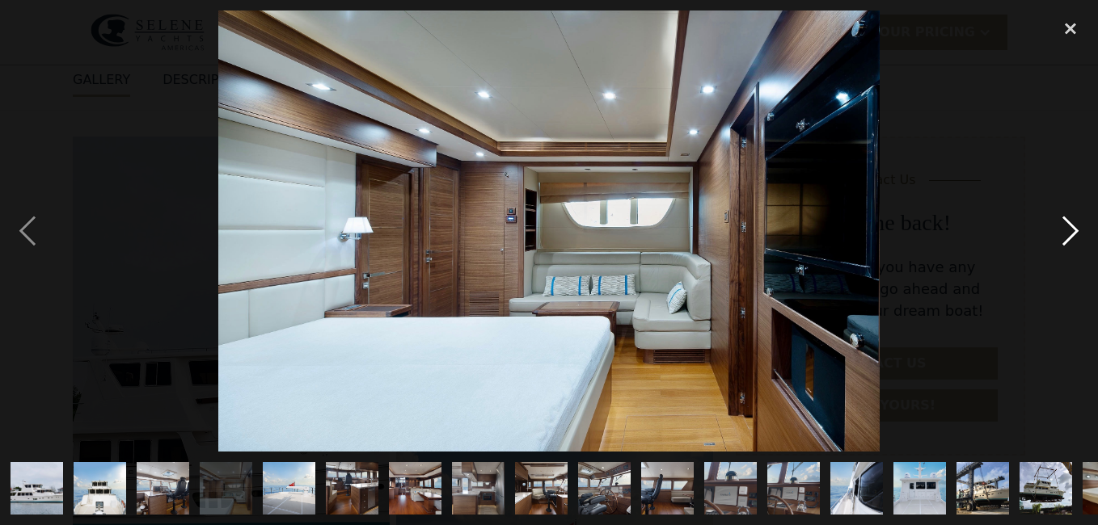
click at [1067, 234] on div "next image" at bounding box center [1070, 231] width 55 height 441
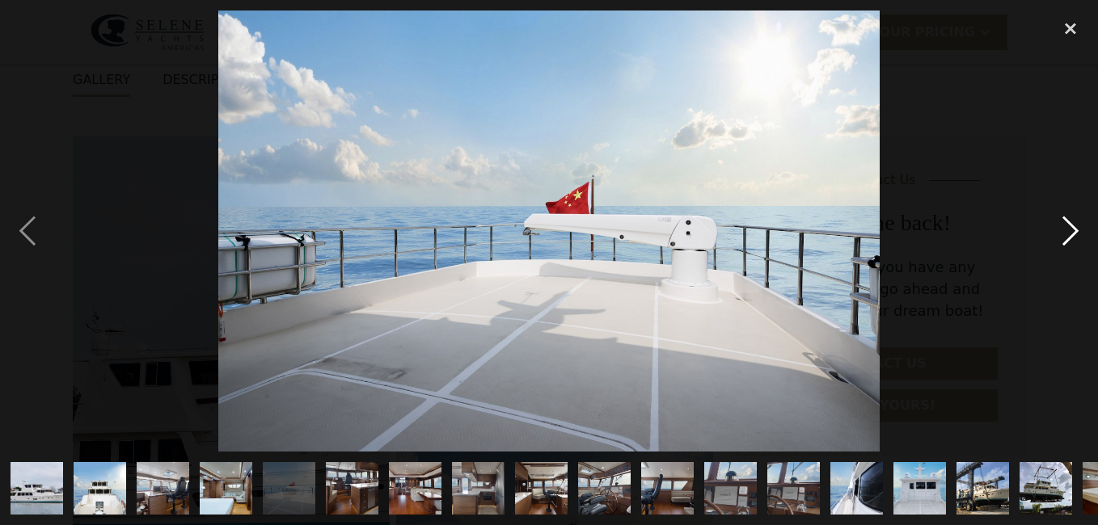
click at [1067, 234] on div "next image" at bounding box center [1070, 231] width 55 height 441
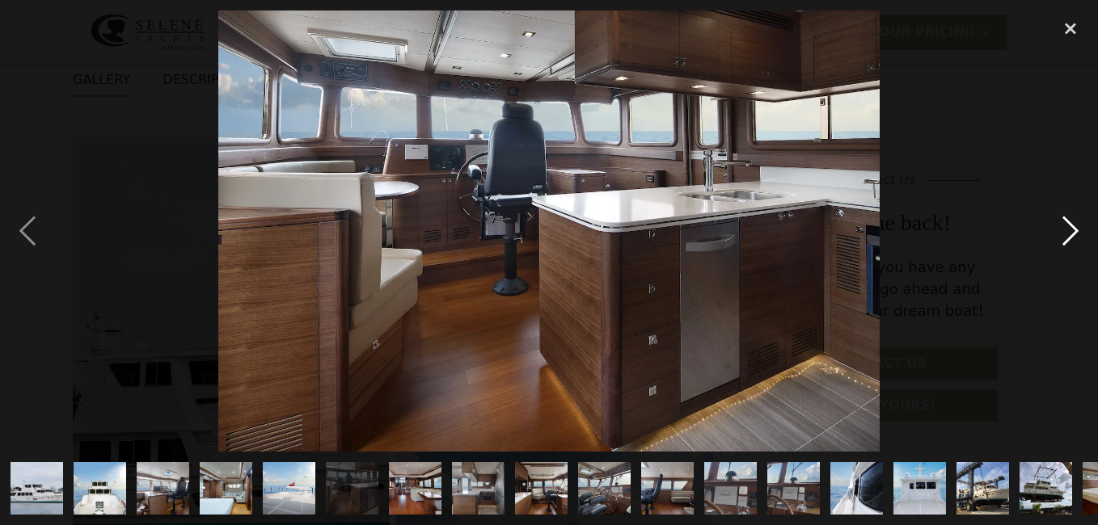
click at [1067, 234] on div "next image" at bounding box center [1070, 231] width 55 height 441
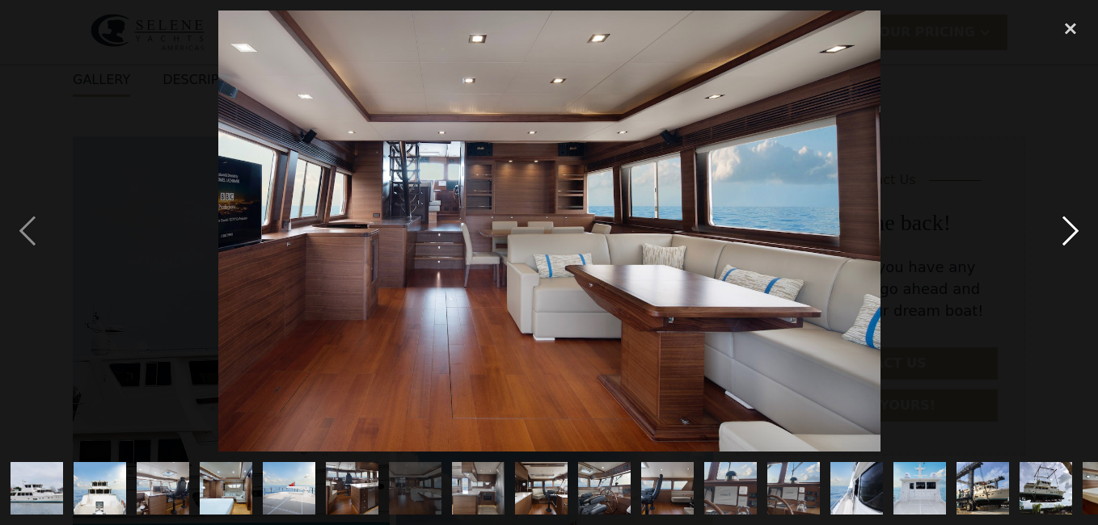
click at [1067, 235] on div "next image" at bounding box center [1070, 231] width 55 height 441
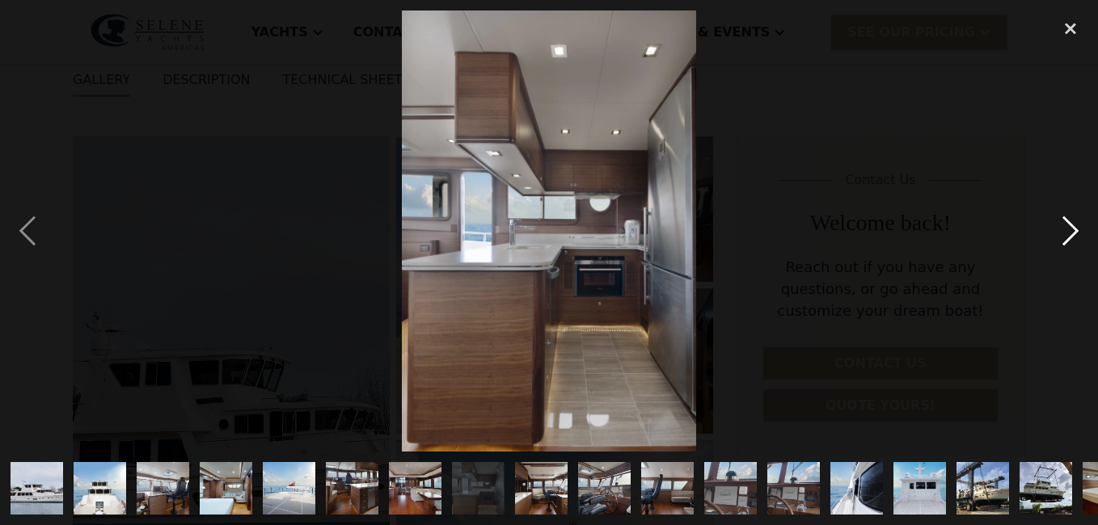
click at [1067, 234] on div "next image" at bounding box center [1070, 231] width 55 height 441
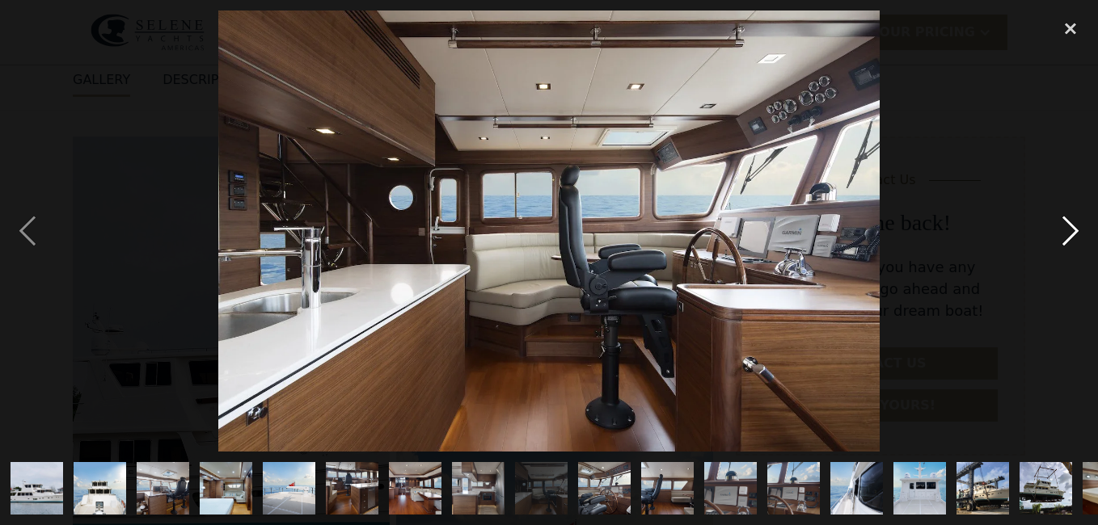
click at [1065, 230] on div "next image" at bounding box center [1070, 231] width 55 height 441
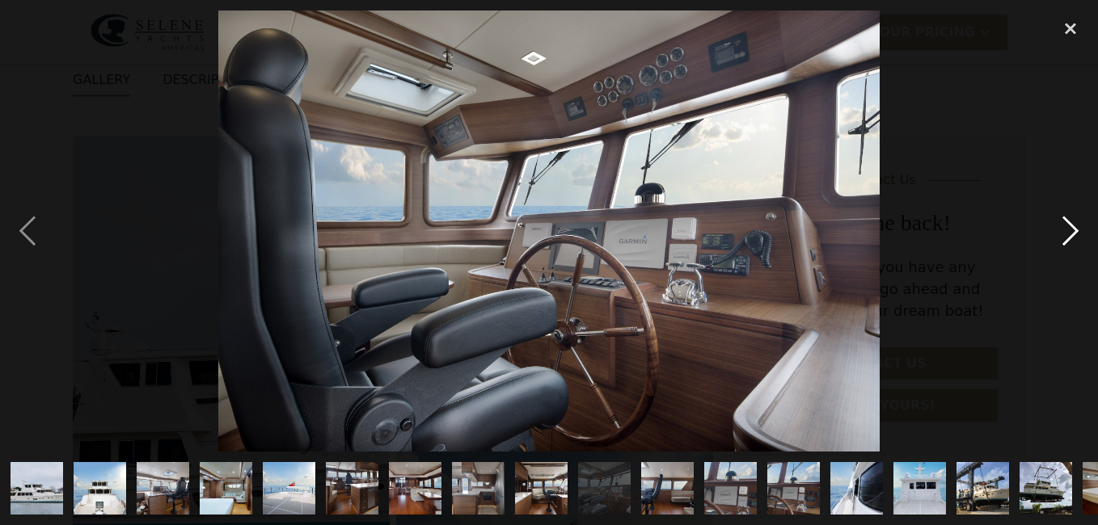
click at [1066, 234] on div "next image" at bounding box center [1070, 231] width 55 height 441
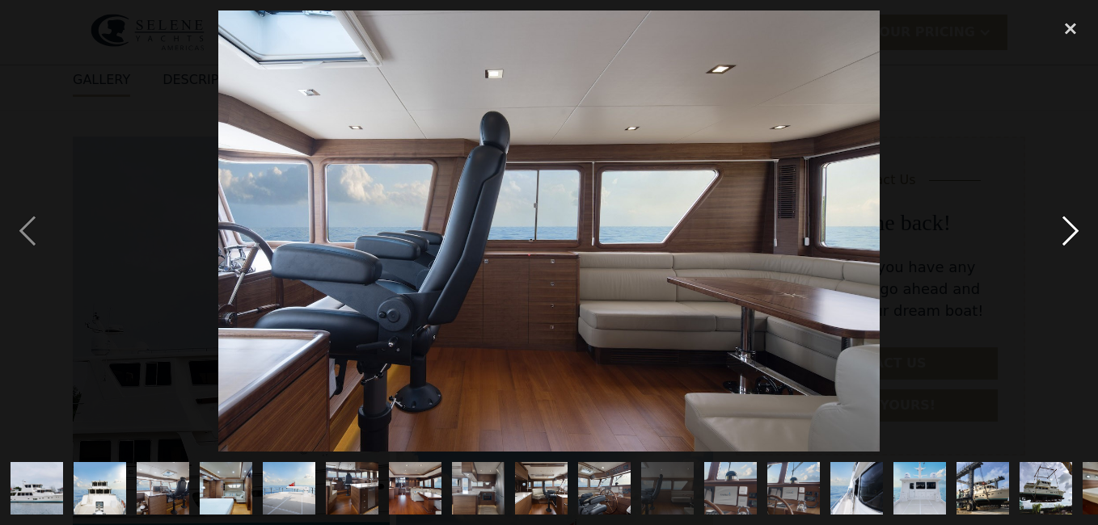
click at [1070, 228] on div "next image" at bounding box center [1070, 231] width 55 height 441
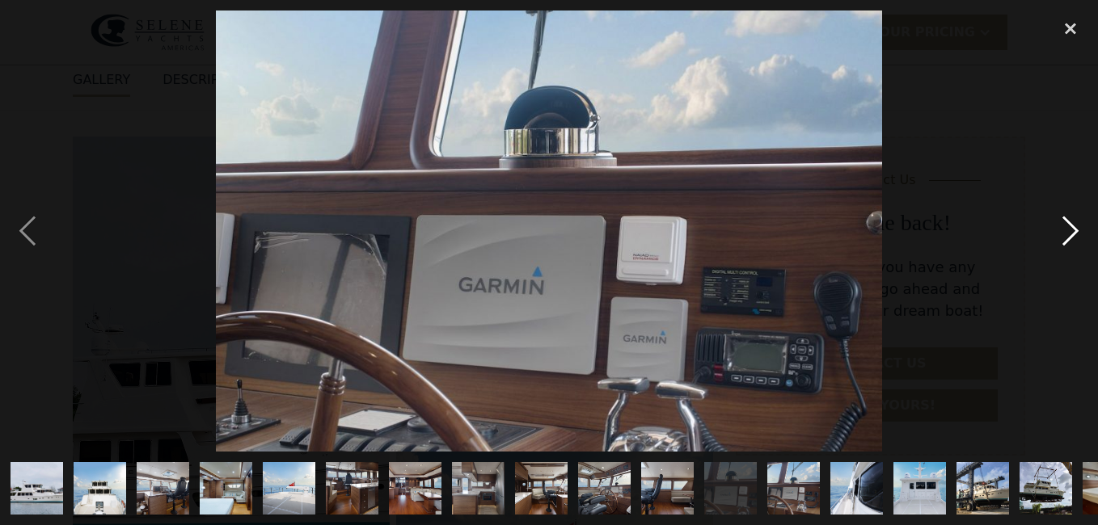
click at [1070, 228] on div "next image" at bounding box center [1070, 231] width 55 height 441
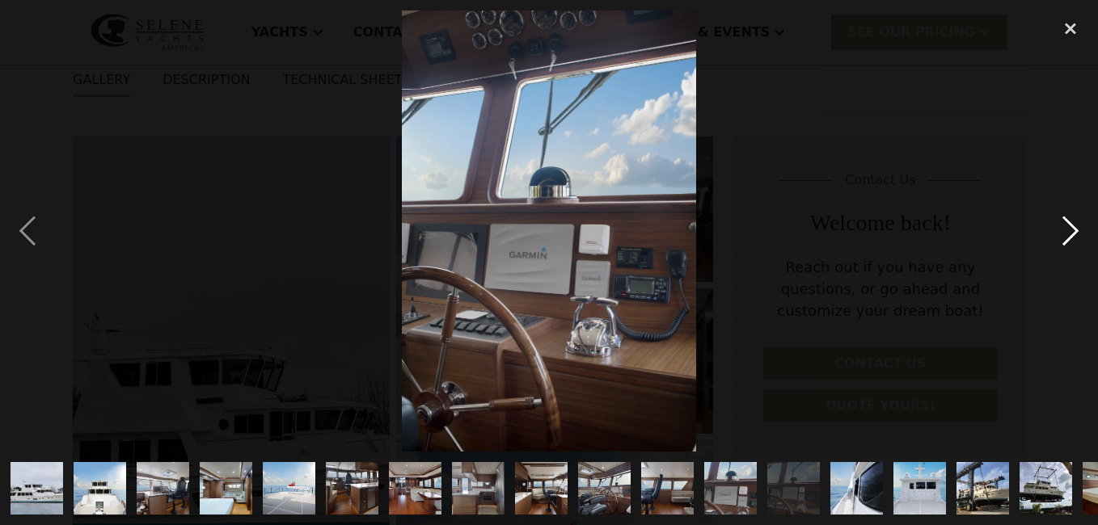
click at [1070, 228] on div "next image" at bounding box center [1070, 231] width 55 height 441
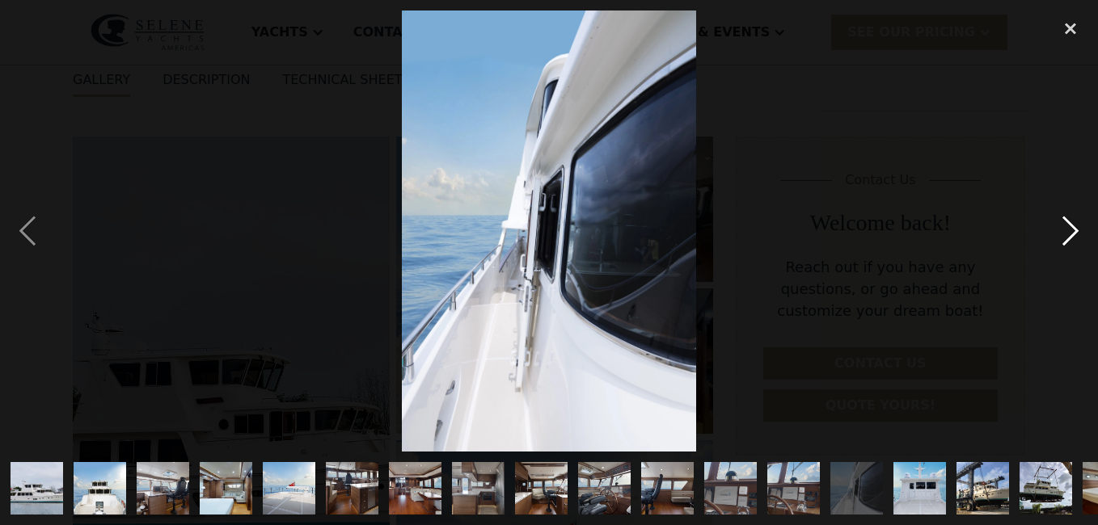
click at [1070, 228] on div "next image" at bounding box center [1070, 231] width 55 height 441
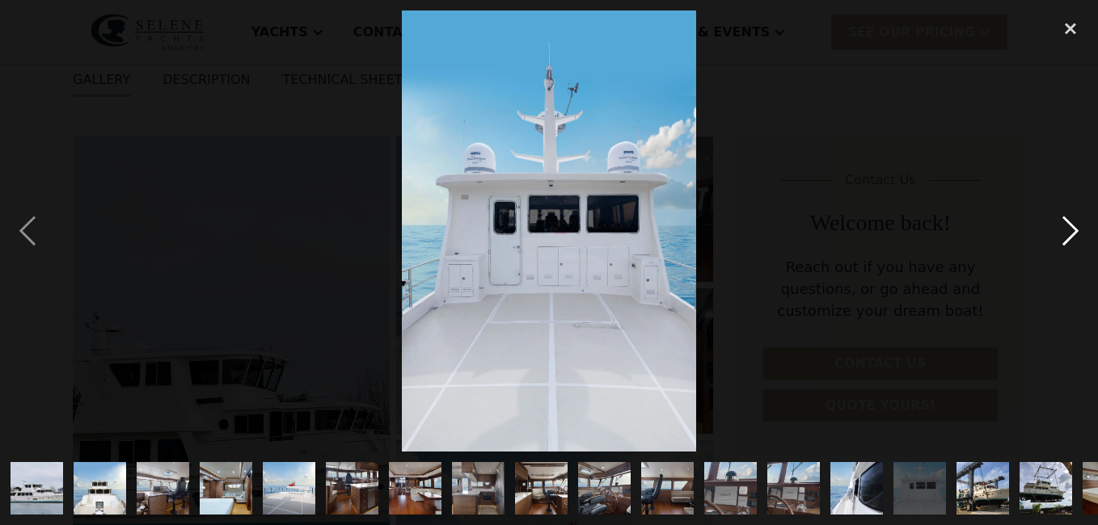
click at [1064, 229] on div "next image" at bounding box center [1070, 231] width 55 height 441
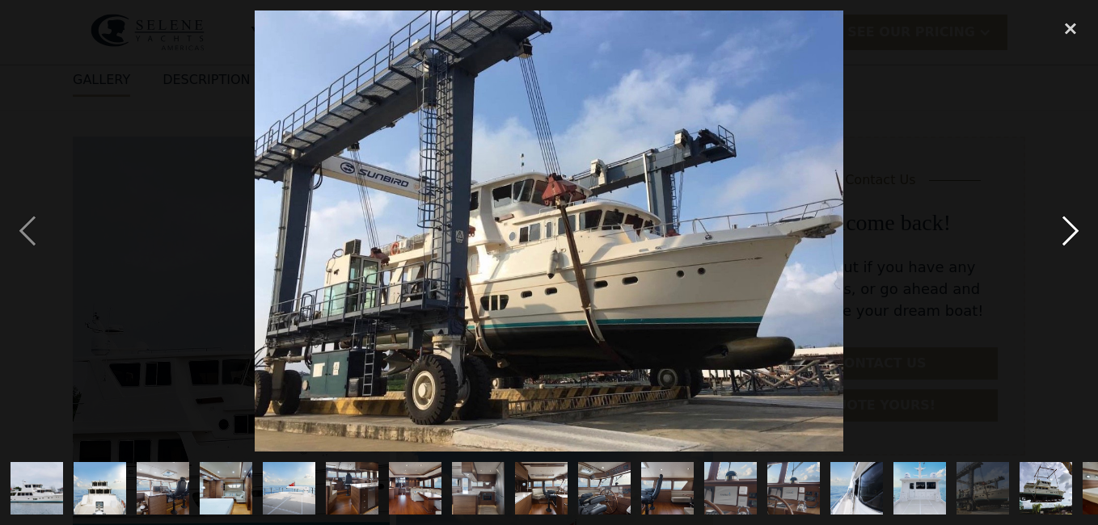
click at [1071, 230] on div "next image" at bounding box center [1070, 231] width 55 height 441
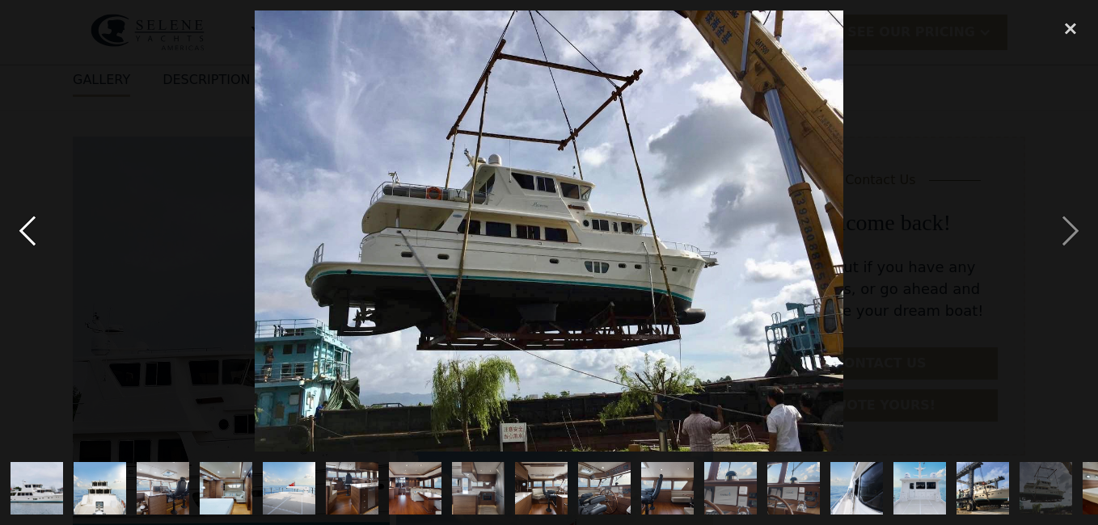
click at [27, 229] on div "previous image" at bounding box center [27, 231] width 55 height 441
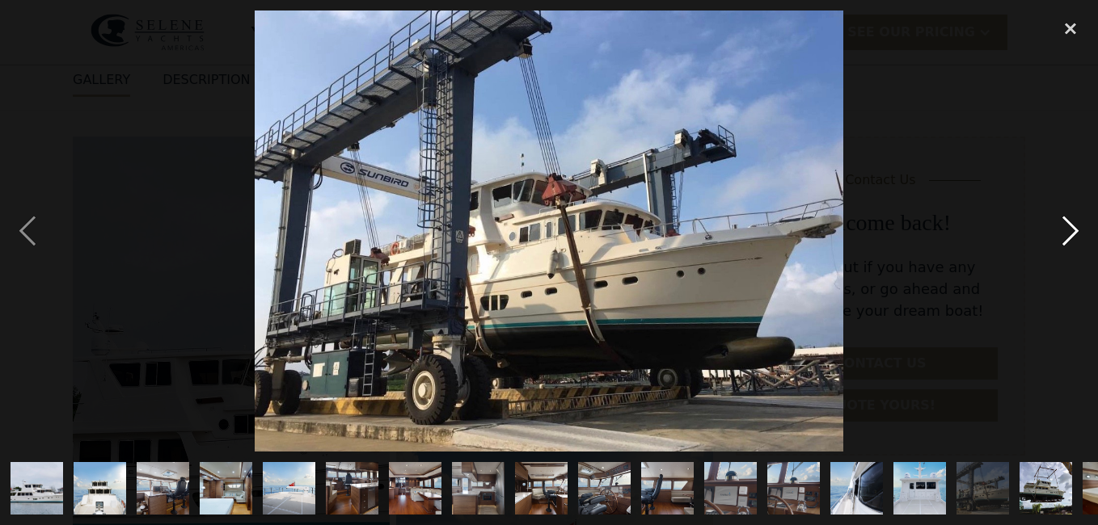
click at [1068, 225] on div "next image" at bounding box center [1070, 231] width 55 height 441
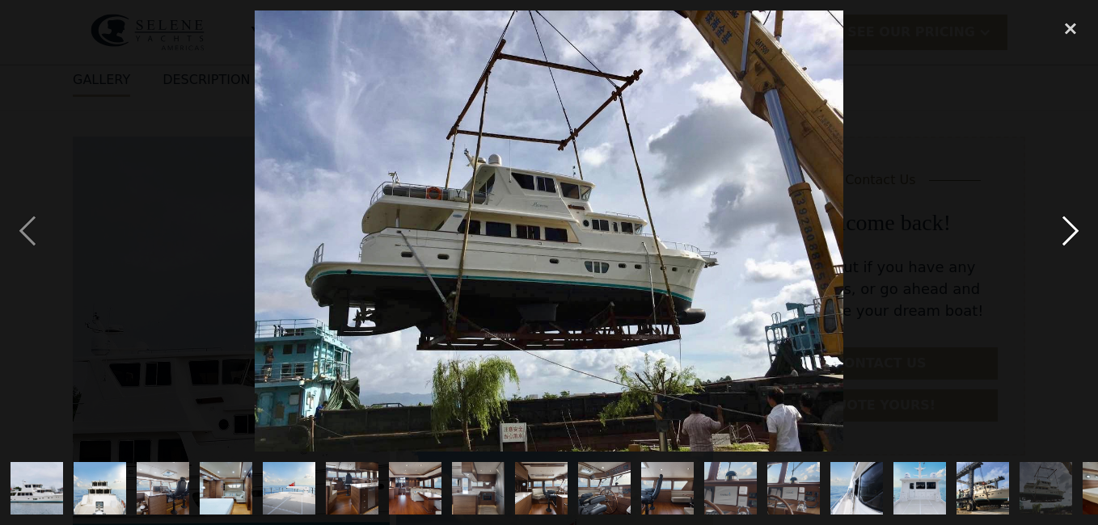
click at [1063, 221] on div "next image" at bounding box center [1070, 231] width 55 height 441
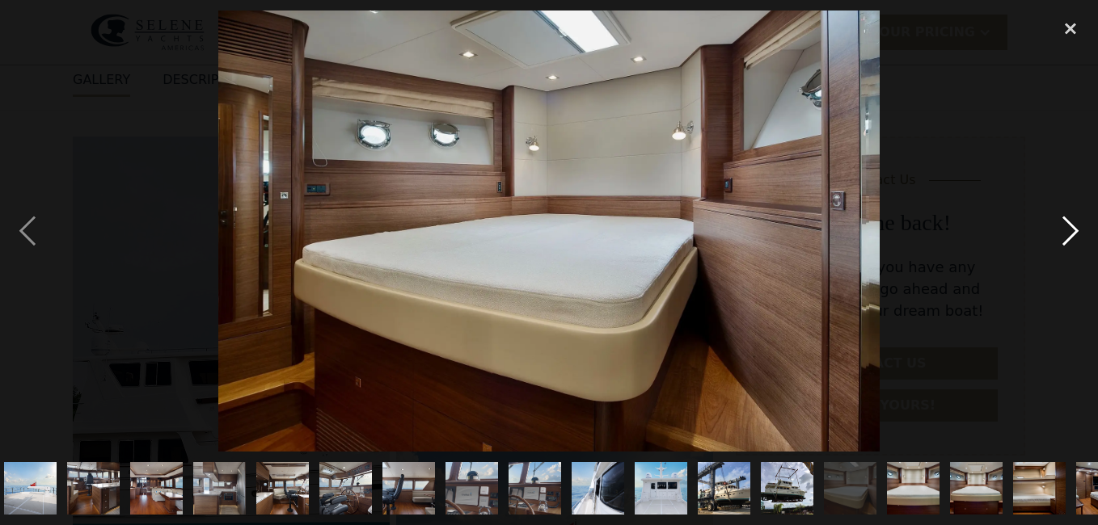
scroll to position [0, 300]
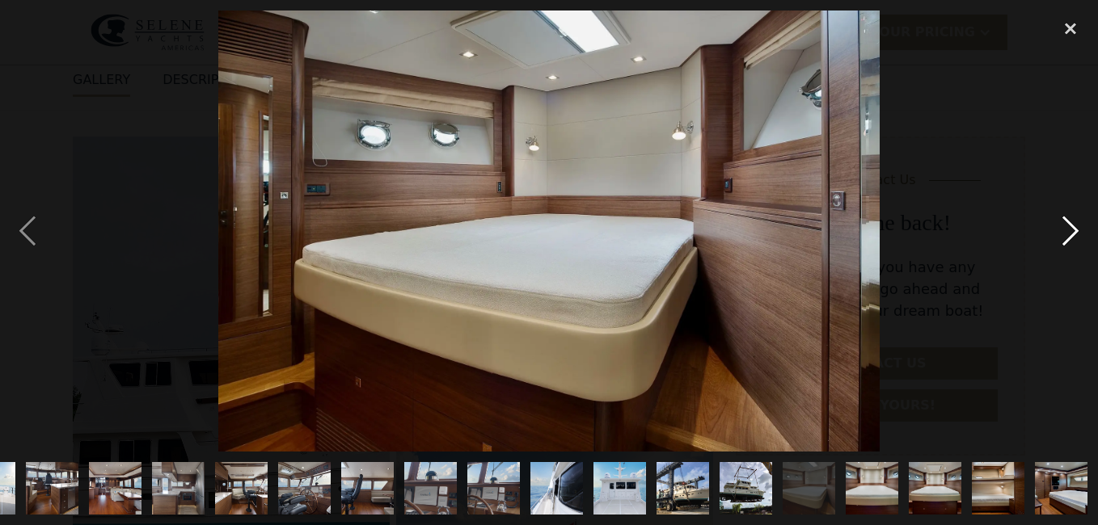
click at [1063, 221] on div "next image" at bounding box center [1070, 231] width 55 height 441
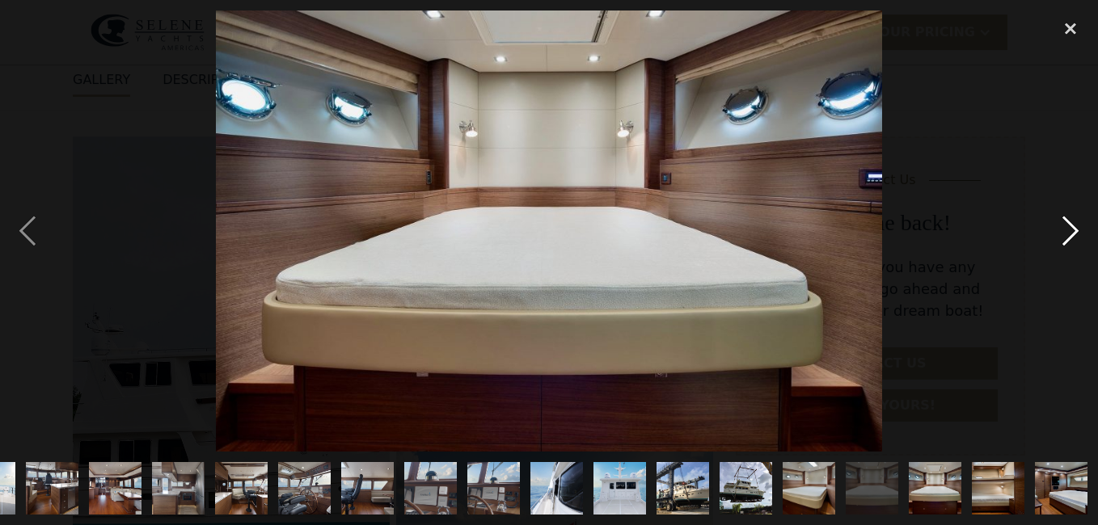
click at [1063, 221] on div "next image" at bounding box center [1070, 231] width 55 height 441
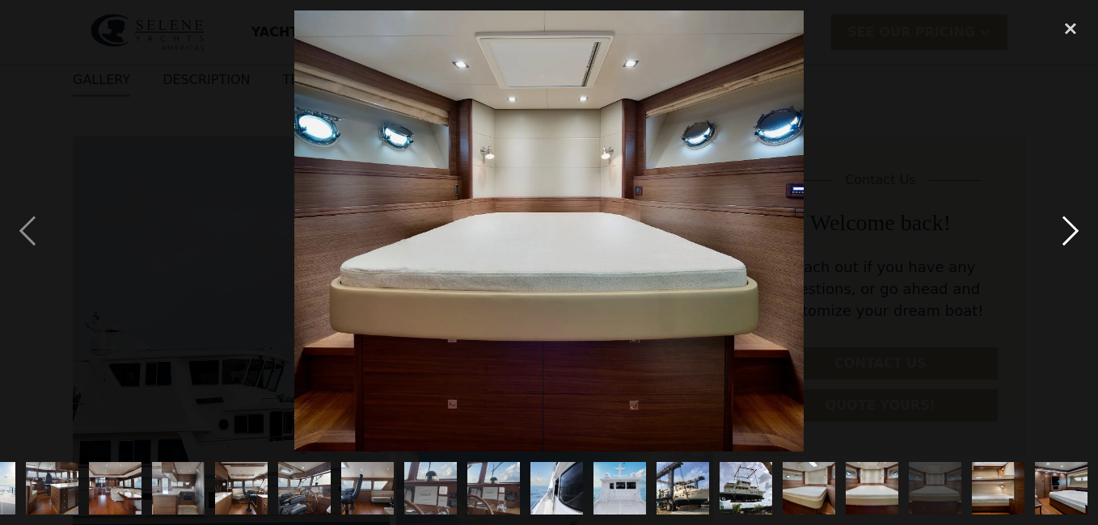
click at [1063, 221] on div "next image" at bounding box center [1070, 231] width 55 height 441
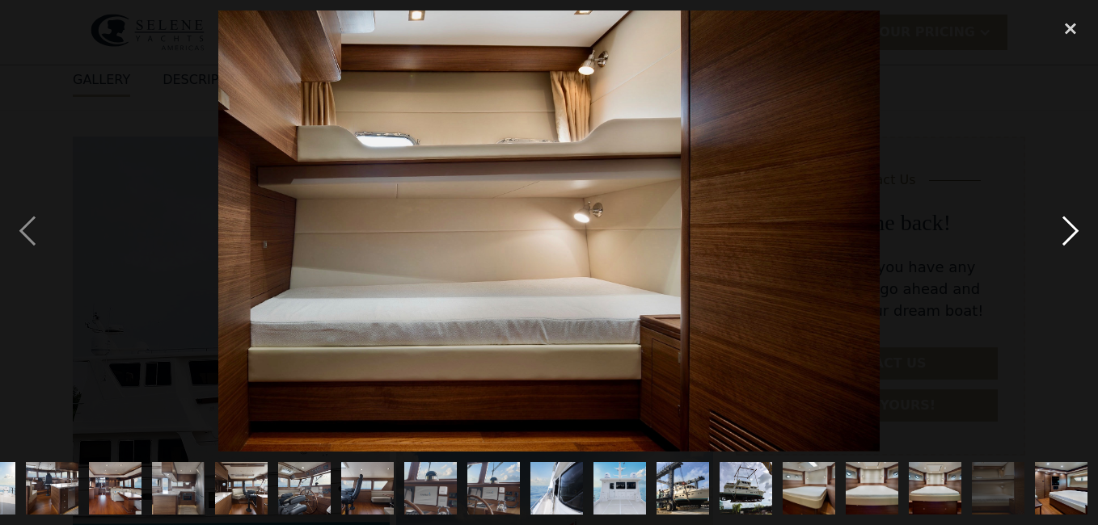
click at [1069, 234] on div "next image" at bounding box center [1070, 231] width 55 height 441
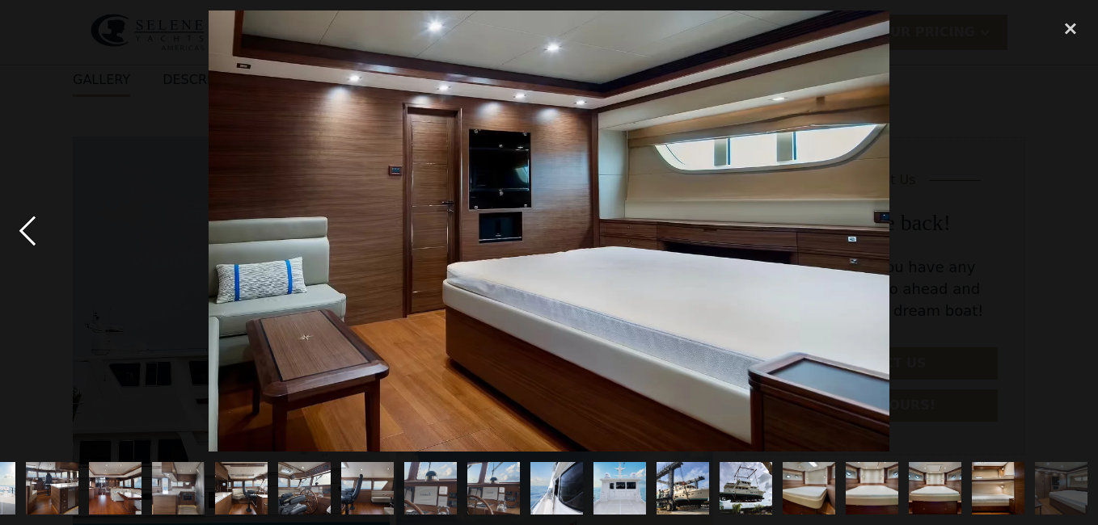
click at [28, 229] on div "previous image" at bounding box center [27, 231] width 55 height 441
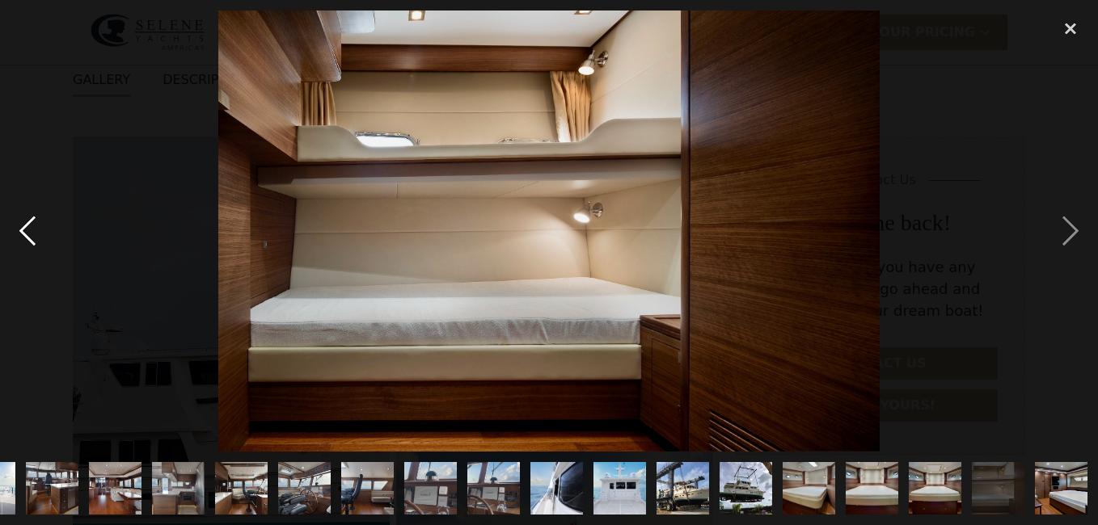
click at [26, 228] on div "previous image" at bounding box center [27, 231] width 55 height 441
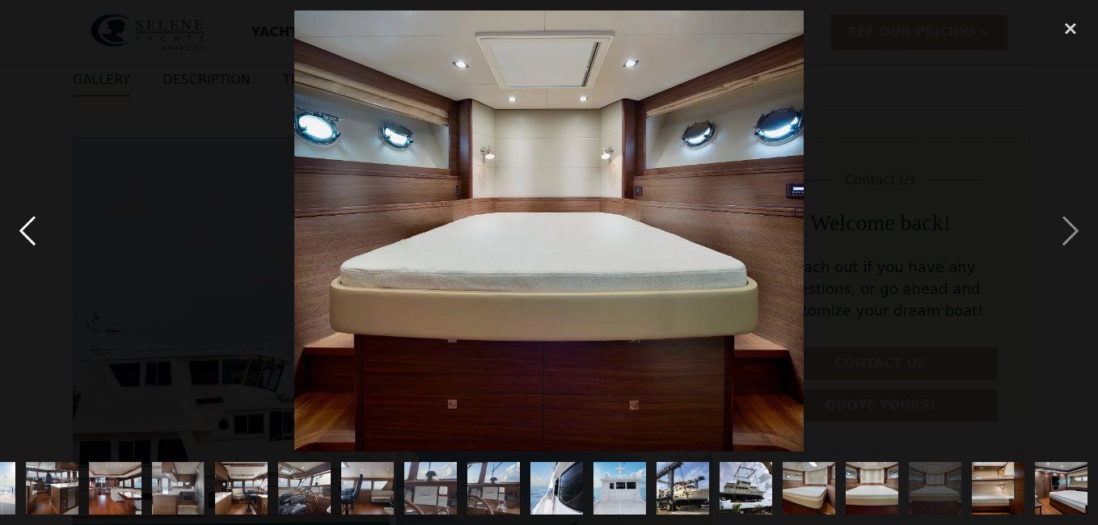
click at [26, 228] on div "previous image" at bounding box center [27, 231] width 55 height 441
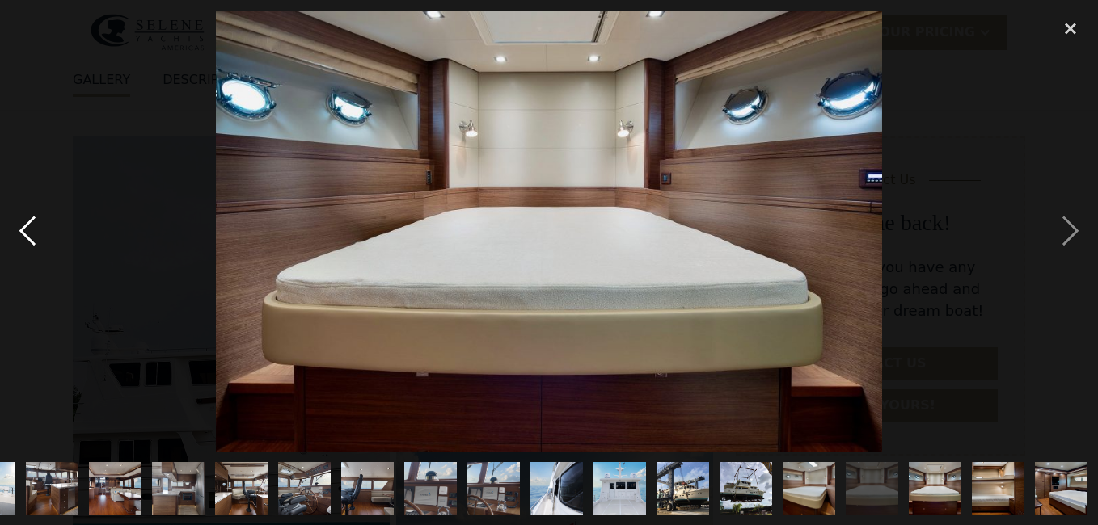
click at [25, 226] on div "previous image" at bounding box center [27, 231] width 55 height 441
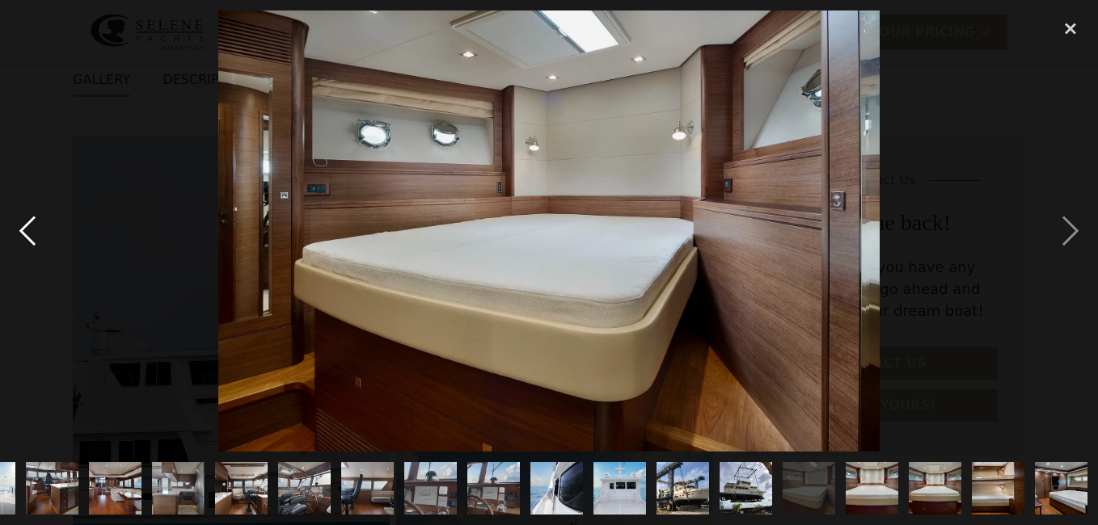
click at [25, 226] on div "previous image" at bounding box center [27, 231] width 55 height 441
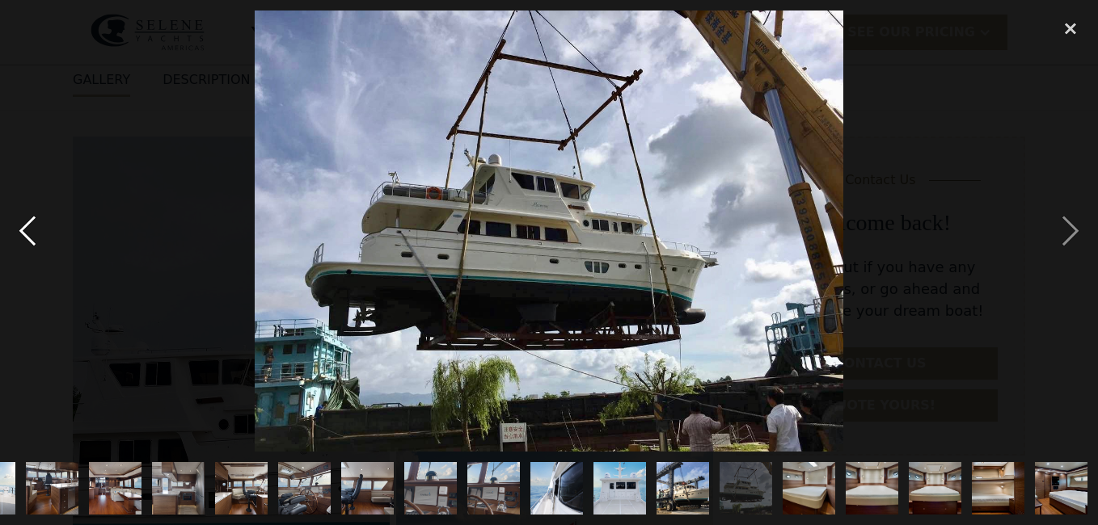
click at [25, 226] on div "previous image" at bounding box center [27, 231] width 55 height 441
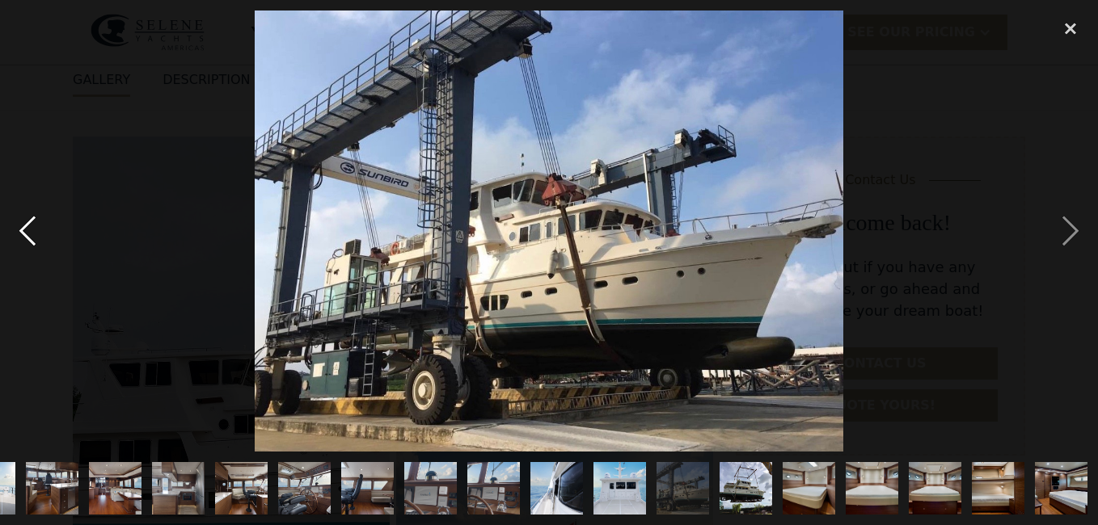
click at [25, 226] on div "previous image" at bounding box center [27, 231] width 55 height 441
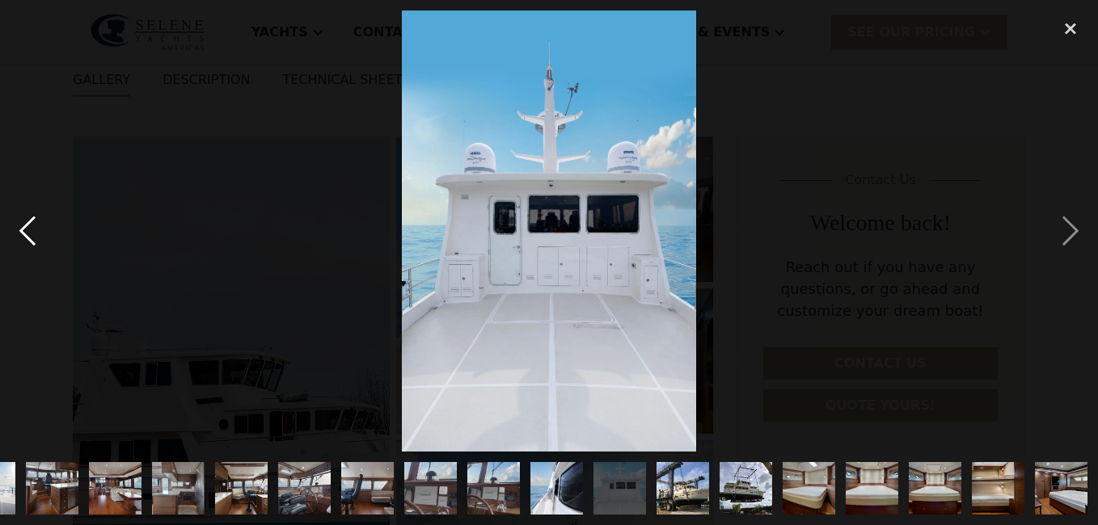
click at [25, 226] on div "previous image" at bounding box center [27, 231] width 55 height 441
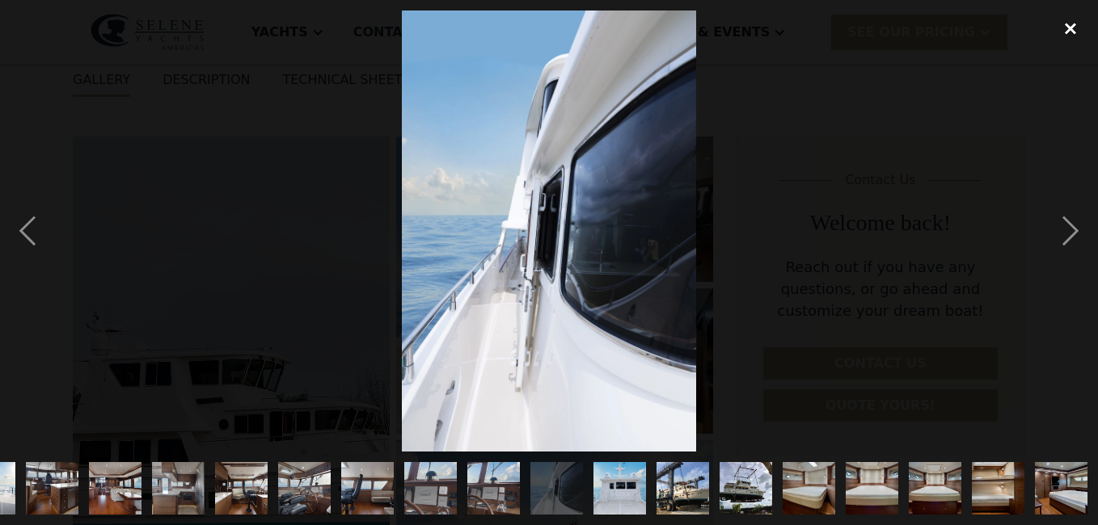
click at [1070, 27] on div "close lightbox" at bounding box center [1070, 29] width 55 height 36
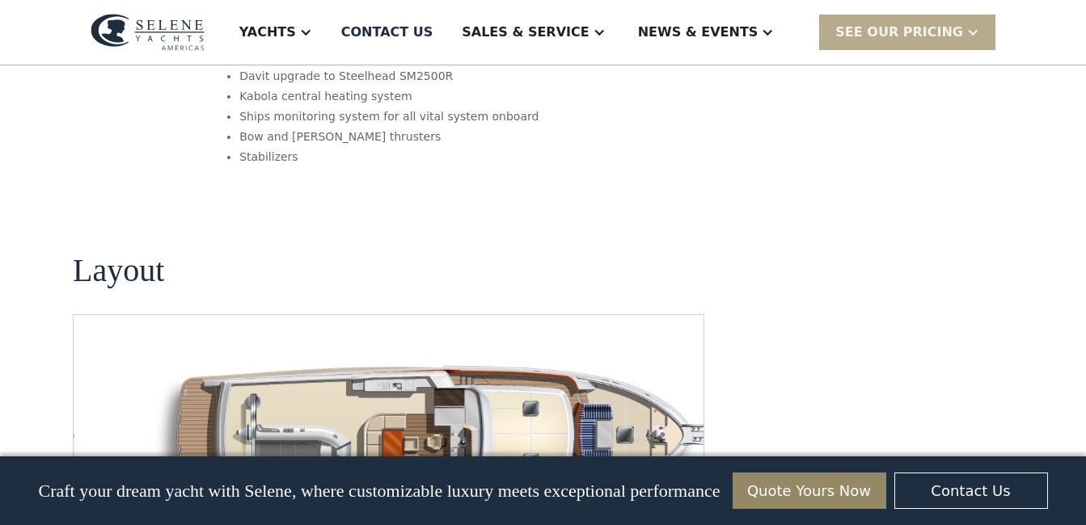
scroll to position [2145, 0]
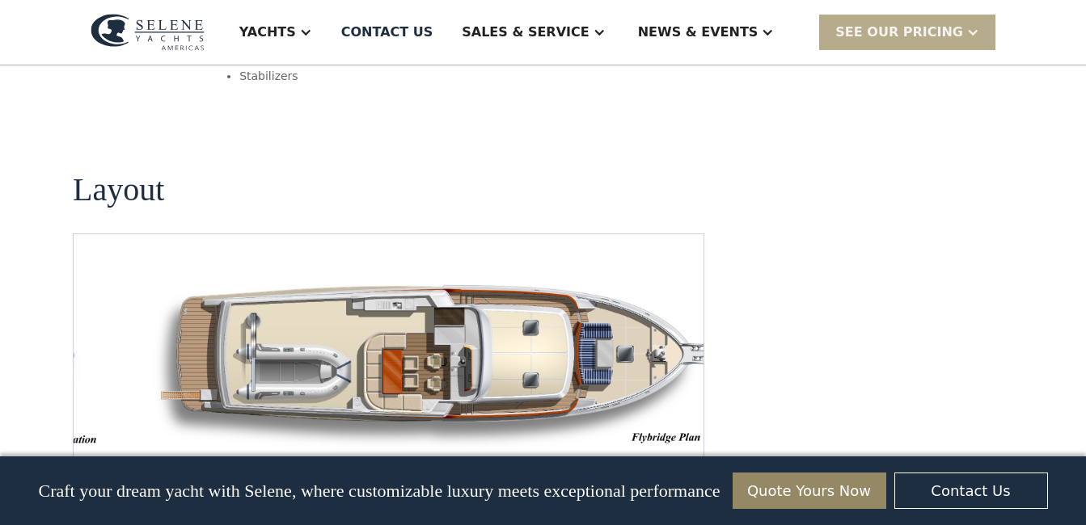
click at [342, 290] on img "open lightbox" at bounding box center [440, 362] width 604 height 179
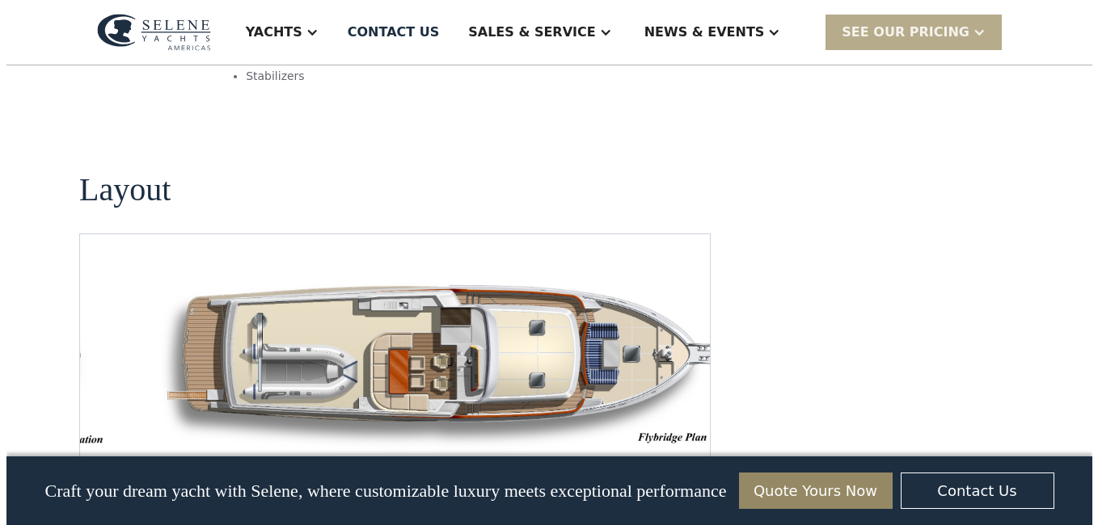
scroll to position [2125, 0]
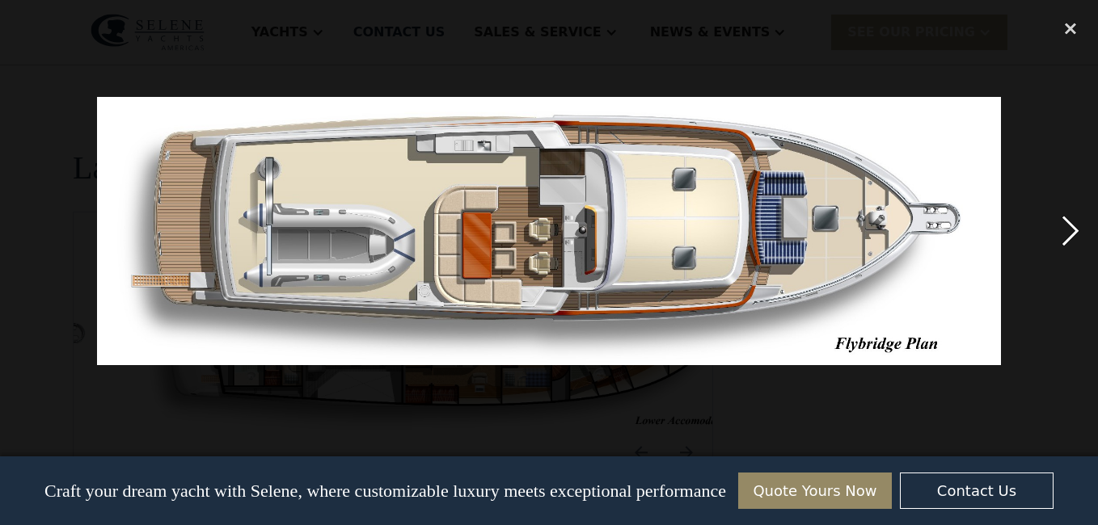
click at [1069, 229] on div "next image" at bounding box center [1070, 231] width 55 height 441
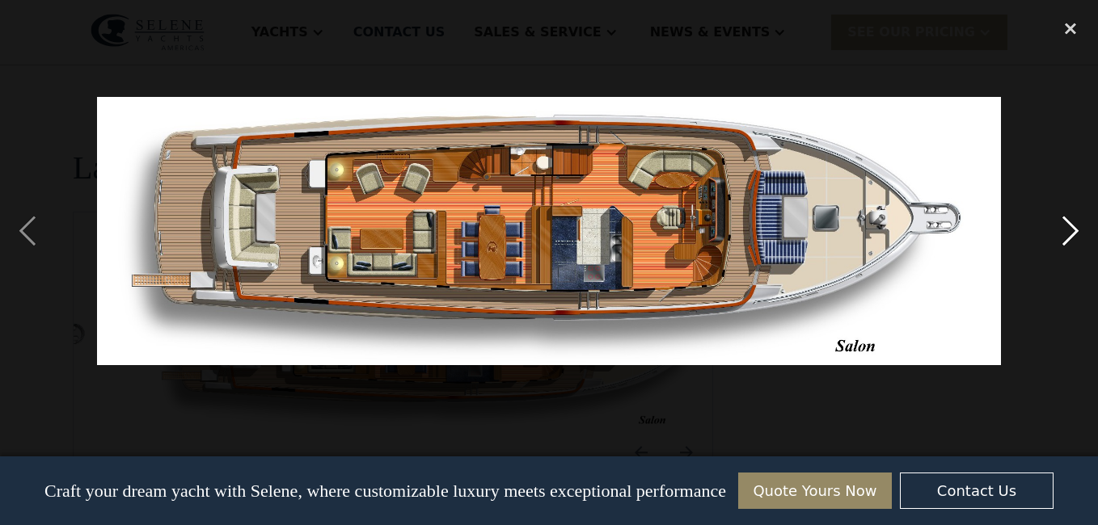
click at [1064, 230] on div "next image" at bounding box center [1070, 231] width 55 height 441
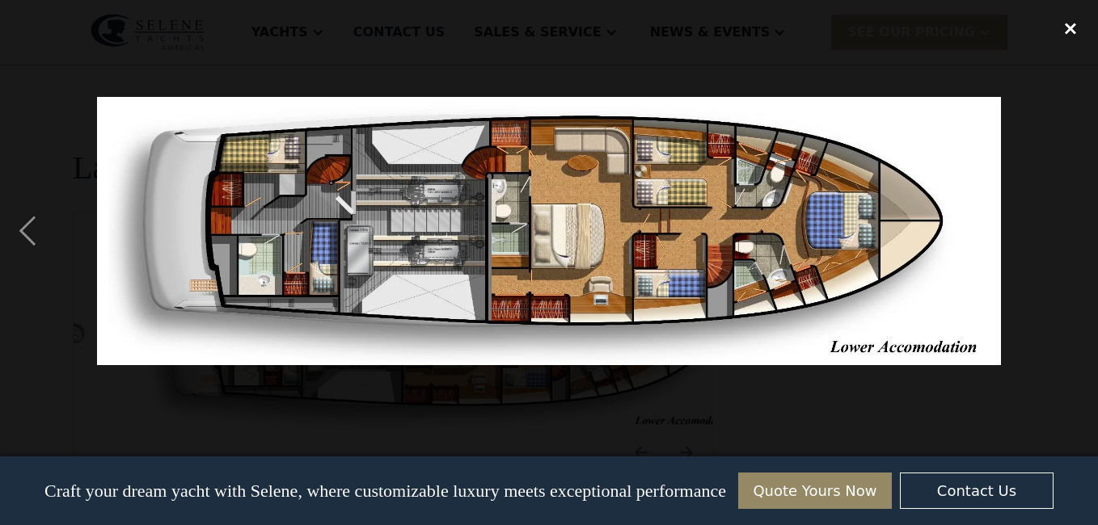
click at [1067, 32] on div "close lightbox" at bounding box center [1070, 29] width 55 height 36
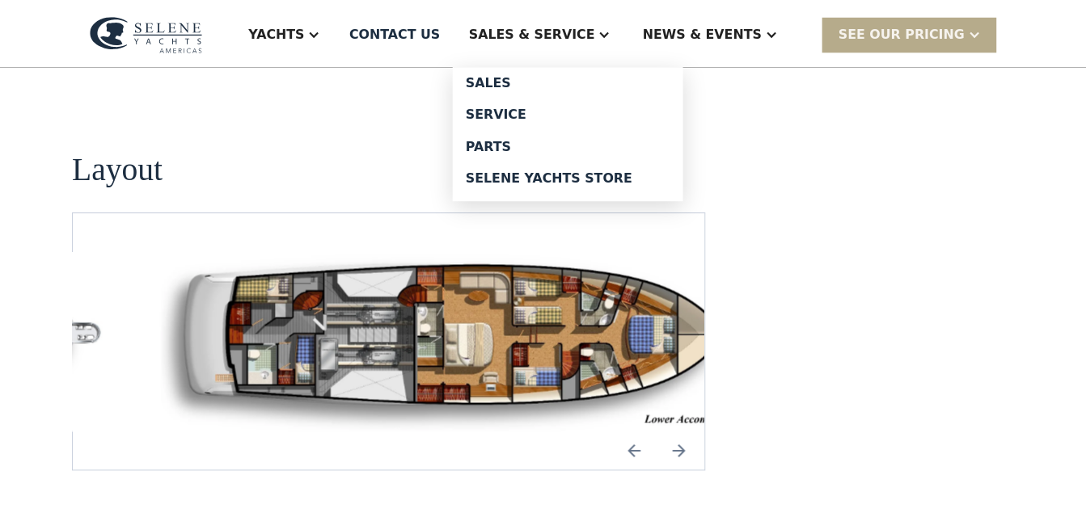
scroll to position [292, 0]
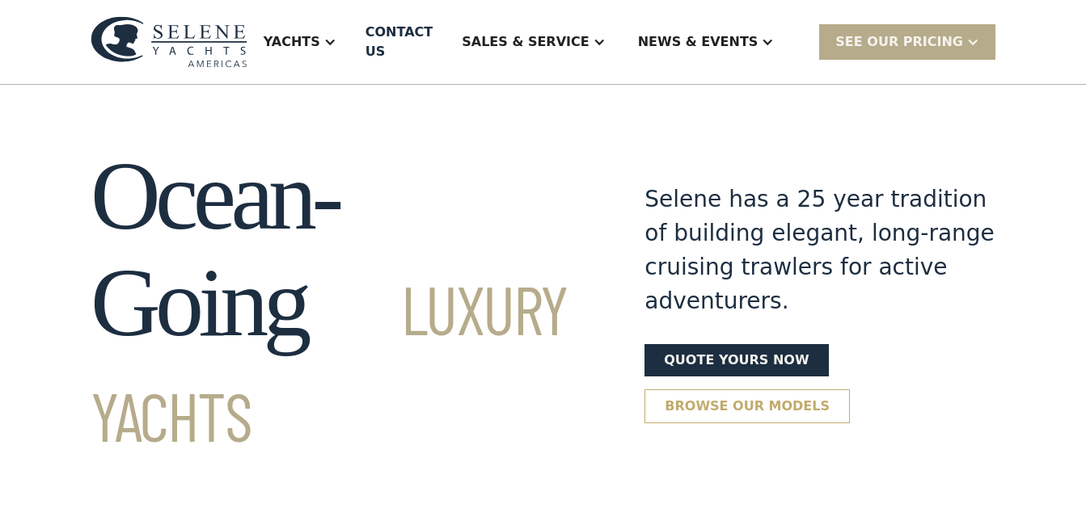
click at [735, 390] on link "Browse our models" at bounding box center [746, 407] width 205 height 34
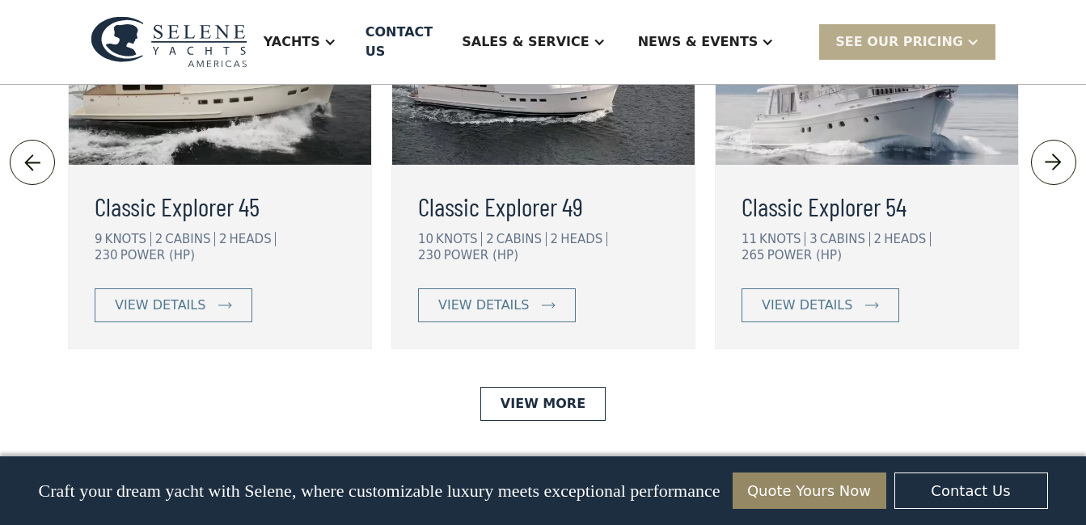
scroll to position [3817, 0]
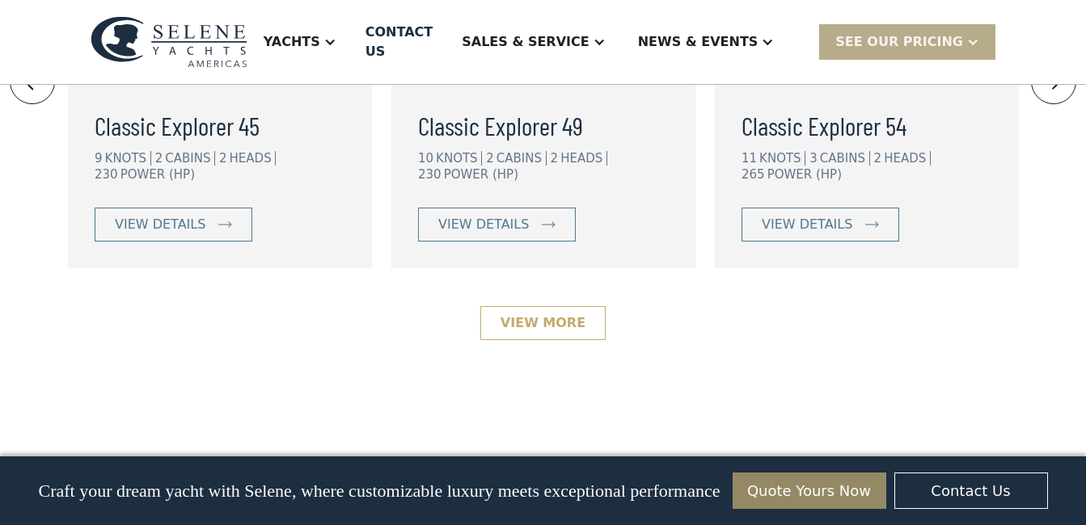
click at [532, 306] on link "View More" at bounding box center [542, 323] width 125 height 34
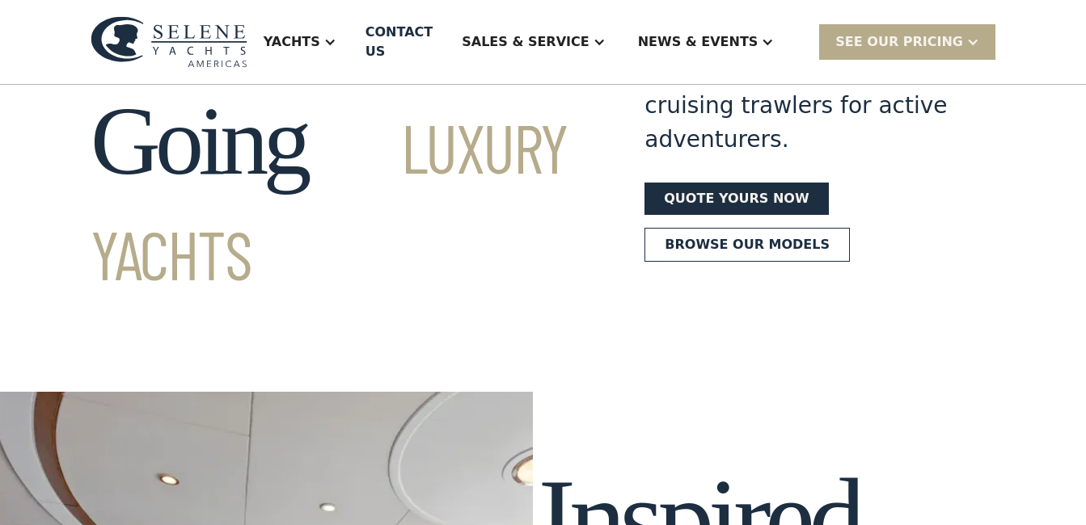
scroll to position [0, 0]
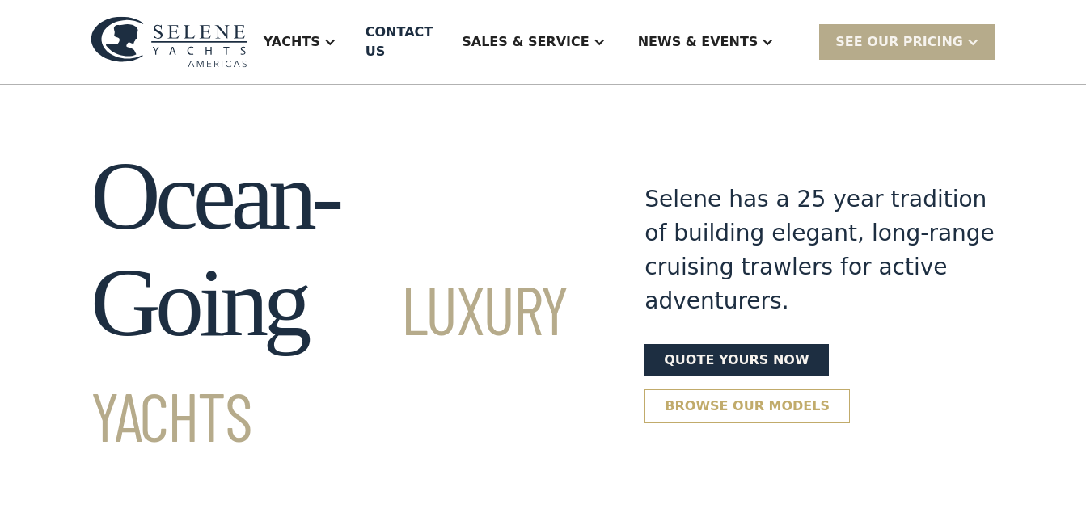
click at [715, 390] on link "Browse our models" at bounding box center [746, 407] width 205 height 34
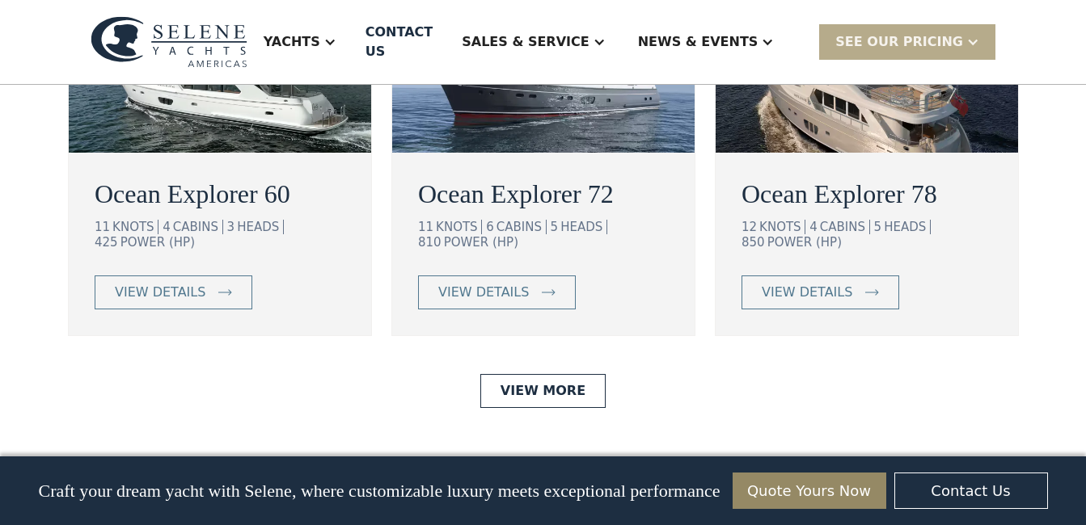
scroll to position [3233, 0]
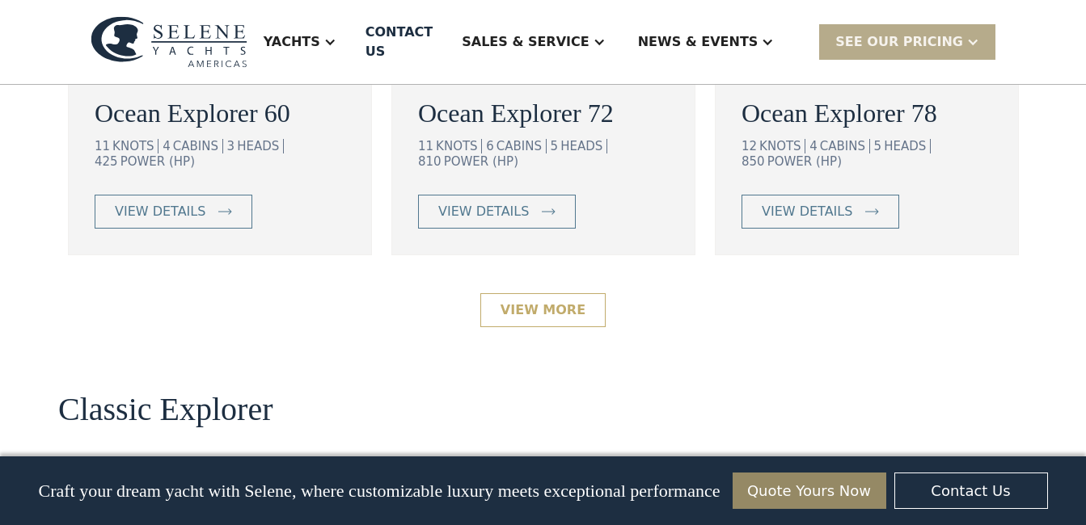
click at [536, 293] on link "View More" at bounding box center [542, 310] width 125 height 34
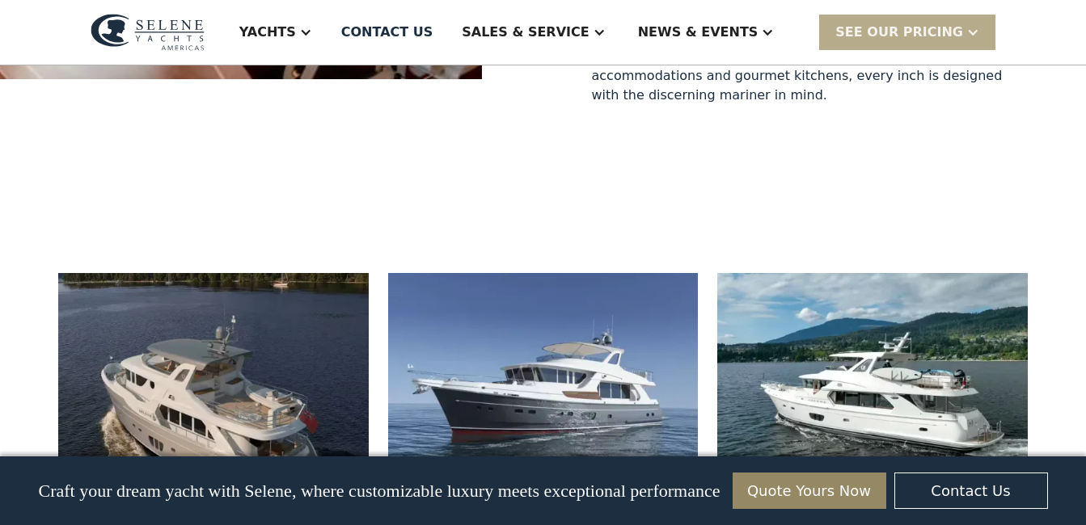
scroll to position [970, 0]
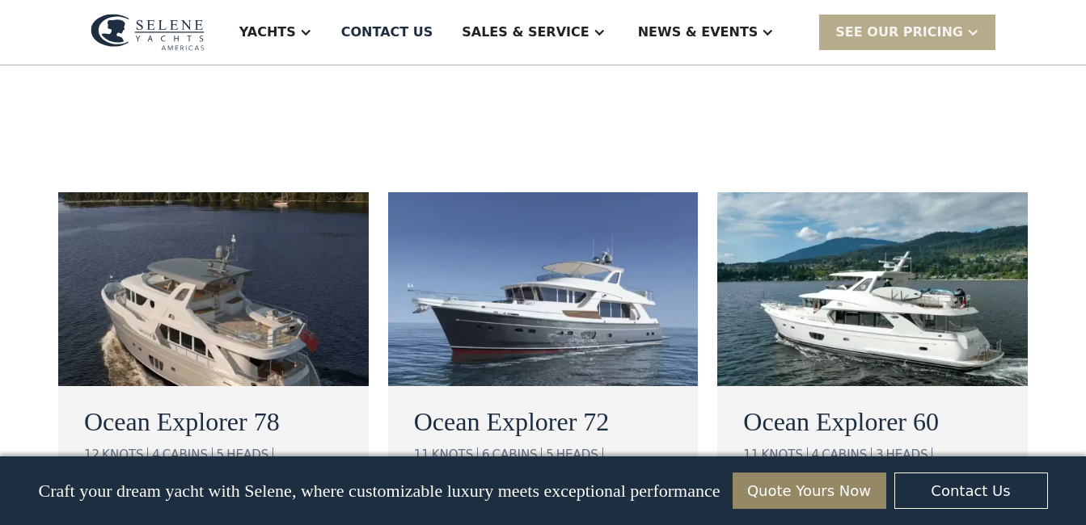
click at [913, 303] on img at bounding box center [872, 289] width 310 height 194
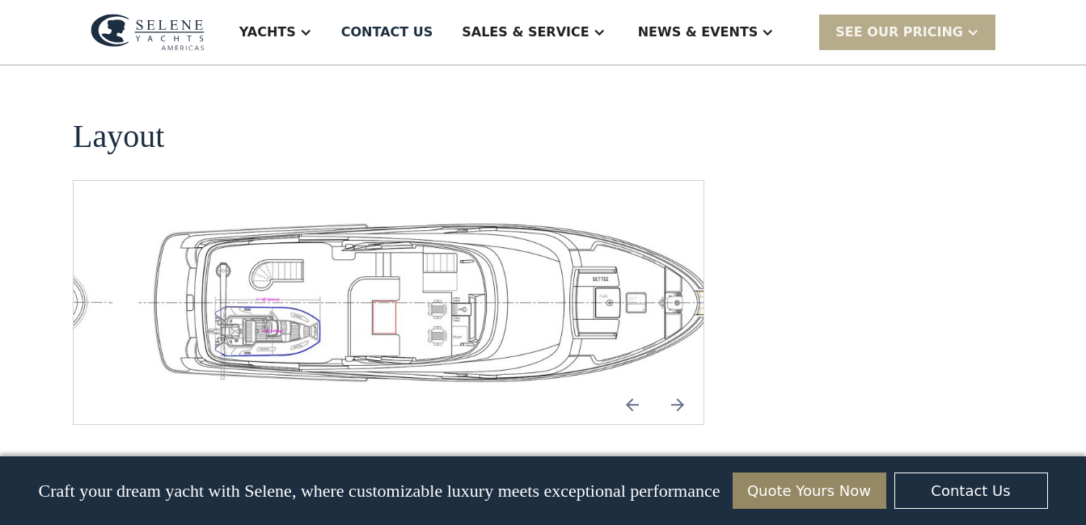
scroll to position [3476, 0]
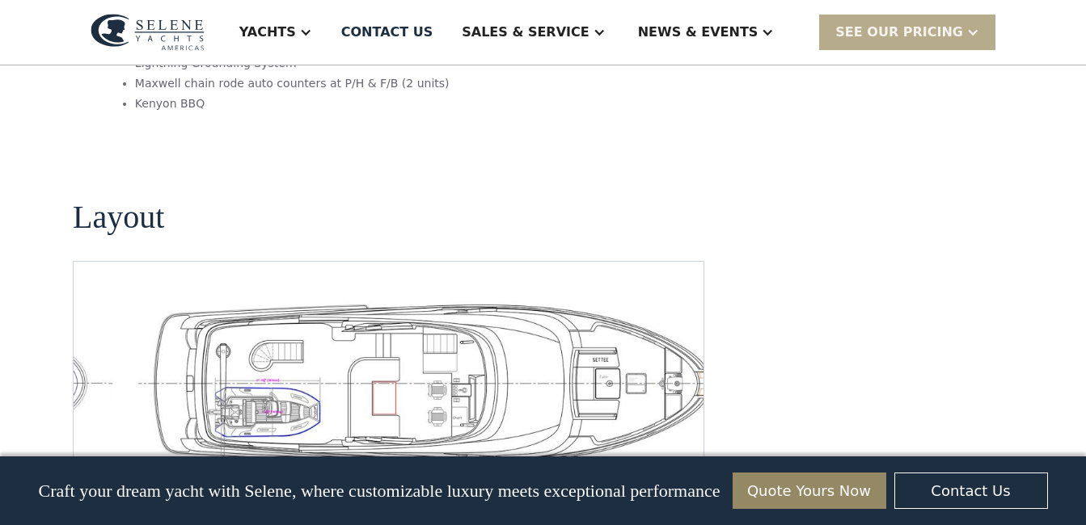
click at [461, 301] on img "open lightbox" at bounding box center [440, 384] width 604 height 167
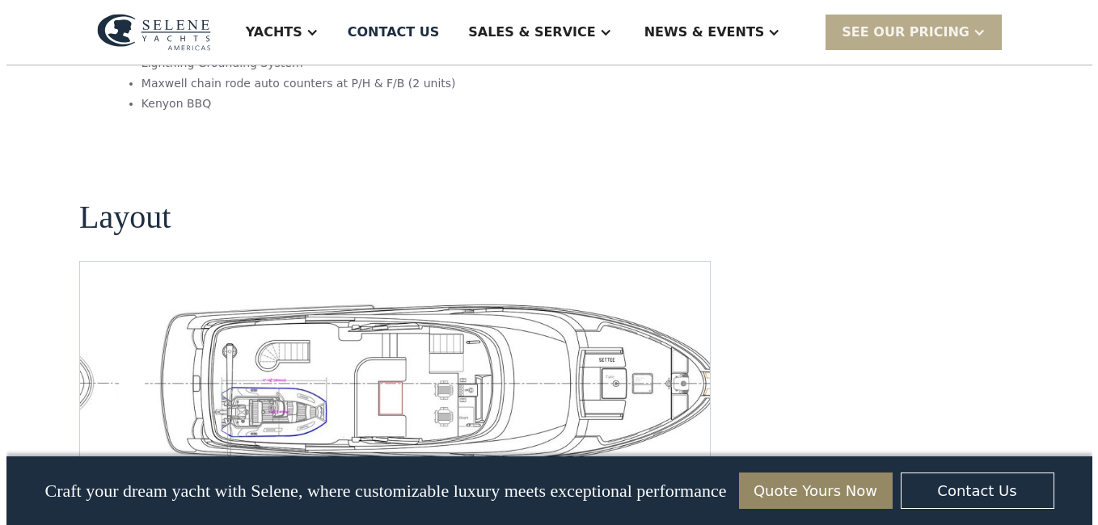
scroll to position [3483, 0]
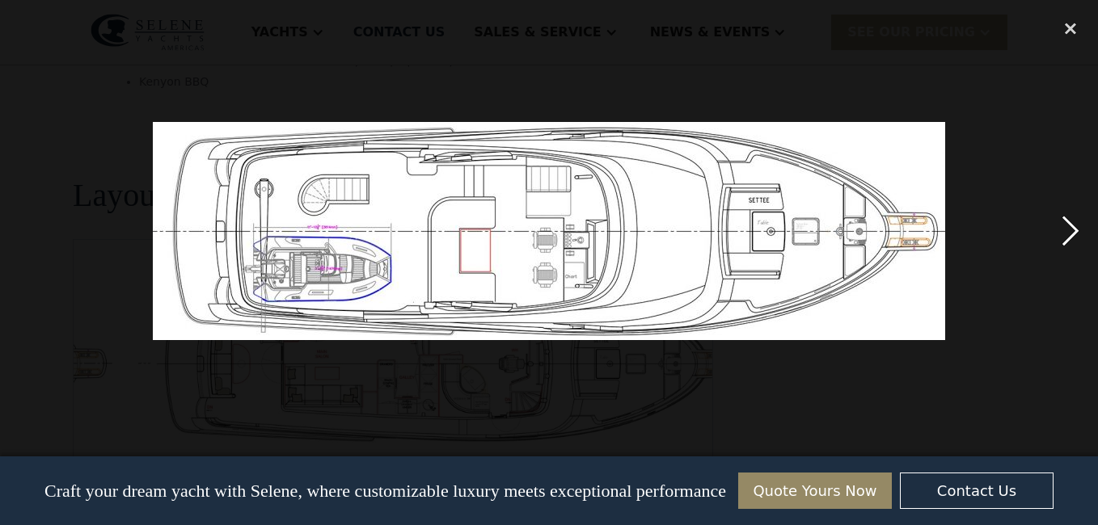
click at [1069, 231] on div "next image" at bounding box center [1070, 231] width 55 height 441
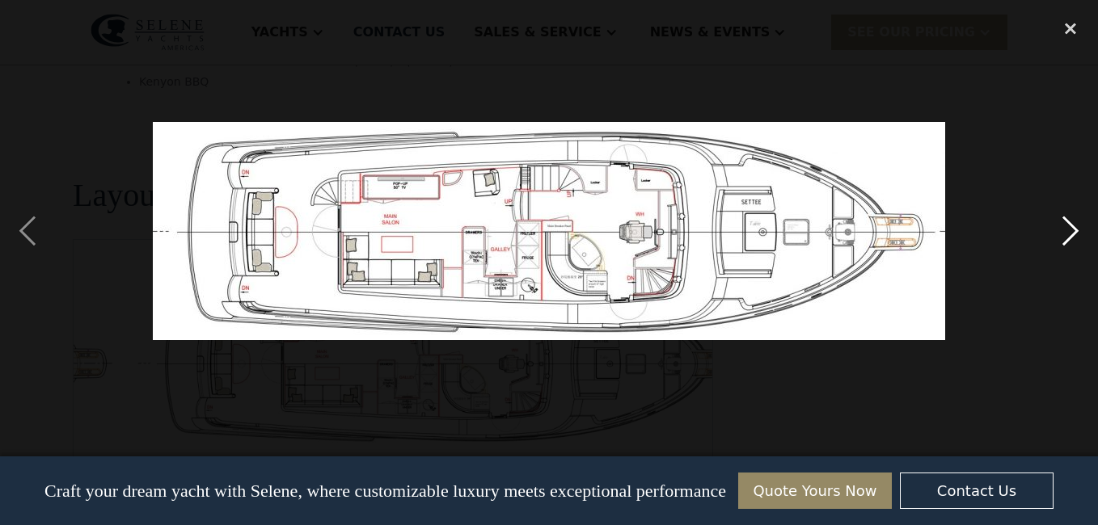
click at [1069, 231] on div "next image" at bounding box center [1070, 231] width 55 height 441
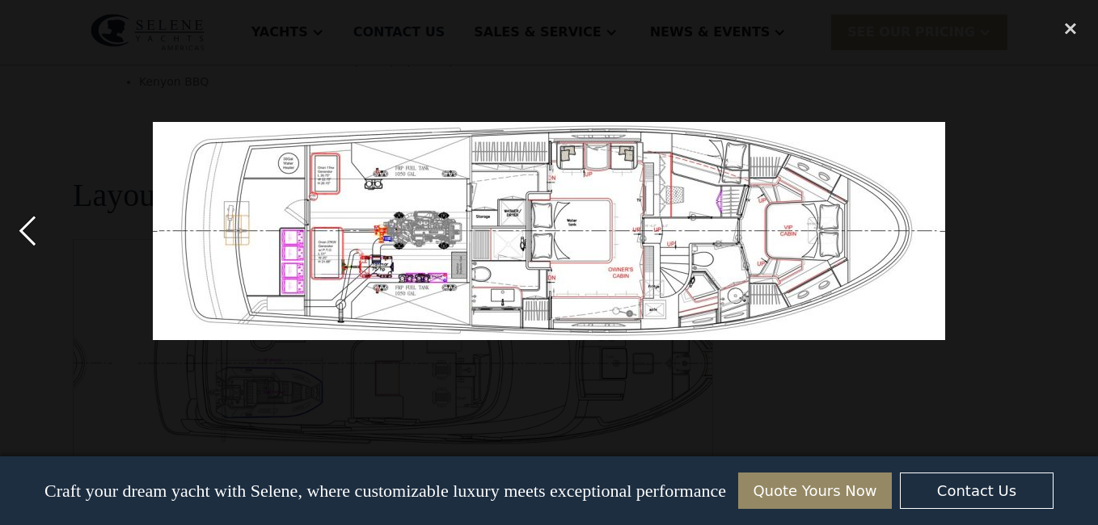
click at [28, 234] on div "previous image" at bounding box center [27, 231] width 55 height 441
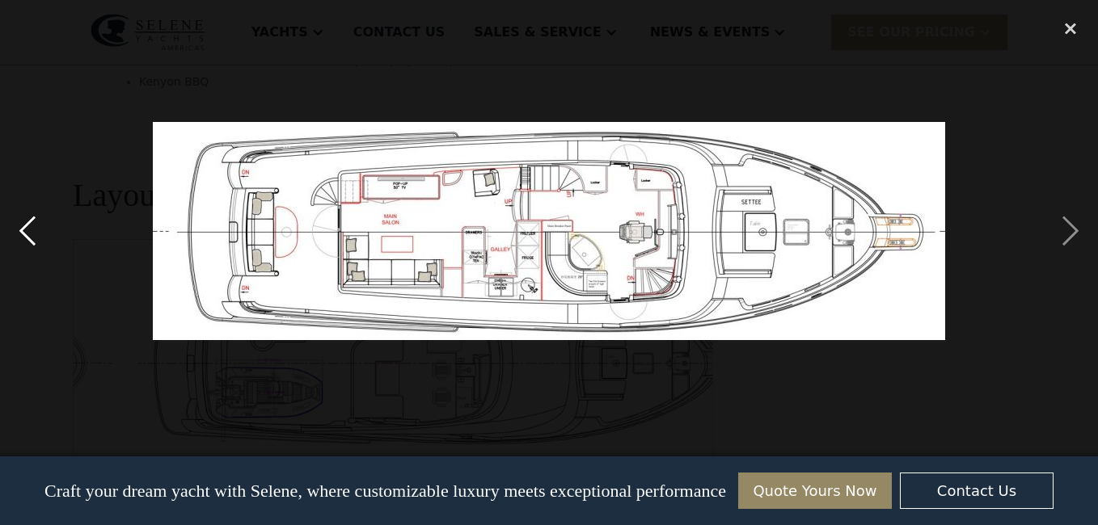
click at [32, 231] on div "previous image" at bounding box center [27, 231] width 55 height 441
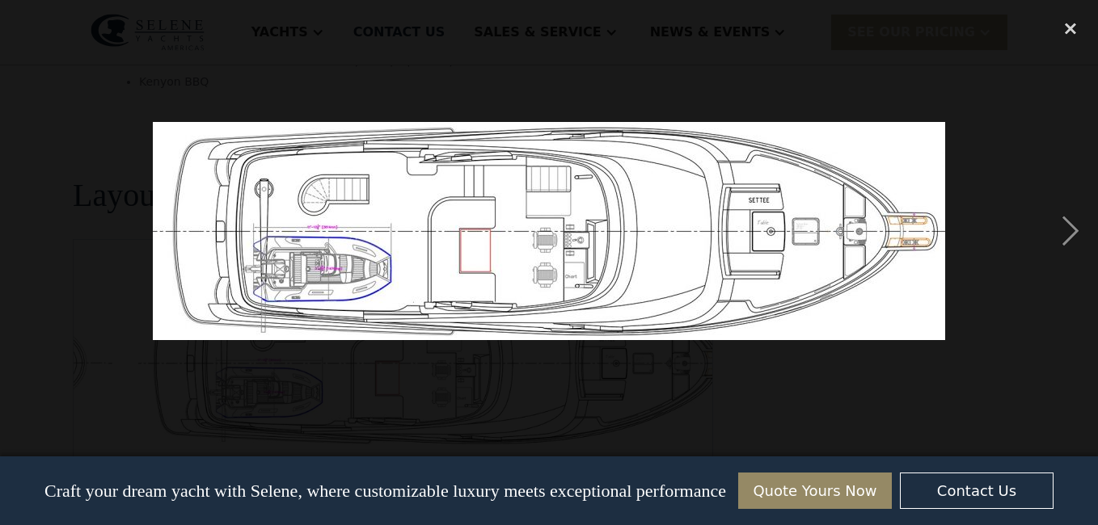
click at [32, 231] on div "previous image" at bounding box center [27, 231] width 55 height 441
click at [1072, 25] on div "close lightbox" at bounding box center [1070, 29] width 55 height 36
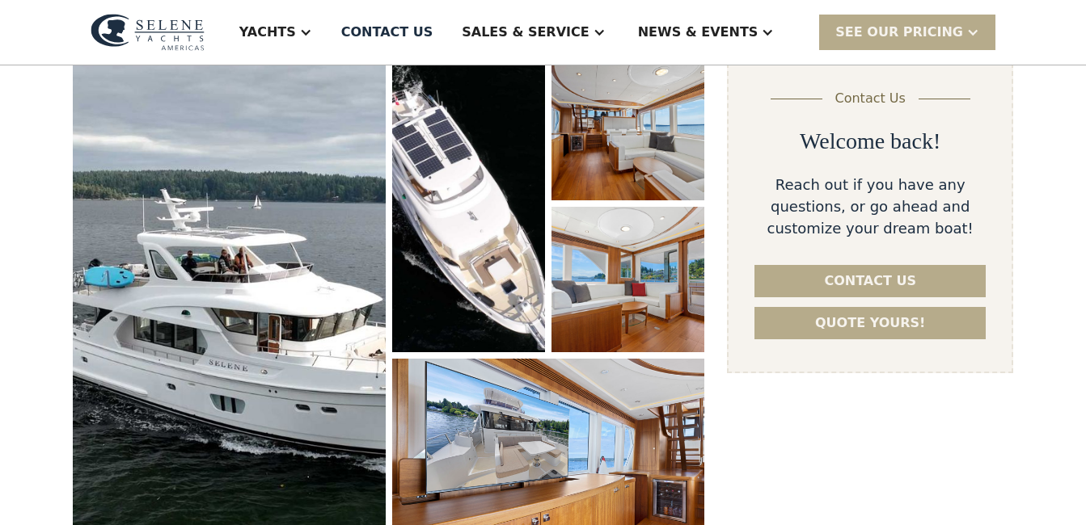
scroll to position [0, 0]
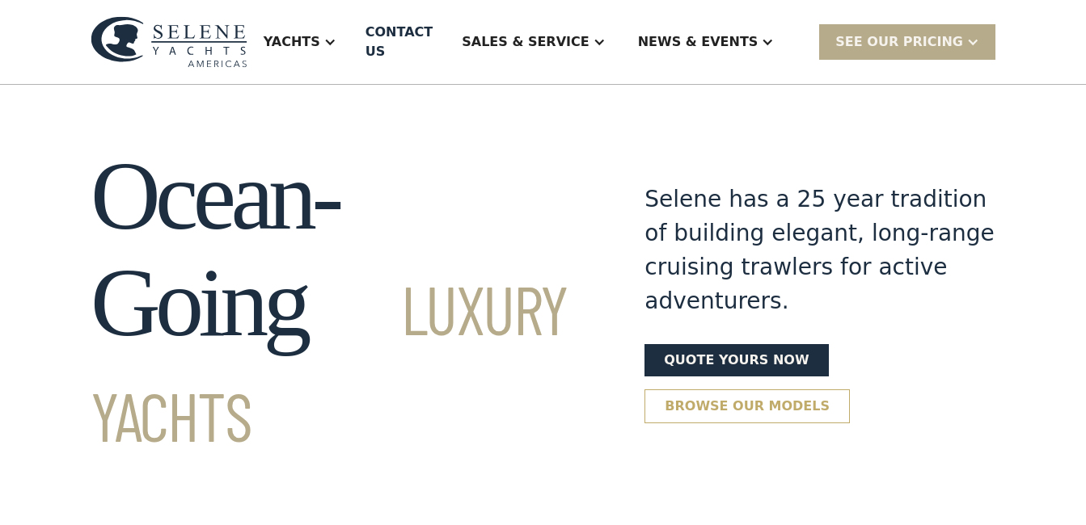
click at [719, 390] on link "Browse our models" at bounding box center [746, 407] width 205 height 34
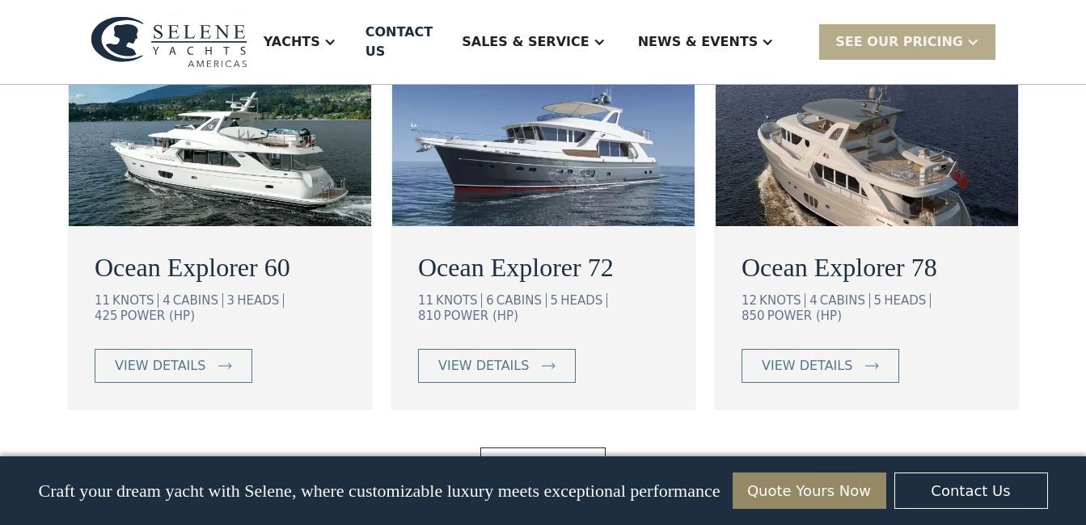
scroll to position [2998, 0]
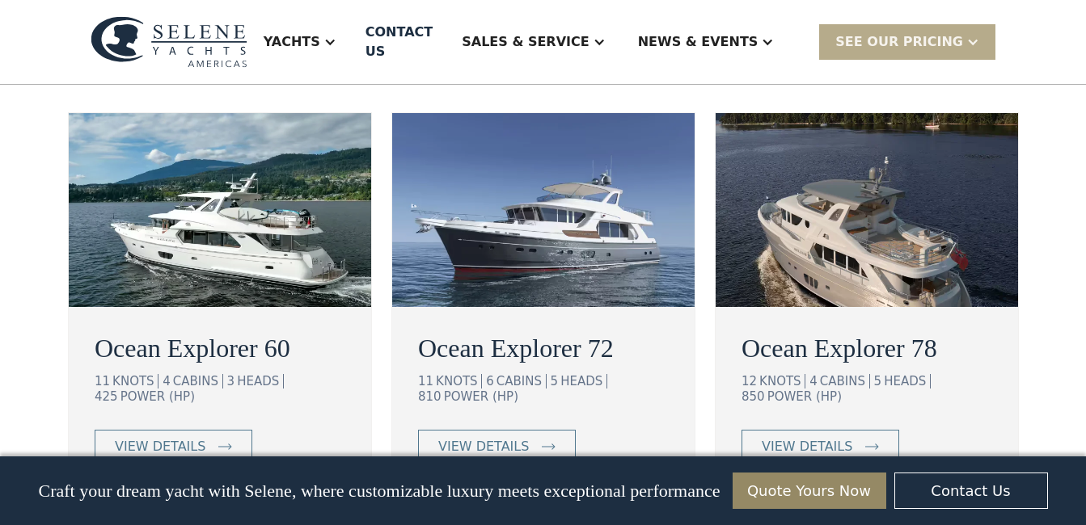
click at [824, 124] on img at bounding box center [866, 210] width 302 height 194
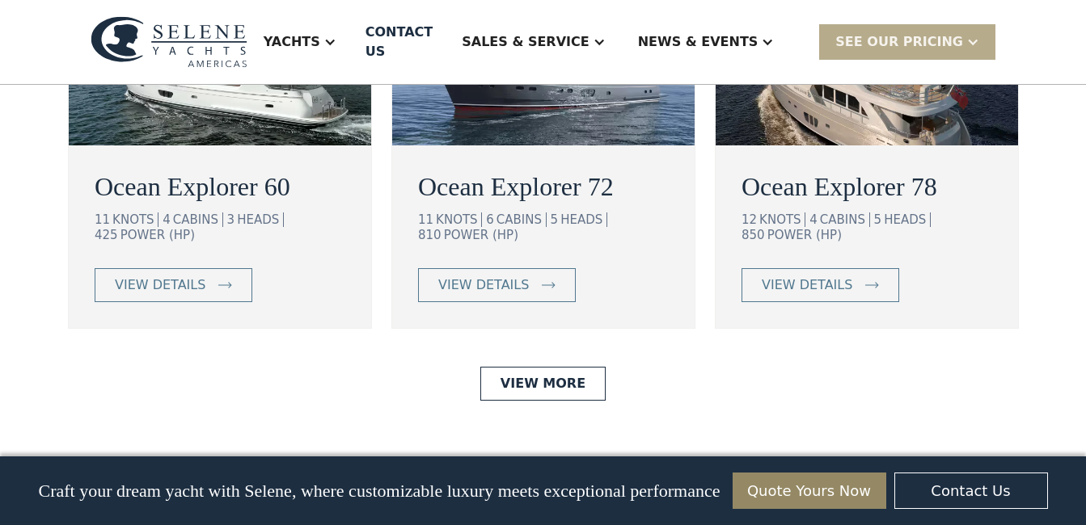
scroll to position [3322, 0]
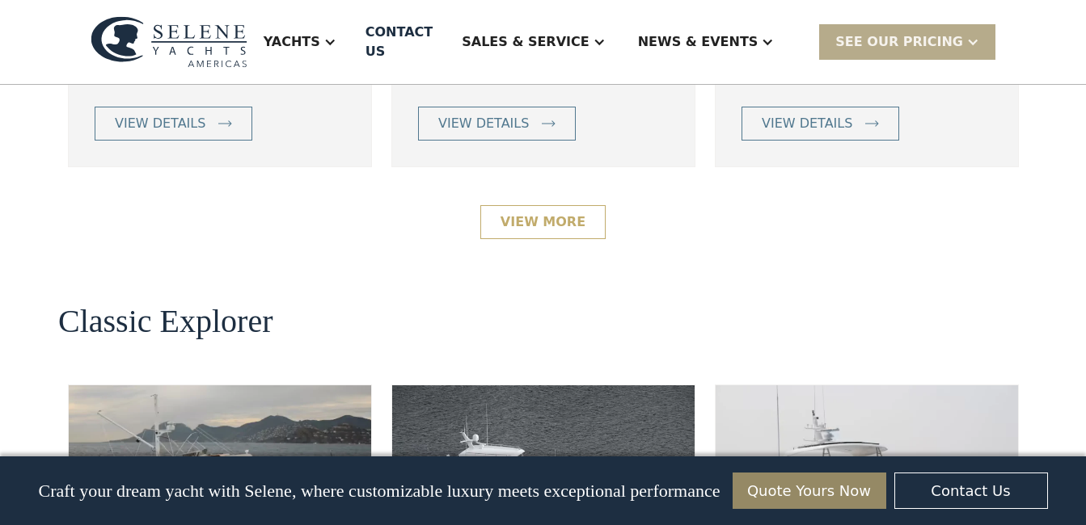
click at [529, 205] on link "View More" at bounding box center [542, 222] width 125 height 34
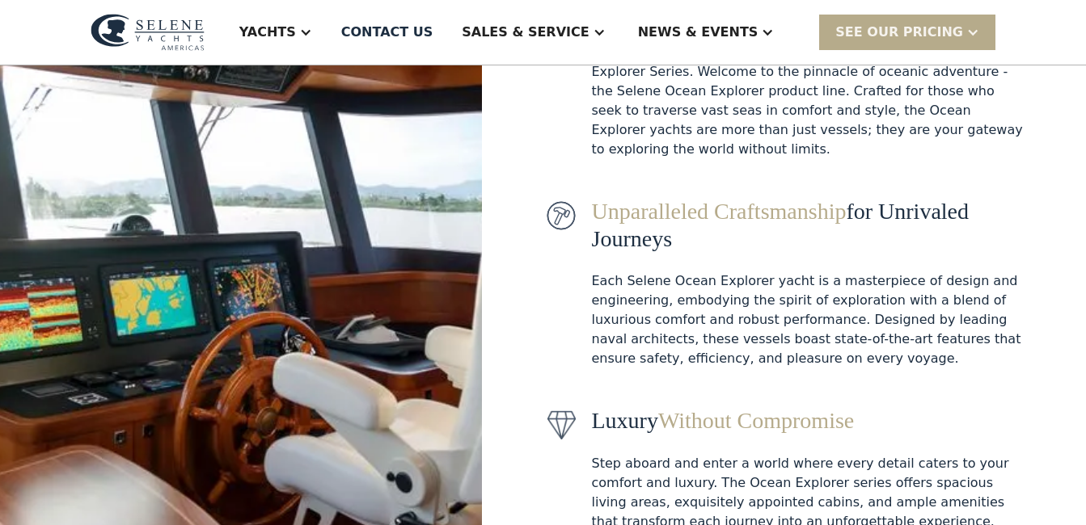
scroll to position [485, 0]
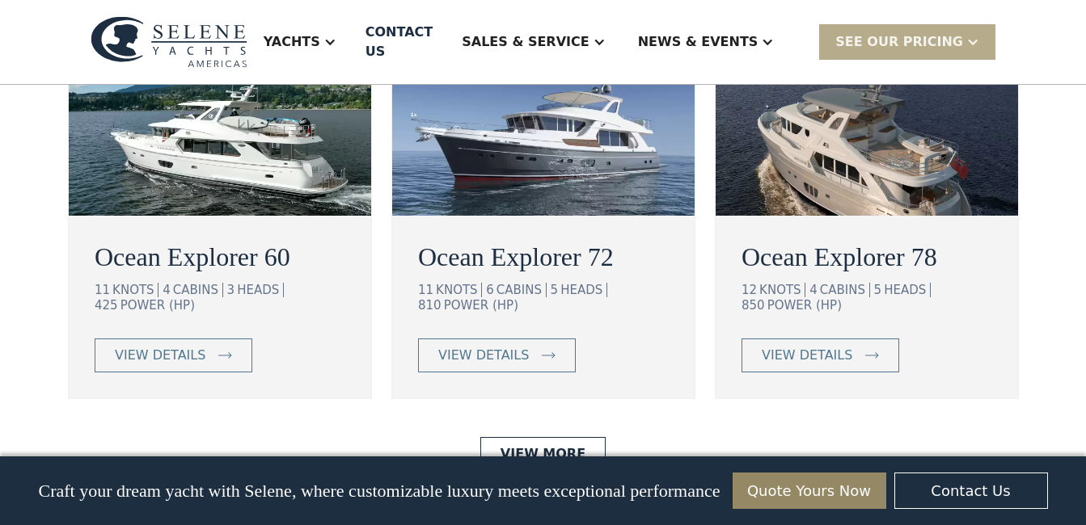
scroll to position [3170, 0]
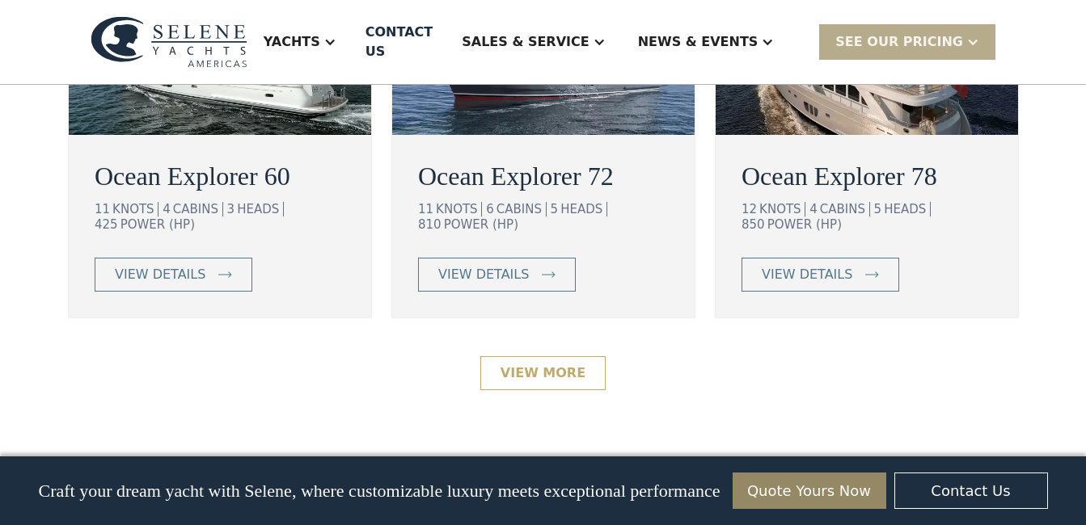
click at [523, 356] on link "View More" at bounding box center [542, 373] width 125 height 34
